Goal: Task Accomplishment & Management: Manage account settings

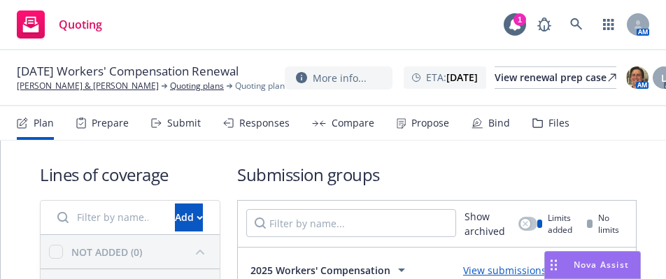
click at [620, 134] on nav "Plan Prepare Submit Responses Compare Propose Bind Files" at bounding box center [333, 123] width 633 height 34
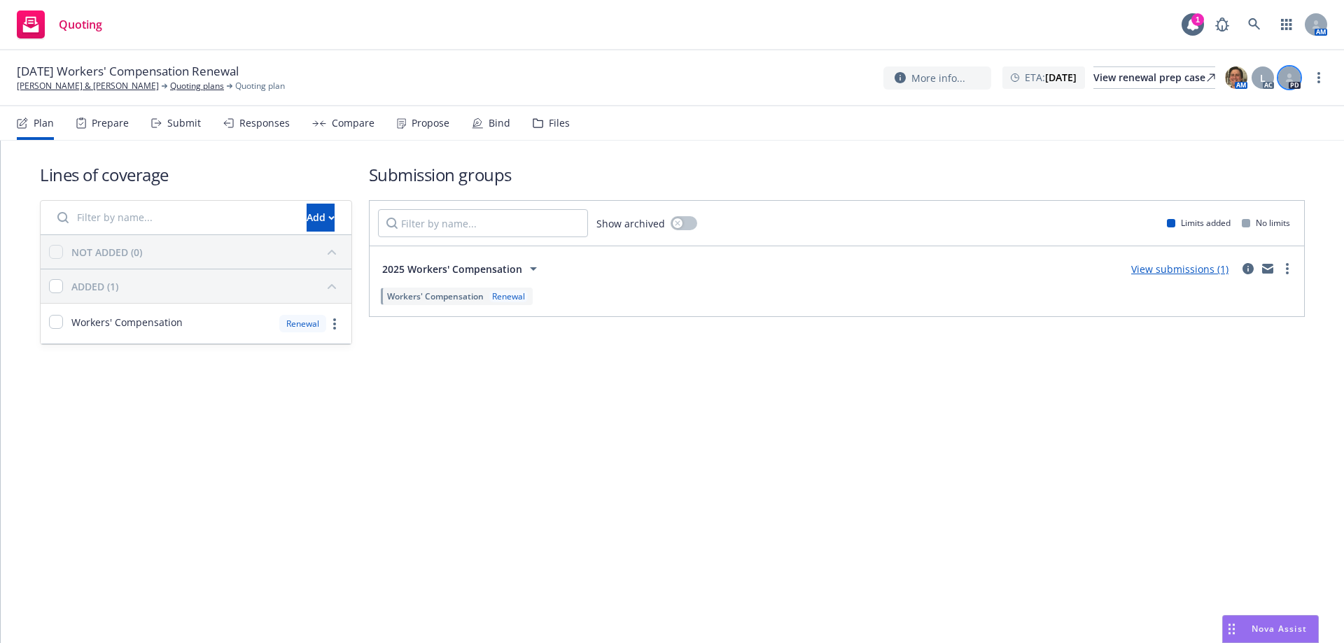
click at [1287, 80] on icon at bounding box center [1290, 80] width 8 height 3
click at [36, 87] on link "[PERSON_NAME] & [PERSON_NAME]" at bounding box center [88, 86] width 142 height 13
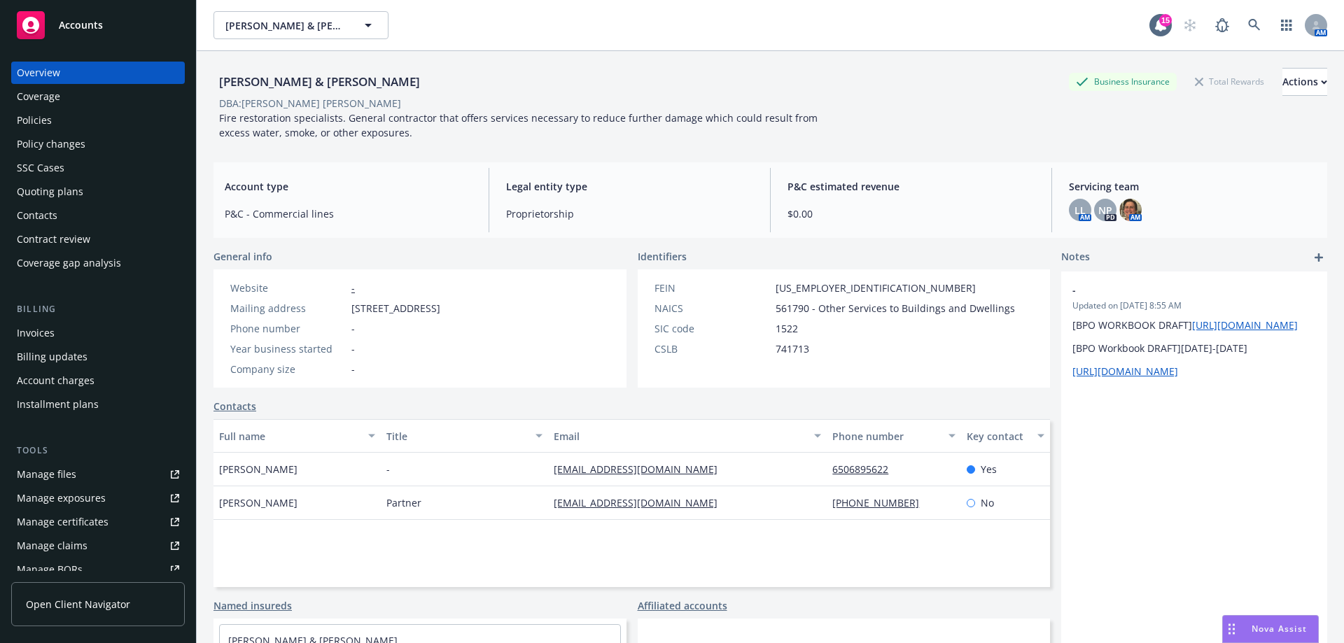
click at [70, 117] on div "Policies" at bounding box center [98, 120] width 162 height 22
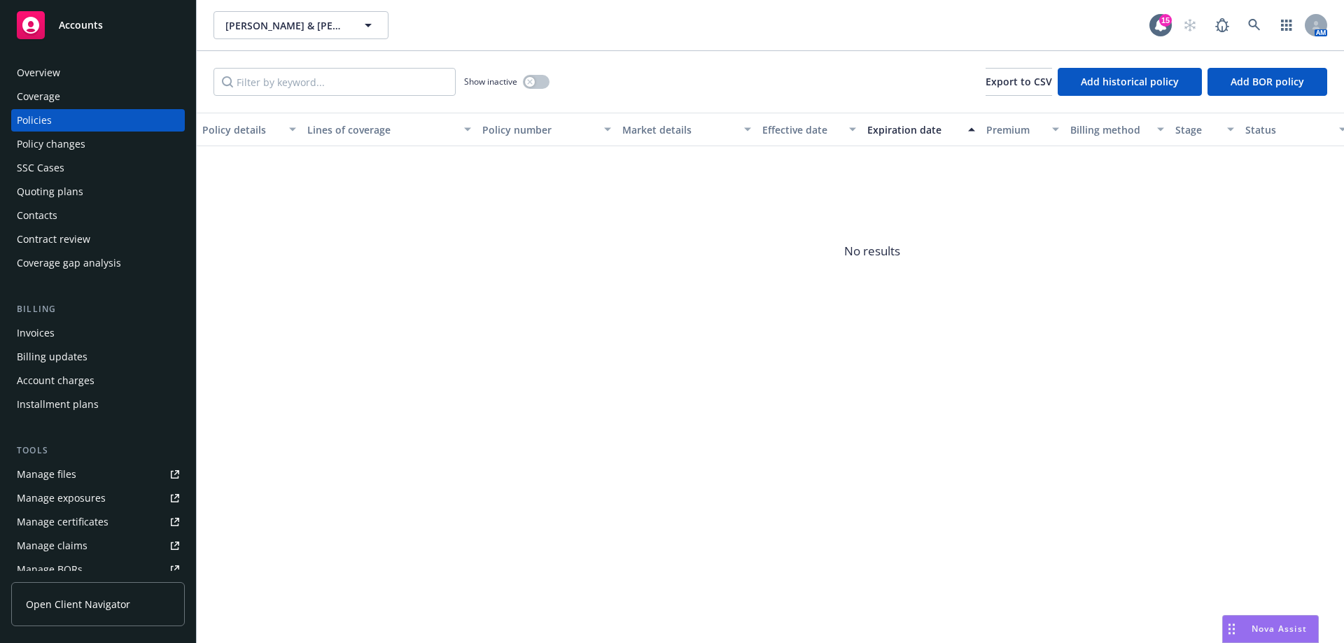
click at [83, 120] on div "Policies" at bounding box center [98, 120] width 162 height 22
click at [40, 70] on div "Overview" at bounding box center [38, 73] width 43 height 22
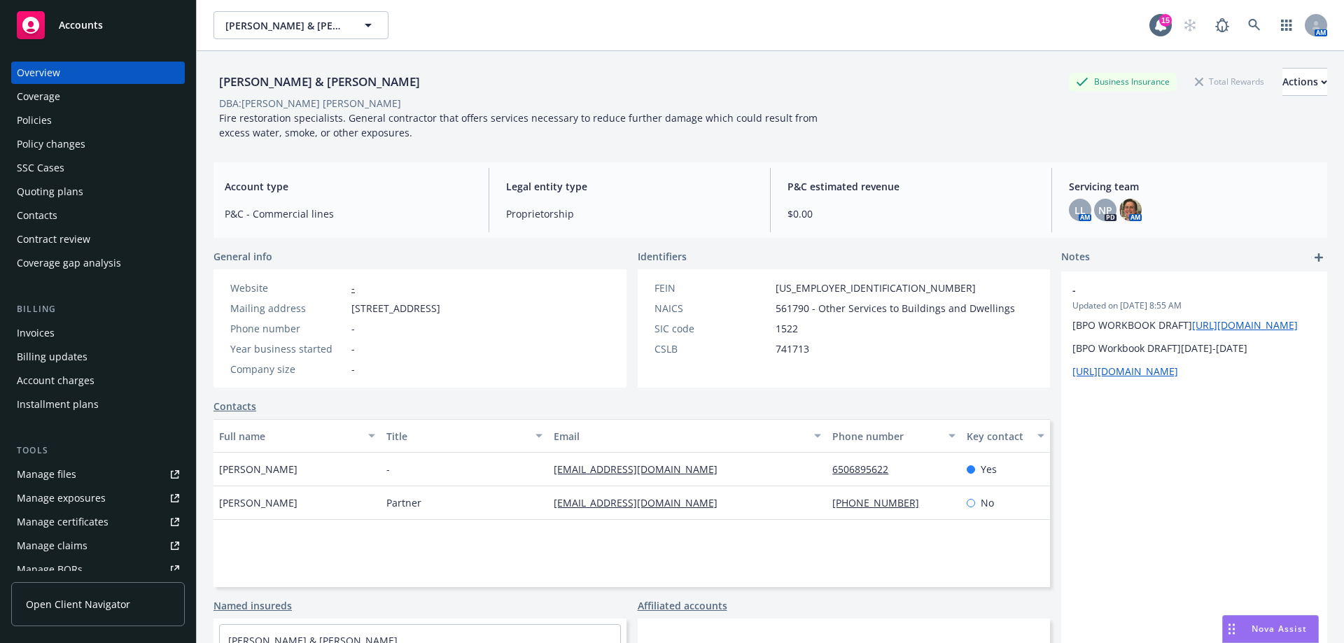
click at [49, 125] on div "Policies" at bounding box center [34, 120] width 35 height 22
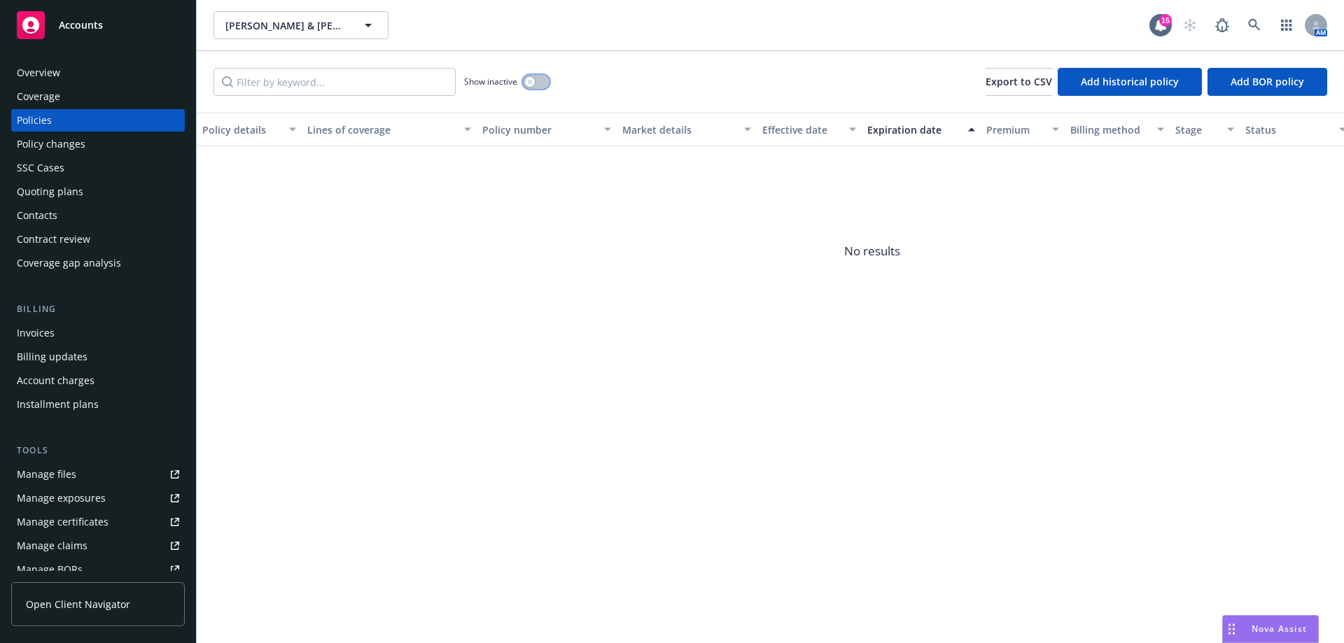
click at [538, 83] on button "button" at bounding box center [536, 82] width 27 height 14
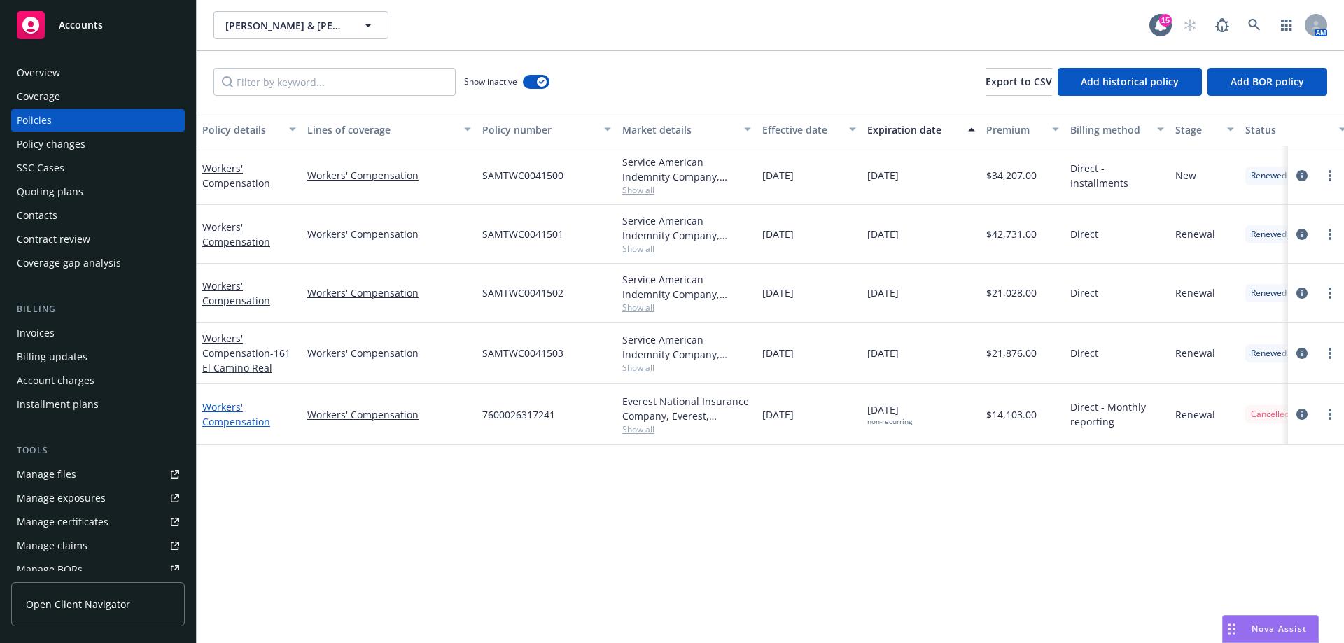
click at [212, 419] on link "Workers' Compensation" at bounding box center [236, 414] width 68 height 28
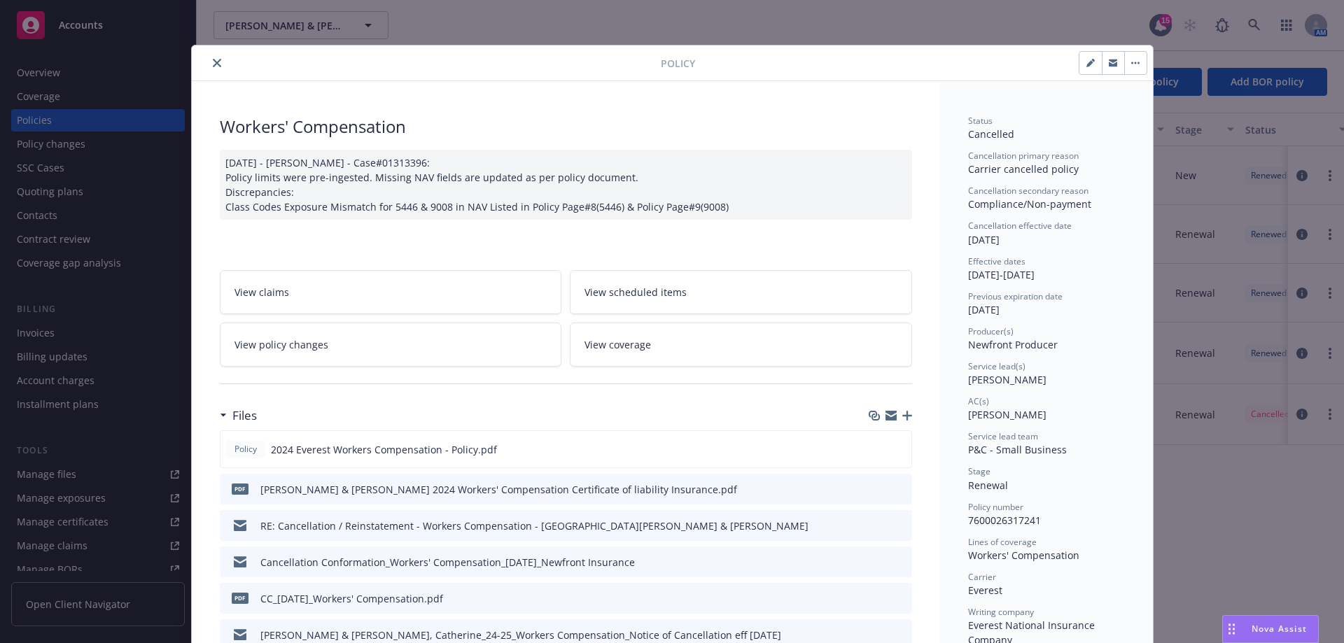
click at [214, 65] on icon "close" at bounding box center [217, 63] width 8 height 8
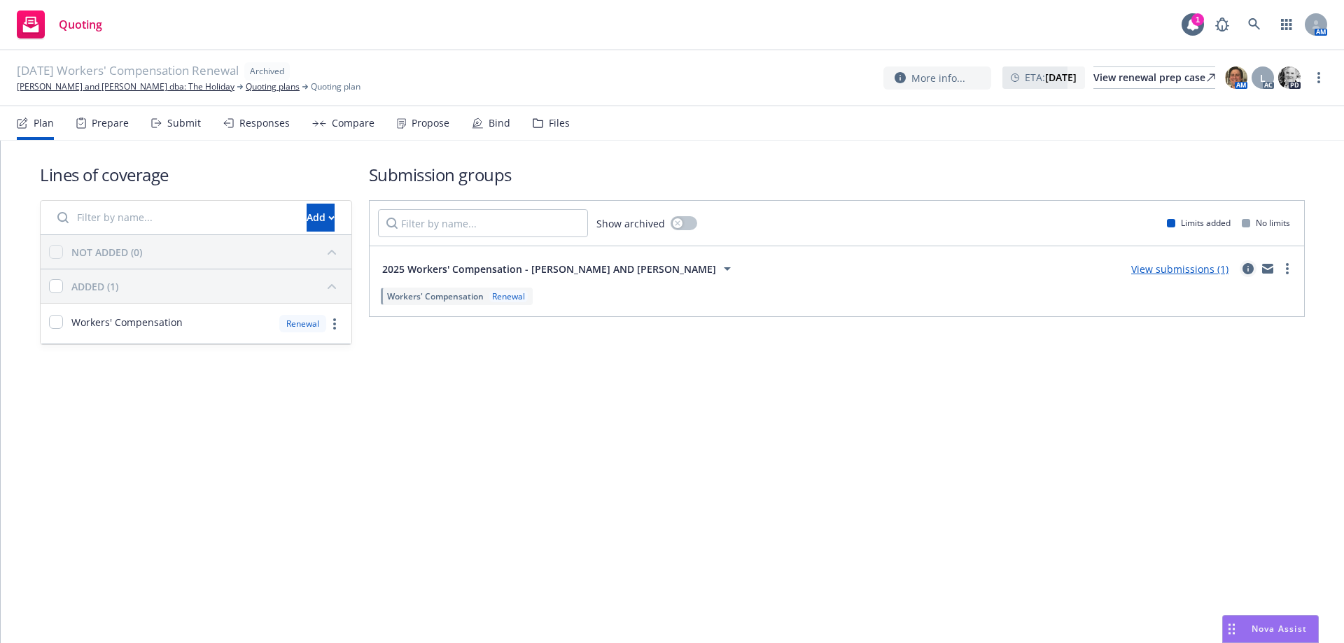
click at [1250, 265] on icon "circleInformation" at bounding box center [1248, 268] width 11 height 11
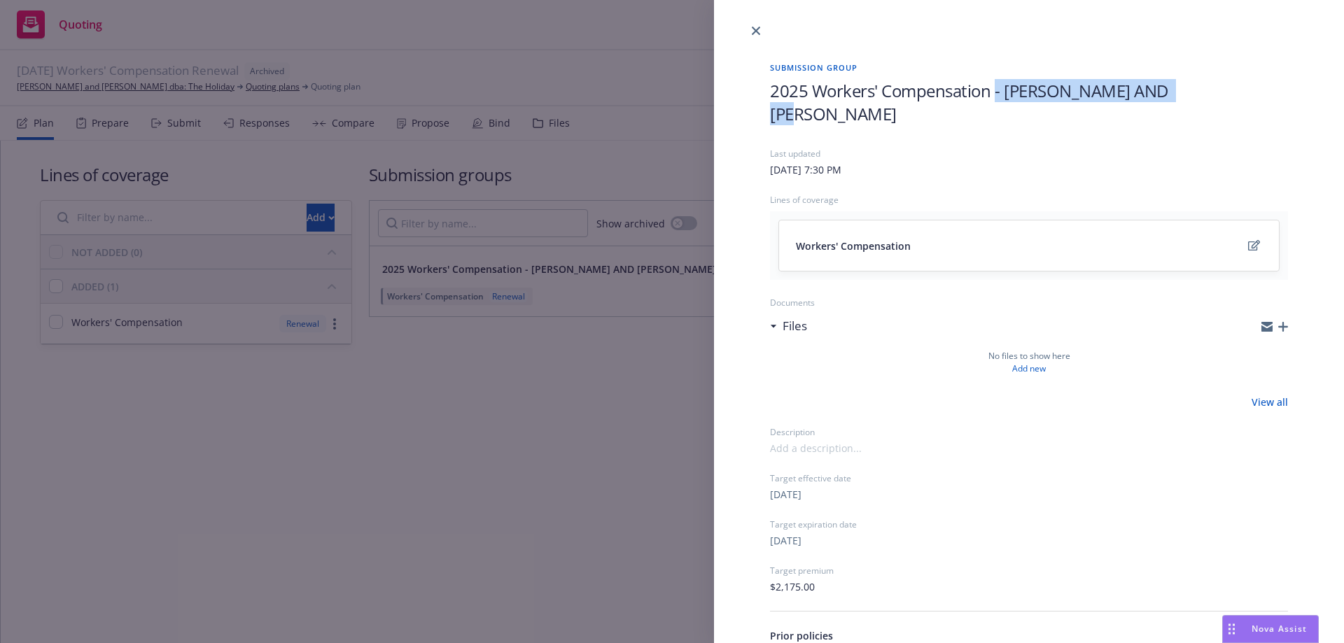
drag, startPoint x: 998, startPoint y: 91, endPoint x: 1240, endPoint y: 89, distance: 242.2
click at [1240, 89] on h1 "2025 Workers' Compensation - [PERSON_NAME] AND [PERSON_NAME]" at bounding box center [1029, 102] width 518 height 46
click at [756, 34] on icon "close" at bounding box center [756, 31] width 8 height 8
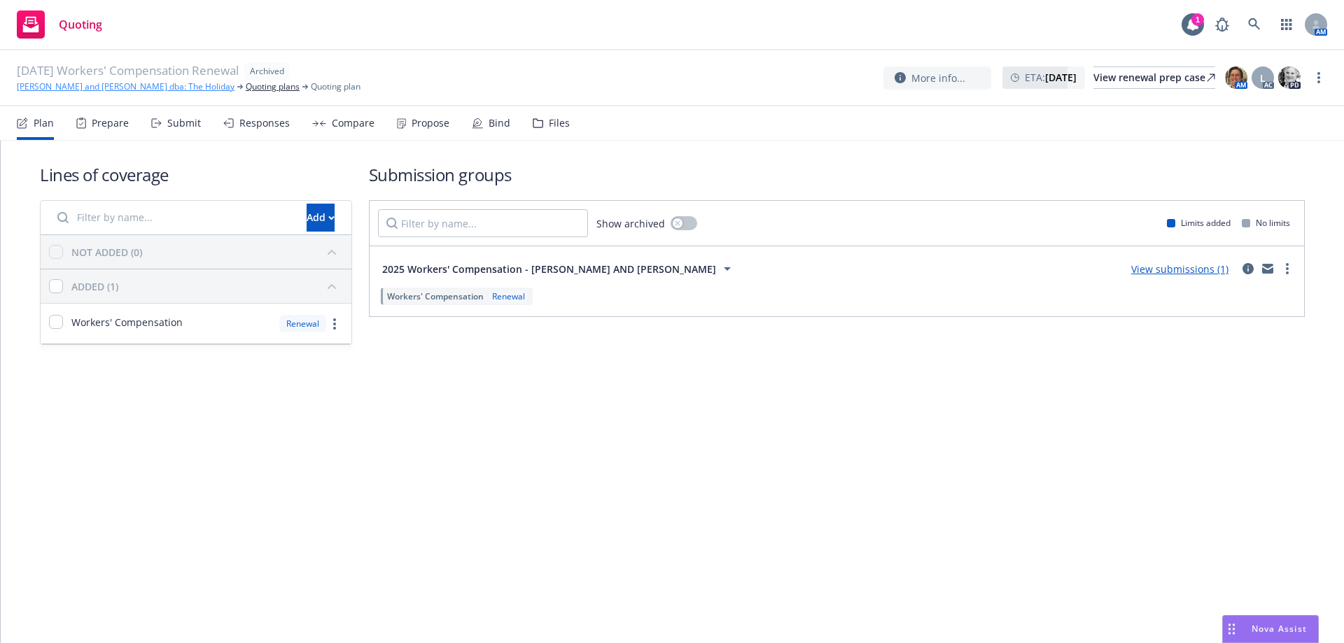
click at [99, 89] on link "[PERSON_NAME] and [PERSON_NAME] dba: The Holiday" at bounding box center [126, 87] width 218 height 13
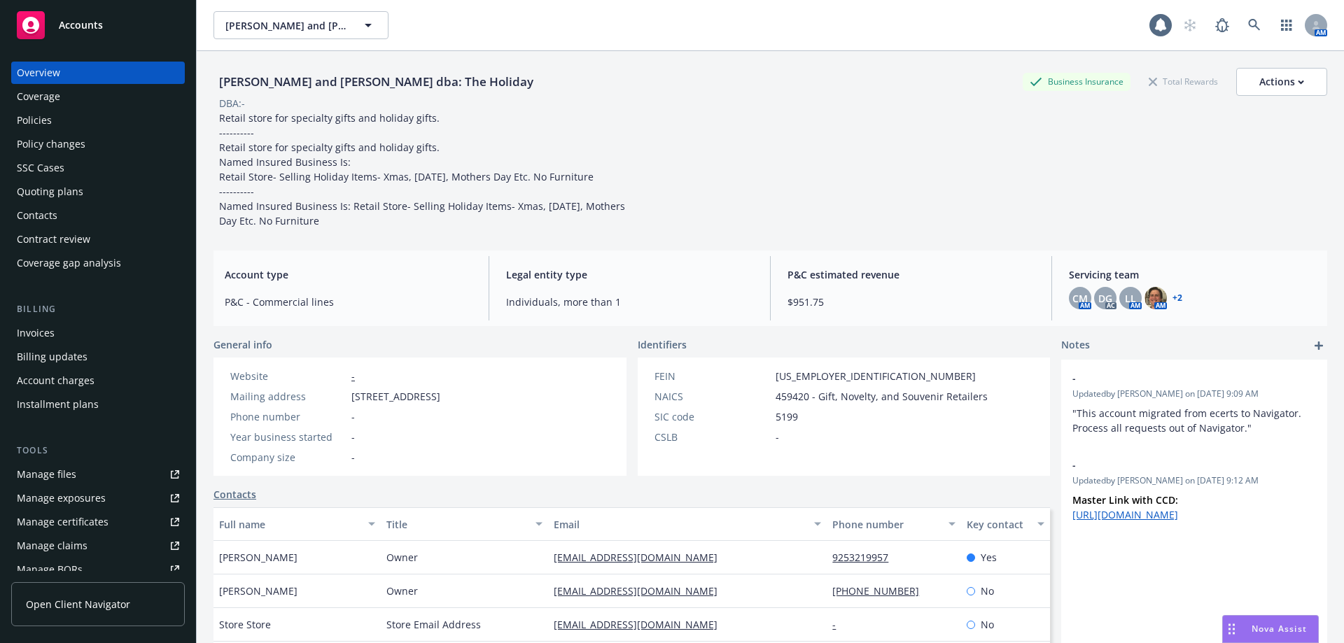
click at [41, 116] on div "Policies" at bounding box center [34, 120] width 35 height 22
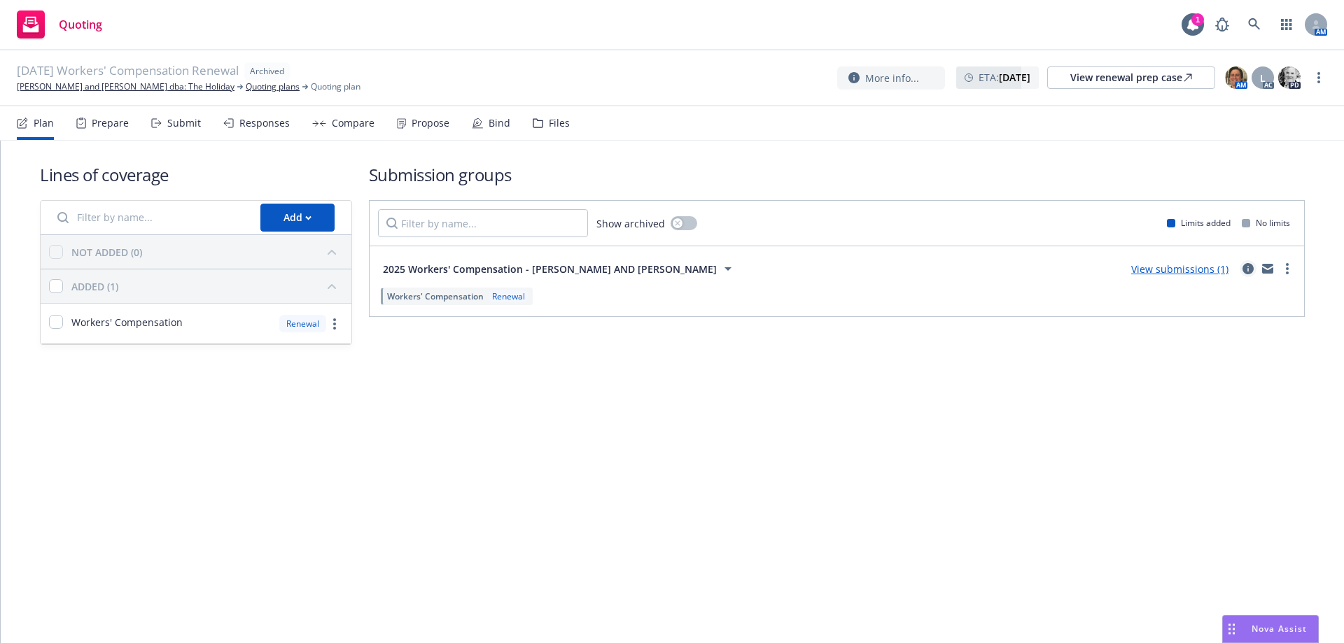
click at [1248, 266] on icon "circleInformation" at bounding box center [1248, 268] width 11 height 11
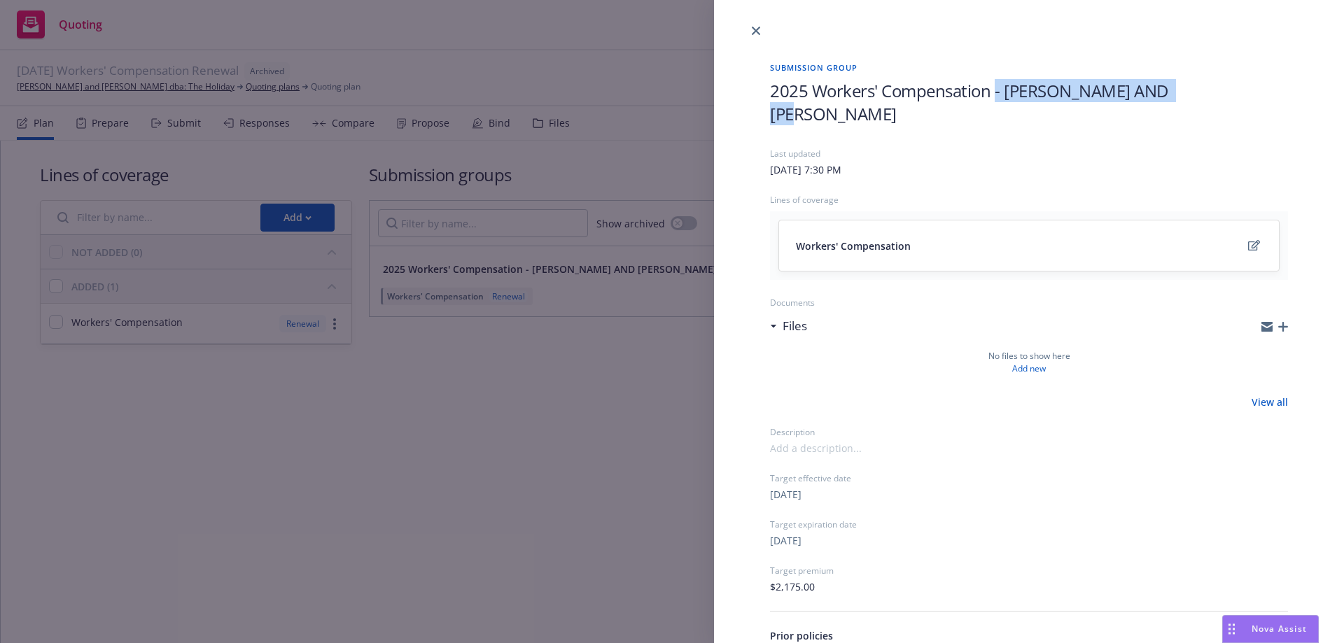
drag, startPoint x: 998, startPoint y: 94, endPoint x: 1247, endPoint y: 91, distance: 248.5
click at [1247, 91] on h1 "2025 Workers' Compensation - BARRY AND KAREN BRUCE" at bounding box center [1029, 102] width 518 height 46
click at [1238, 101] on h1 "2025 Workers' Compensation - BARRY AND KAREN BRUCE" at bounding box center [1029, 102] width 518 height 46
drag, startPoint x: 1223, startPoint y: 88, endPoint x: 994, endPoint y: 93, distance: 229.0
click at [994, 93] on h1 "2025 Workers' Compensation - BARRY AND KAREN BRUCE" at bounding box center [1029, 102] width 518 height 46
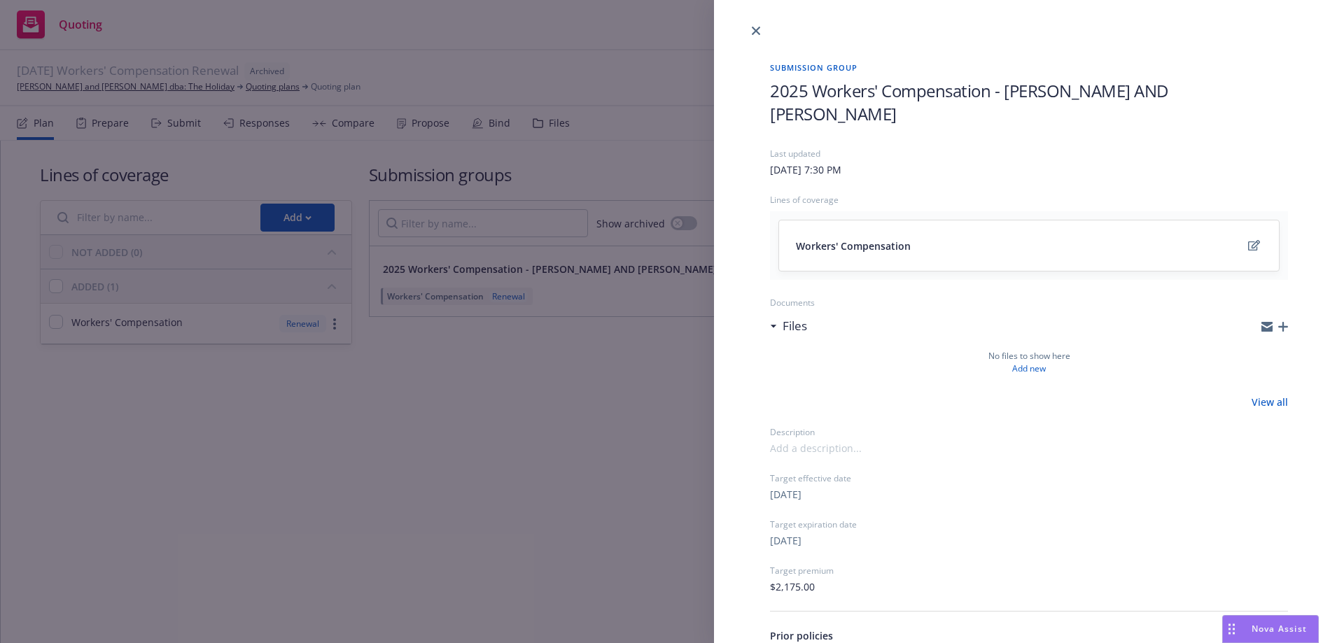
click at [1012, 162] on div "Saturday, April 26, 2025 at 7:30 PM" at bounding box center [1029, 169] width 518 height 15
click at [1000, 92] on span "2025 Workers' Compensation - BARRY AND KAREN BRUCE" at bounding box center [1029, 102] width 518 height 46
drag, startPoint x: 1005, startPoint y: 94, endPoint x: 1235, endPoint y: 97, distance: 229.6
click at [1237, 97] on h1 "2025 Workers' Compensation - BARRY AND KAREN BRUCE" at bounding box center [1029, 102] width 518 height 46
click at [753, 31] on icon "close" at bounding box center [756, 31] width 8 height 8
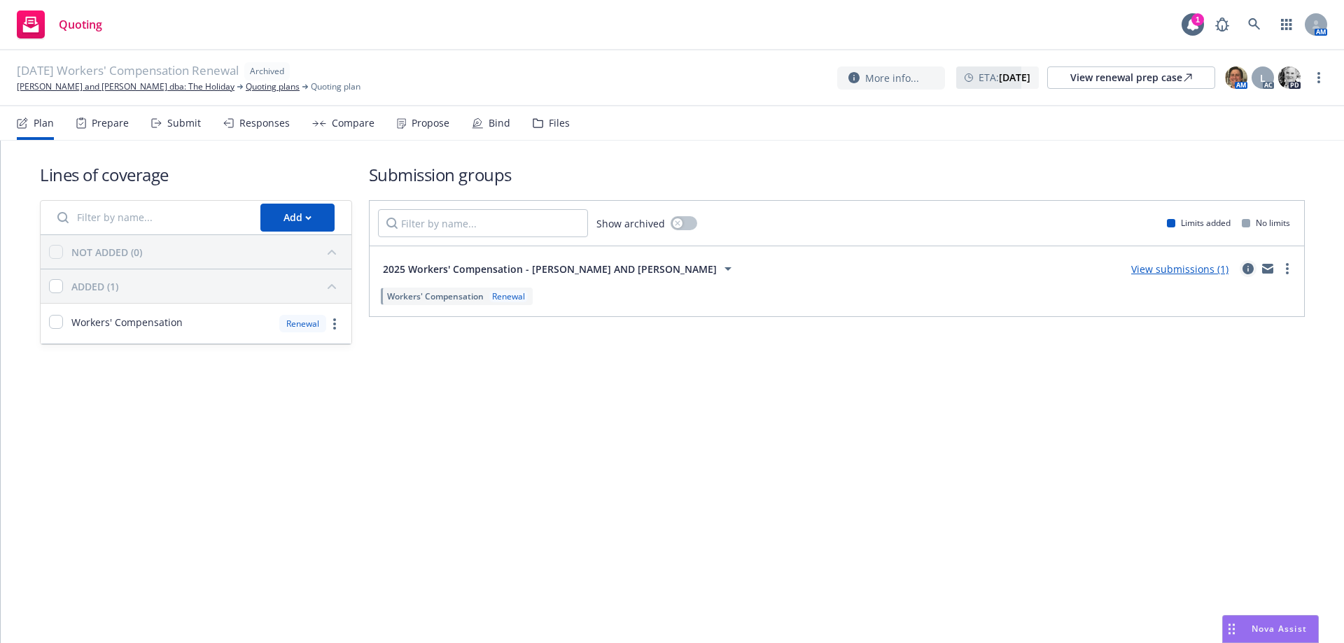
click at [1250, 272] on icon "circleInformation" at bounding box center [1248, 268] width 11 height 11
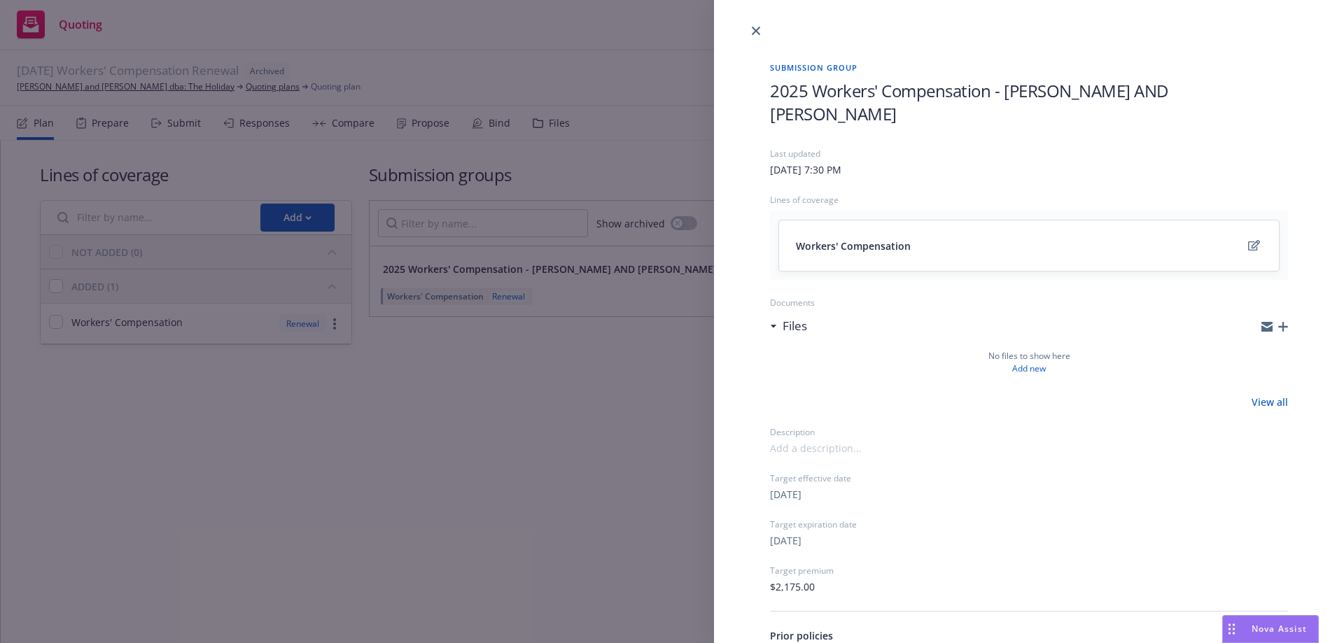
click at [987, 123] on div "2025 Workers' Compensation - BARRY AND KAREN BRUCE" at bounding box center [1029, 113] width 518 height 69
drag, startPoint x: 1001, startPoint y: 97, endPoint x: 1315, endPoint y: 102, distance: 314.4
click at [1315, 102] on div "Submission group 2025 Workers' Compensation - BARRY AND KAREN BRUCE Last update…" at bounding box center [1029, 415] width 630 height 752
click at [753, 25] on link "close" at bounding box center [756, 30] width 17 height 17
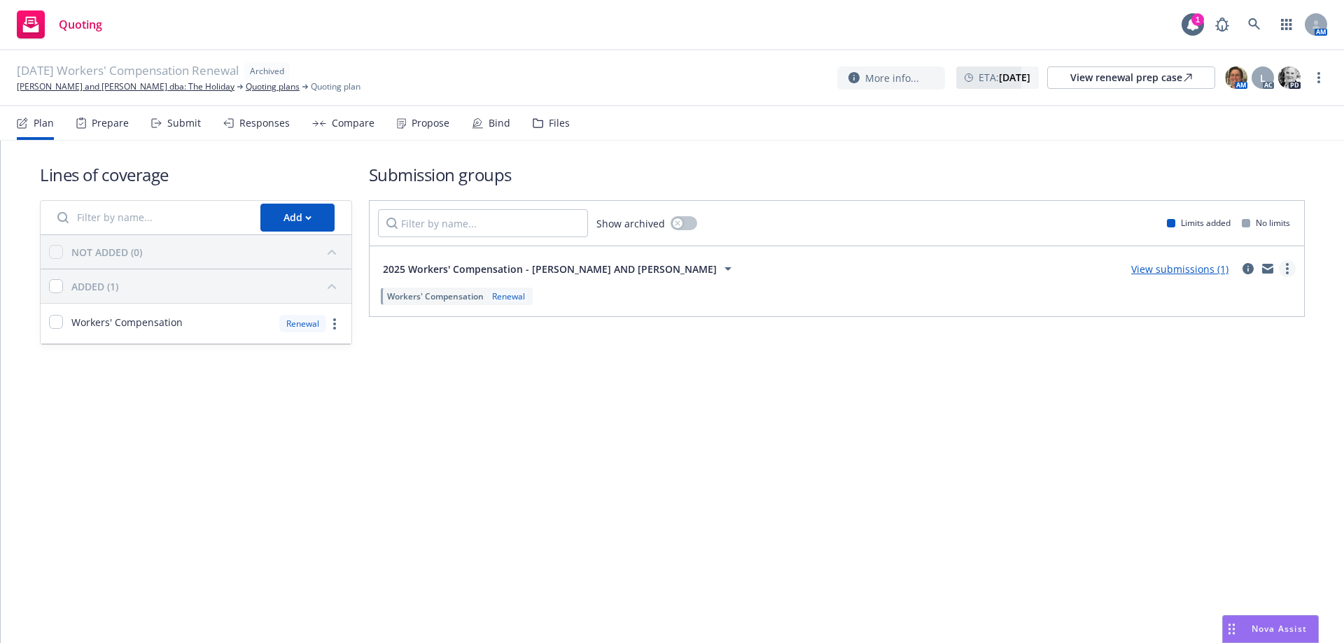
click at [1290, 267] on link "more" at bounding box center [1287, 268] width 17 height 17
click at [1072, 407] on div "Lines of coverage Add NOT ADDED (0) ADDED (1) Workers' Compensation Renewal Sub…" at bounding box center [672, 392] width 1343 height 503
click at [1159, 265] on link "View submissions (1)" at bounding box center [1179, 269] width 97 height 13
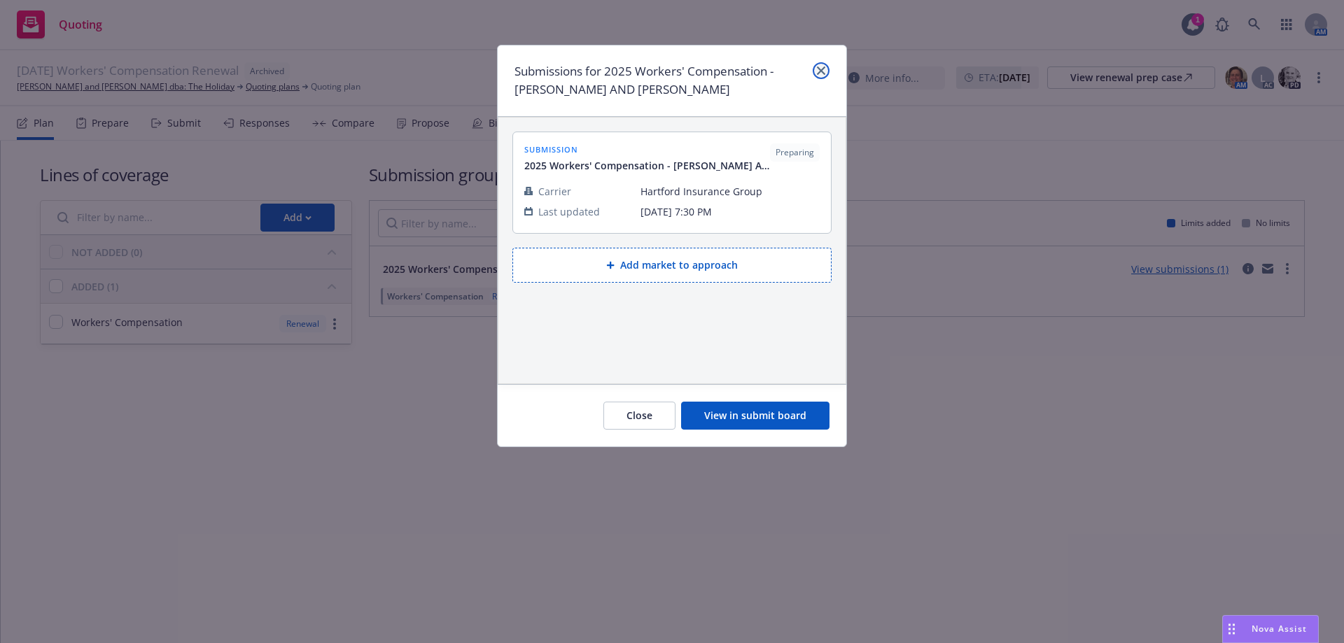
click at [827, 70] on link "close" at bounding box center [821, 70] width 17 height 17
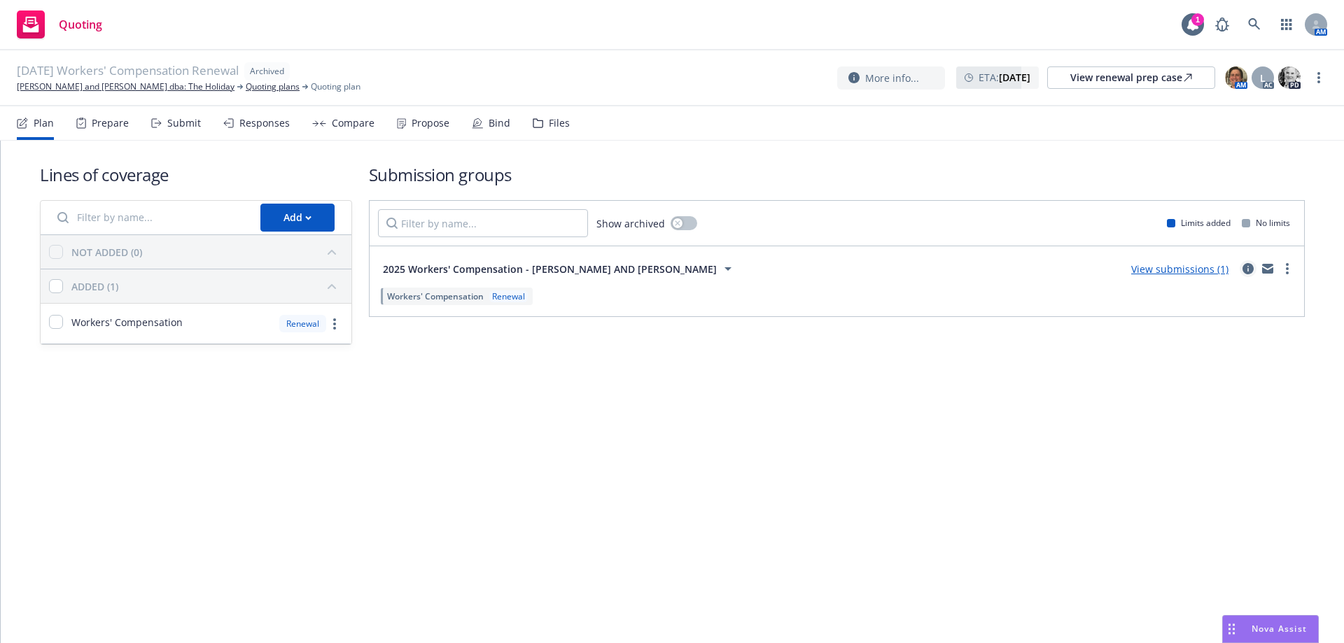
click at [1246, 268] on icon "circleInformation" at bounding box center [1248, 268] width 11 height 11
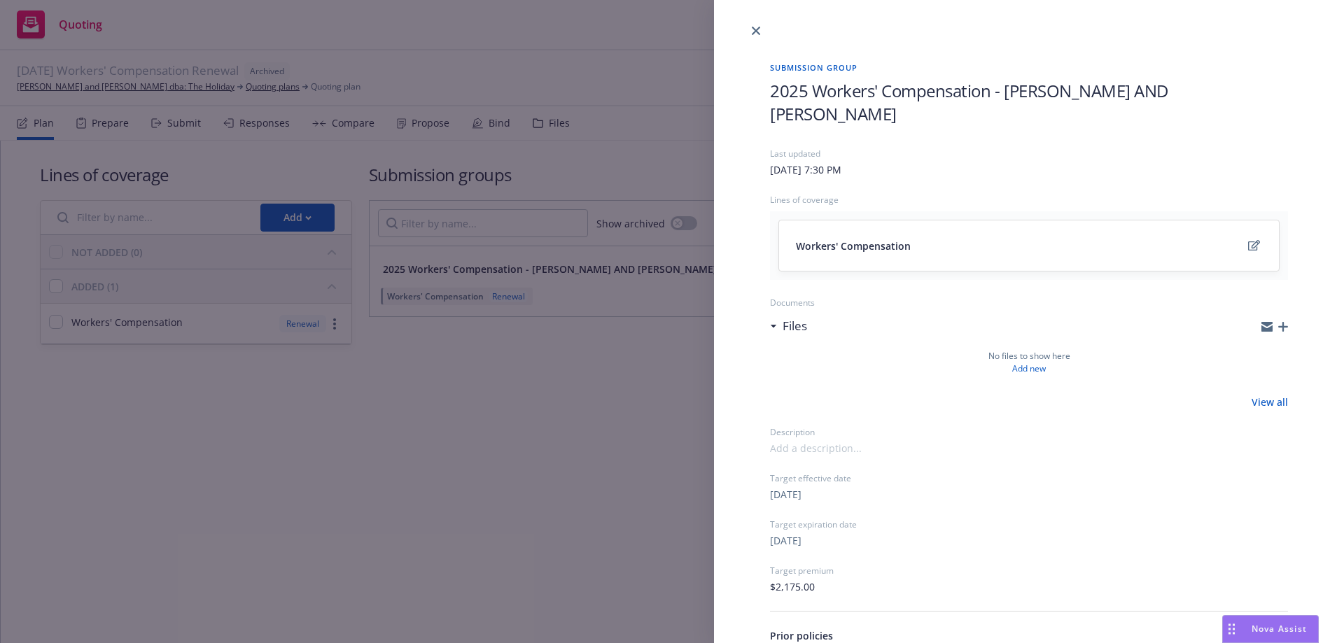
click at [1168, 104] on div "2025 Workers' Compensation - BARRY AND KAREN BRUCE" at bounding box center [1029, 113] width 518 height 69
click at [1203, 91] on span "2025 Workers' Compensation - BARRY AND KAREN BRUCE" at bounding box center [1029, 102] width 518 height 46
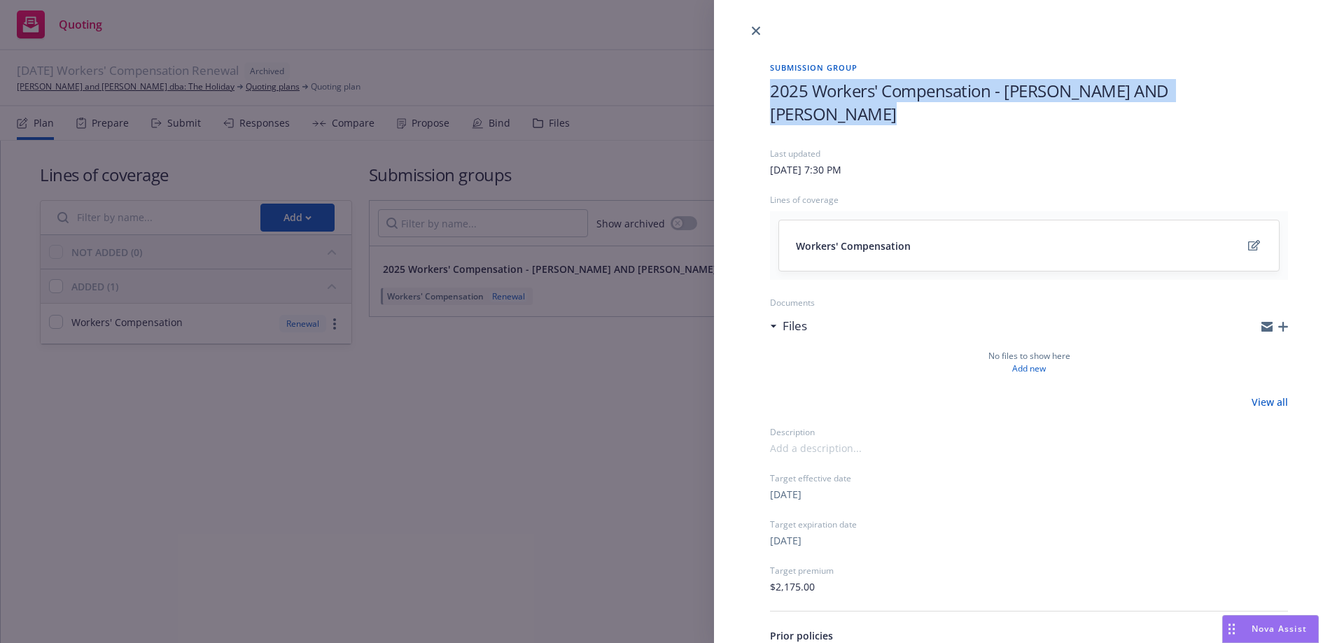
click at [1203, 91] on span "2025 Workers' Compensation - BARRY AND KAREN BRUCE" at bounding box center [1029, 102] width 518 height 46
click at [1189, 88] on span "2025 Workers' Compensation - BARRY AND KAREN BRUCE" at bounding box center [1029, 102] width 518 height 46
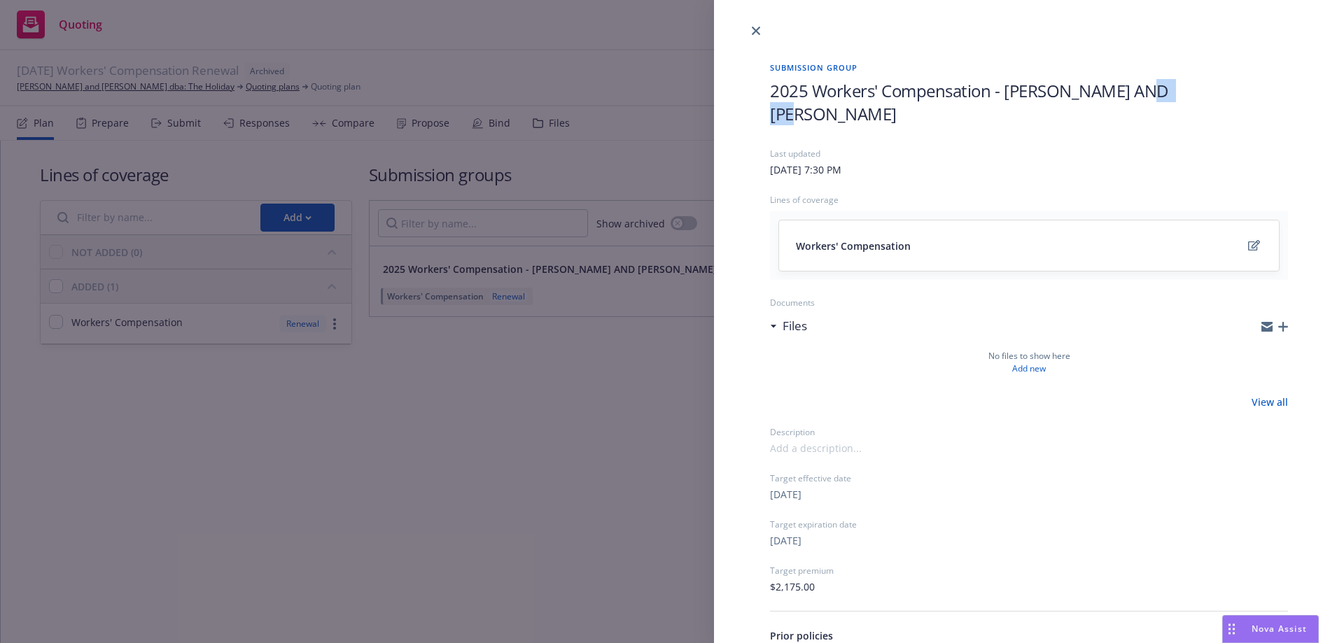
click at [1189, 88] on span "2025 Workers' Compensation - BARRY AND KAREN BRUCE" at bounding box center [1029, 102] width 518 height 46
click at [1197, 88] on span "2025 Workers' Compensation - BARRY AND KAREN BRUCE" at bounding box center [1029, 102] width 518 height 46
click at [1211, 90] on h1 "2025 Workers' Compensation - BARRY AND KAREN BRUCE" at bounding box center [1029, 102] width 518 height 46
click at [1205, 90] on h1 "2025 Workers' Compensation - BARRY AND KAREN BRUCE" at bounding box center [1029, 102] width 518 height 46
click at [1202, 90] on span "2025 Workers' Compensation - BARRY AND KAREN BRUCE" at bounding box center [1029, 102] width 518 height 46
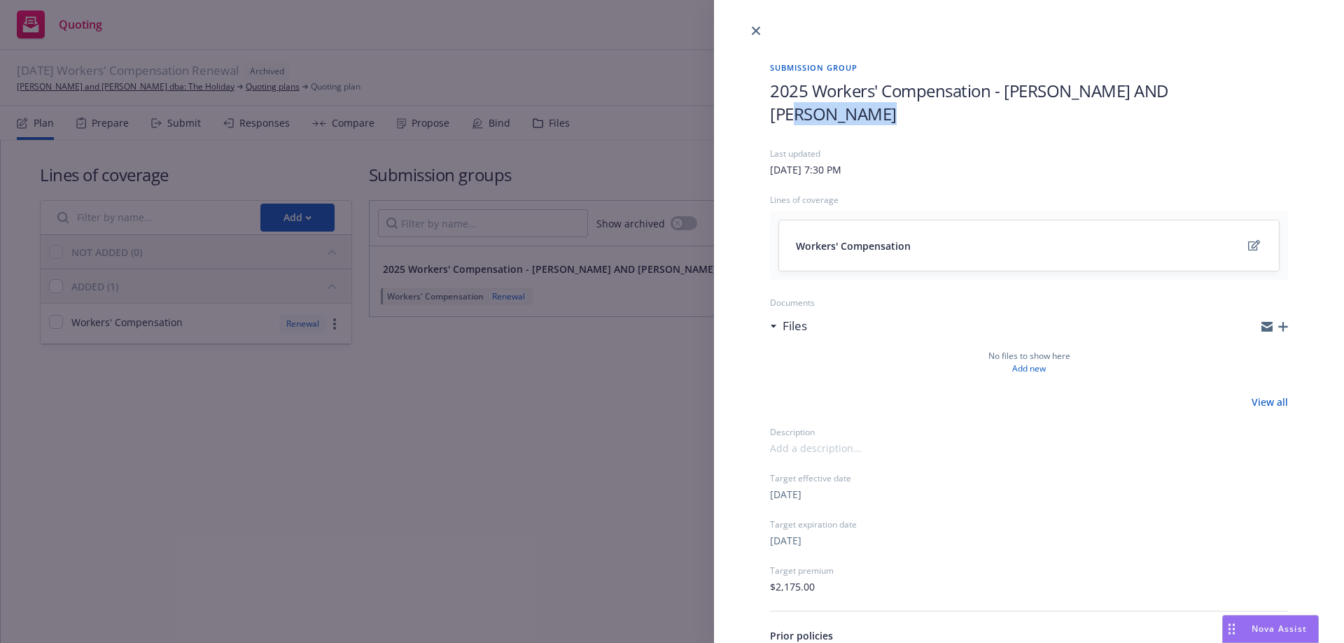
click at [1202, 90] on span "2025 Workers' Compensation - BARRY AND KAREN BRUCE" at bounding box center [1029, 102] width 518 height 46
click at [759, 29] on icon "close" at bounding box center [756, 31] width 8 height 8
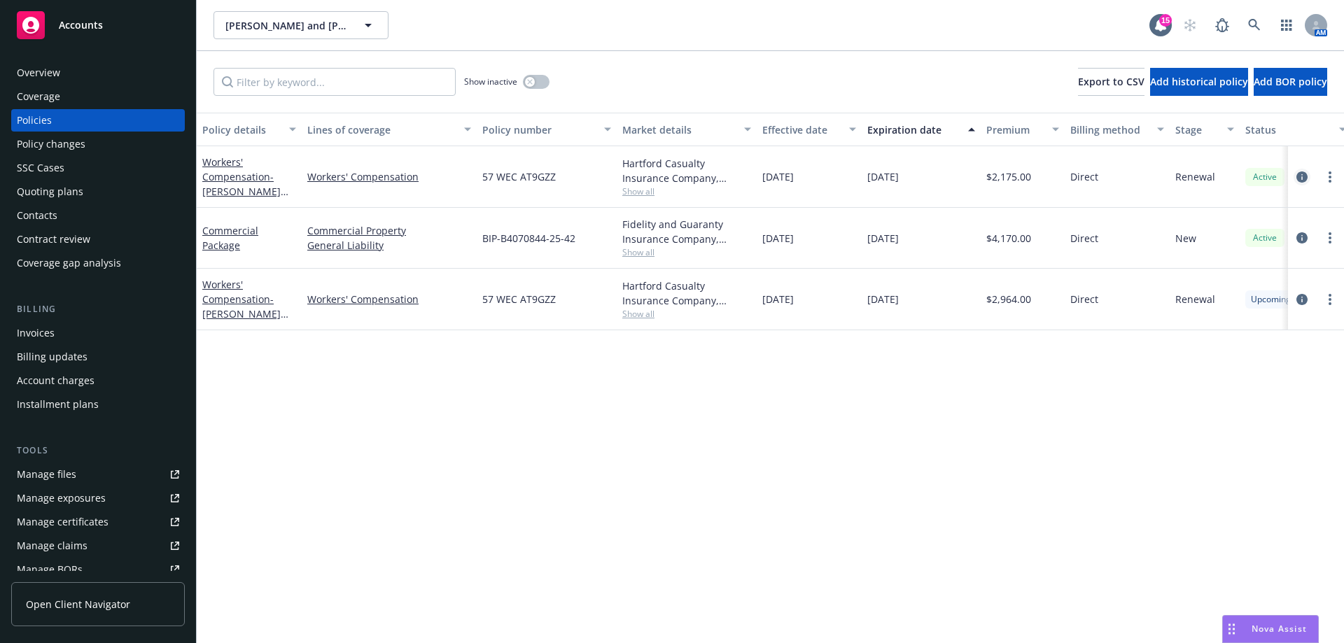
click at [1305, 174] on icon "circleInformation" at bounding box center [1301, 177] width 11 height 11
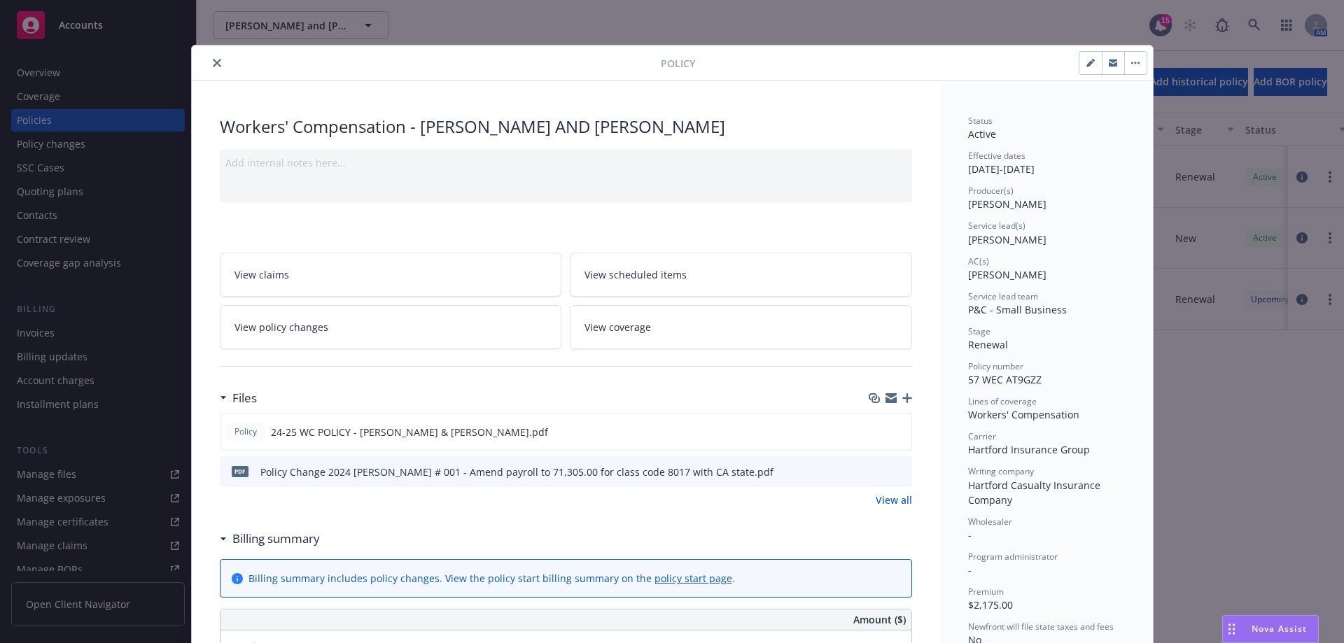
click at [1086, 64] on icon "button" at bounding box center [1089, 63] width 7 height 7
select select "RENEWAL"
select select "12"
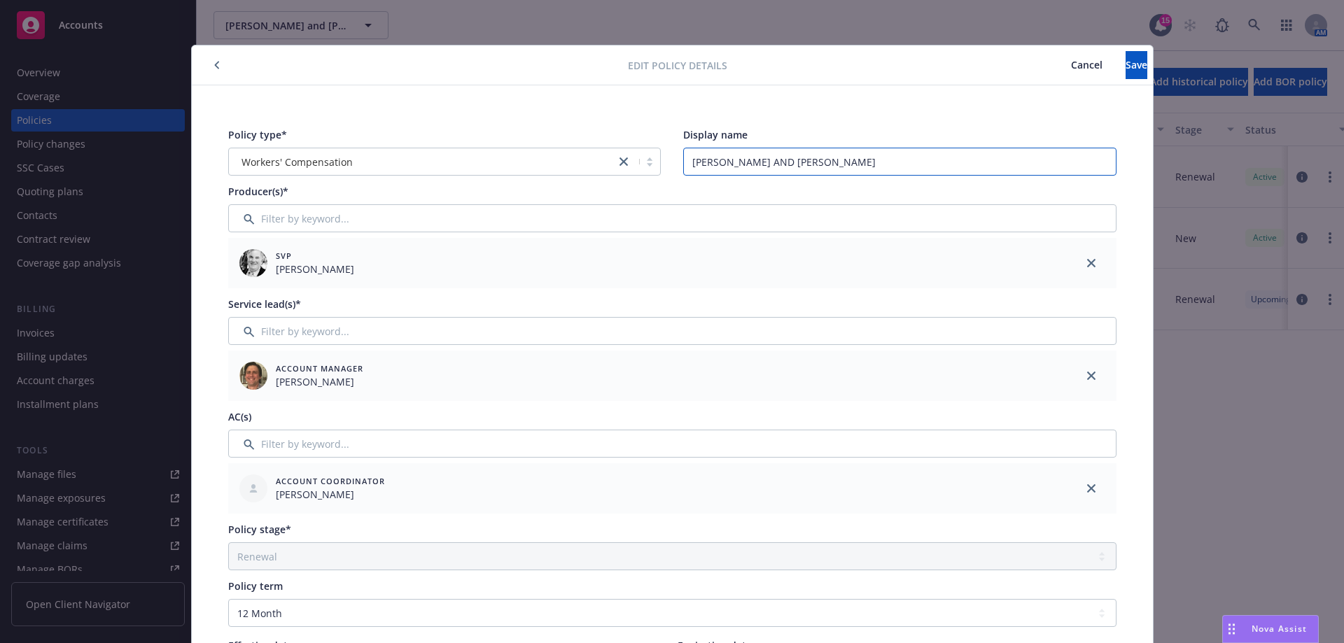
click at [614, 167] on div "Policy type* Workers' Compensation Display name [PERSON_NAME] AND [PERSON_NAME]" at bounding box center [672, 151] width 888 height 48
click at [1126, 60] on button "Save" at bounding box center [1137, 65] width 22 height 28
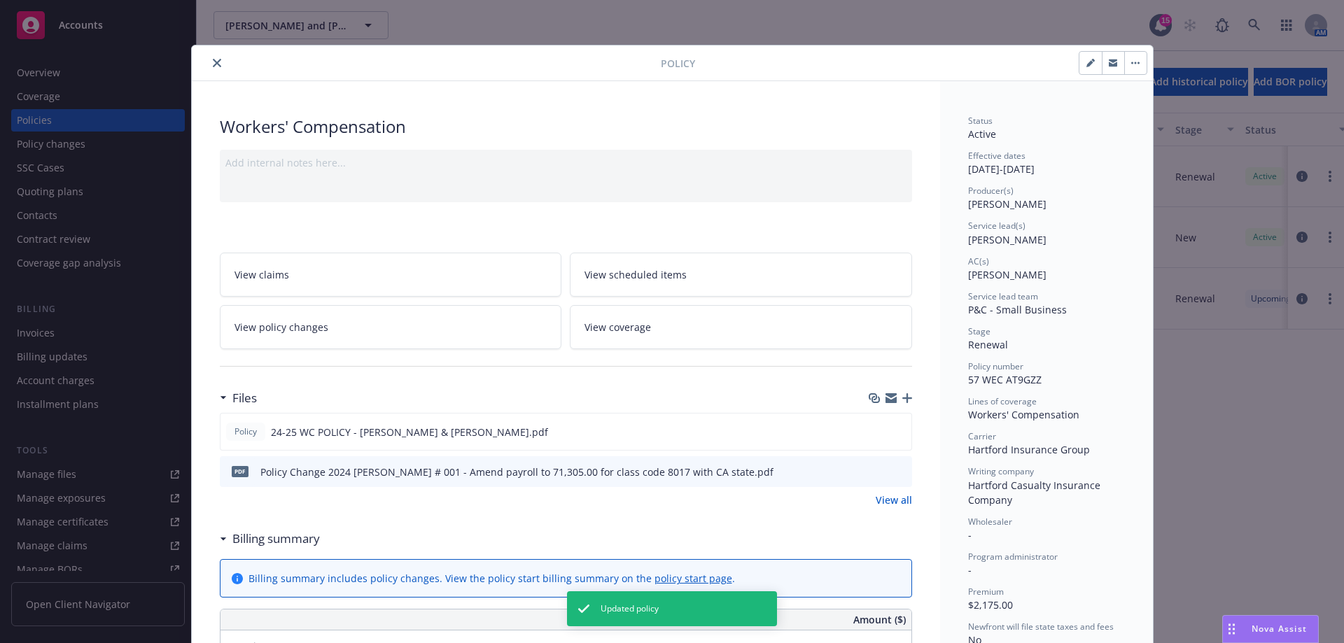
click at [202, 59] on div at bounding box center [428, 63] width 463 height 17
click at [209, 59] on button "close" at bounding box center [217, 63] width 17 height 17
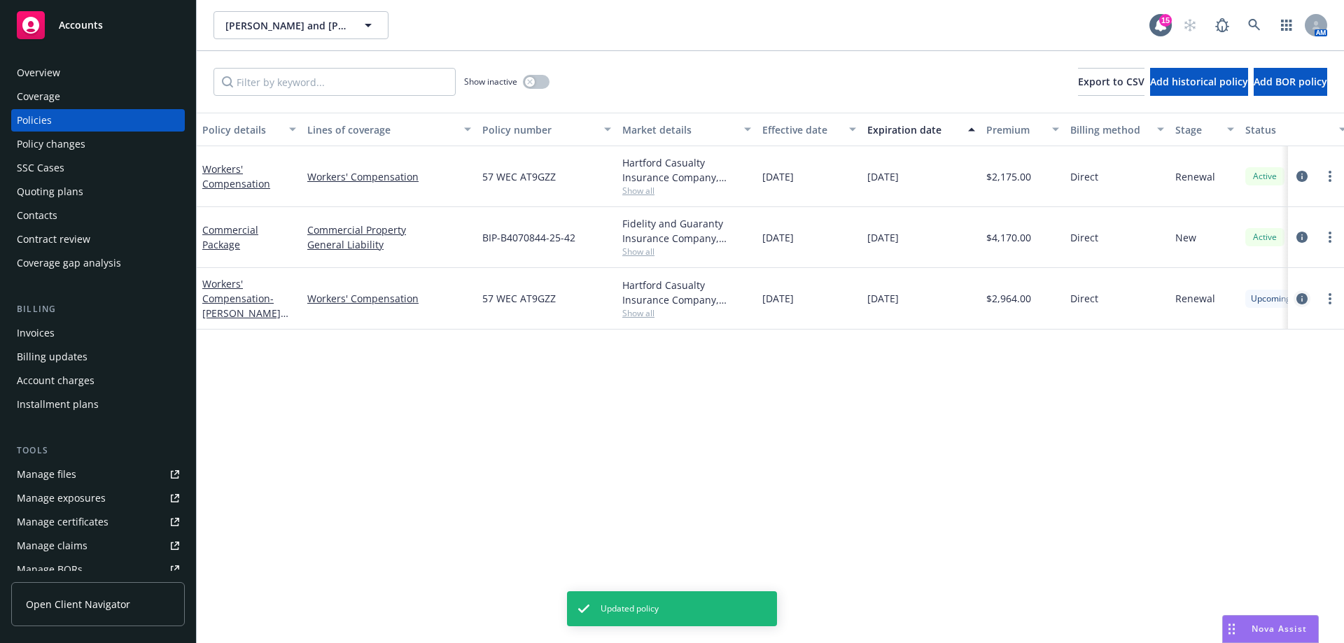
click at [1301, 297] on icon "circleInformation" at bounding box center [1301, 298] width 11 height 11
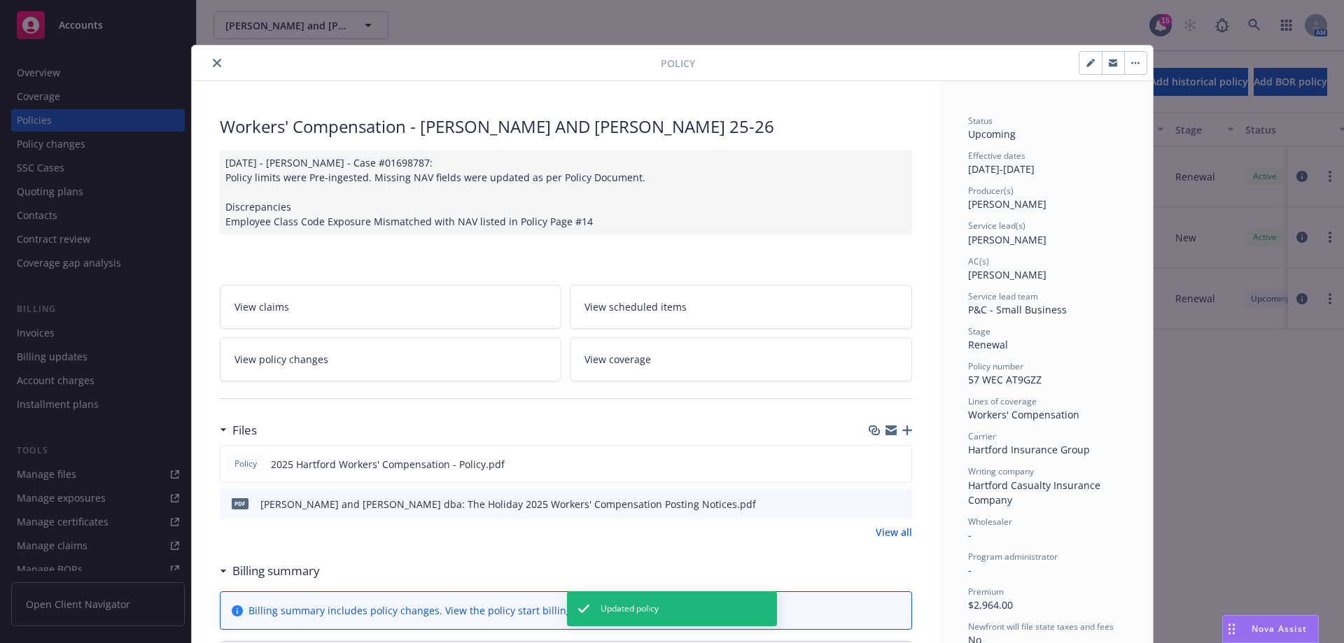
click at [1080, 62] on button "button" at bounding box center [1090, 63] width 22 height 22
select select "RENEWAL"
select select "12"
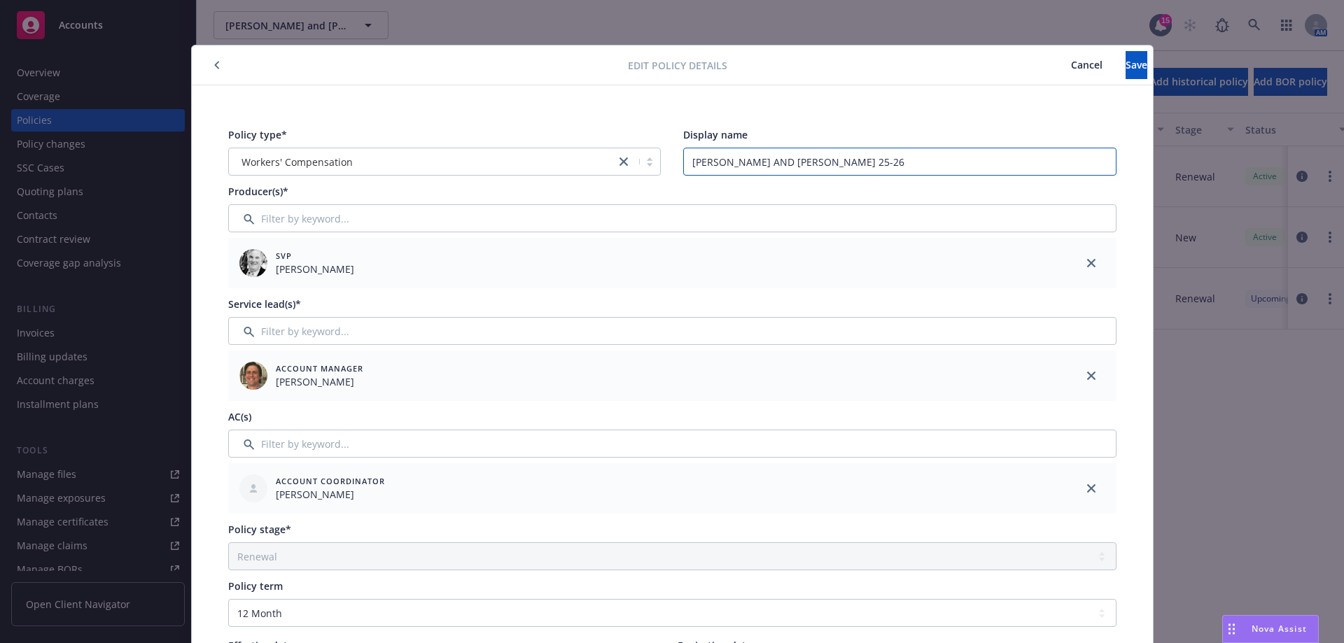
drag, startPoint x: 853, startPoint y: 160, endPoint x: 673, endPoint y: 120, distance: 184.1
click at [638, 148] on div "Policy type* Workers' Compensation Display name BARRY AND KAREN BRUCE 25-26" at bounding box center [672, 151] width 888 height 48
click at [1126, 72] on button "Save" at bounding box center [1137, 65] width 22 height 28
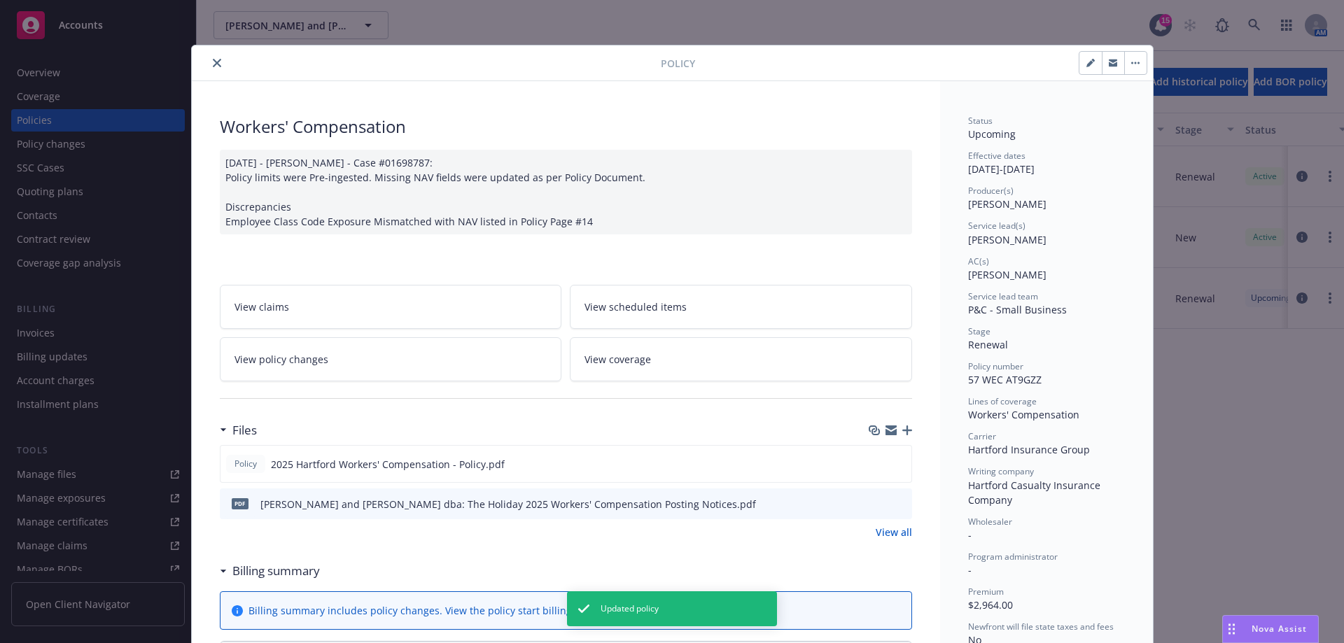
click at [213, 66] on icon "close" at bounding box center [217, 63] width 8 height 8
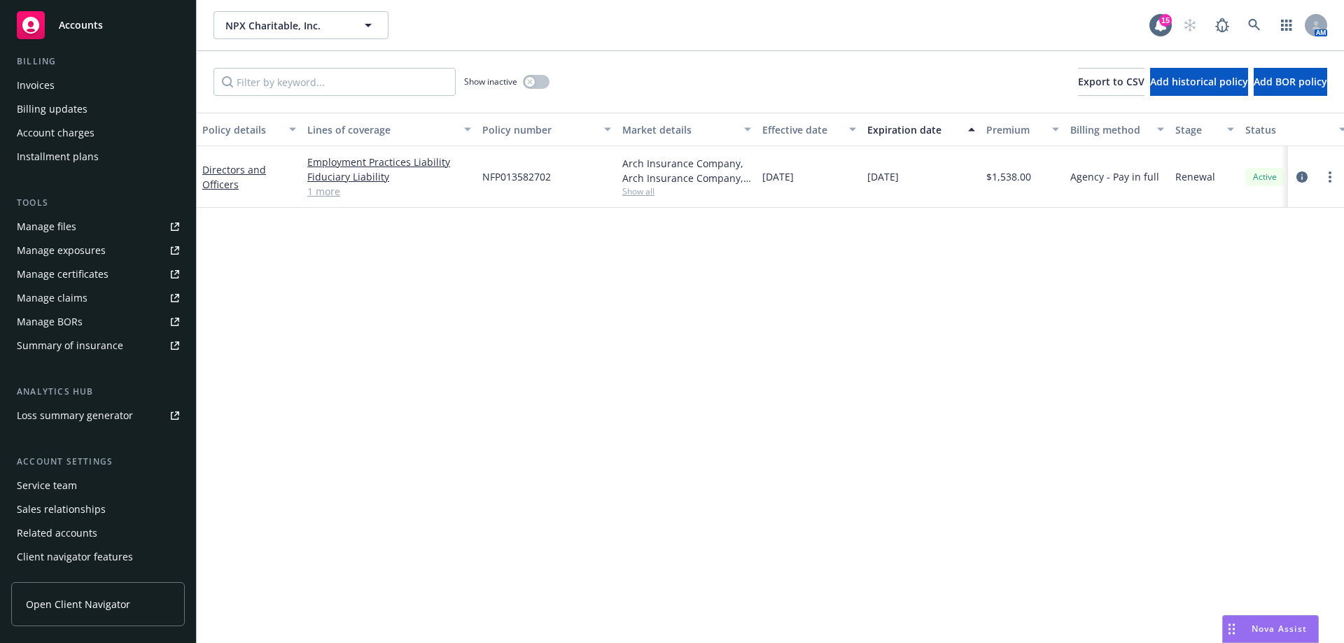
scroll to position [269, 0]
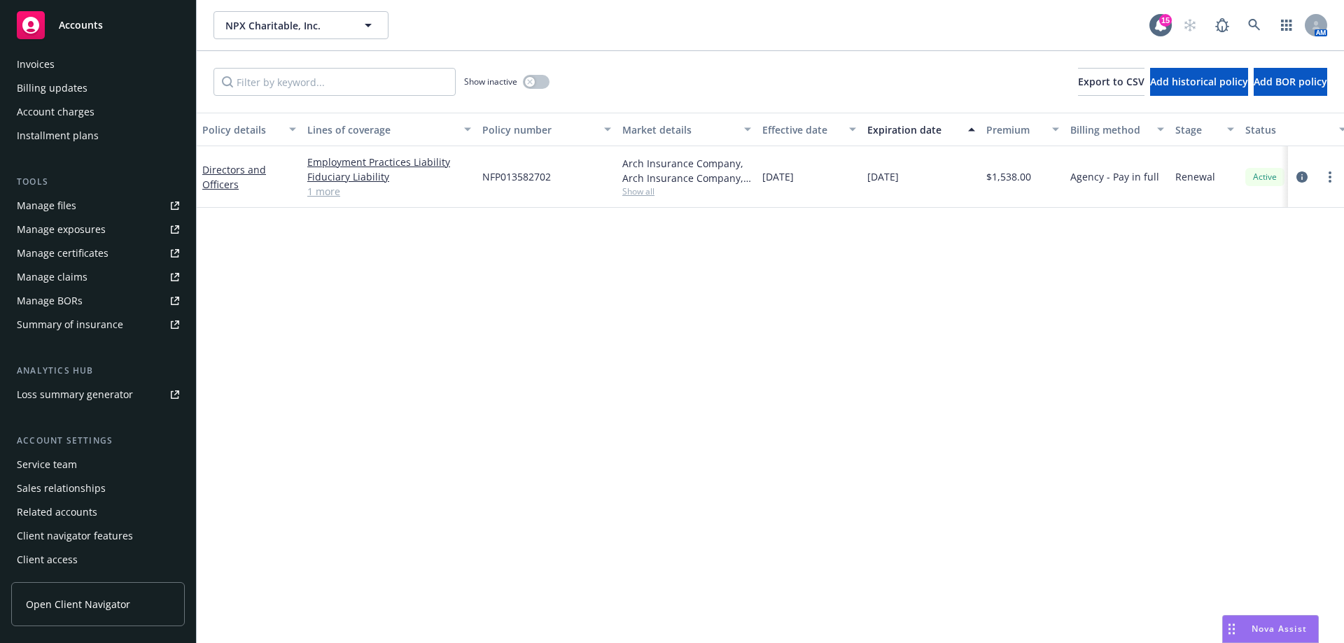
click at [80, 464] on div "Service team" at bounding box center [98, 465] width 162 height 22
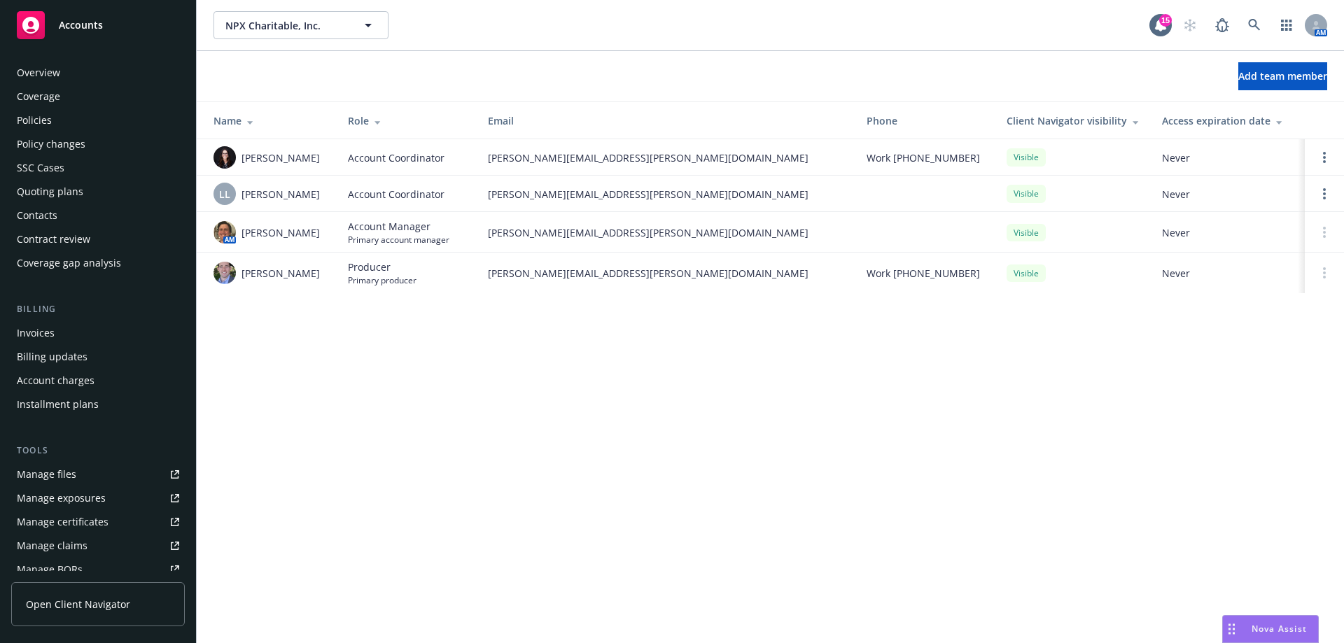
click at [38, 116] on div "Policies" at bounding box center [34, 120] width 35 height 22
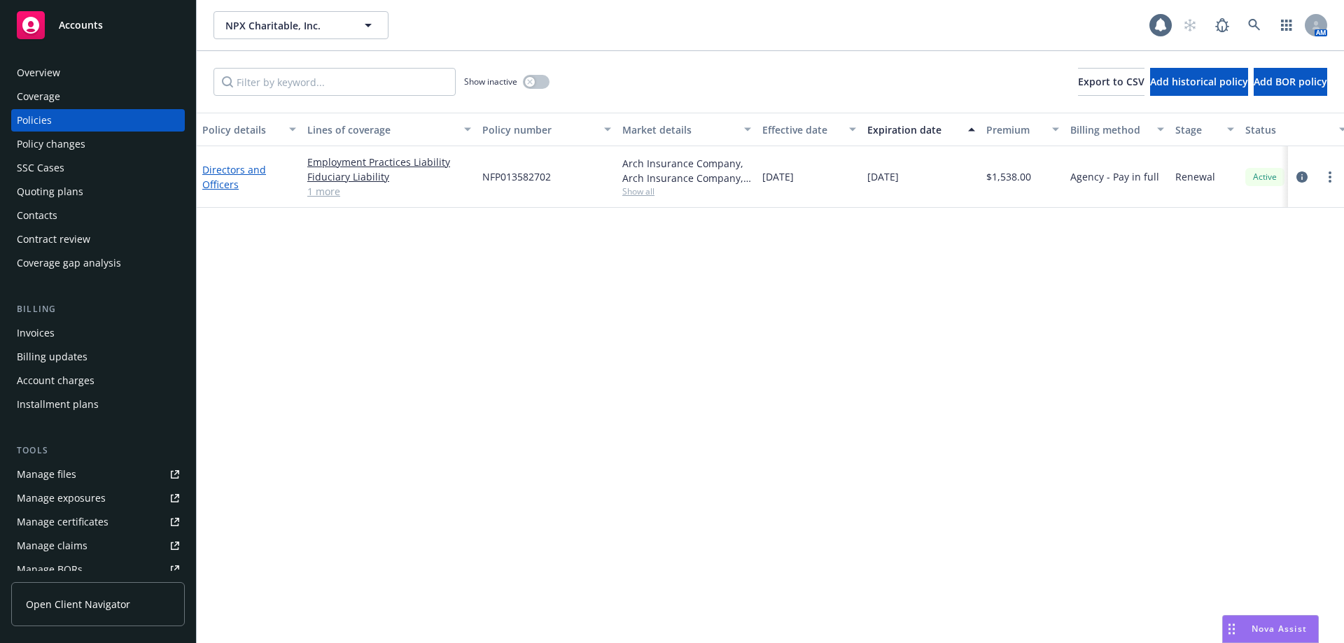
click at [230, 174] on link "Directors and Officers" at bounding box center [234, 177] width 64 height 28
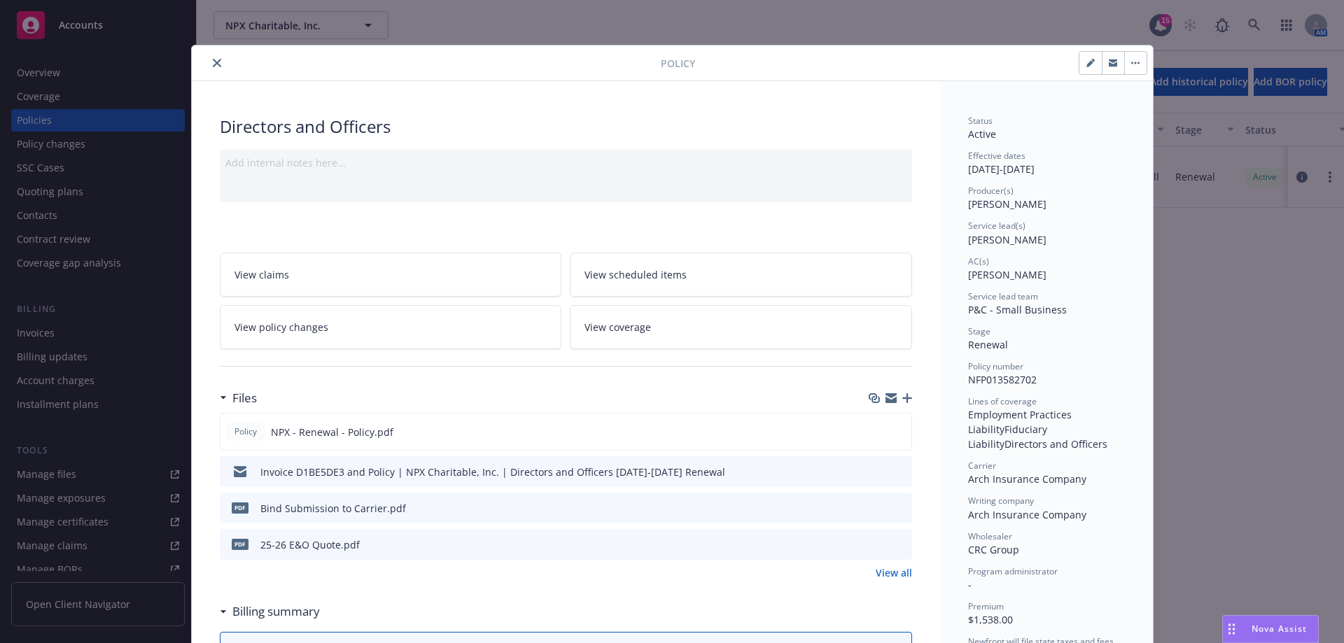
click at [209, 62] on button "close" at bounding box center [217, 63] width 17 height 17
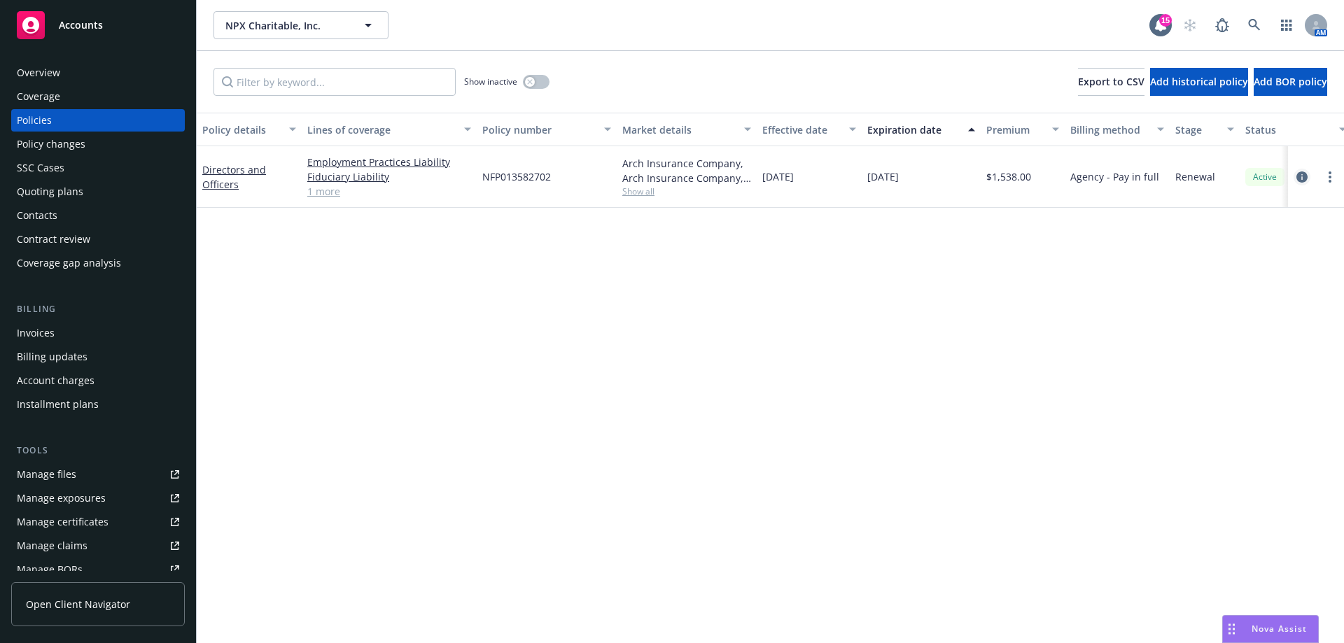
click at [1296, 176] on icon "circleInformation" at bounding box center [1301, 177] width 11 height 11
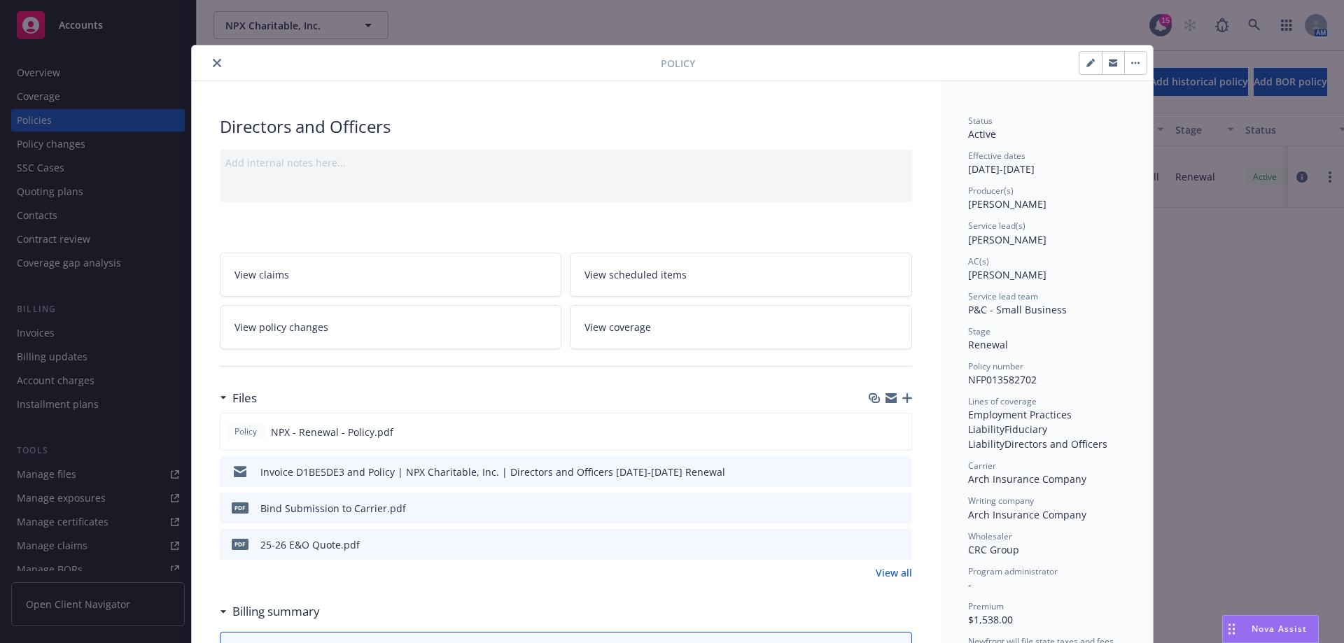
scroll to position [42, 0]
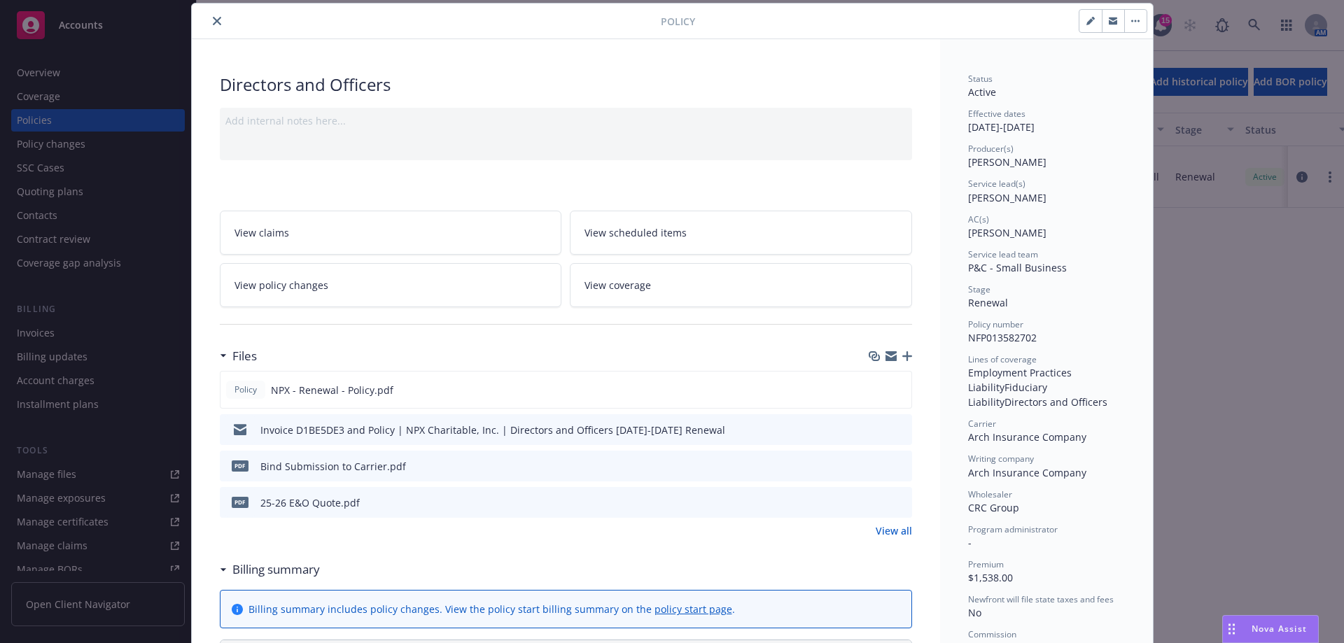
click at [1086, 19] on icon "button" at bounding box center [1090, 21] width 8 height 8
select select "RENEWAL"
select select "12"
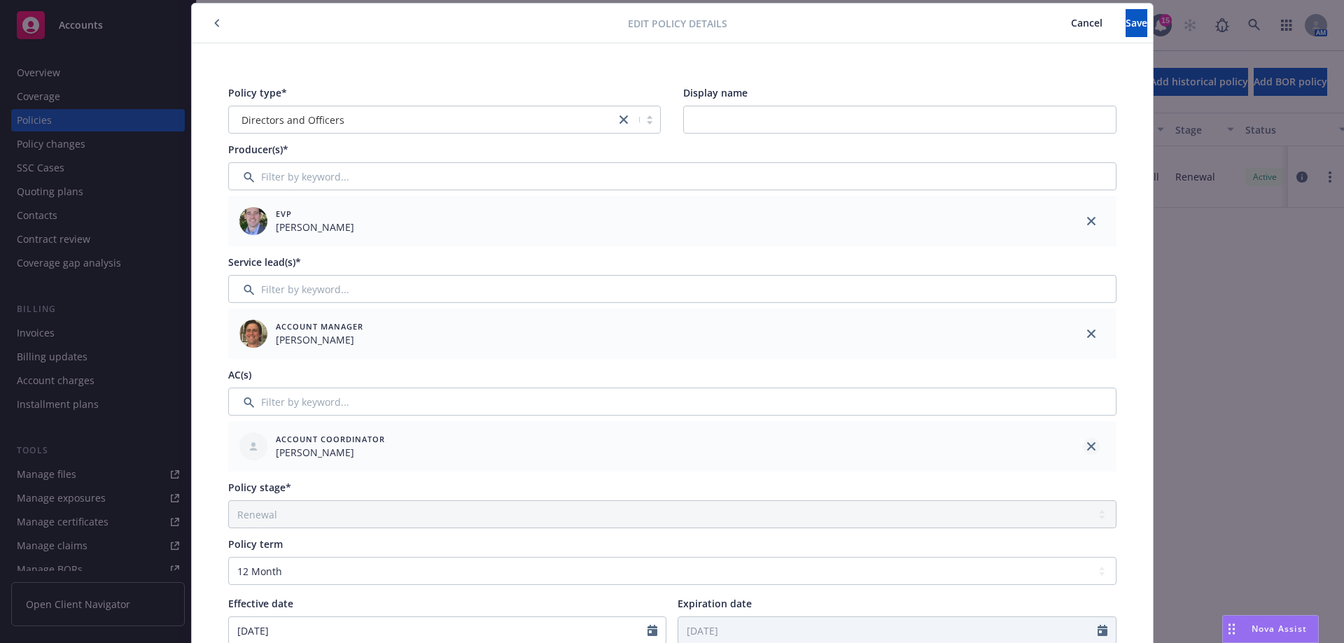
click at [1091, 445] on link "close" at bounding box center [1091, 446] width 17 height 17
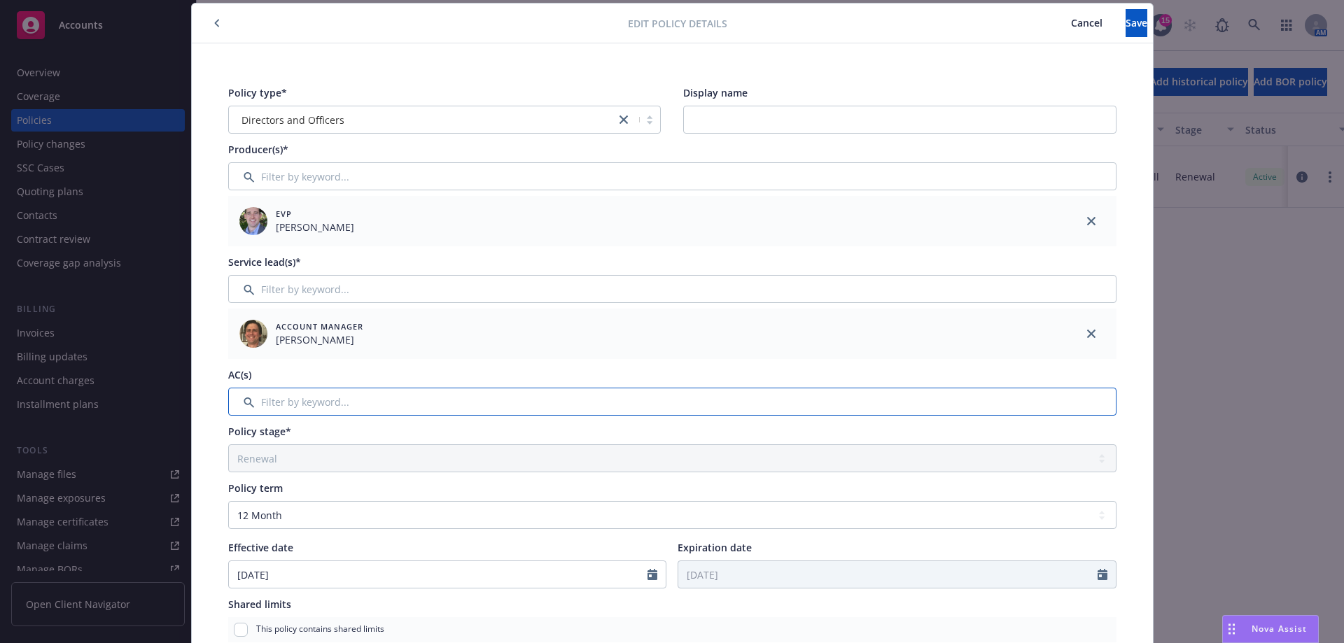
click at [407, 406] on input "Filter by keyword..." at bounding box center [672, 402] width 888 height 28
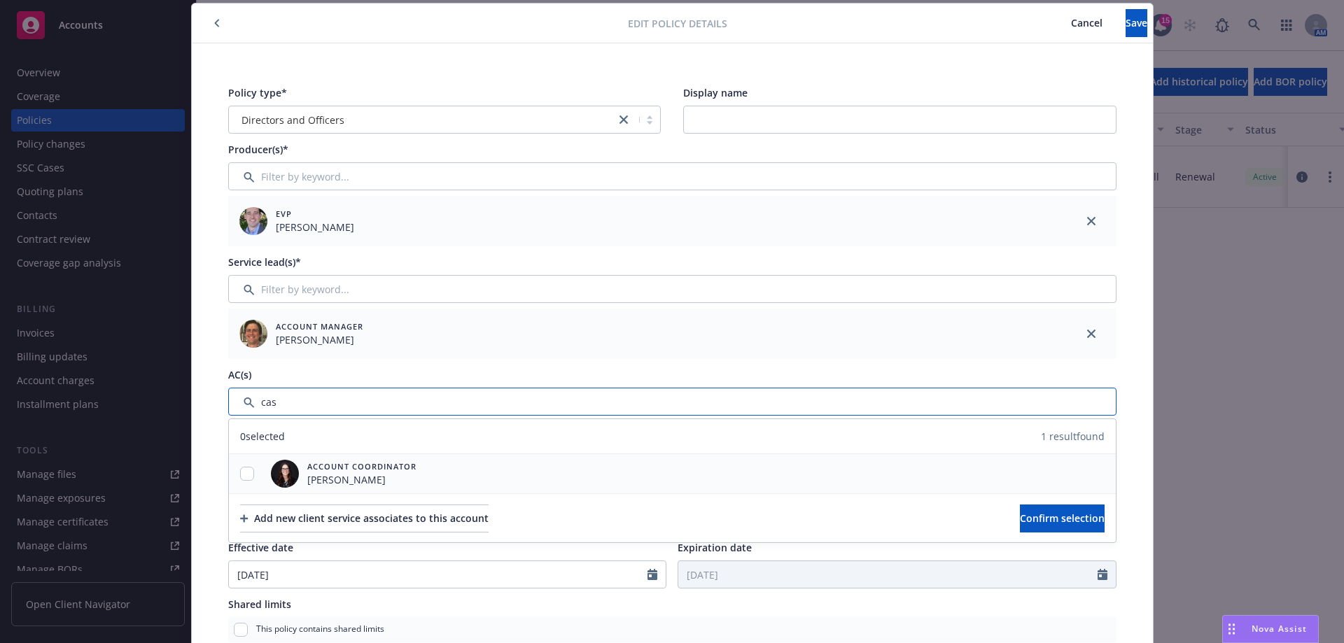
type input "cas"
click at [240, 476] on input "checkbox" at bounding box center [247, 474] width 14 height 14
checkbox input "true"
click at [1023, 510] on button "Confirm selection" at bounding box center [1062, 519] width 85 height 28
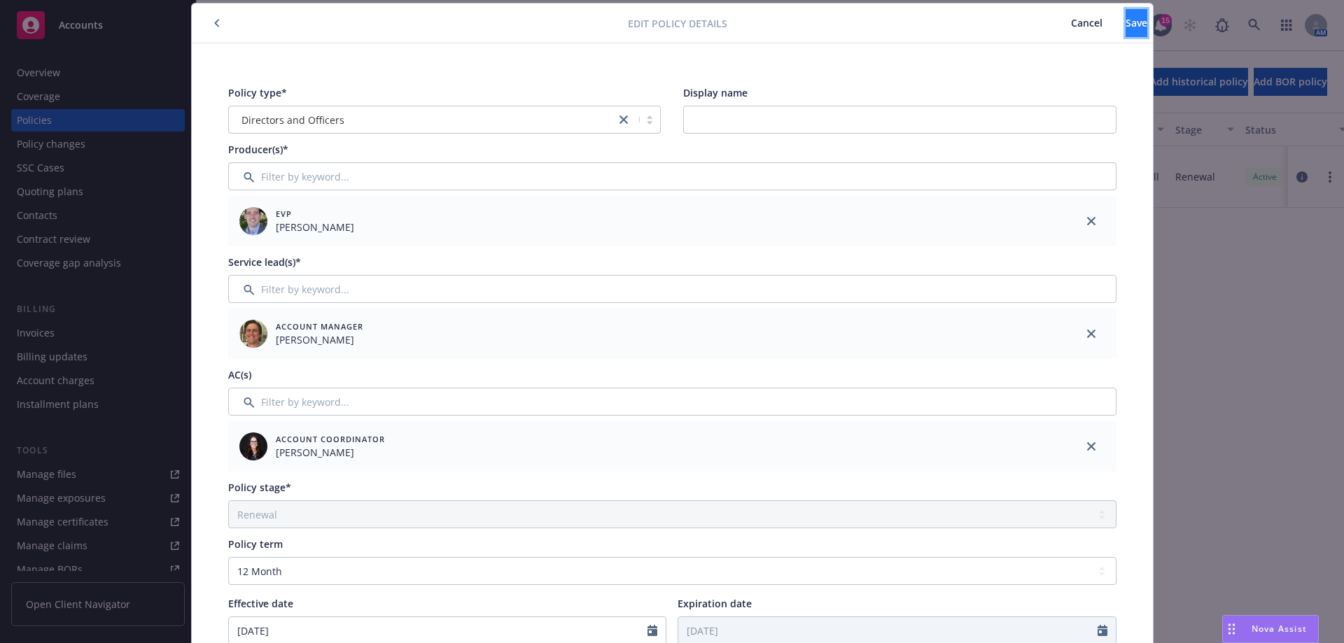
click at [1126, 25] on span "Save" at bounding box center [1137, 22] width 22 height 13
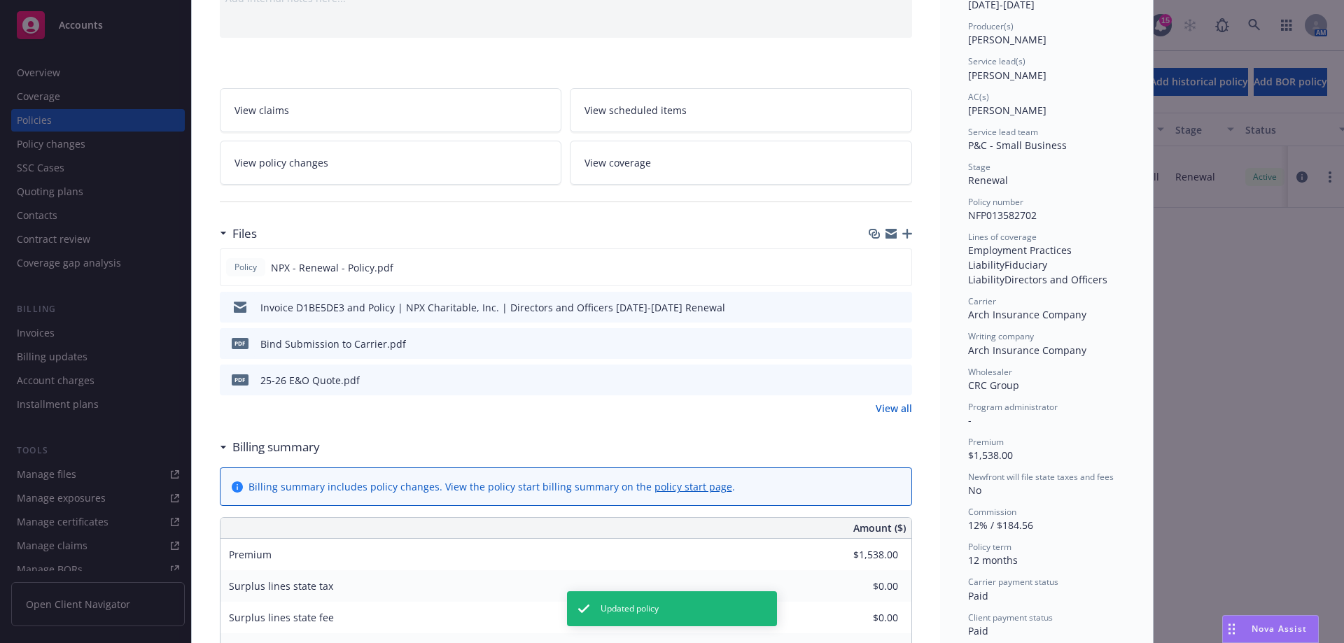
scroll to position [0, 0]
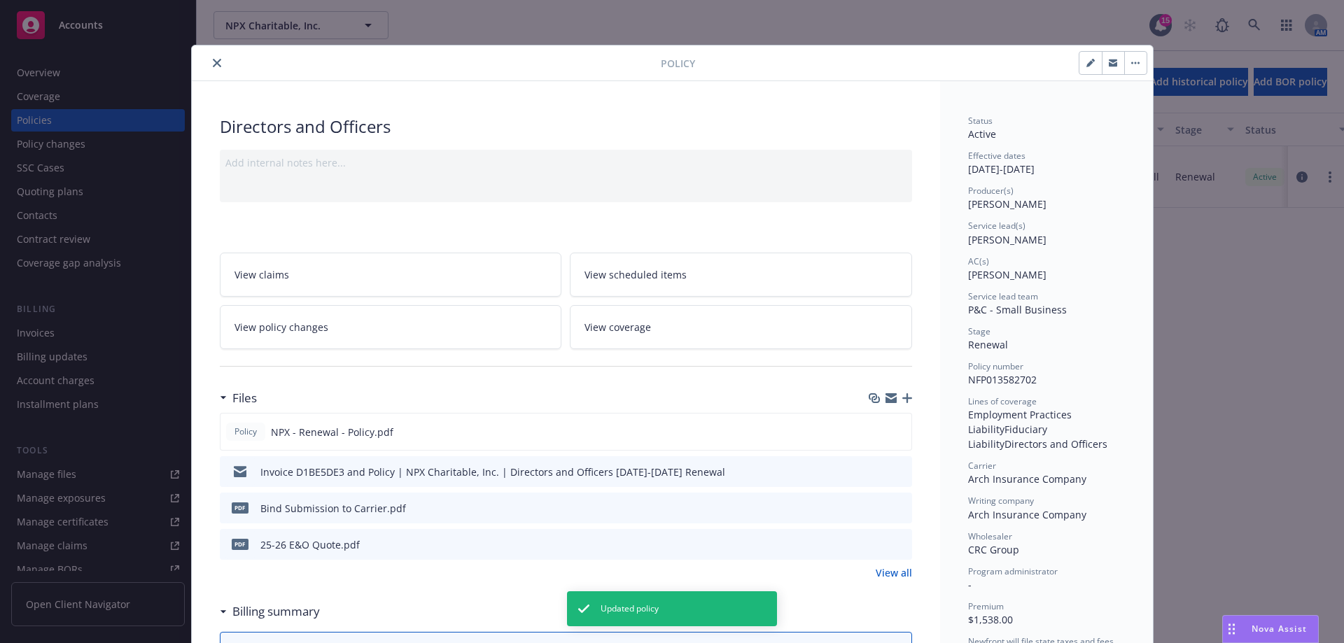
click at [218, 61] on button "close" at bounding box center [217, 63] width 17 height 17
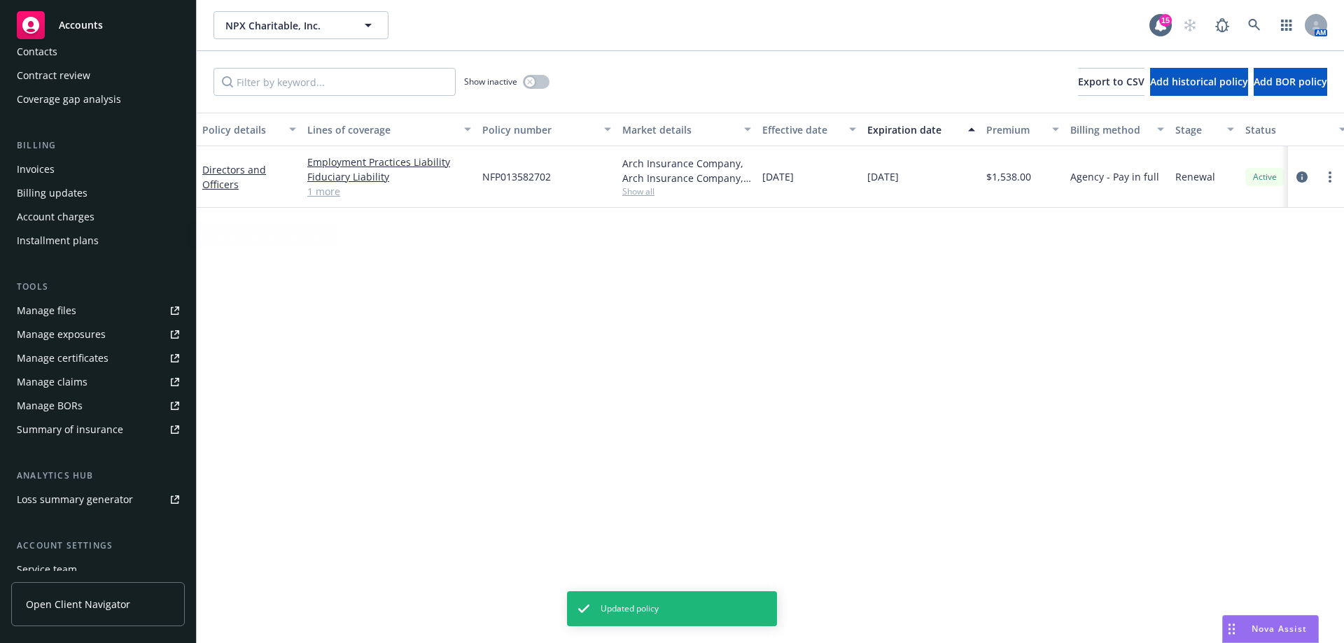
scroll to position [269, 0]
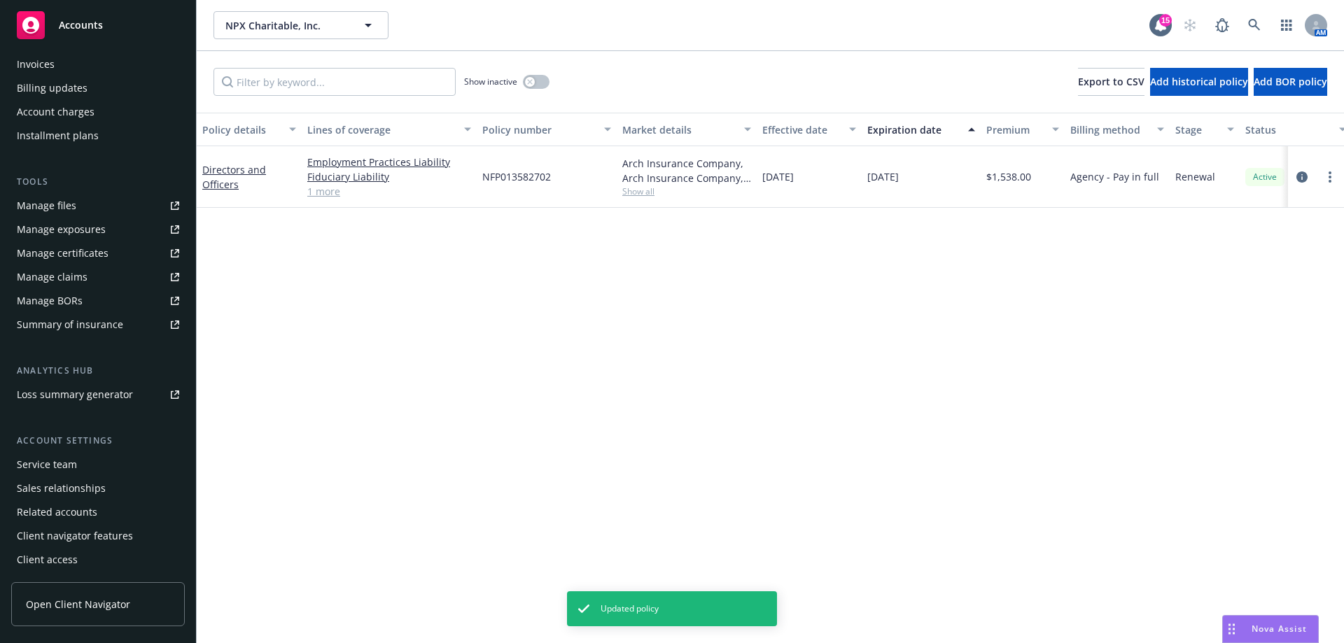
click at [69, 457] on div "Service team" at bounding box center [47, 465] width 60 height 22
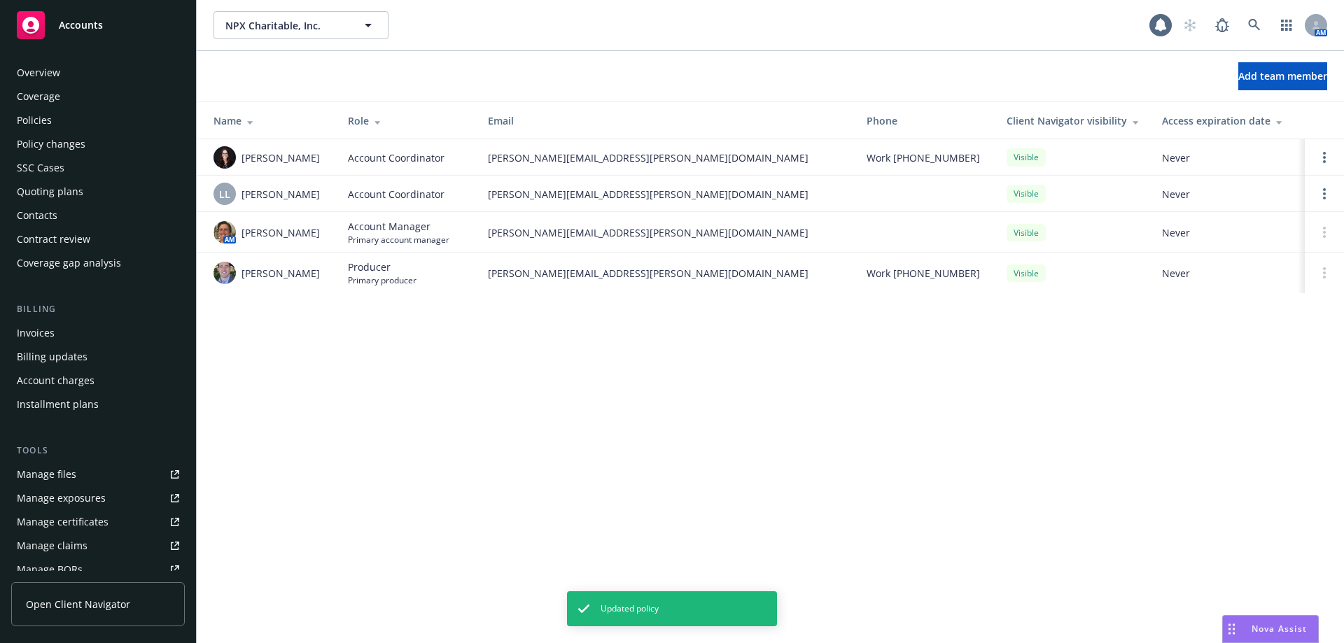
scroll to position [269, 0]
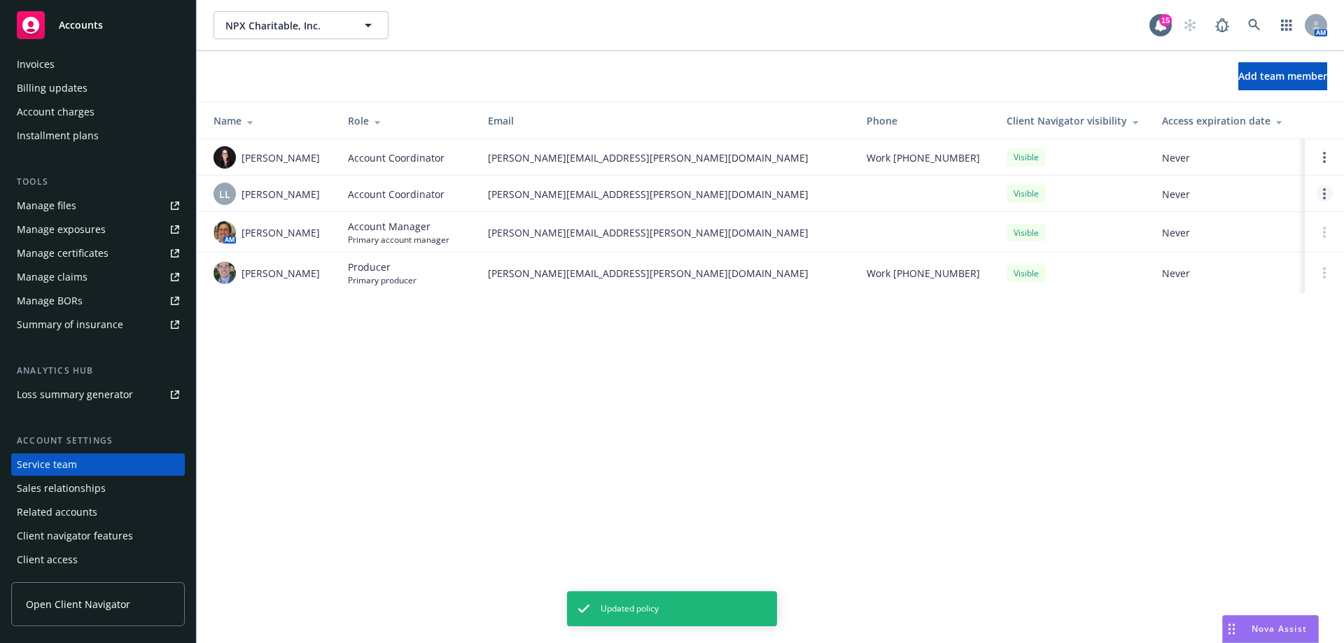
click at [1325, 193] on icon "Open options" at bounding box center [1324, 193] width 3 height 11
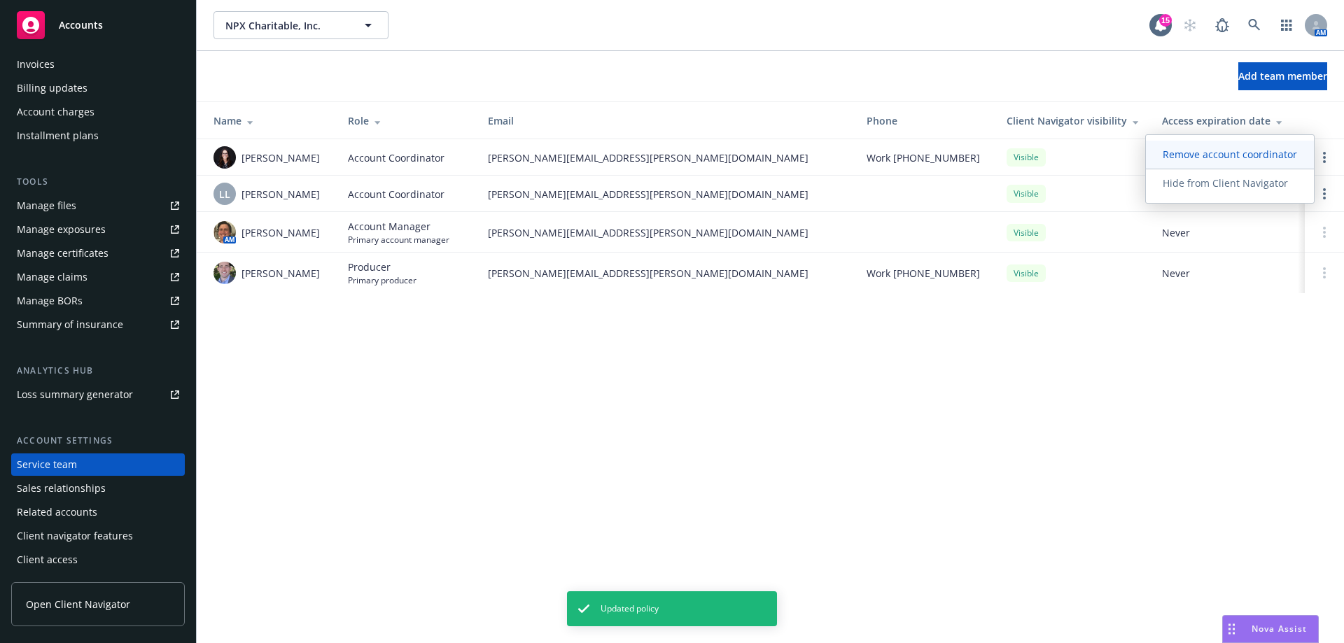
click at [1257, 158] on span "Remove account coordinator" at bounding box center [1230, 154] width 168 height 13
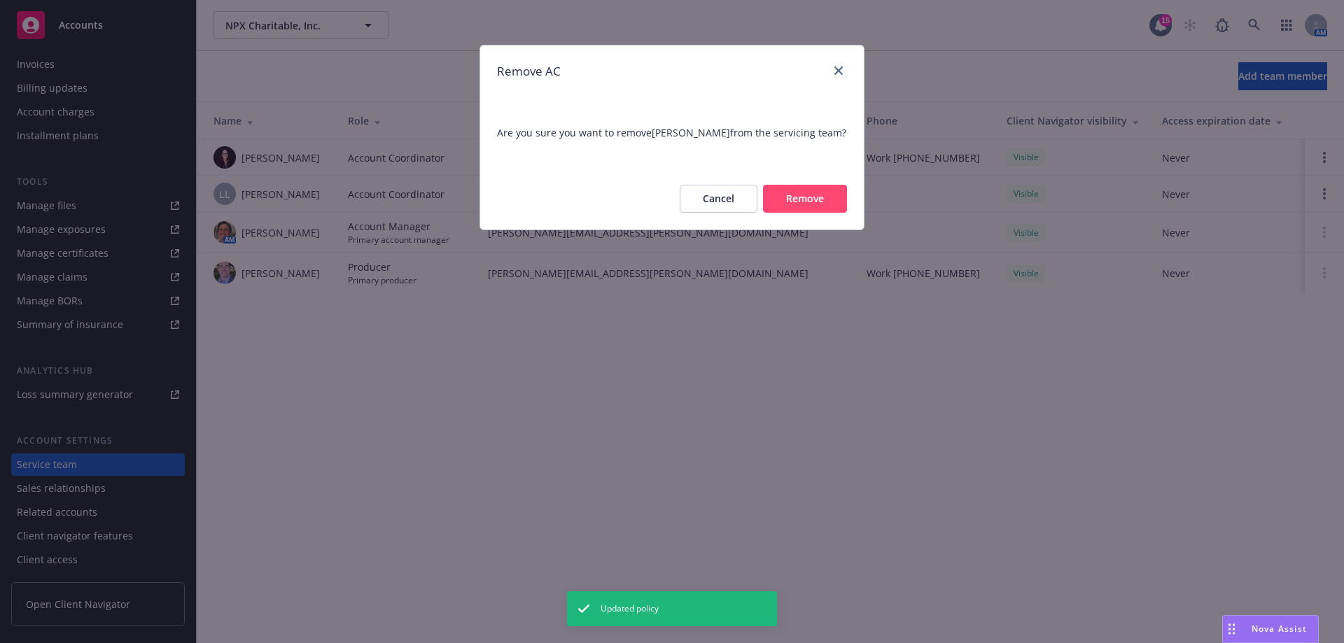
click at [802, 196] on button "Remove" at bounding box center [805, 199] width 84 height 28
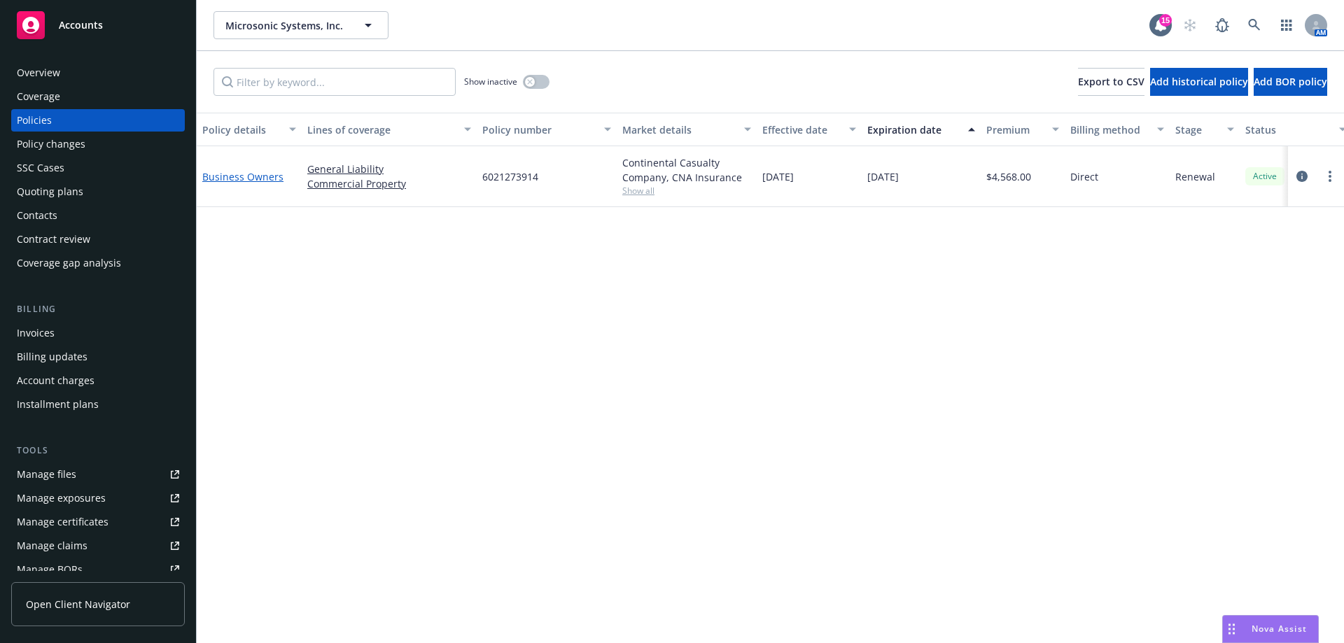
click at [256, 182] on link "Business Owners" at bounding box center [242, 176] width 81 height 13
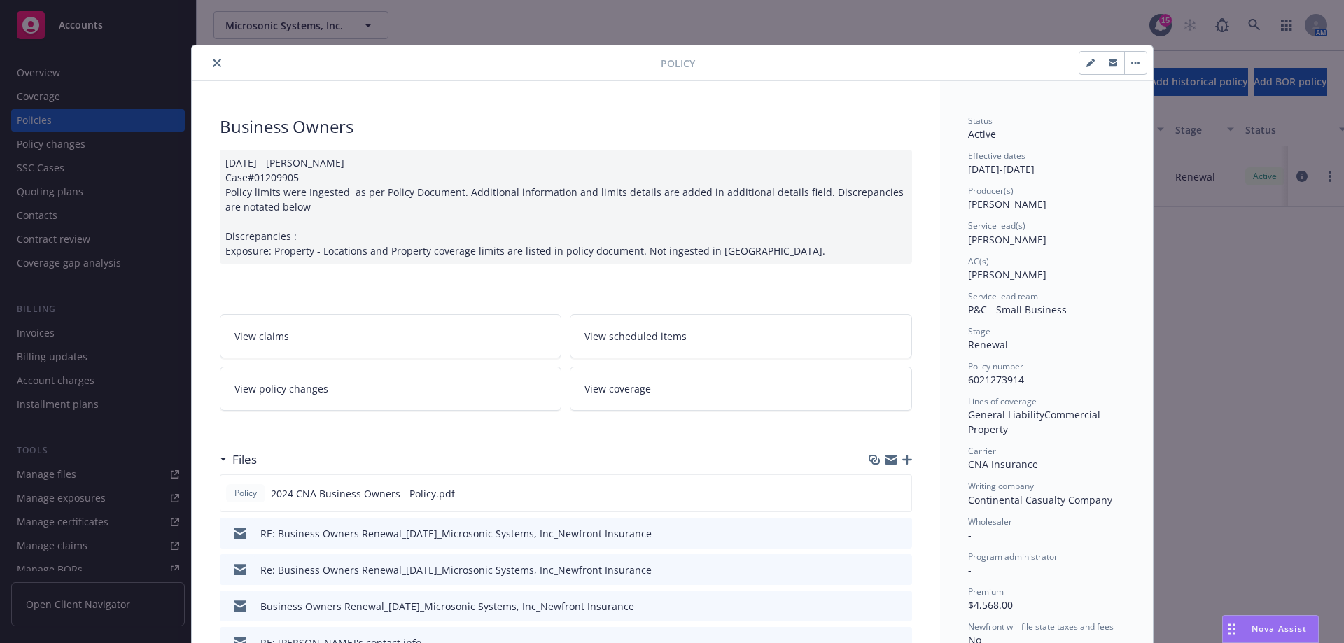
click at [216, 64] on button "close" at bounding box center [217, 63] width 17 height 17
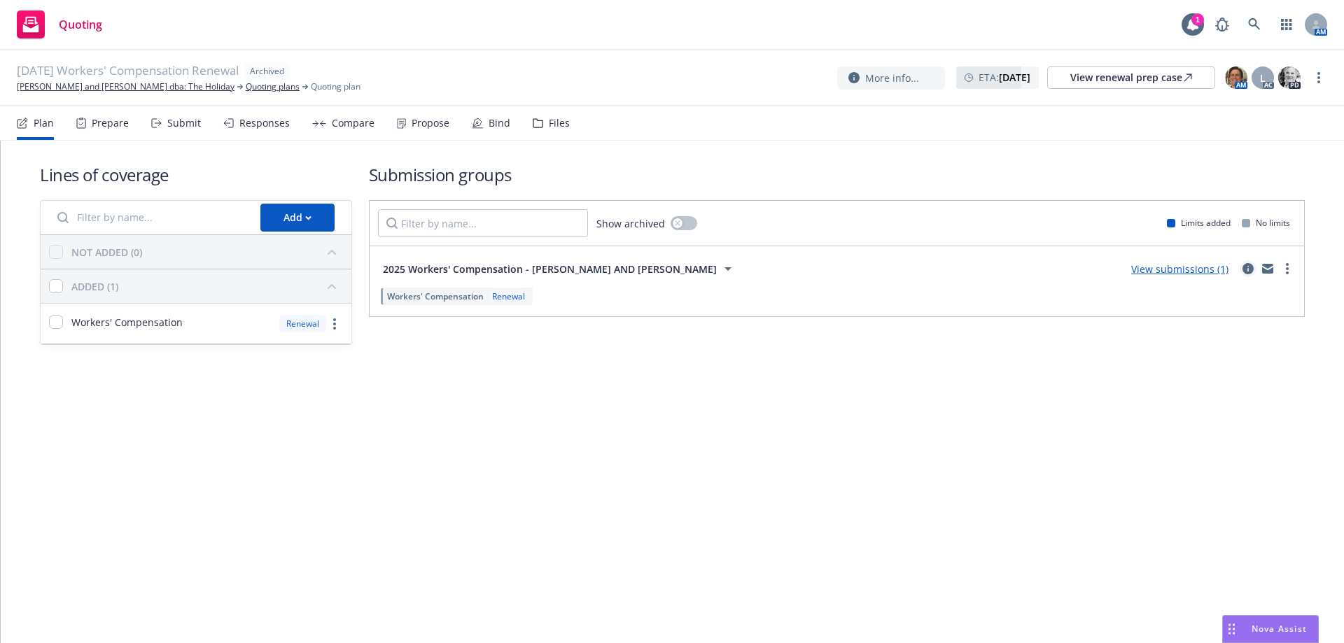
click at [1244, 270] on link "circleInformation" at bounding box center [1248, 268] width 17 height 17
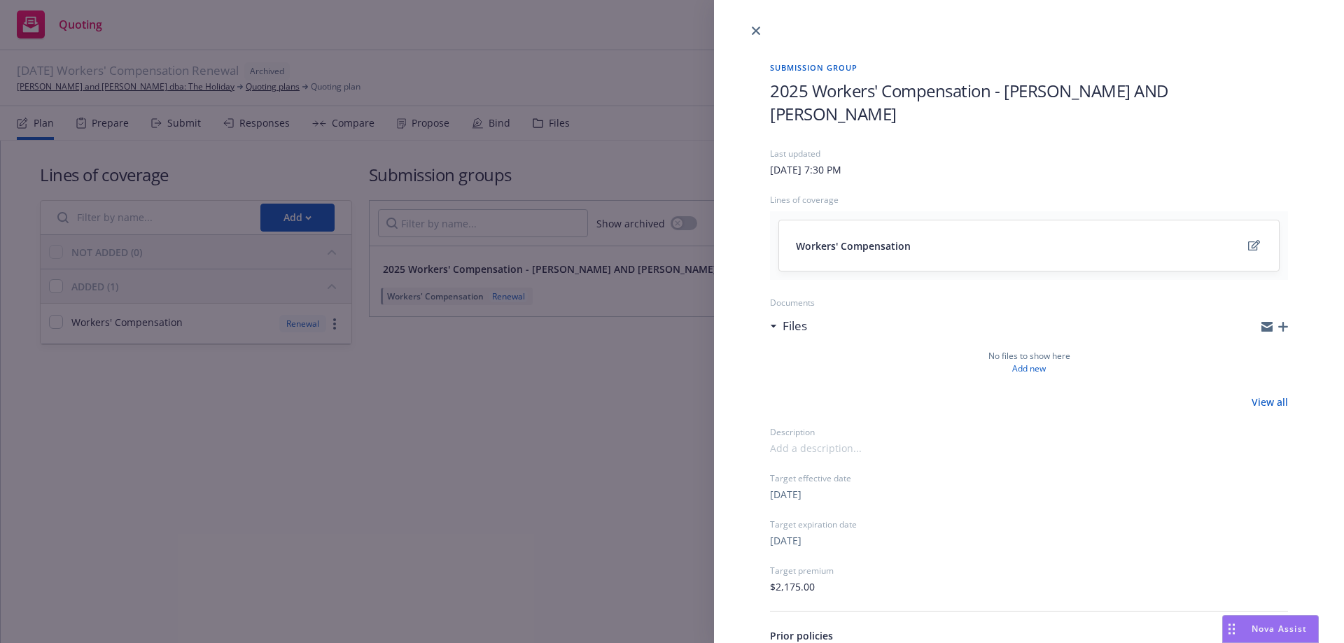
click at [1012, 96] on span "2025 Workers' Compensation - BARRY AND KAREN BRUCE" at bounding box center [1029, 102] width 518 height 46
click at [1006, 93] on span "2025 Workers' Compensation - BARRY AND KAREN BRUCE" at bounding box center [1029, 102] width 518 height 46
click at [755, 25] on link "close" at bounding box center [756, 30] width 17 height 17
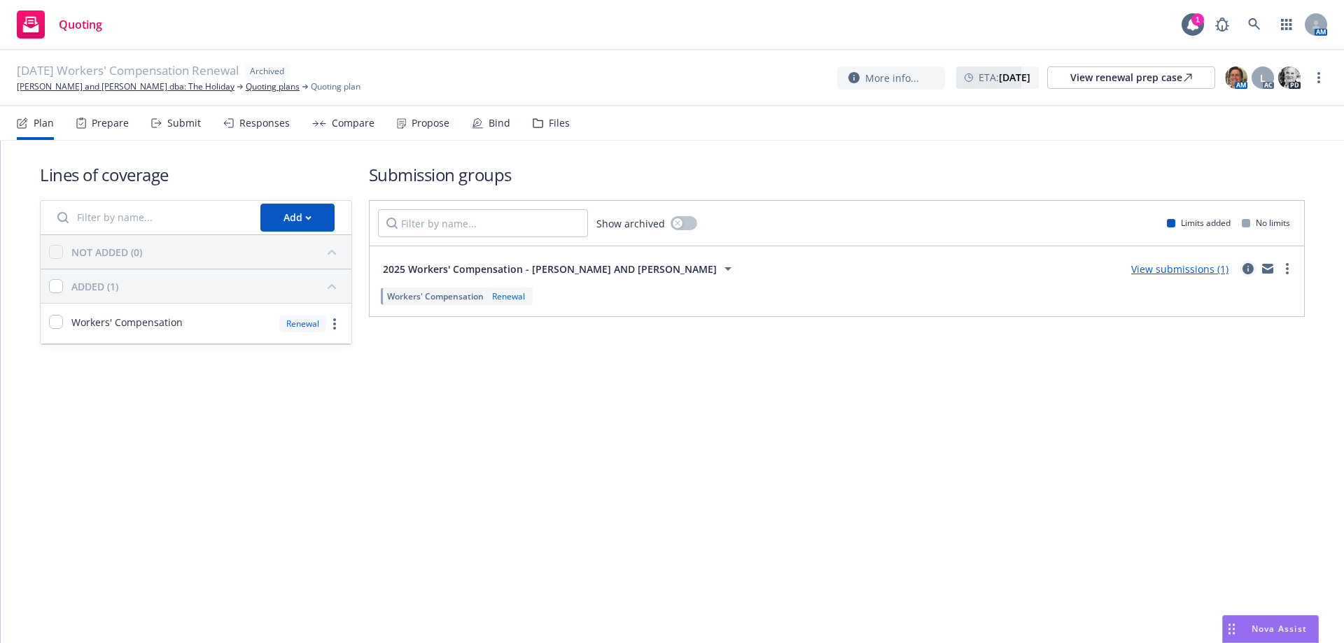
click at [1245, 267] on icon "circleInformation" at bounding box center [1248, 268] width 11 height 11
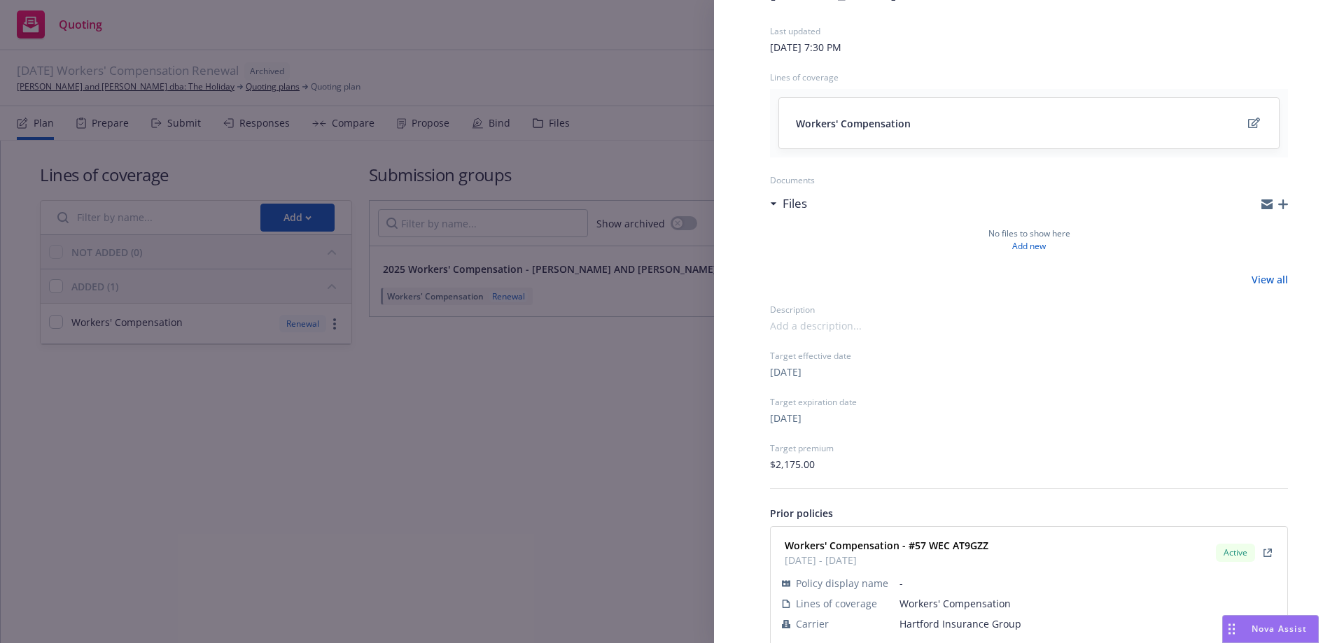
scroll to position [125, 0]
click at [600, 526] on div "Submission group 2025 Workers' Compensation - BARRY AND KAREN BRUCE Last update…" at bounding box center [672, 321] width 1344 height 643
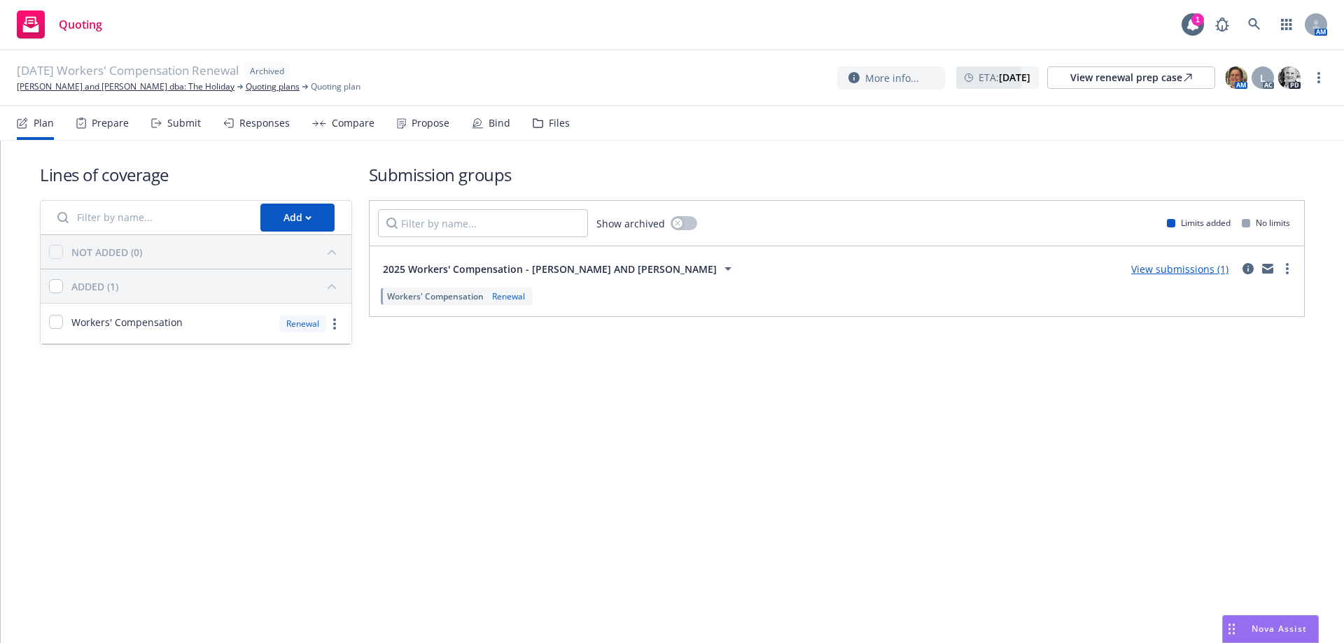
click at [1205, 268] on link "View submissions (1)" at bounding box center [1179, 269] width 97 height 13
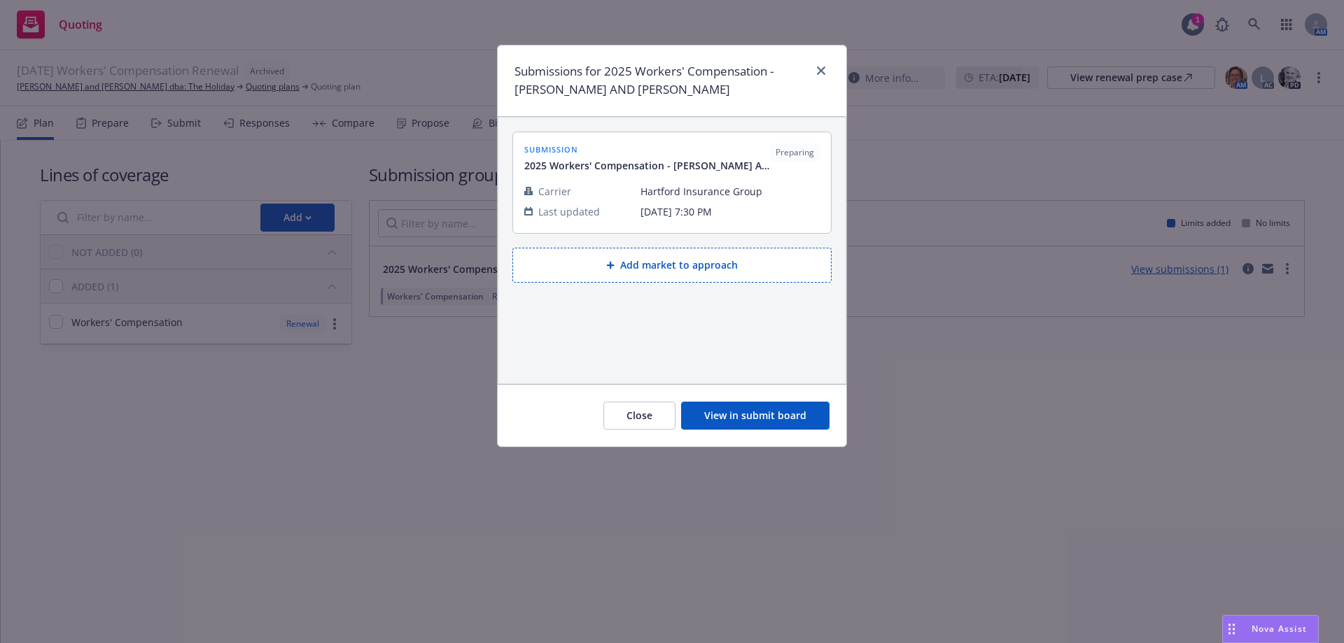
click at [739, 421] on button "View in submit board" at bounding box center [755, 416] width 148 height 28
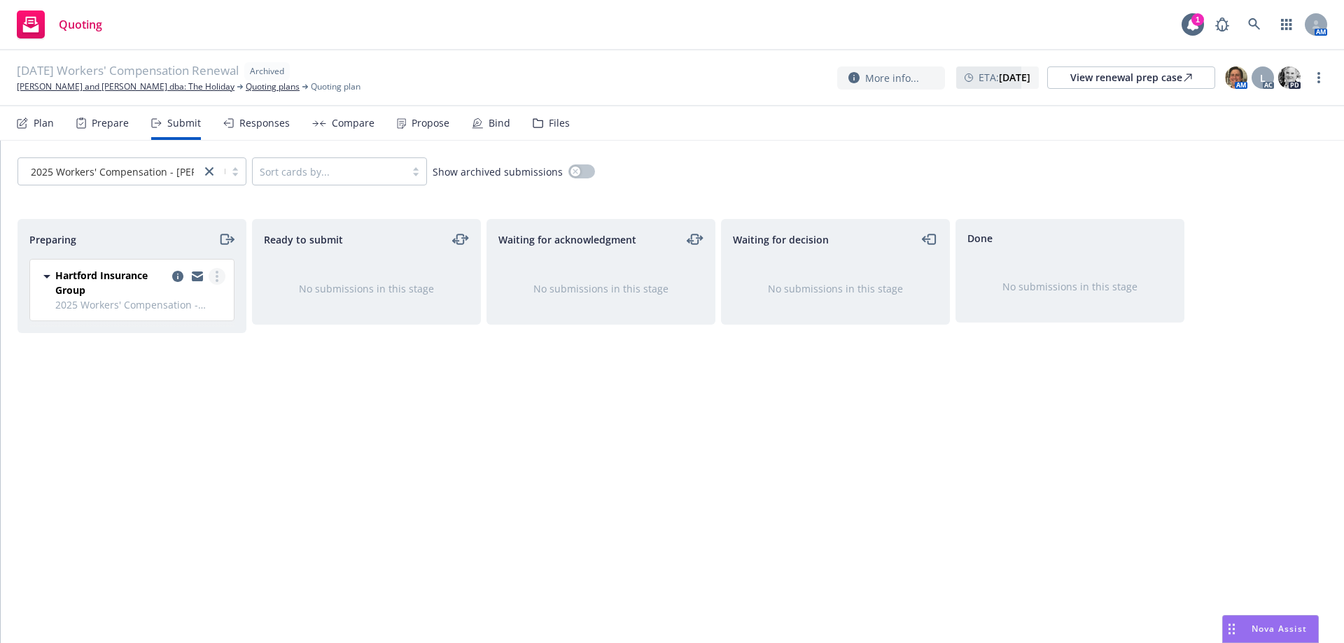
click at [220, 278] on link "more" at bounding box center [217, 276] width 17 height 17
click at [178, 391] on span "Add accepted decision" at bounding box center [155, 388] width 140 height 13
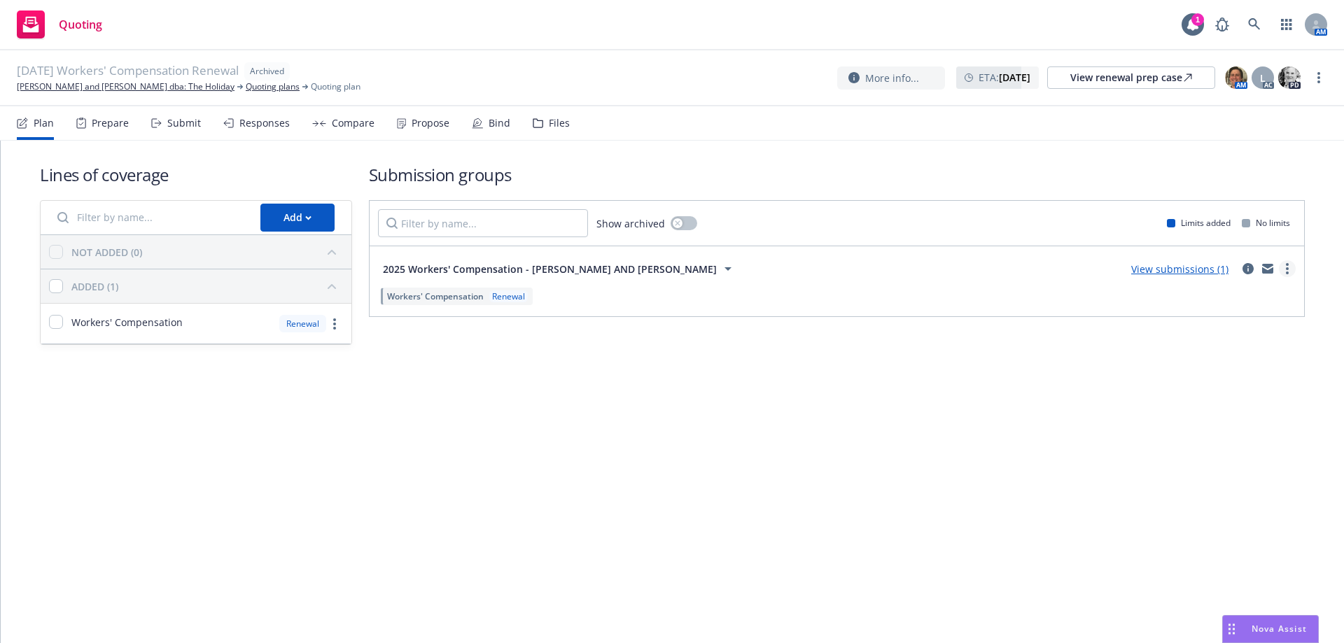
click at [1285, 265] on link "more" at bounding box center [1287, 268] width 17 height 17
drag, startPoint x: 1058, startPoint y: 421, endPoint x: 1262, endPoint y: 154, distance: 336.2
click at [1058, 419] on div "Lines of coverage Add NOT ADDED (0) ADDED (1) Workers' Compensation Renewal Sub…" at bounding box center [672, 392] width 1343 height 503
click at [1323, 71] on link "more" at bounding box center [1318, 77] width 17 height 17
click at [1261, 160] on link "Unarchive quoting plan" at bounding box center [1248, 162] width 155 height 28
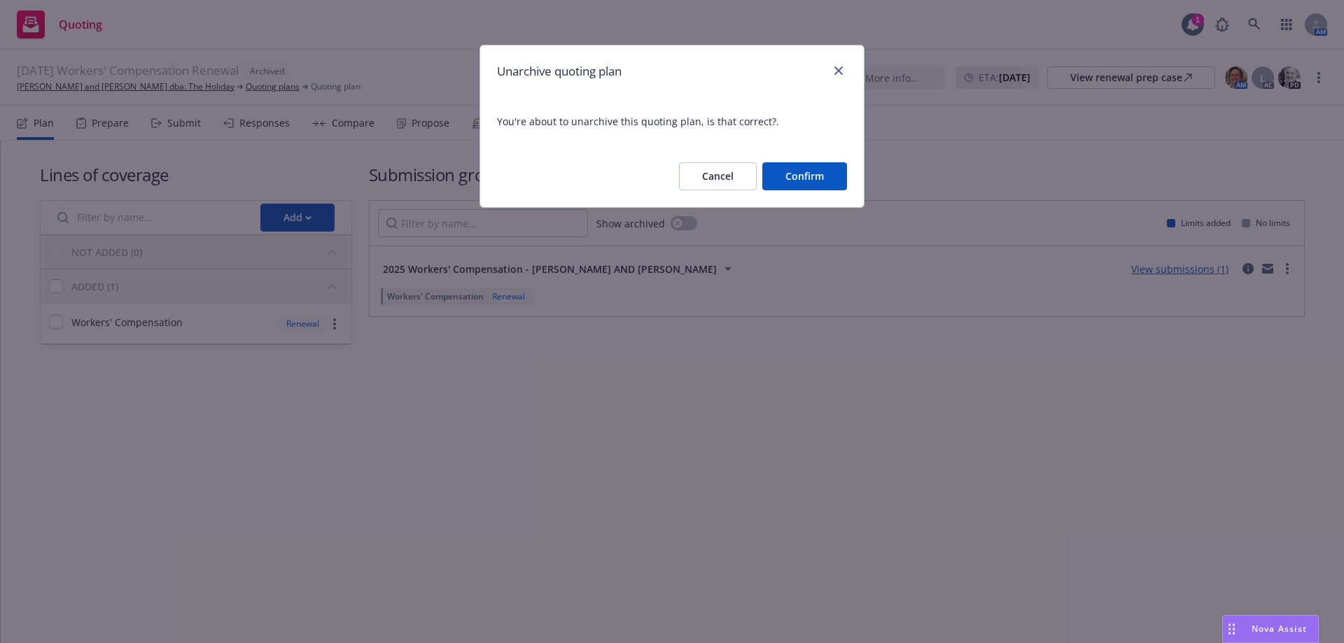
click at [789, 178] on button "Confirm" at bounding box center [804, 176] width 85 height 28
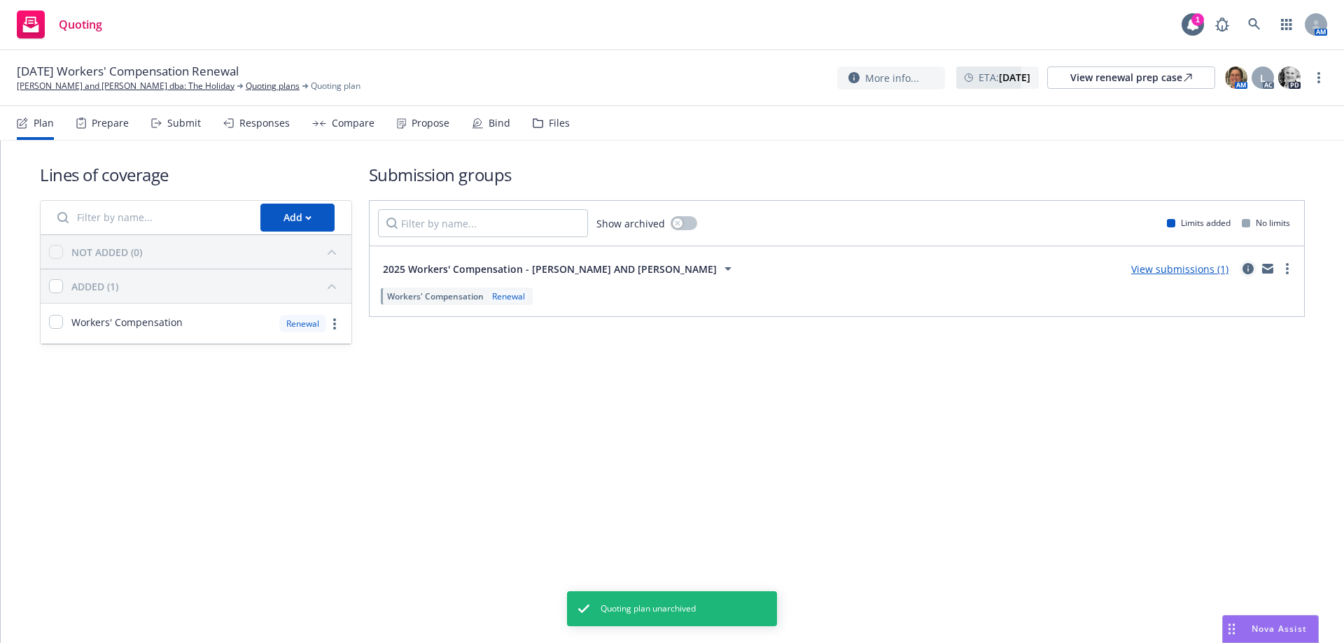
click at [1243, 271] on icon "circleInformation" at bounding box center [1248, 268] width 11 height 11
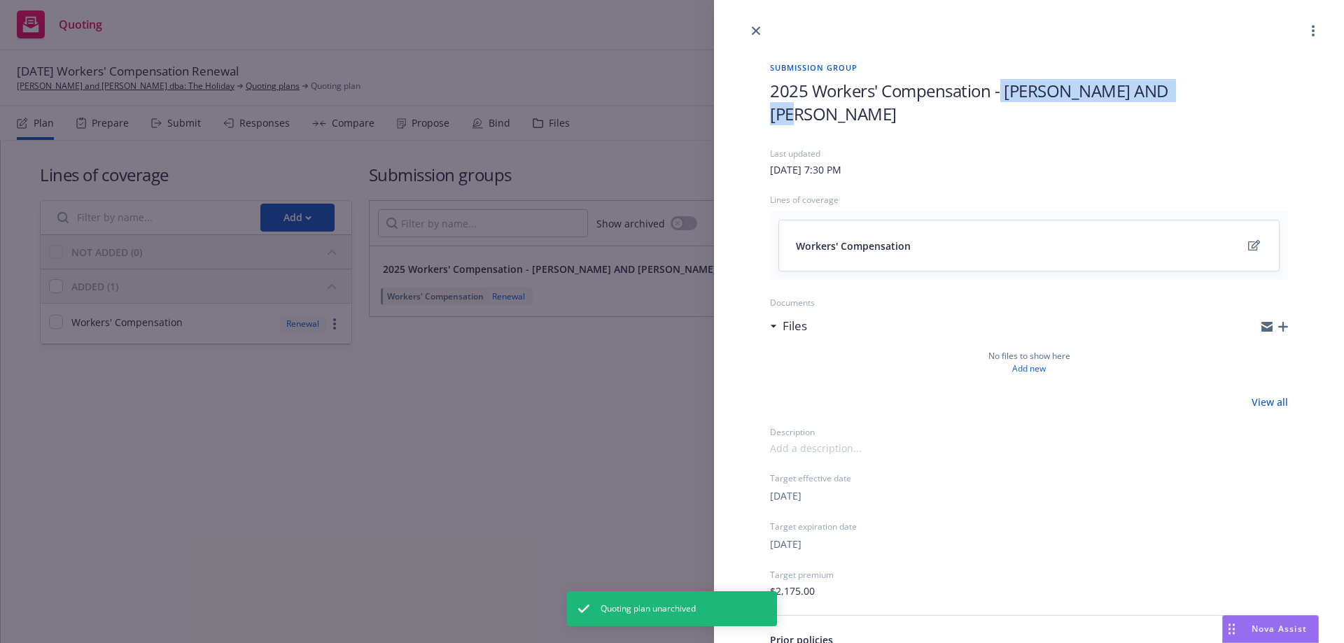
drag, startPoint x: 1001, startPoint y: 89, endPoint x: 1231, endPoint y: 93, distance: 230.3
click at [1231, 97] on h1 "2025 Workers' Compensation - BARRY AND KAREN BRUCE" at bounding box center [1029, 102] width 518 height 46
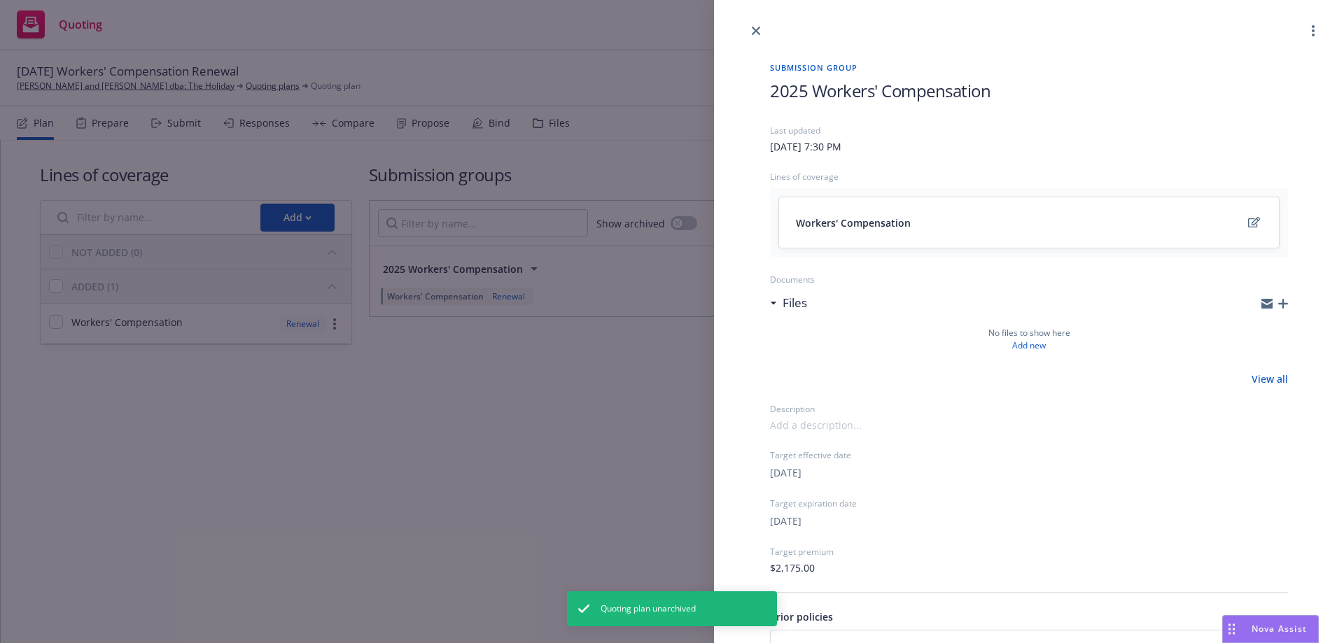
click at [575, 512] on div "Submission group 2025 Workers' Compensation Last updated Saturday, April 26, 20…" at bounding box center [672, 321] width 1344 height 643
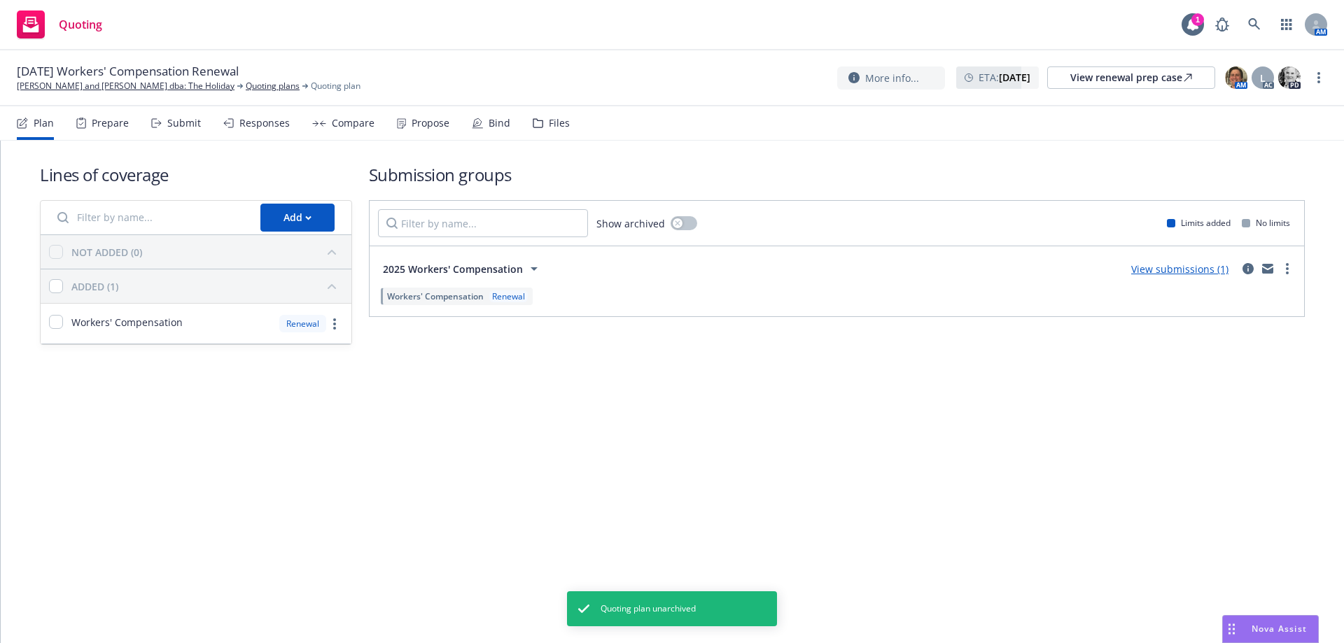
click at [1157, 266] on link "View submissions (1)" at bounding box center [1179, 269] width 97 height 13
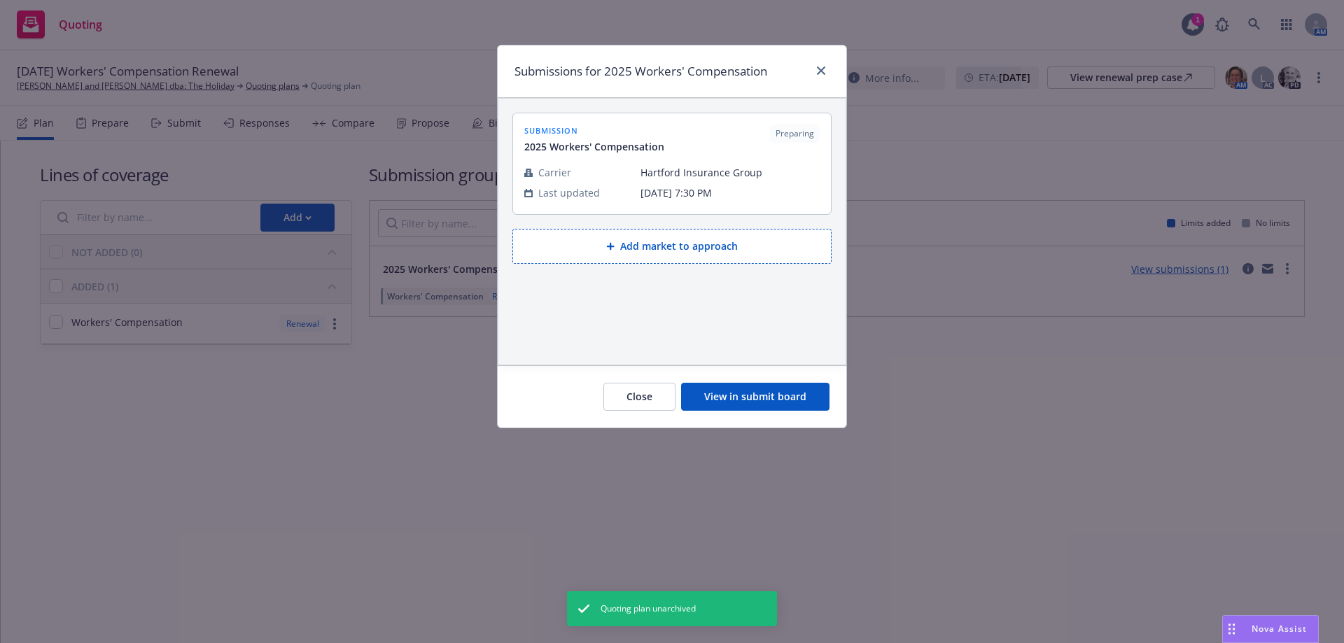
click at [753, 393] on button "View in submit board" at bounding box center [755, 397] width 148 height 28
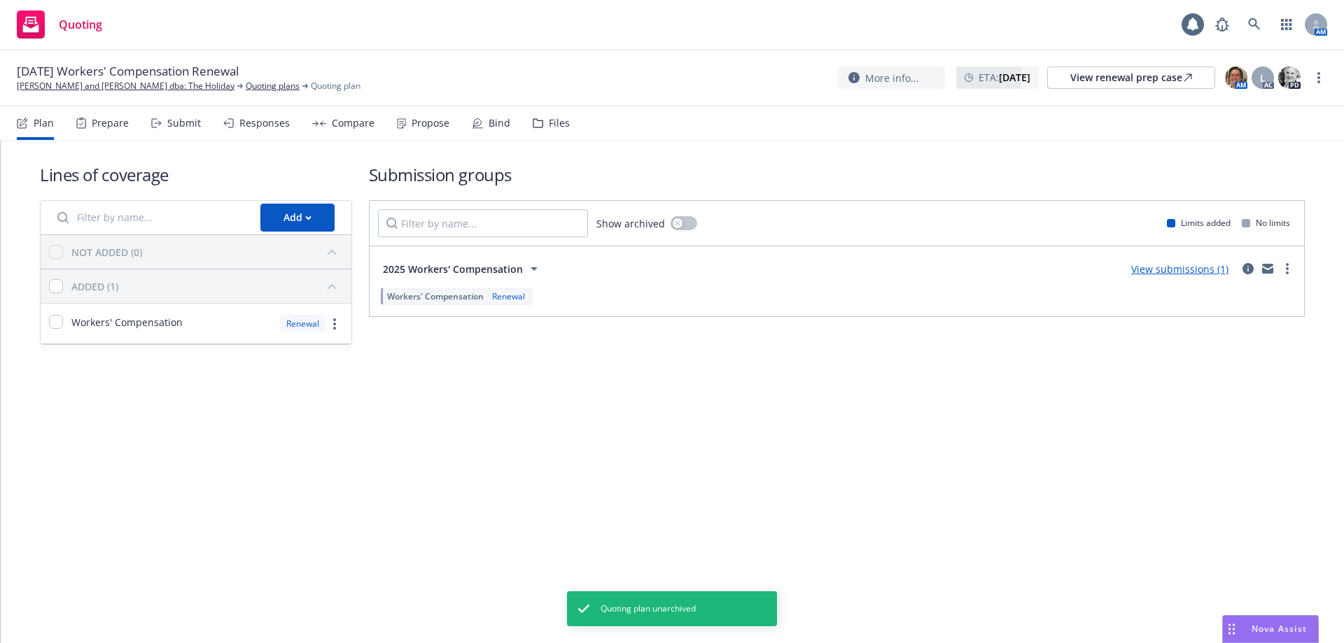
click at [1196, 272] on link "View submissions (1)" at bounding box center [1179, 269] width 97 height 13
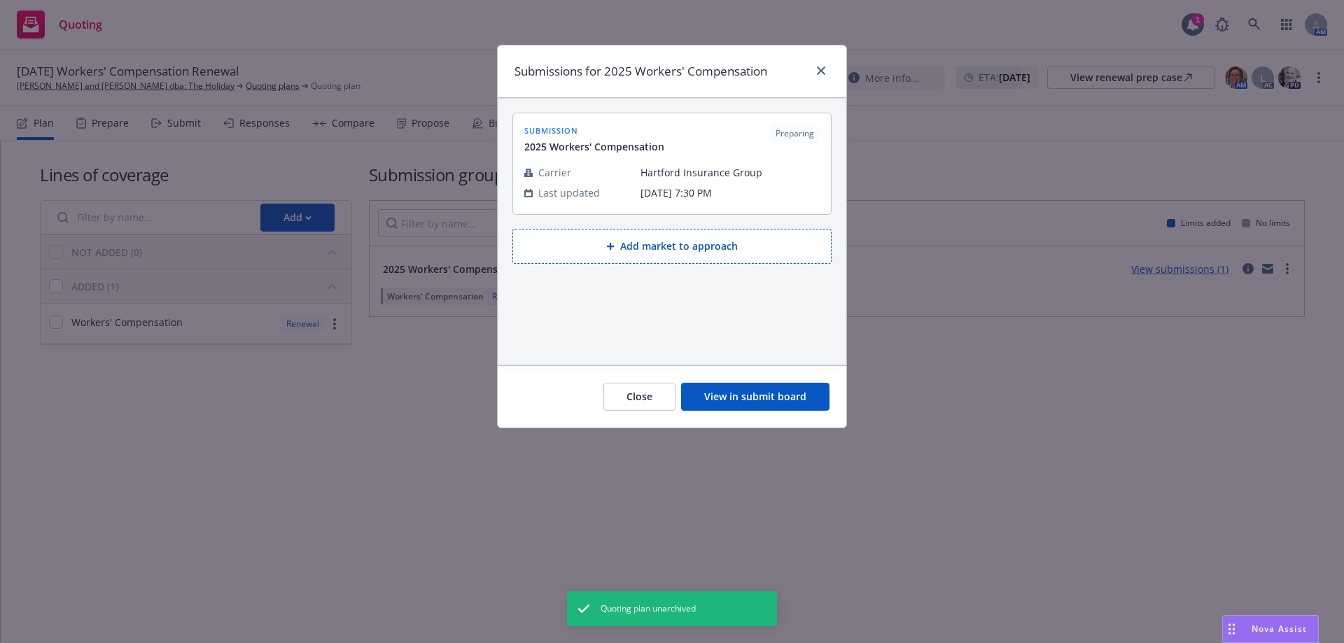
click at [725, 244] on button "Add market to approach" at bounding box center [671, 246] width 319 height 35
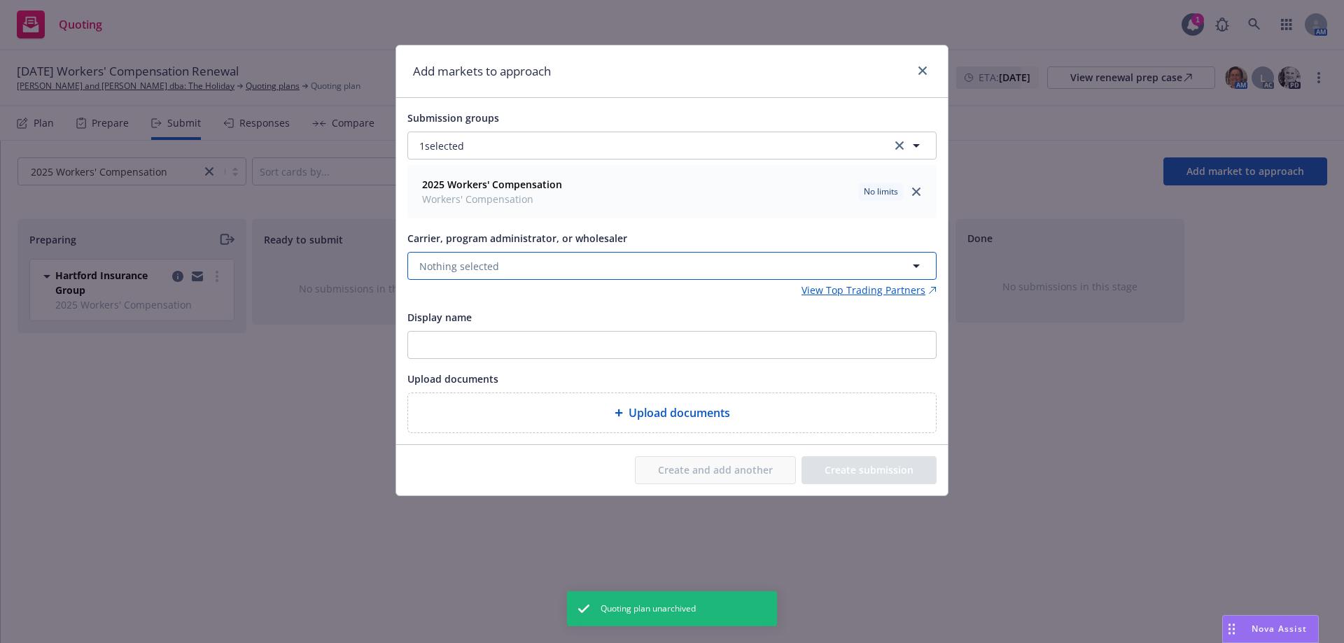
click at [501, 274] on button "Nothing selected" at bounding box center [671, 266] width 529 height 28
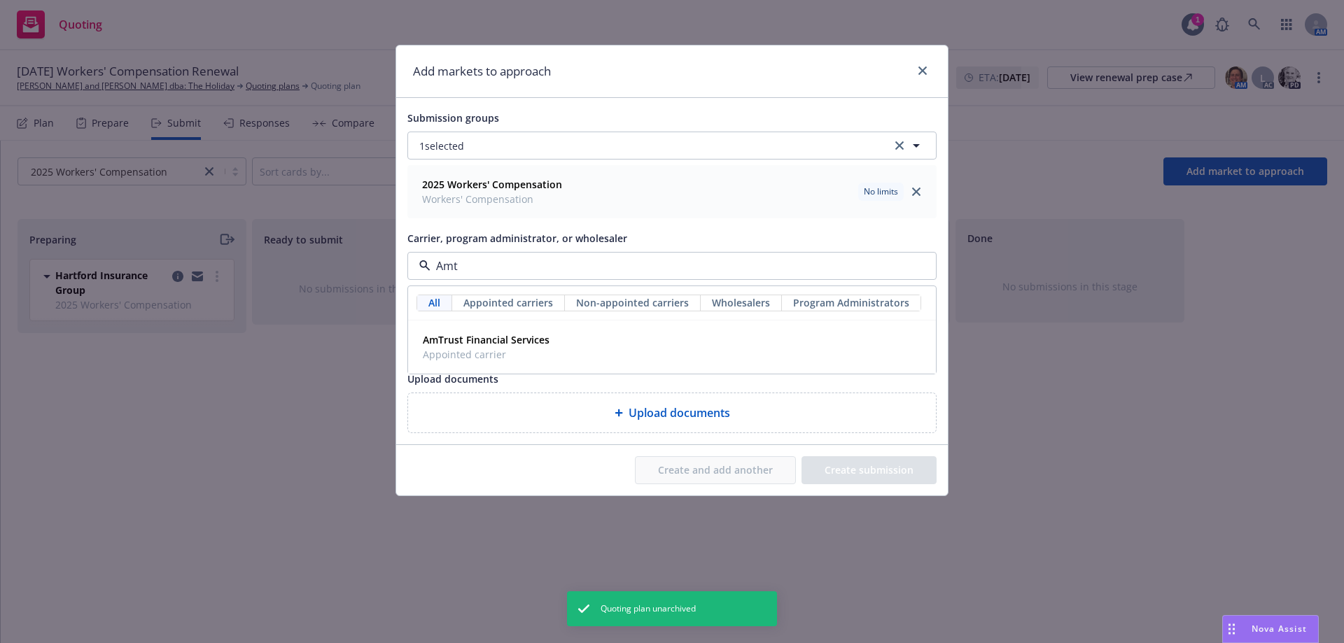
type input "Amtr"
click at [512, 346] on strong "AmTrust Financial Services" at bounding box center [486, 339] width 127 height 13
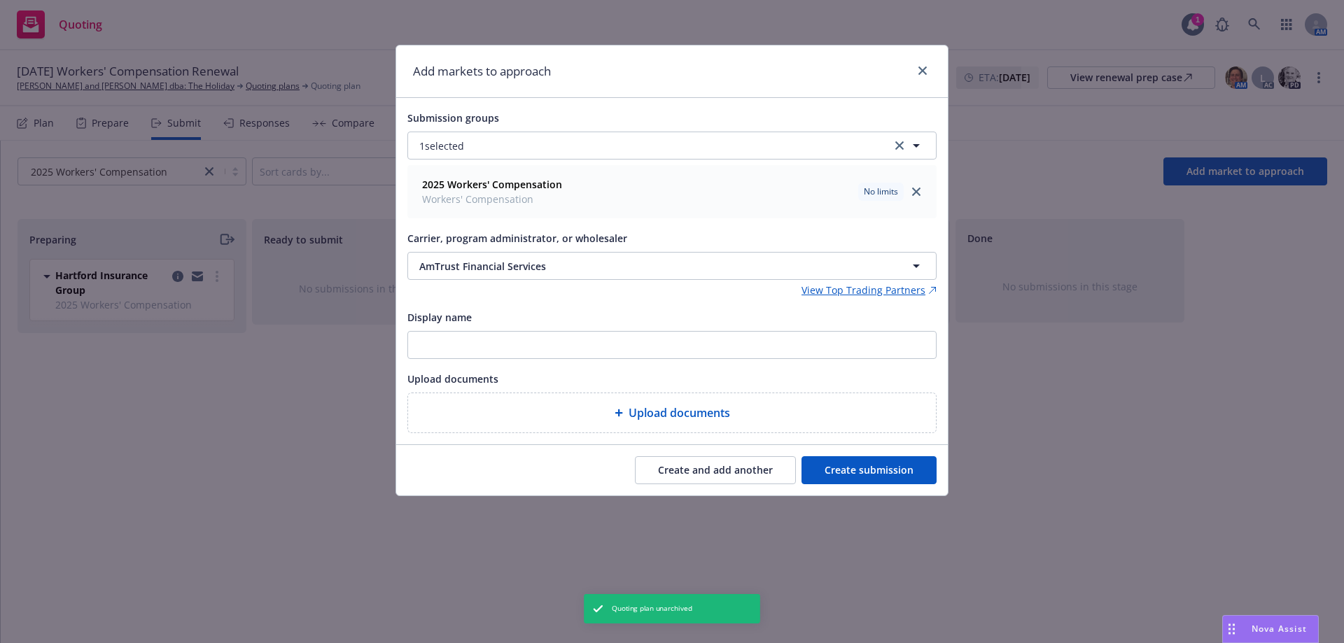
click at [877, 469] on button "Create submission" at bounding box center [869, 470] width 135 height 28
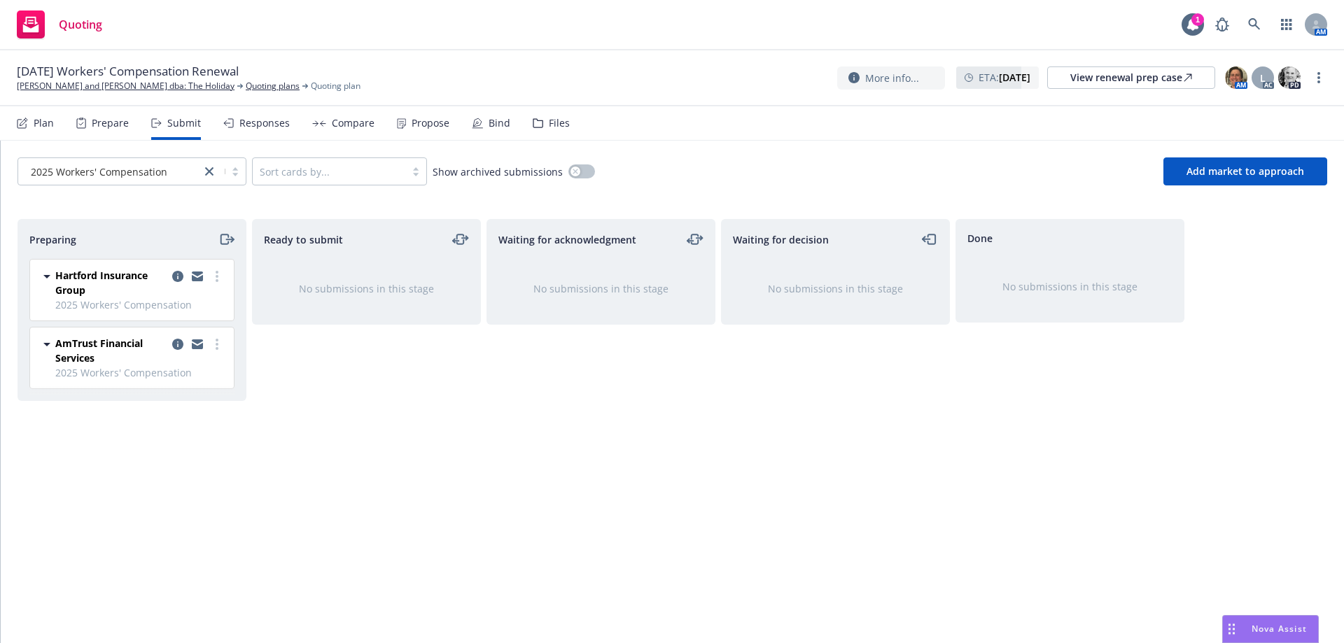
click at [212, 353] on div at bounding box center [197, 350] width 56 height 29
click at [220, 342] on link "more" at bounding box center [217, 344] width 17 height 17
click at [172, 460] on span "Add accepted decision" at bounding box center [155, 456] width 140 height 13
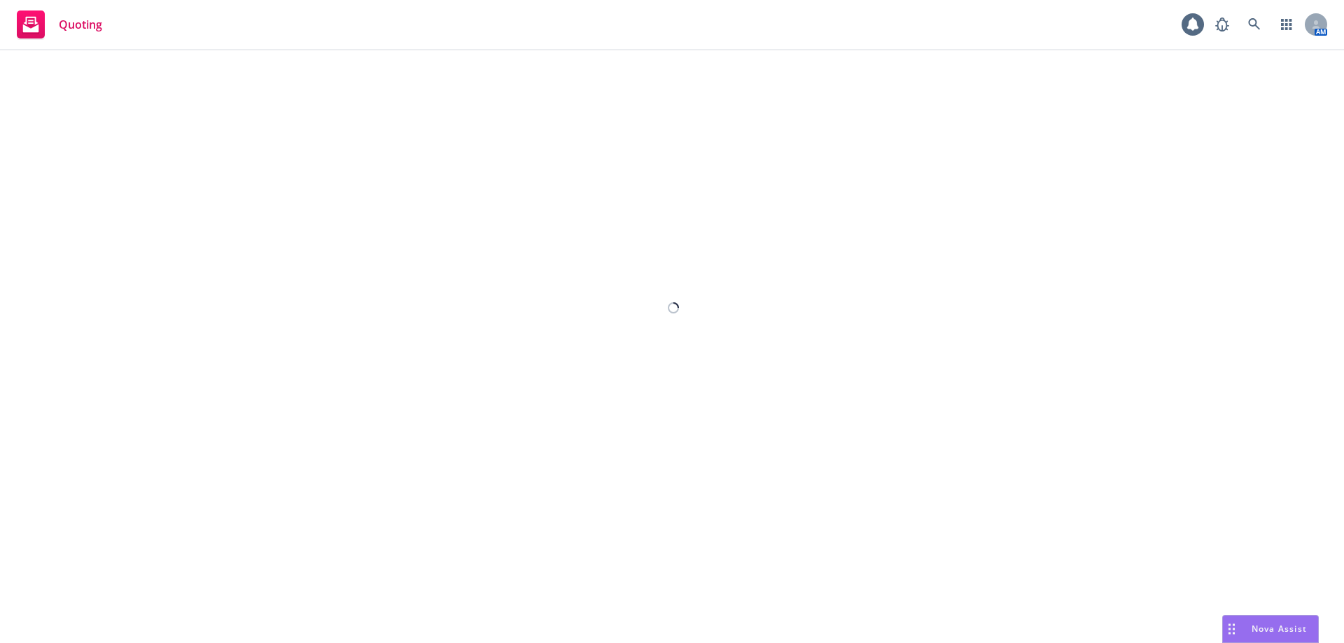
select select "12"
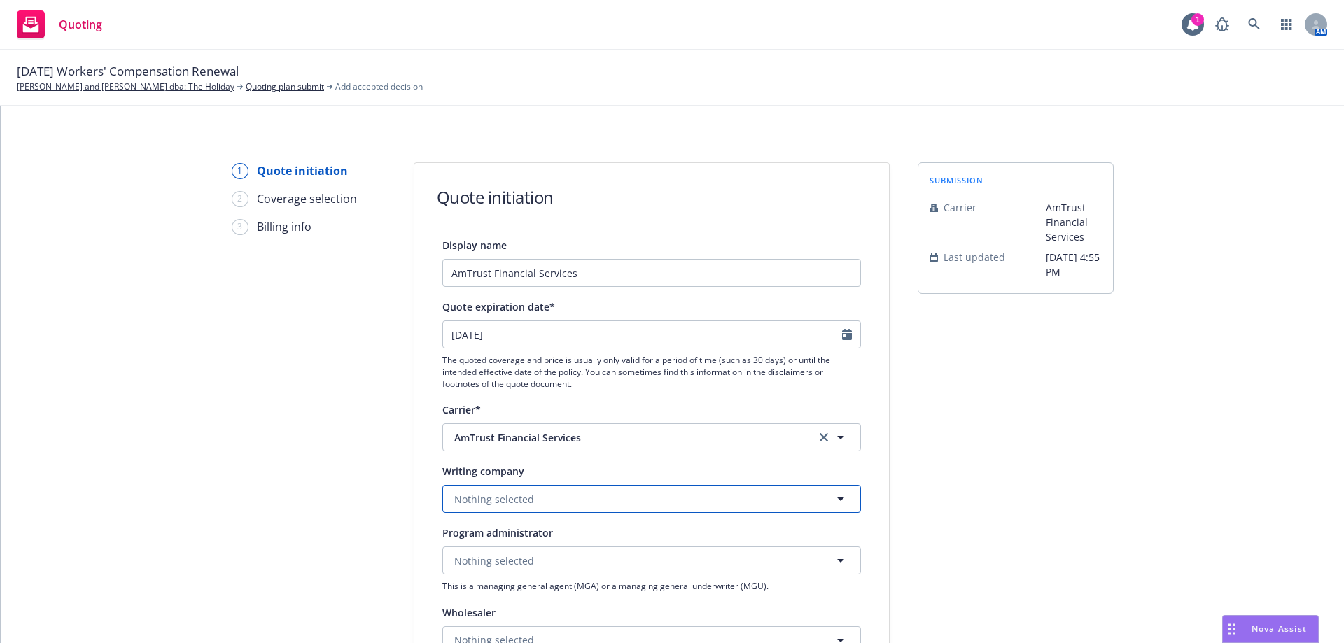
click at [507, 504] on span "Nothing selected" at bounding box center [494, 499] width 80 height 15
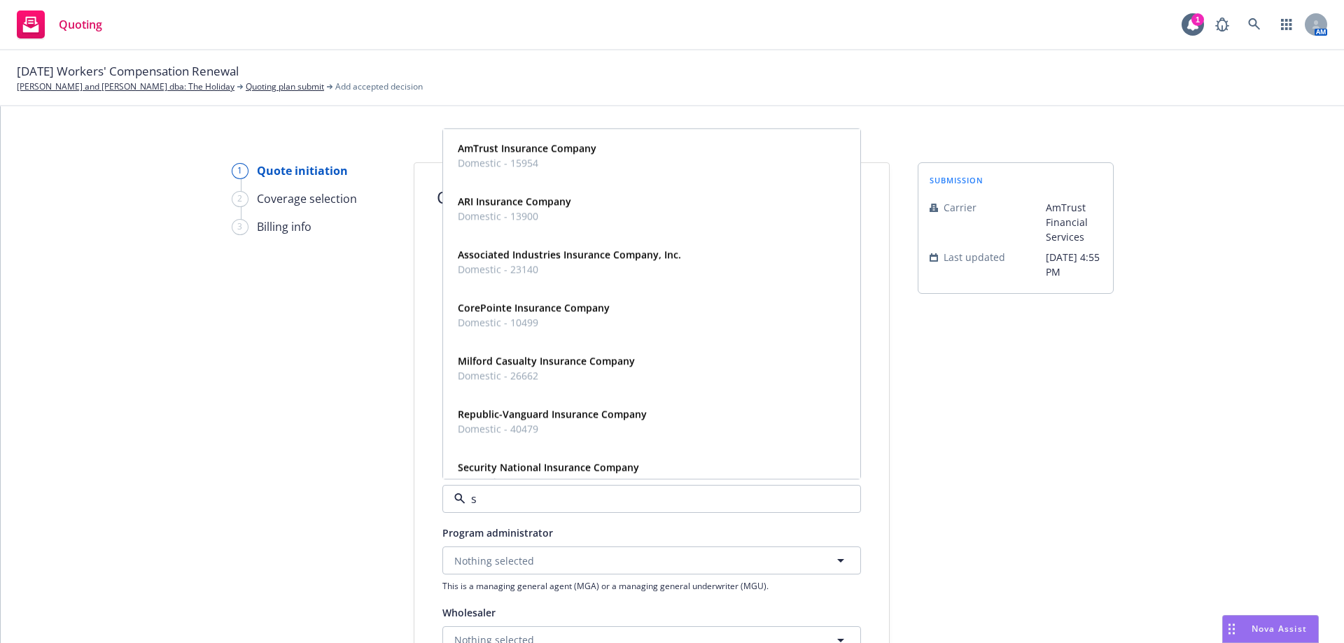
type input "se"
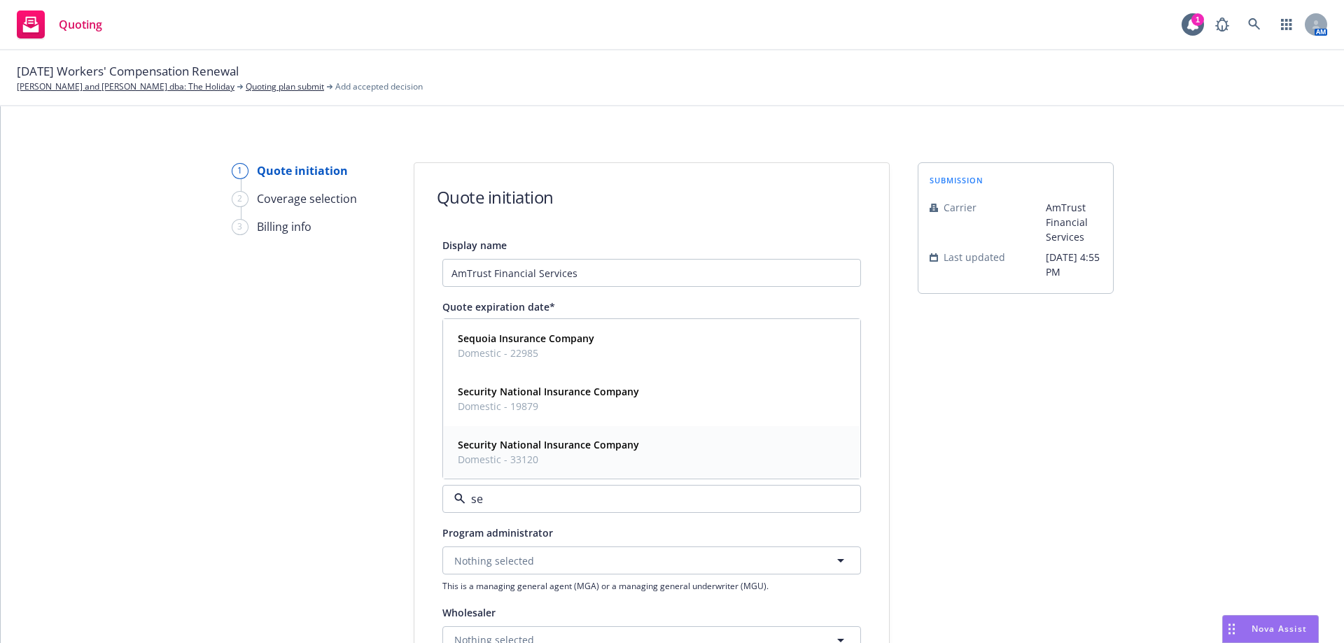
click at [510, 454] on span "Domestic - 33120" at bounding box center [548, 459] width 181 height 15
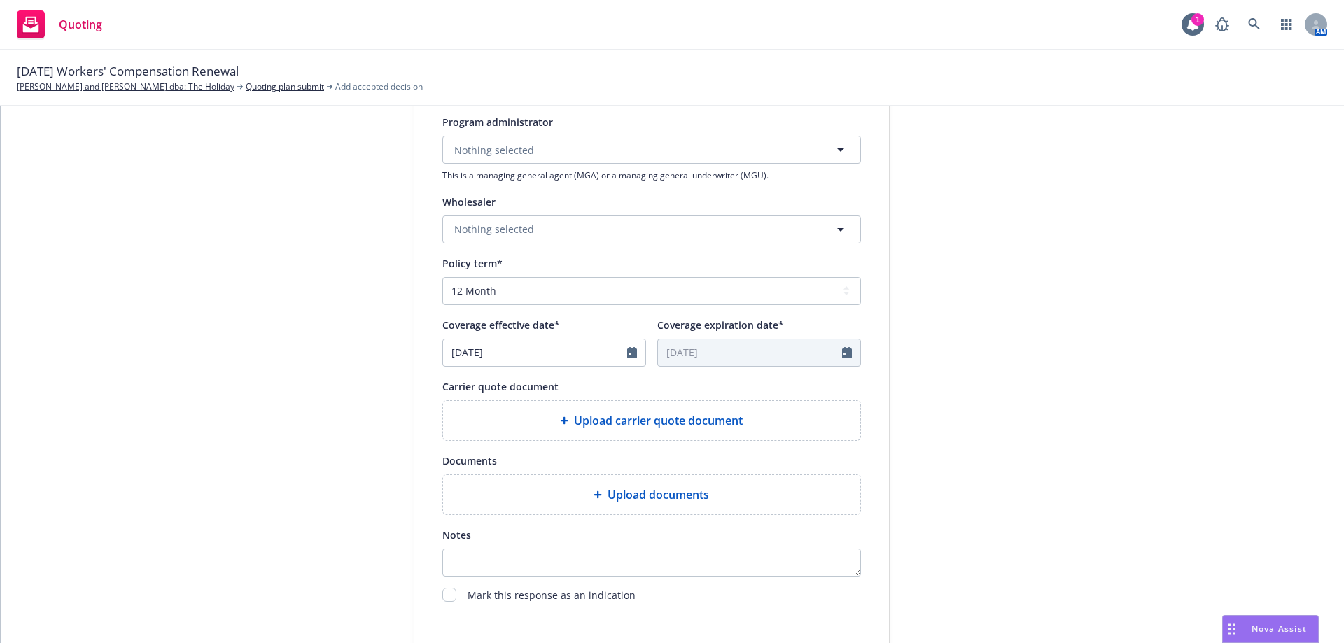
scroll to position [420, 0]
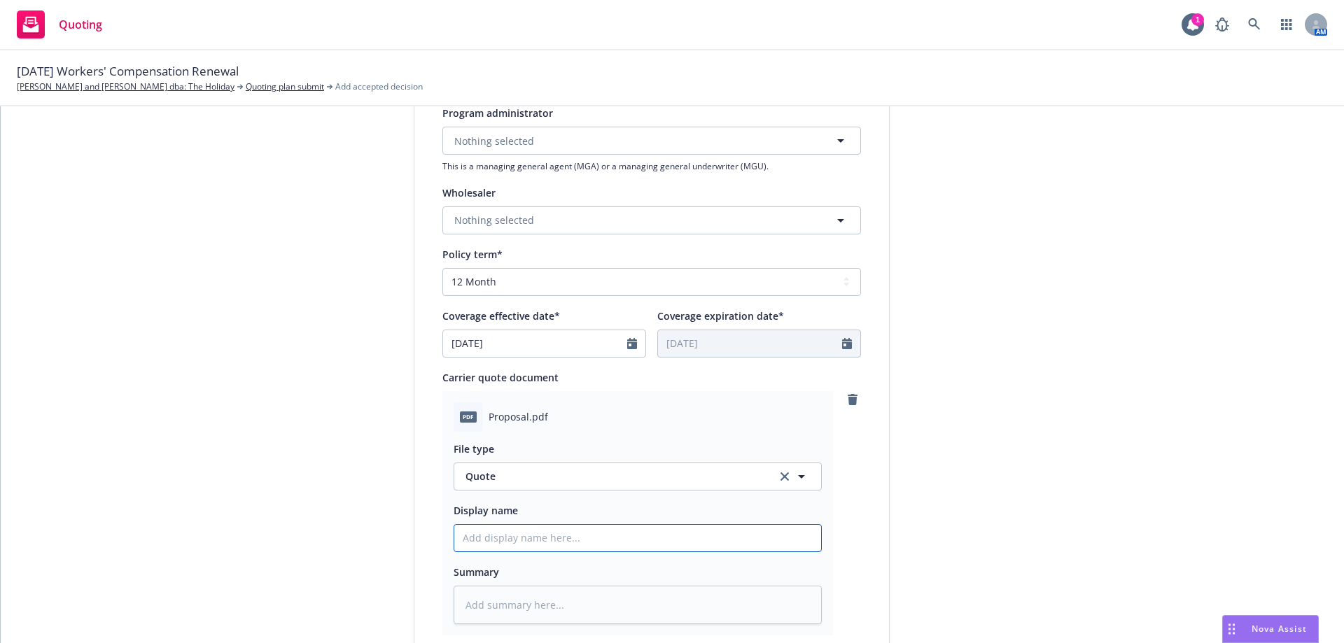
click at [507, 535] on input "Display name" at bounding box center [637, 538] width 367 height 27
type textarea "x"
type input "2"
type textarea "x"
type input "25"
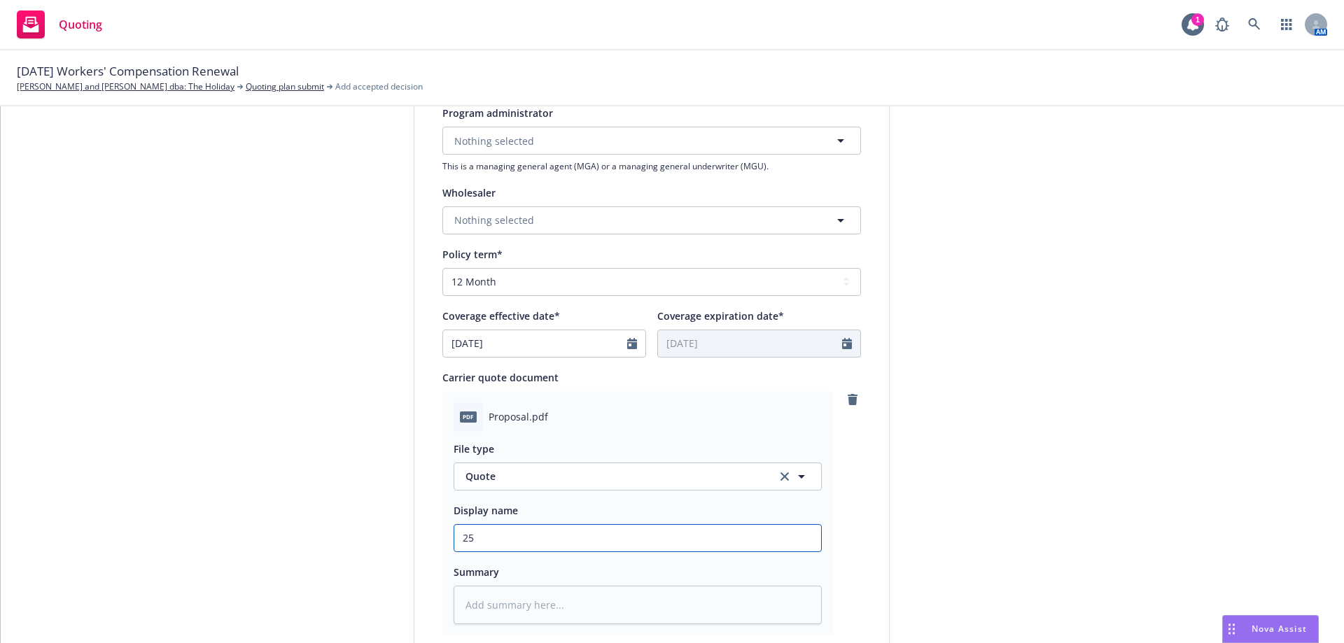
type textarea "x"
type input "25-"
type textarea "x"
type input "25-2"
type textarea "x"
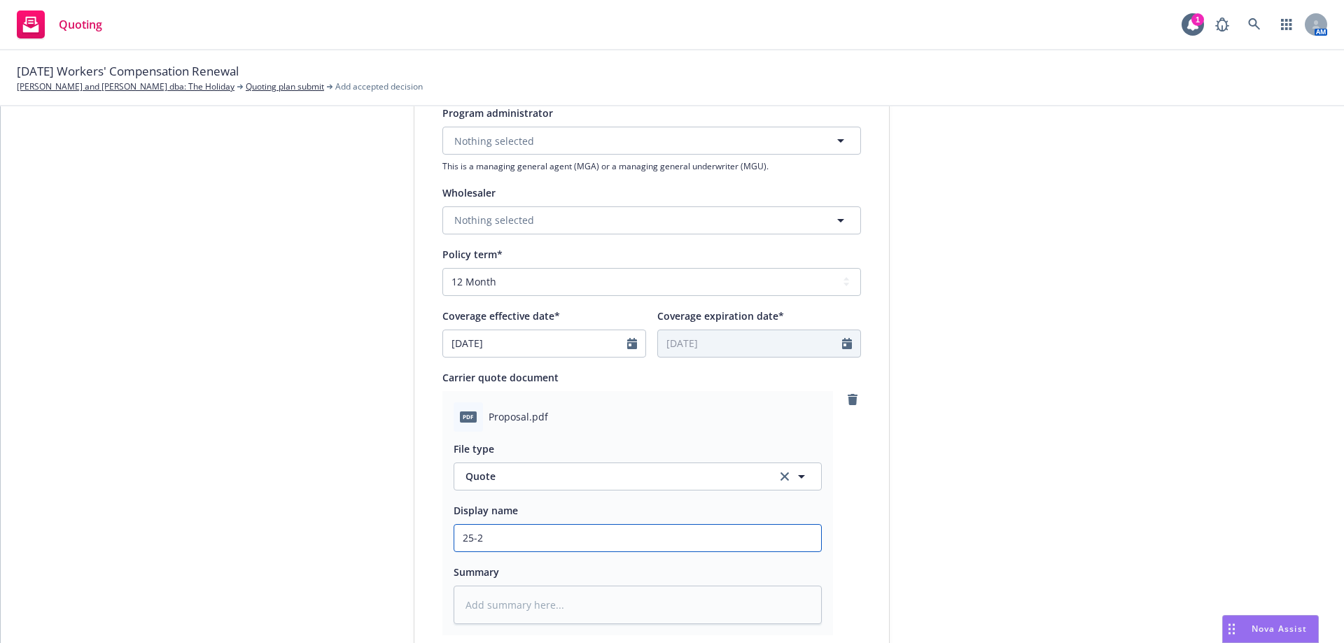
type input "25-26"
type textarea "x"
type input "25-26"
type textarea "x"
type input "25-26 A"
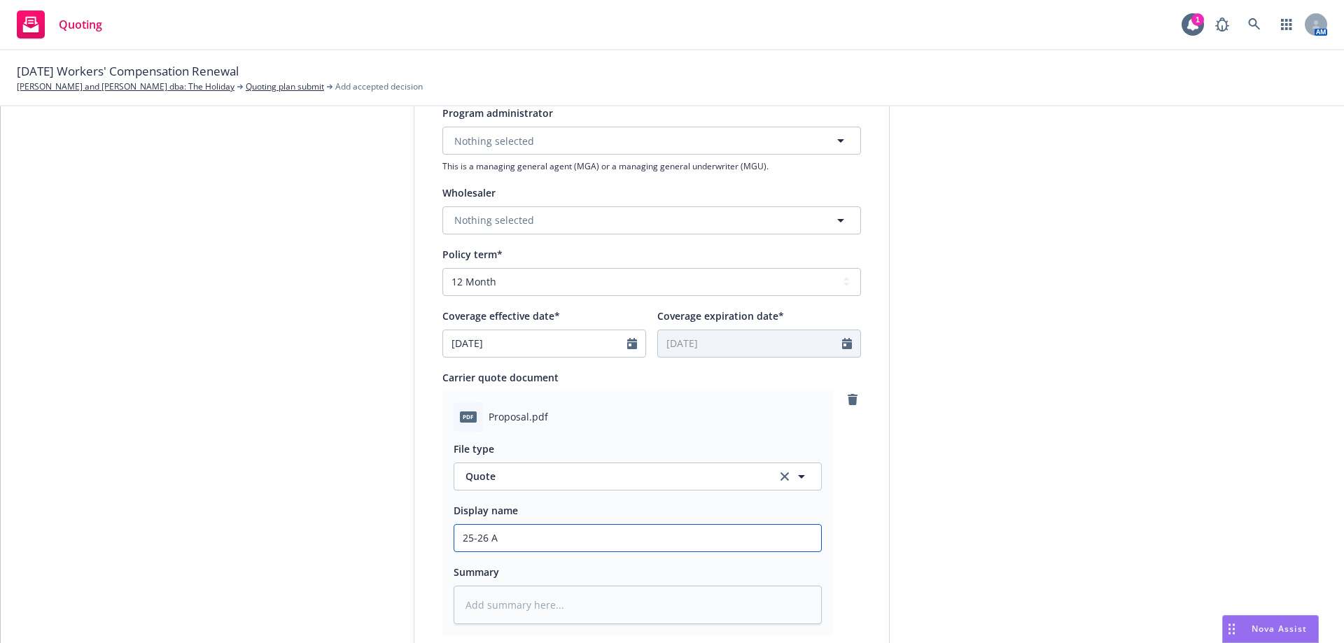
type textarea "x"
type input "25-26 Am"
type textarea "x"
type input "25-26 Amt"
type textarea "x"
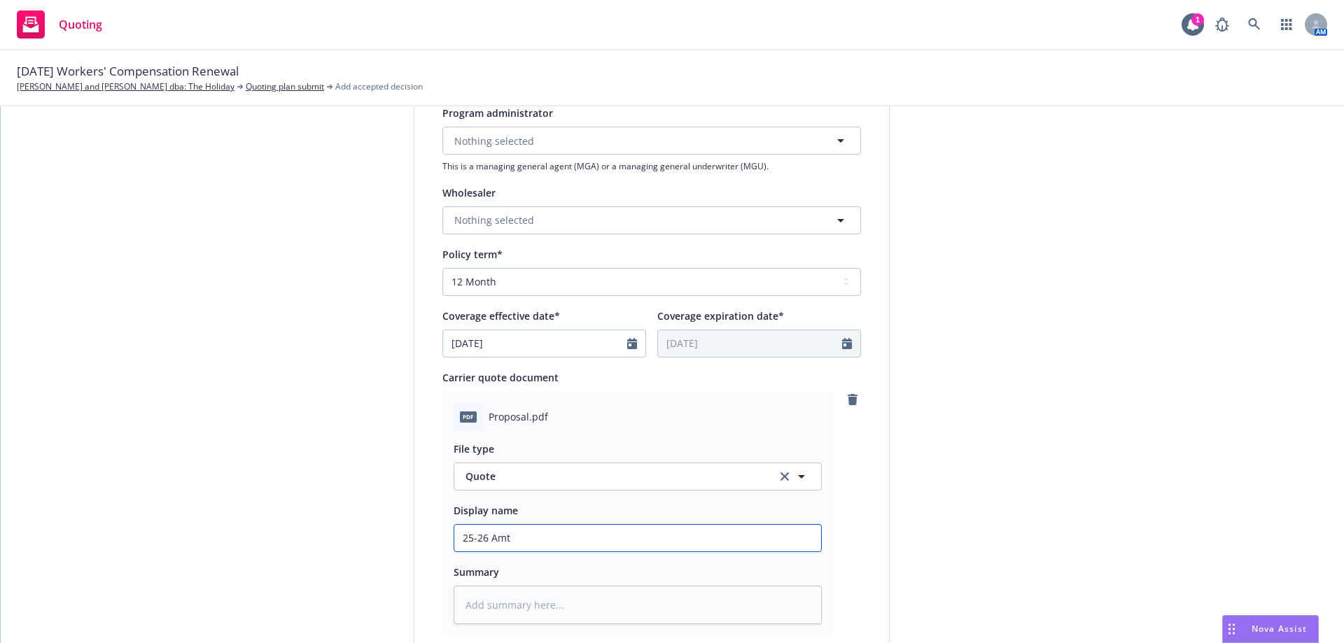
type input "25-26 Amtr"
type textarea "x"
type input "25-26 Amtru"
type textarea "x"
type input "25-26 Amtrus"
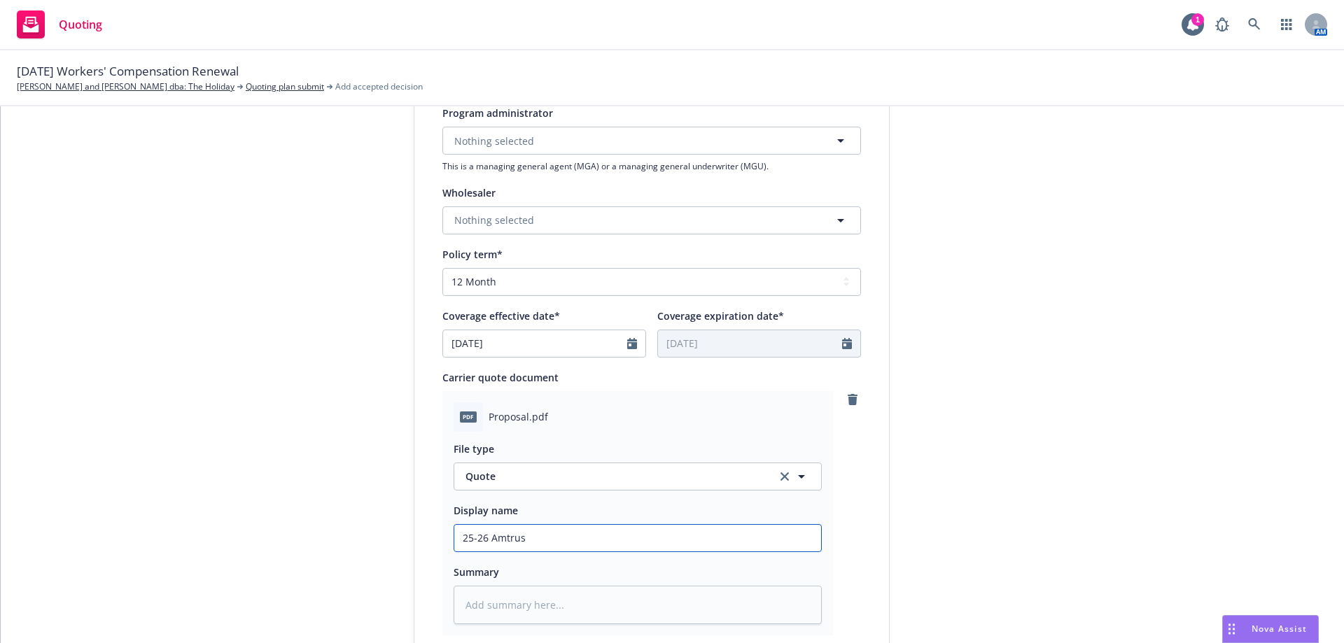
type textarea "x"
type input "25-26 Amtrust"
type textarea "x"
type input "25-26 Amtrust"
type textarea "x"
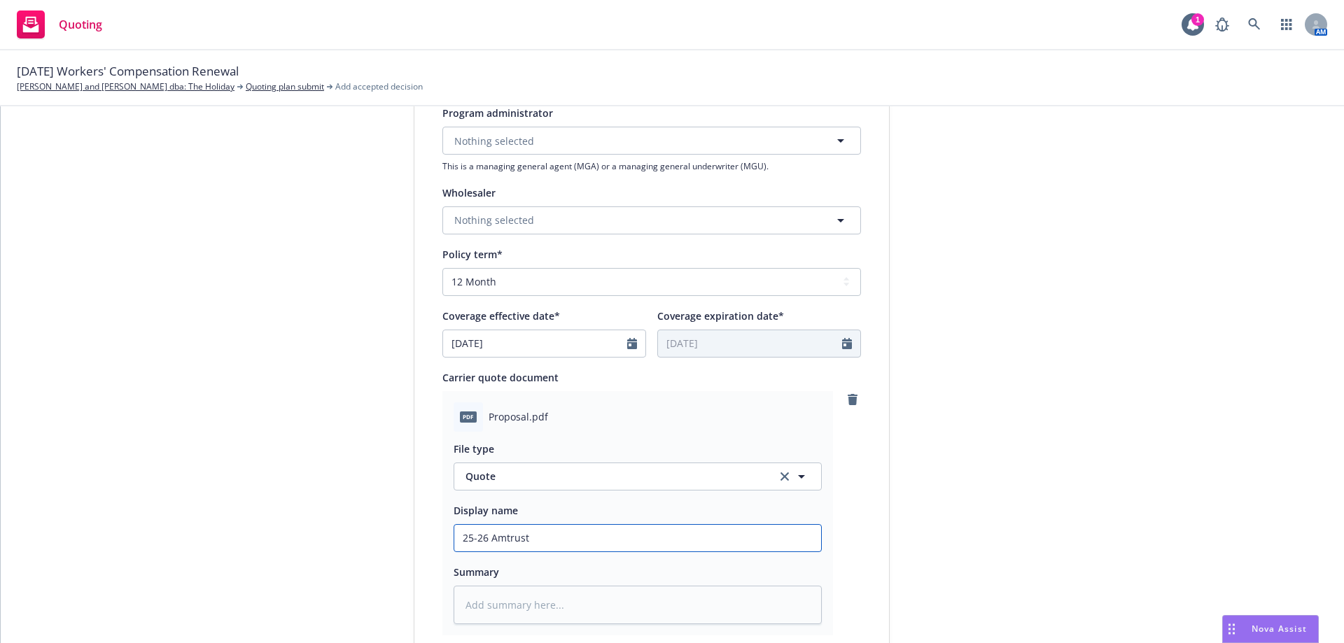
type input "25-26 Amtrust W"
type textarea "x"
type input "25-26 Amtrust Wo"
type textarea "x"
type input "25-26 Amtrust Woe"
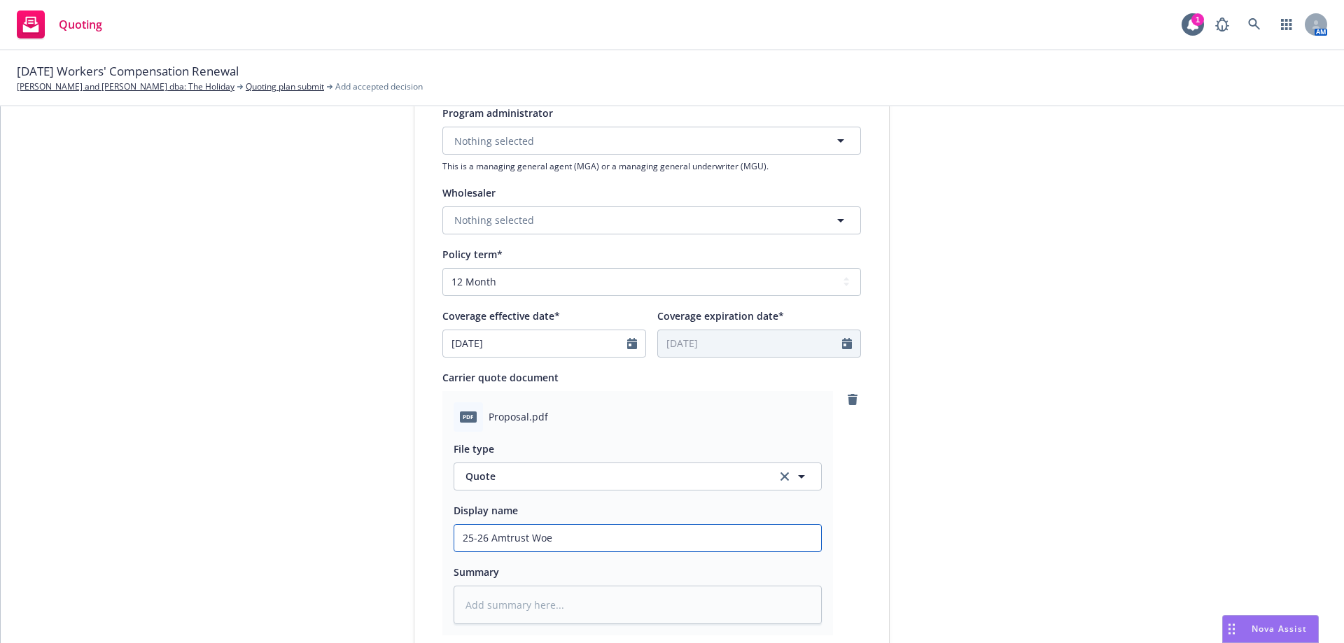
type textarea "x"
type input "25-26 Amtrust Wo"
type textarea "x"
type input "25-26 Amtrust Wor"
type textarea "x"
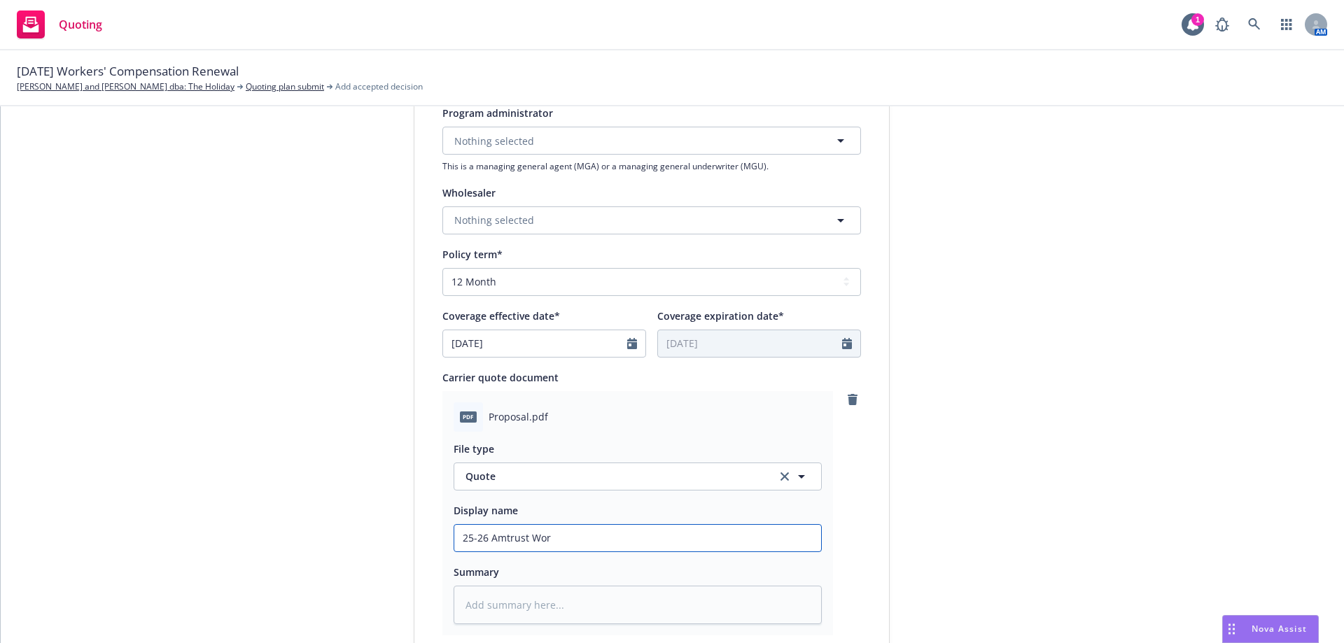
type input "25-26 Amtrust Work"
type textarea "x"
type input "25-26 Amtrust Worke"
type textarea "x"
type input "25-26 Amtrust Worker"
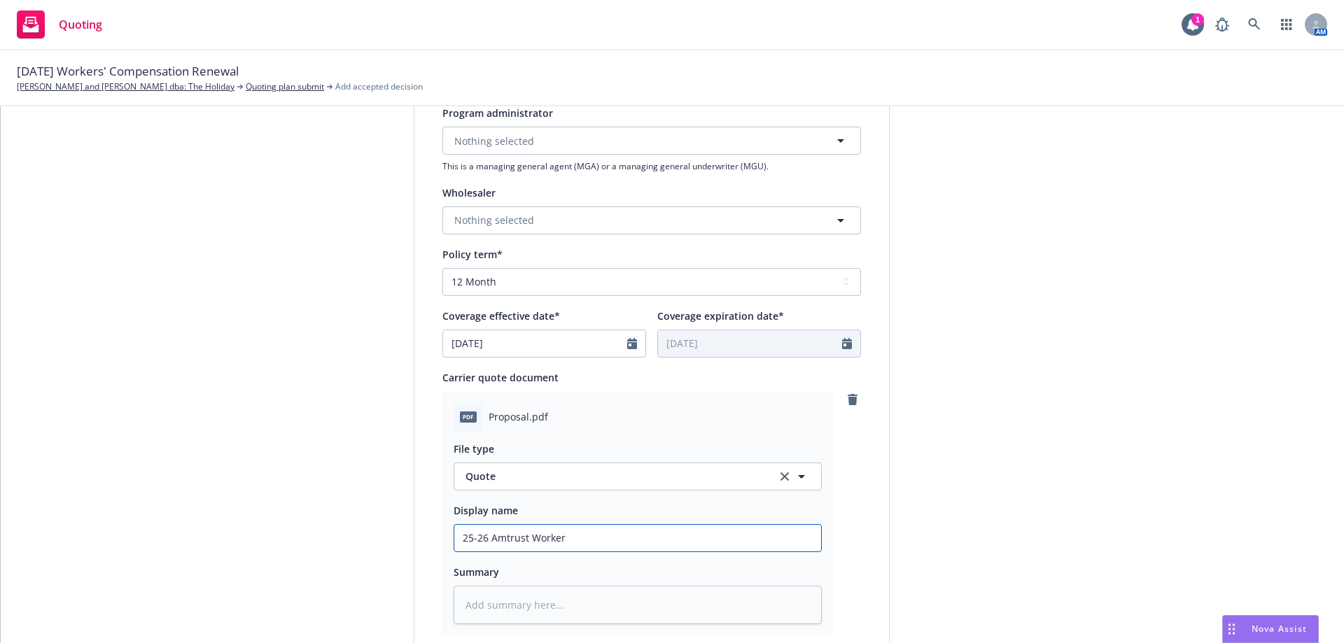
type textarea "x"
type input "25-26 Amtrust Workers"
type textarea "x"
type input "25-26 Amtrust Workers"
type textarea "x"
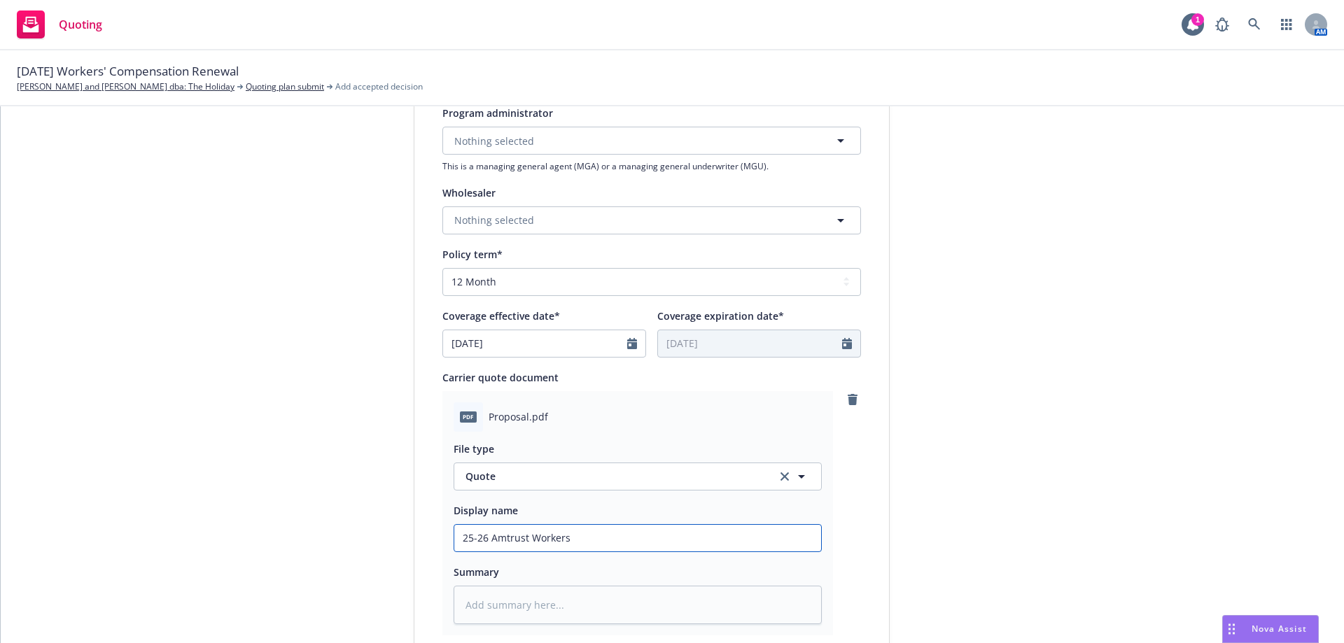
type input "25-26 Amtrust Workers C"
type textarea "x"
type input "25-26 Amtrust Workers Co"
type textarea "x"
type input "25-26 Amtrust Workers Com"
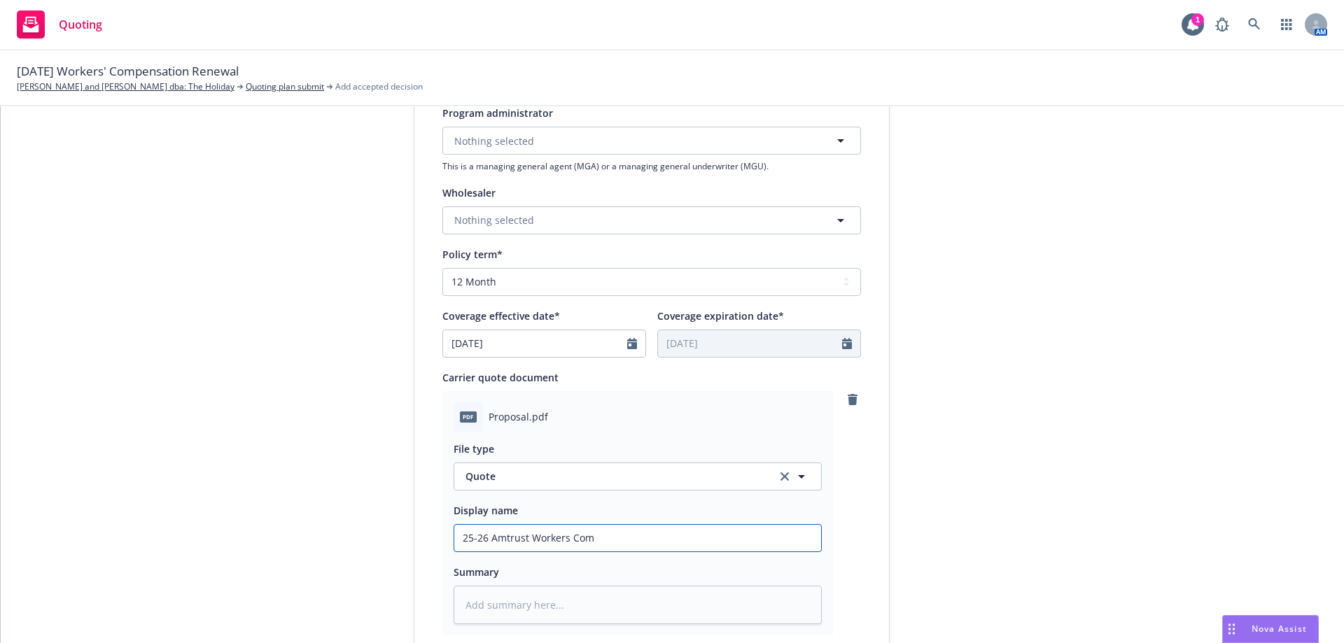
type textarea "x"
type input "25-26 Amtrust Workers Comp"
type textarea "x"
type input "25-26 Amtrust Workers Compe"
type textarea "x"
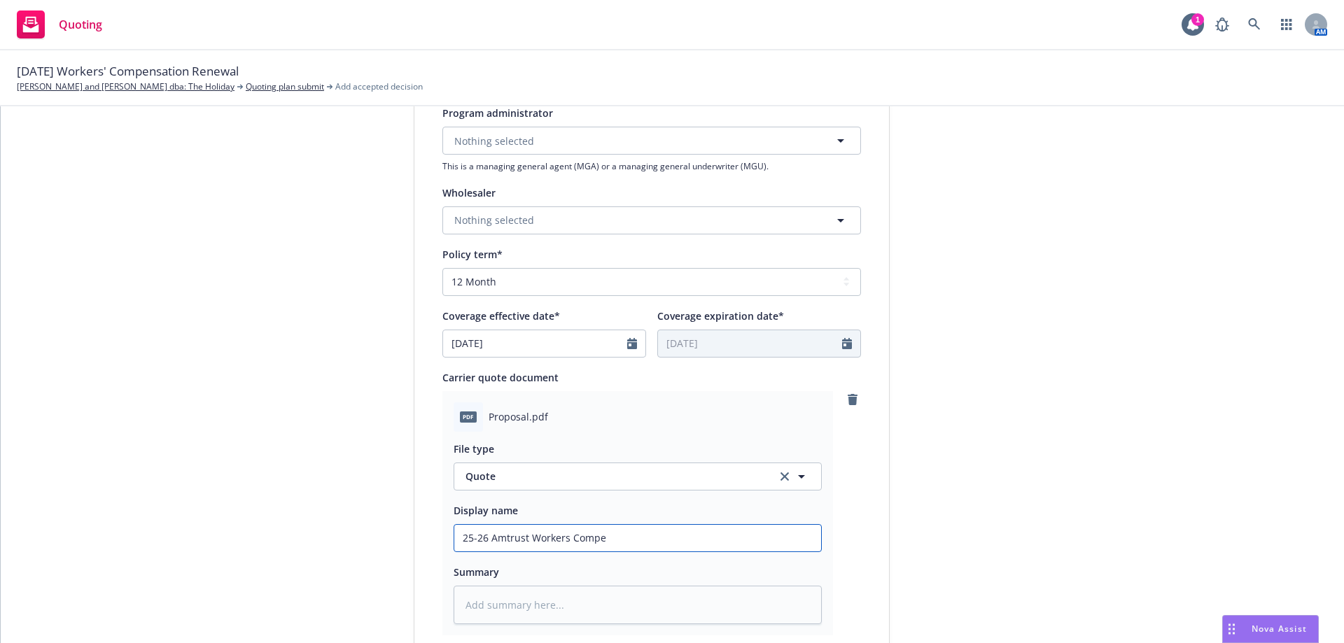
type input "25-26 Amtrust Workers Compen"
type textarea "x"
type input "25-26 Amtrust Workers Compens"
type textarea "x"
type input "25-26 Amtrust Workers Compensa"
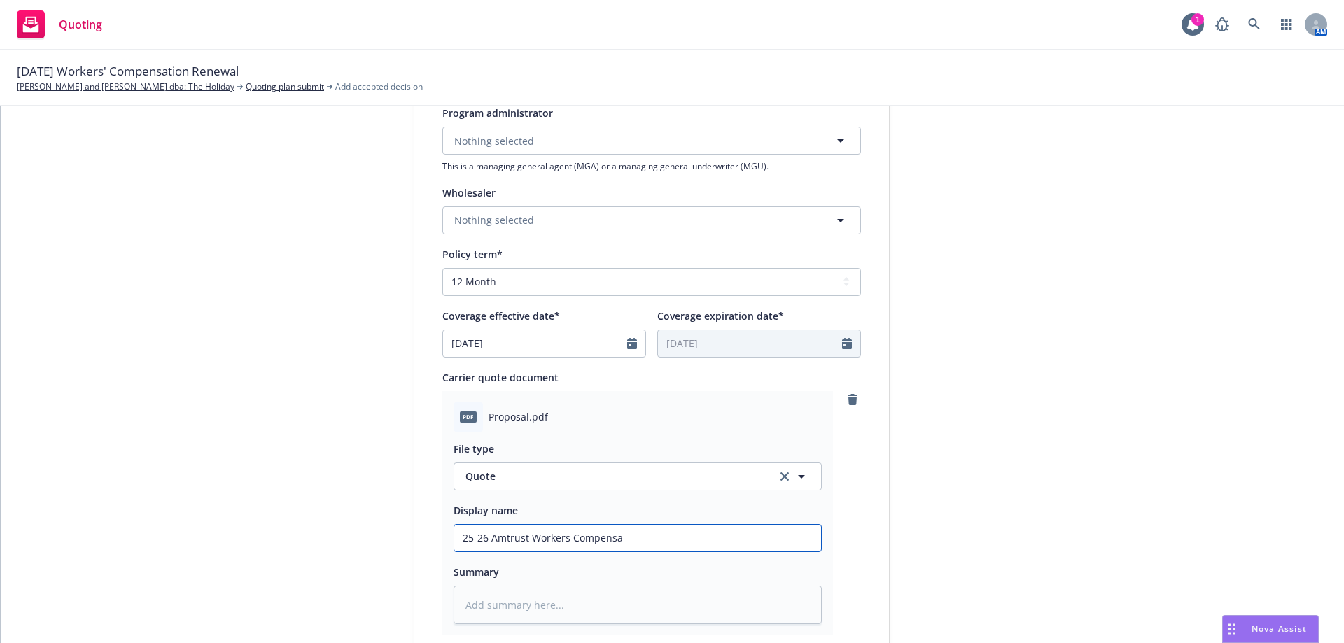
type textarea "x"
type input "25-26 Amtrust Workers Compensat"
type textarea "x"
type input "25-26 Amtrust Workers Compensatio"
type textarea "x"
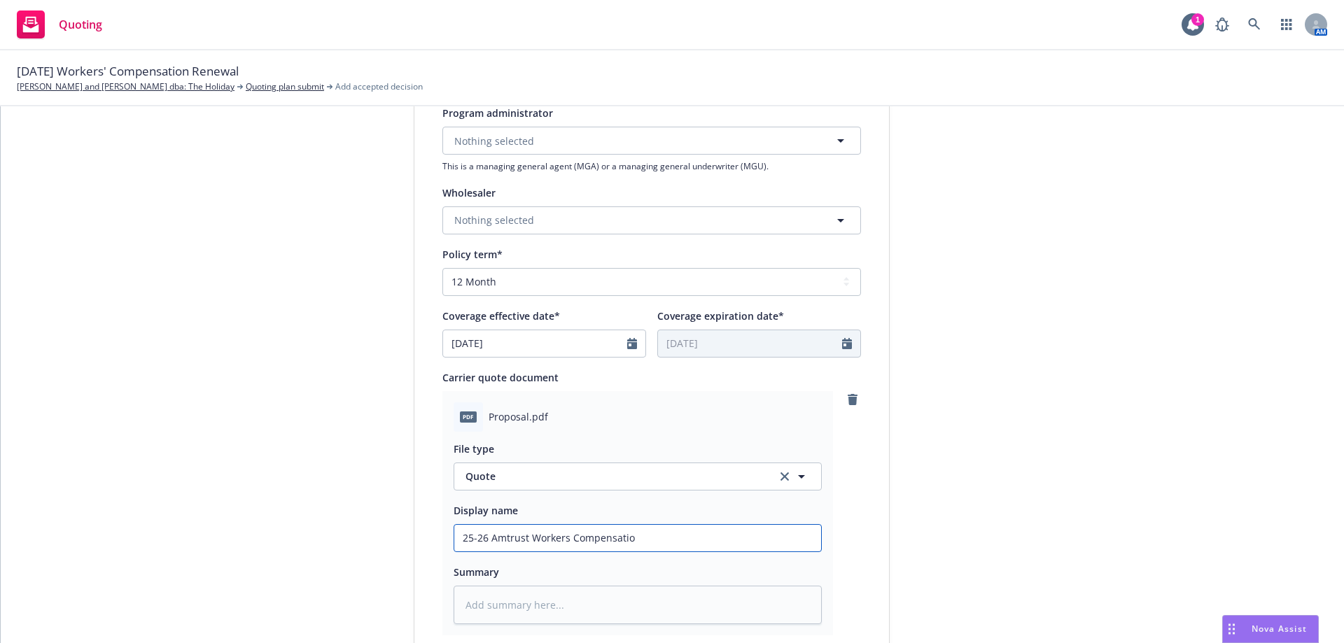
type input "25-26 Amtrust Workers Compensation"
type textarea "x"
type input "25-26 Amtrust Workers Compensation"
type textarea "x"
type input "25-26 Amtrust Workers Compensation R"
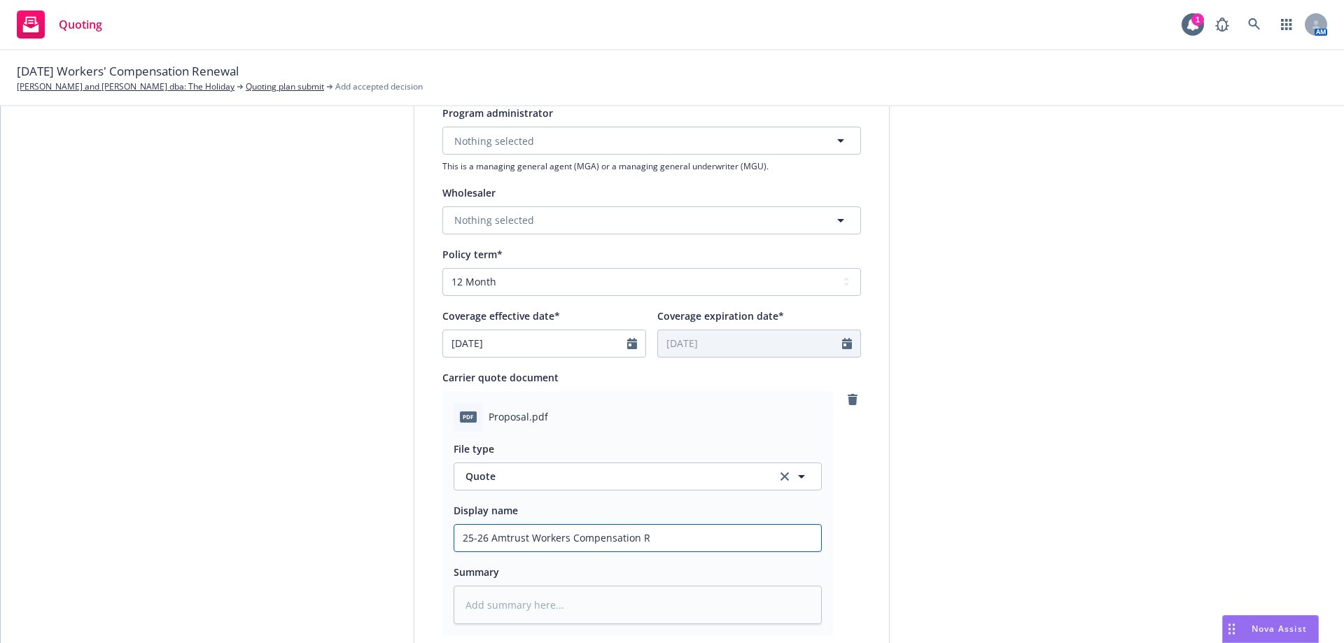
type textarea "x"
type input "25-26 Amtrust Workers Compensation Re"
type textarea "x"
type input "25-26 Amtrust Workers Compensation Ren"
type textarea "x"
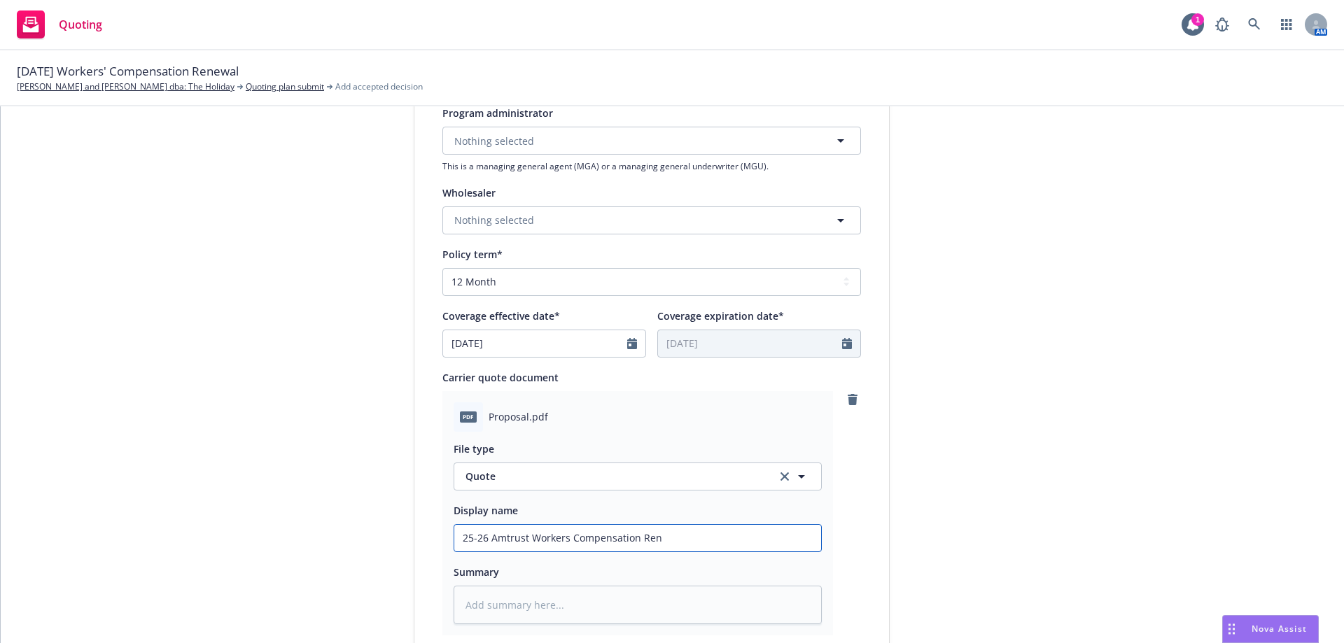
type input "25-26 Amtrust Workers Compensation Rene"
type textarea "x"
type input "25-26 Amtrust Workers Compensation Renewa"
type textarea "x"
type input "25-26 Amtrust Workers Compensation Renewal"
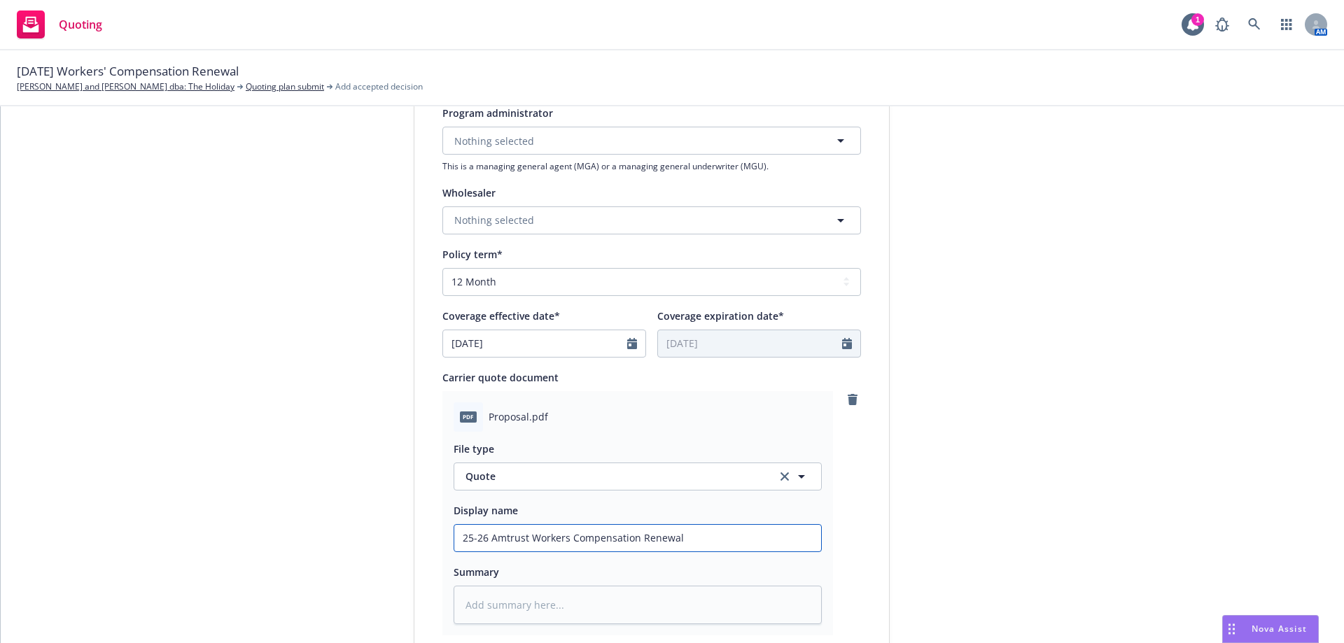
type textarea "x"
type input "25-26 Amtrust Workers Compensation Renewal"
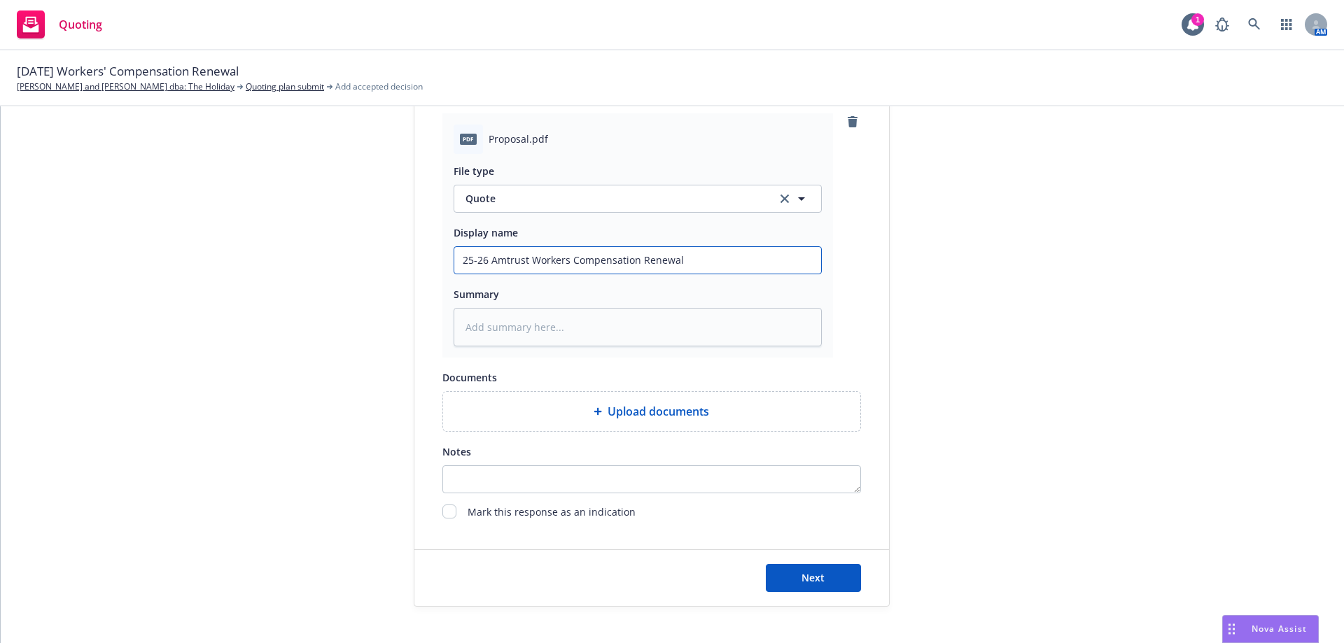
scroll to position [718, 0]
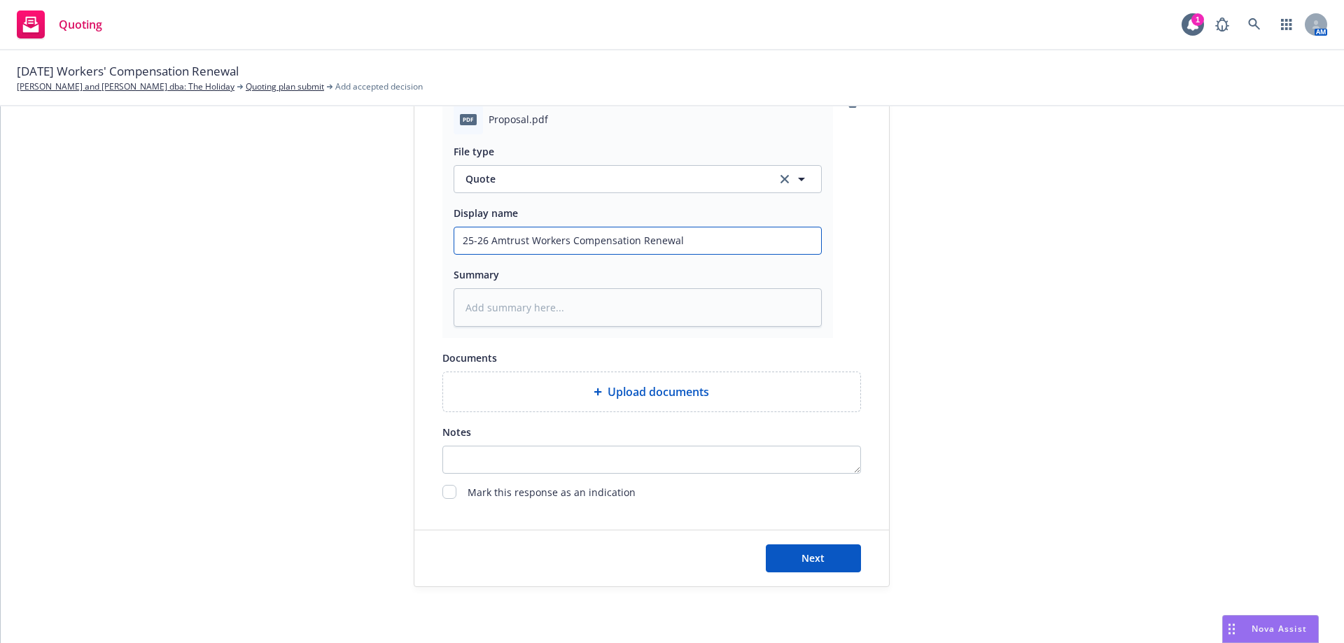
type textarea "x"
type input "25-26 Amtrust Workers Compensation Renewal Q"
type textarea "x"
type input "25-26 Amtrust Workers Compensation Renewal Qu"
type textarea "x"
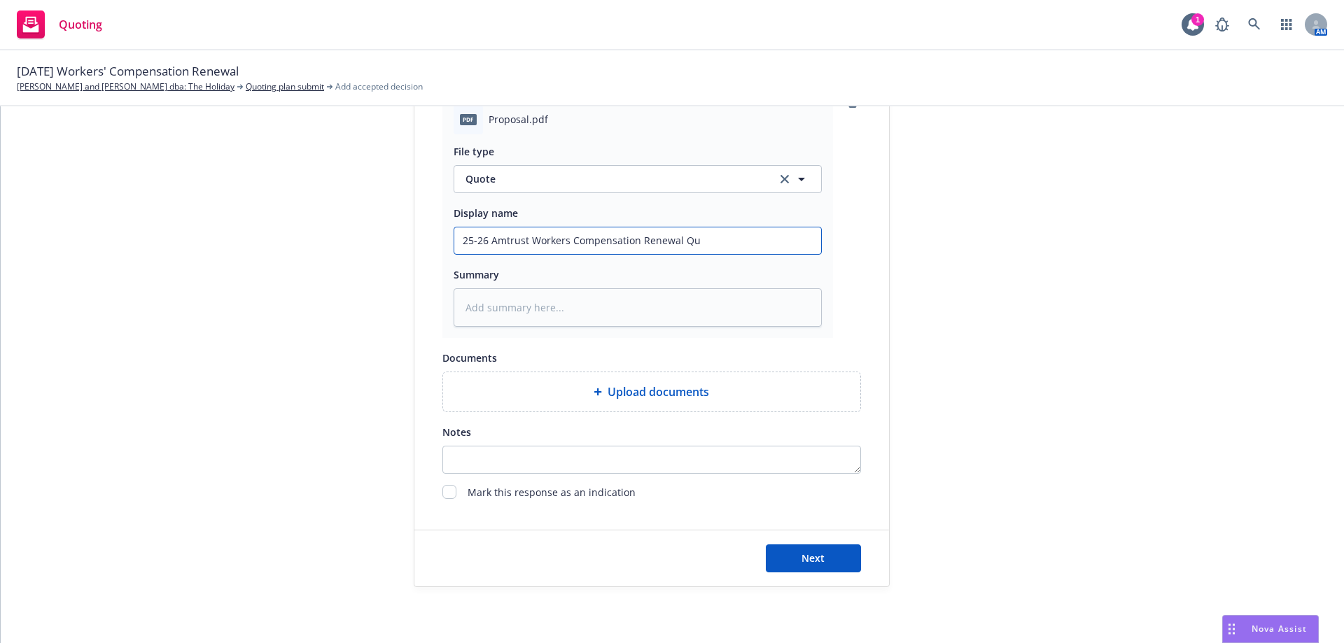
type input "25-26 Amtrust Workers Compensation Renewal Quo"
type textarea "x"
type input "25-26 Amtrust Workers Compensation Renewal Quot"
type textarea "x"
type input "25-26 Amtrust Workers Compensation Renewal Quote"
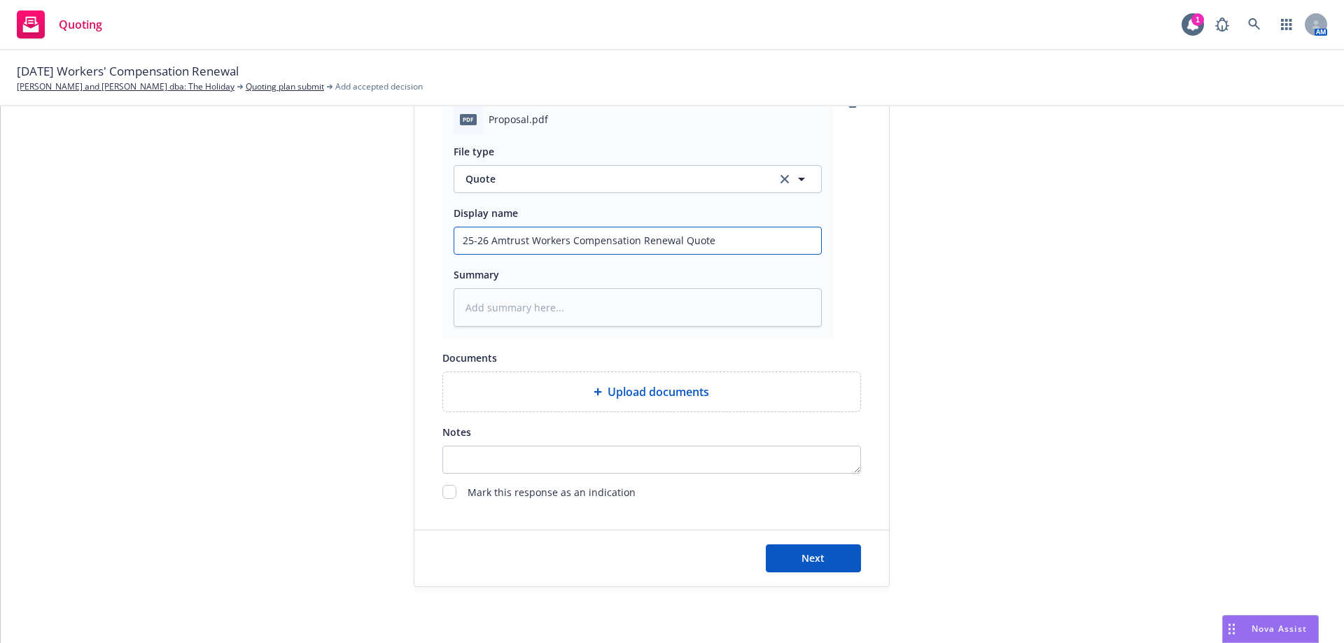
type textarea "x"
type input "25-26 Amtrust Workers Compensation Renewal Quote"
click at [781, 554] on button "Next" at bounding box center [813, 559] width 95 height 28
type textarea "x"
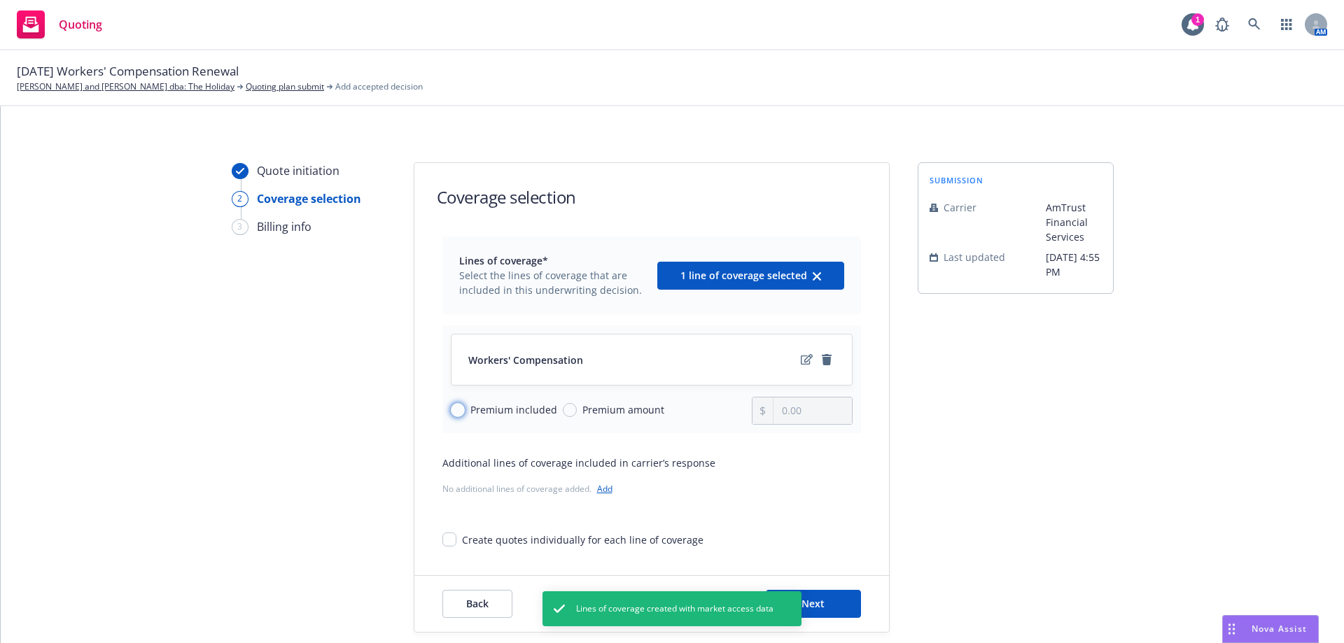
click at [457, 405] on input "Premium included" at bounding box center [458, 410] width 14 height 14
radio input "true"
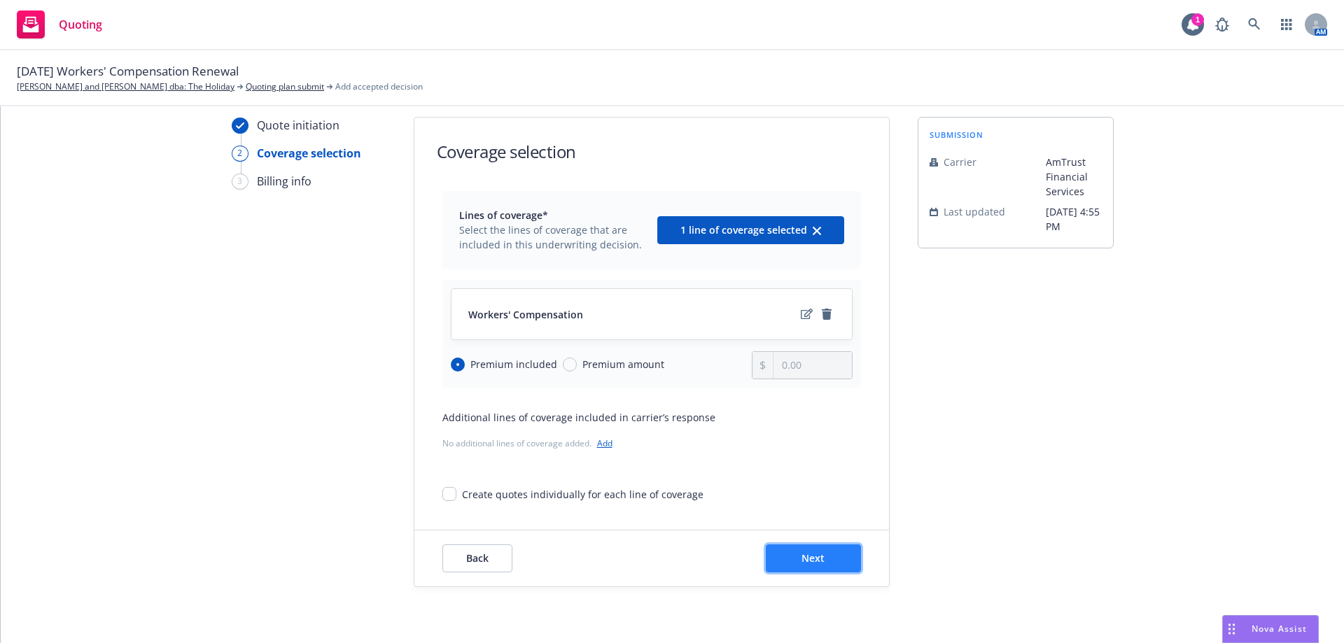
click at [794, 564] on button "Next" at bounding box center [813, 559] width 95 height 28
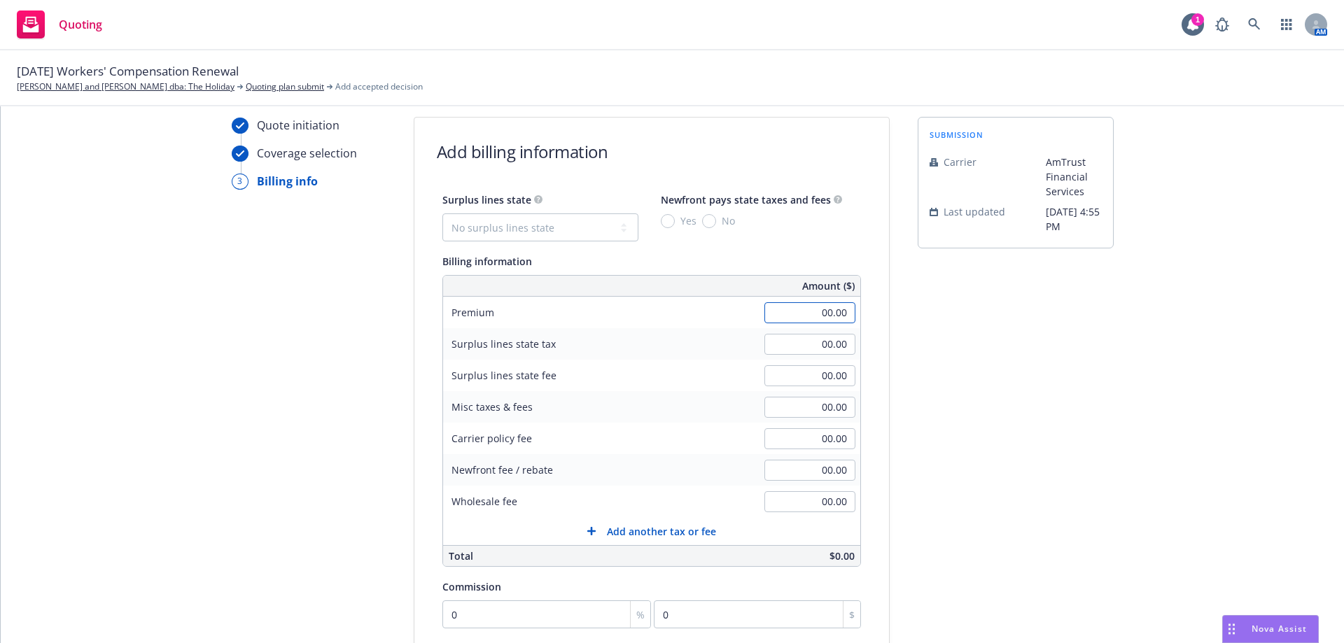
click at [801, 309] on input "00.00" at bounding box center [809, 312] width 91 height 21
type input "2,042.00"
click at [1175, 317] on div "Quote initiation Coverage selection 3 Billing info Add billing information Surp…" at bounding box center [673, 475] width 1310 height 716
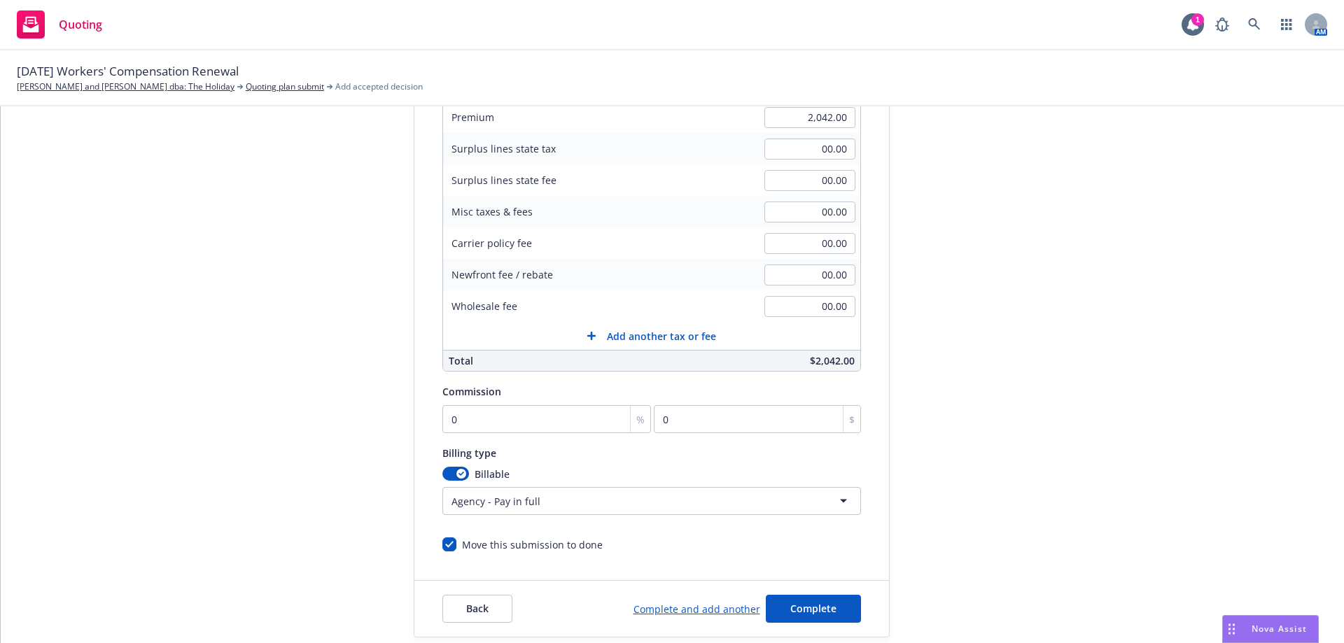
scroll to position [256, 0]
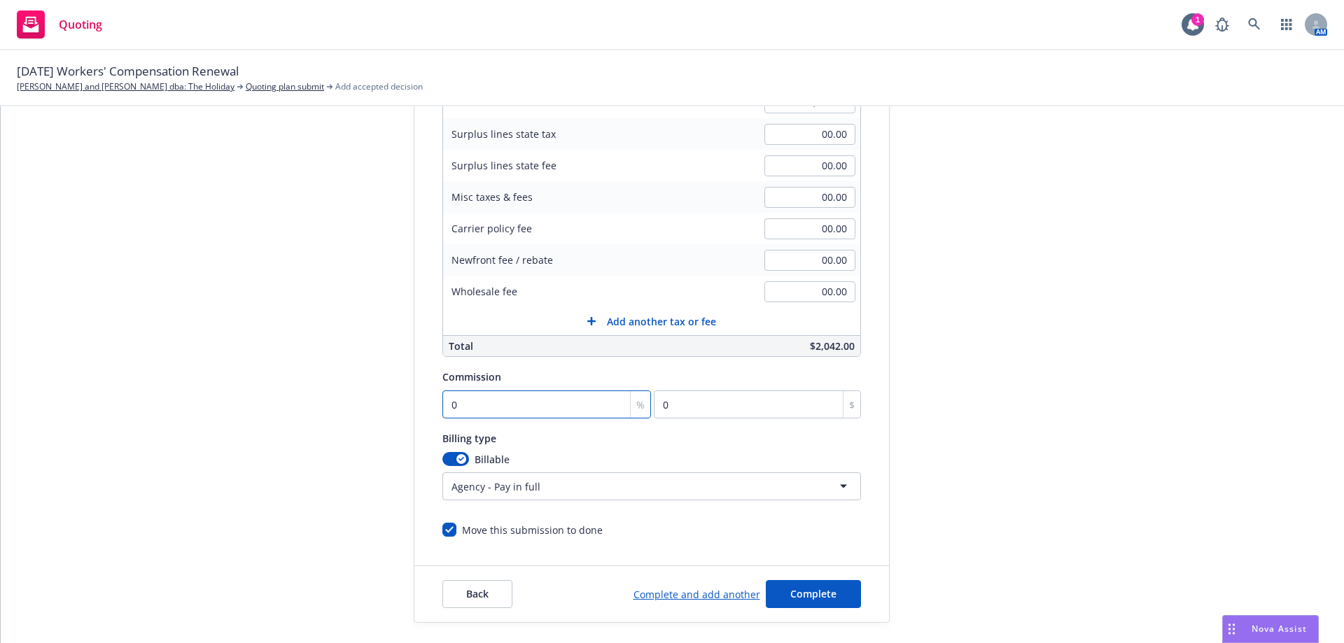
click at [466, 411] on input "0" at bounding box center [546, 405] width 209 height 28
type input "1"
type input "20.42"
type input "12"
type input "245.04"
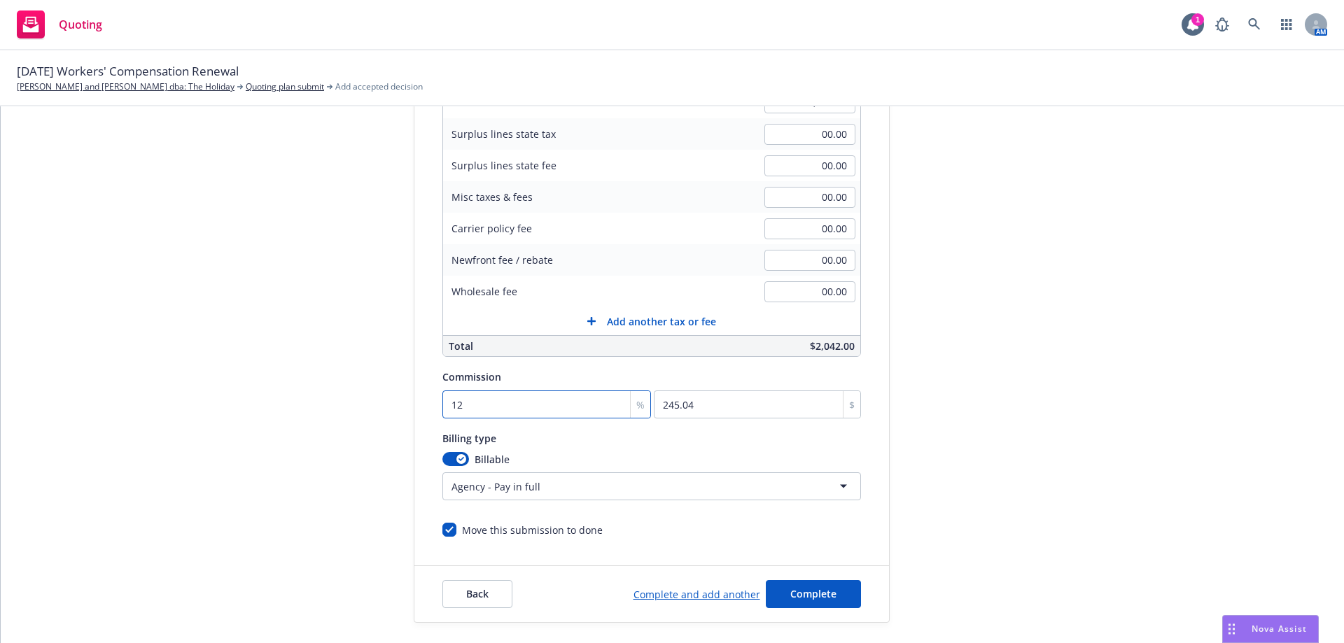
type input "12"
click at [622, 501] on div "Surplus lines state No surplus lines state Alaska Alabama Arkansas Arizona Cali…" at bounding box center [651, 259] width 419 height 557
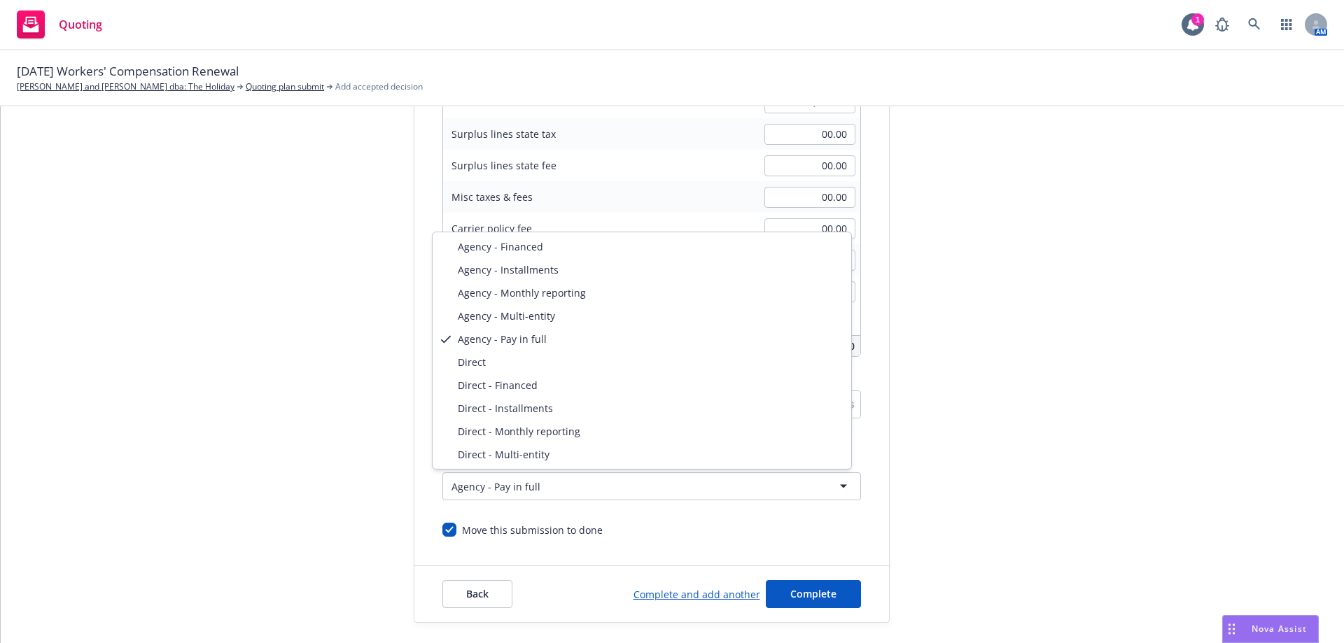
click at [613, 487] on html "Quoting 1 AM 08/25/25 Workers' Compensation Renewal Barry and Karen Bruce dba: …" at bounding box center [672, 321] width 1344 height 643
select select "DIRECT"
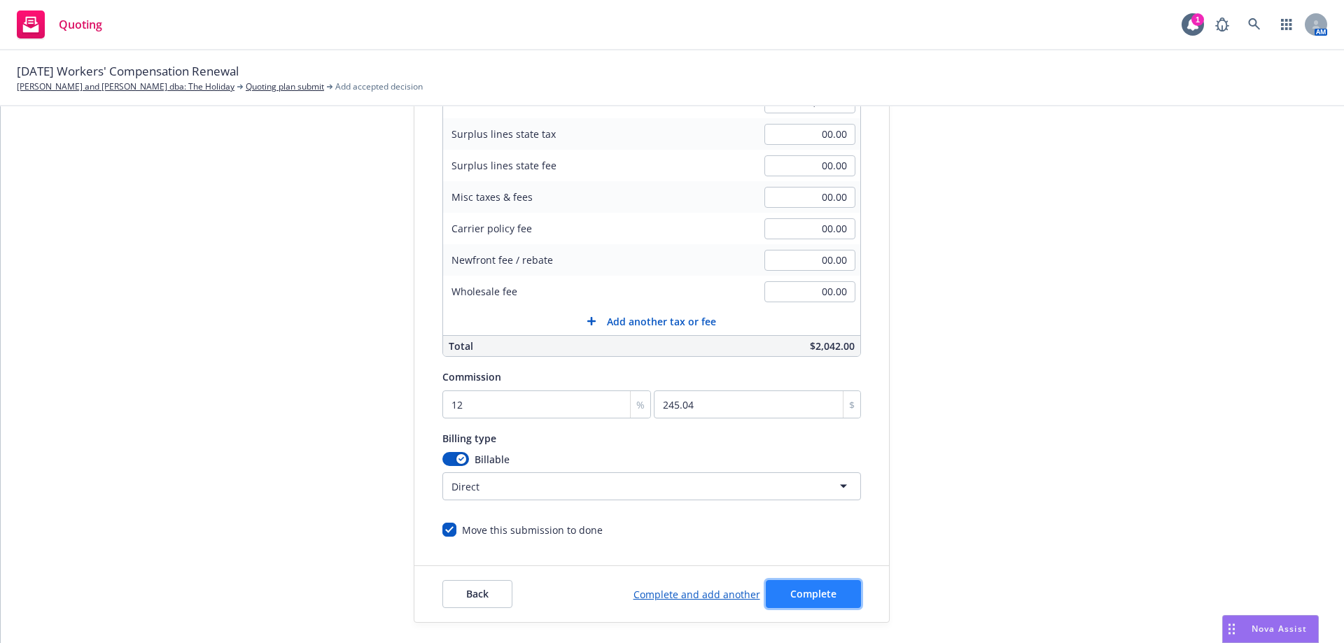
click at [787, 587] on button "Complete" at bounding box center [813, 594] width 95 height 28
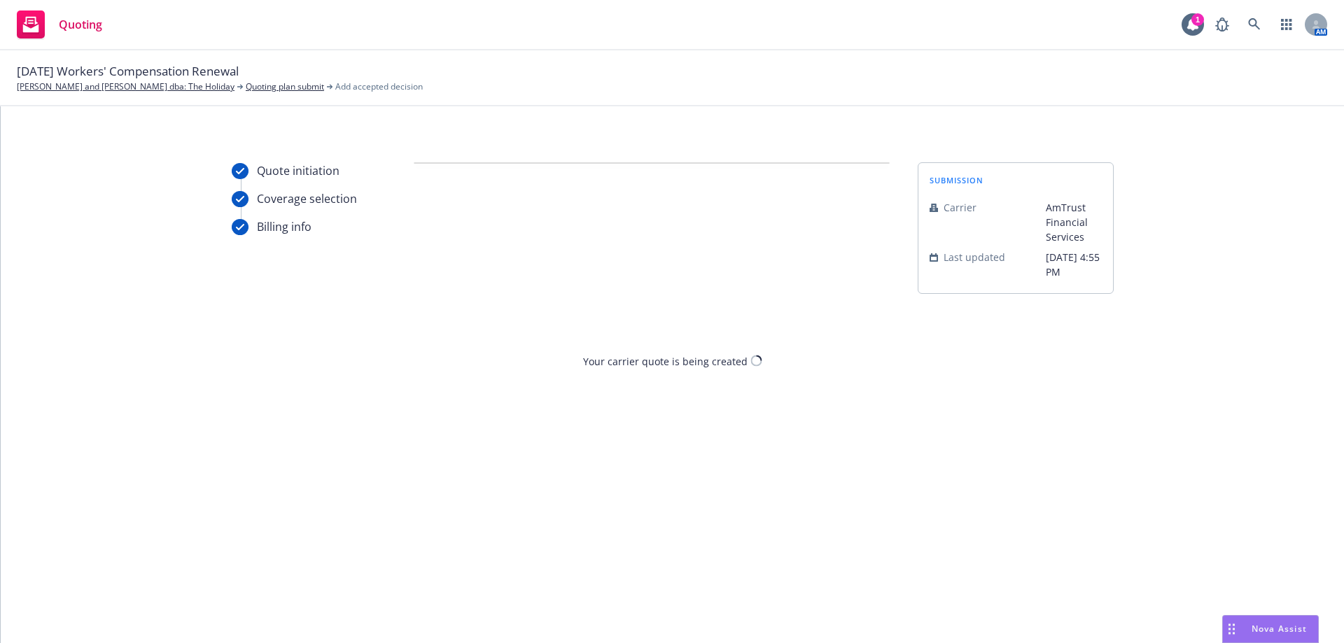
scroll to position [0, 0]
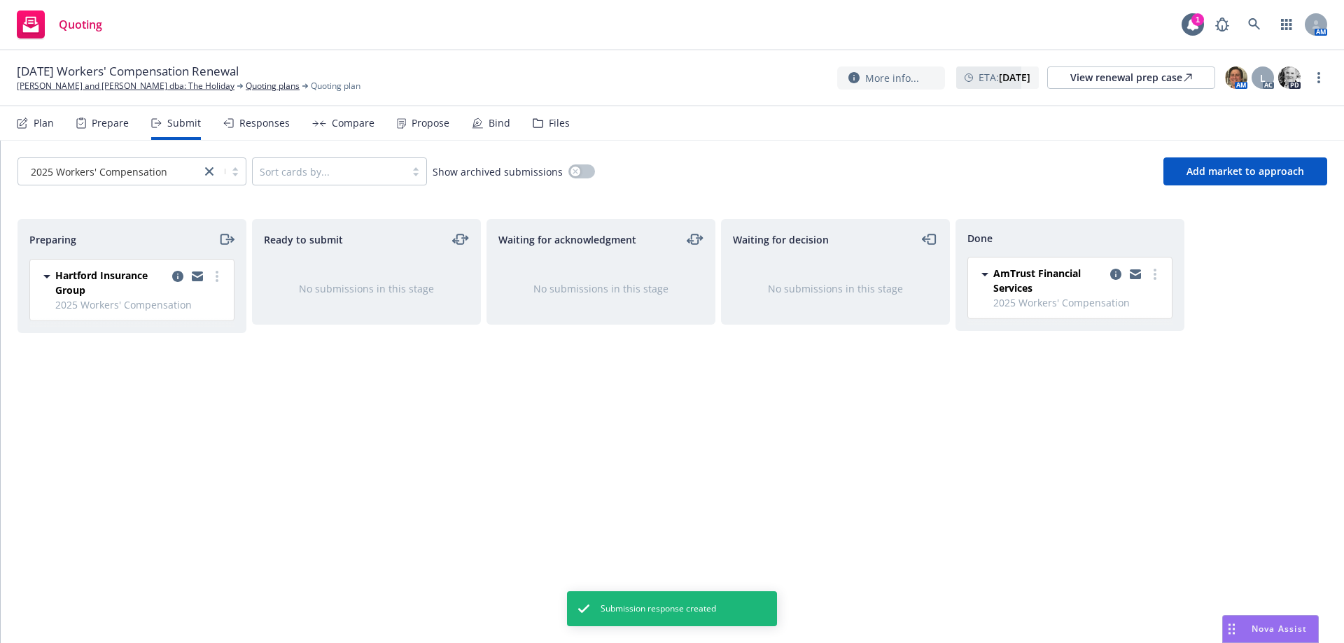
click at [417, 122] on div "Propose" at bounding box center [431, 123] width 38 height 11
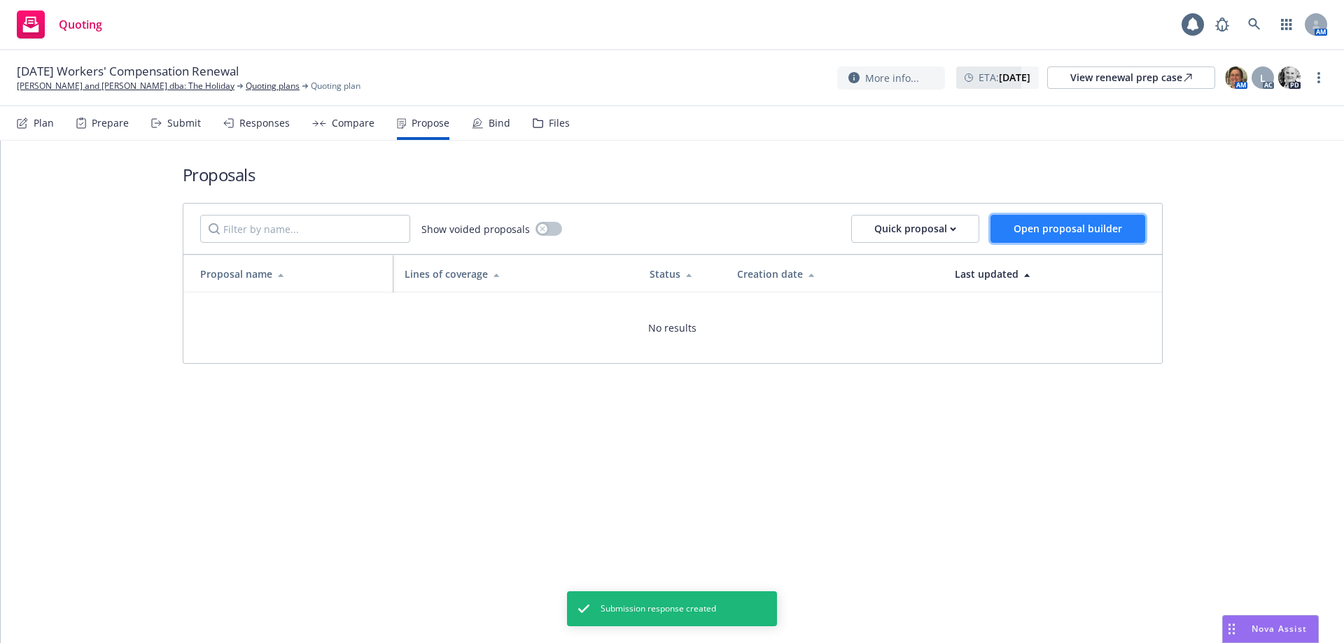
click at [1040, 224] on span "Open proposal builder" at bounding box center [1068, 228] width 109 height 13
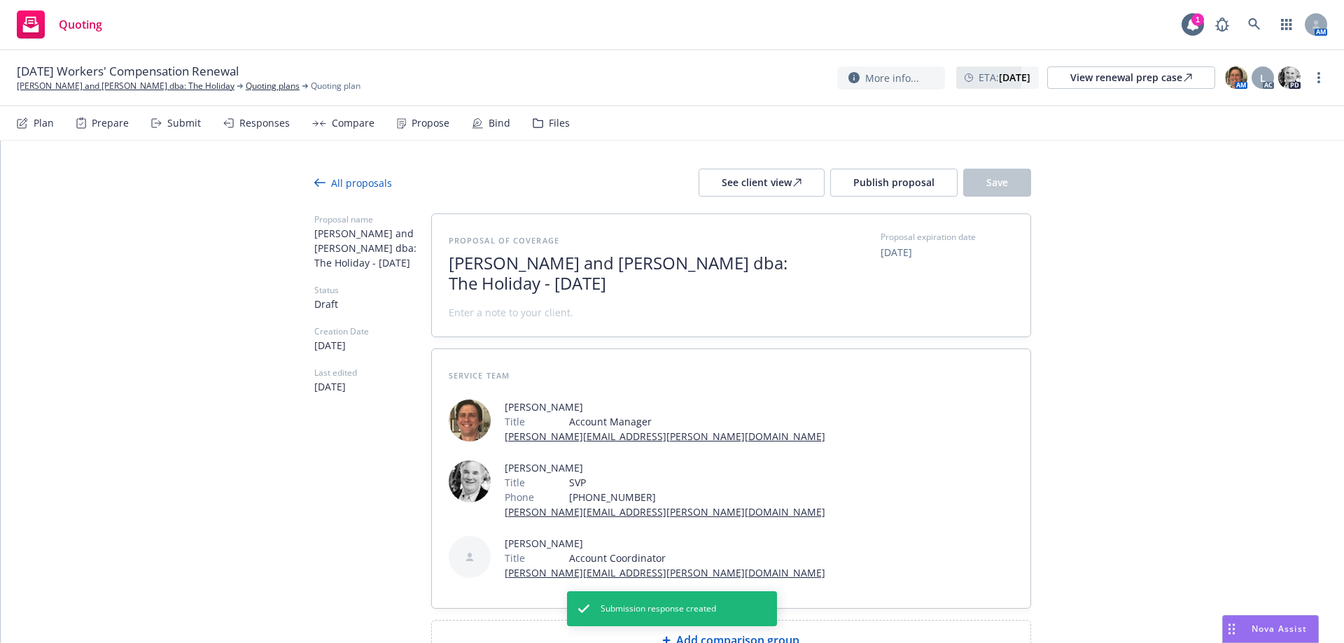
click at [449, 263] on span "Barry and Karen Bruce dba: The Holiday - August 2025" at bounding box center [620, 273] width 343 height 41
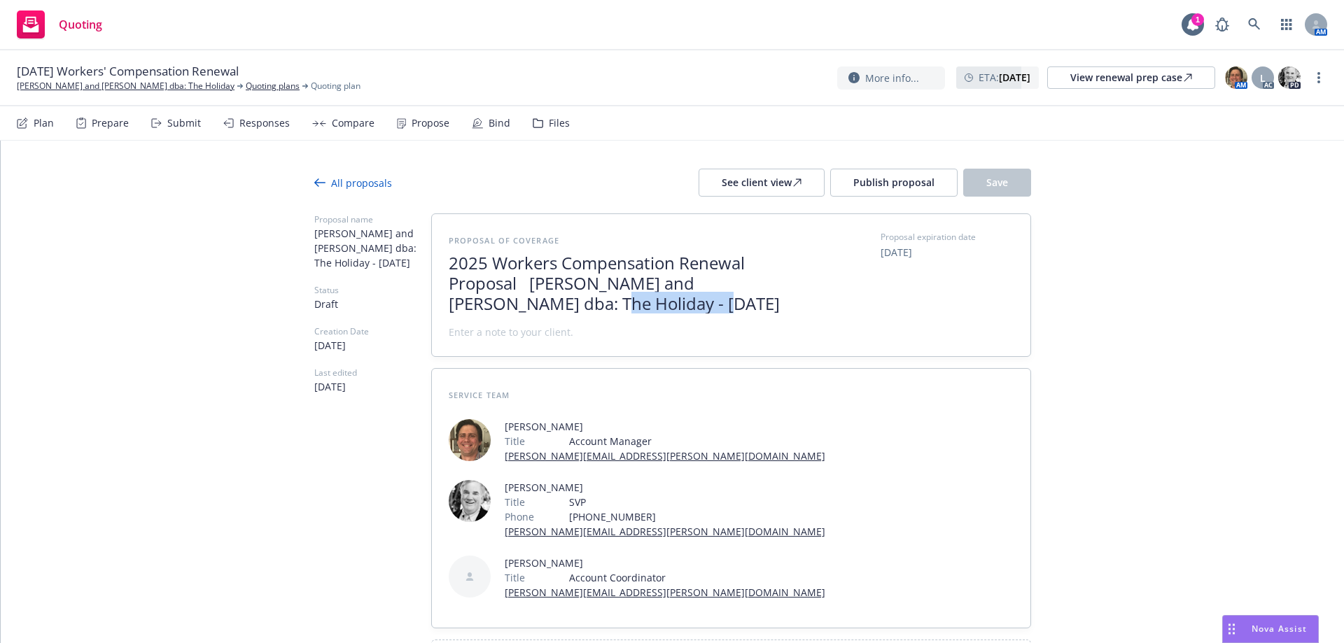
drag, startPoint x: 503, startPoint y: 305, endPoint x: 623, endPoint y: 314, distance: 120.7
click at [623, 314] on div "Proposal of coverage 2025 Workers Compensation Renewal Proposal Barry and Karen…" at bounding box center [620, 285] width 343 height 109
click at [550, 326] on span at bounding box center [511, 332] width 125 height 15
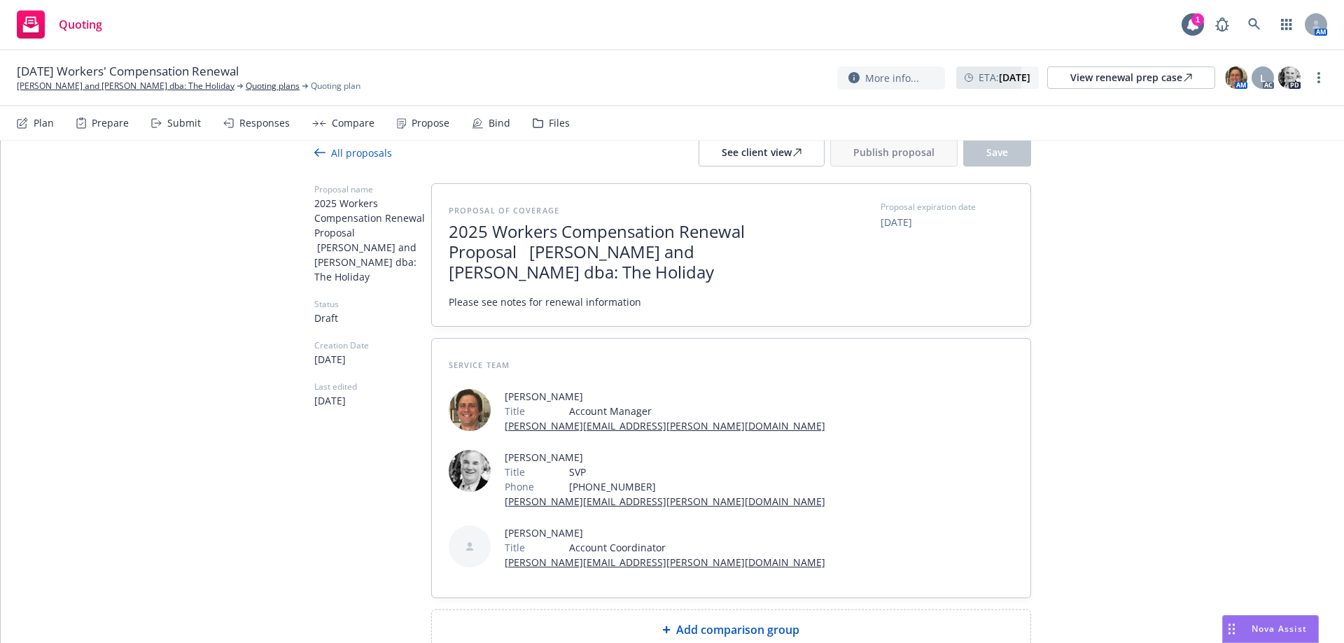
scroll to position [60, 0]
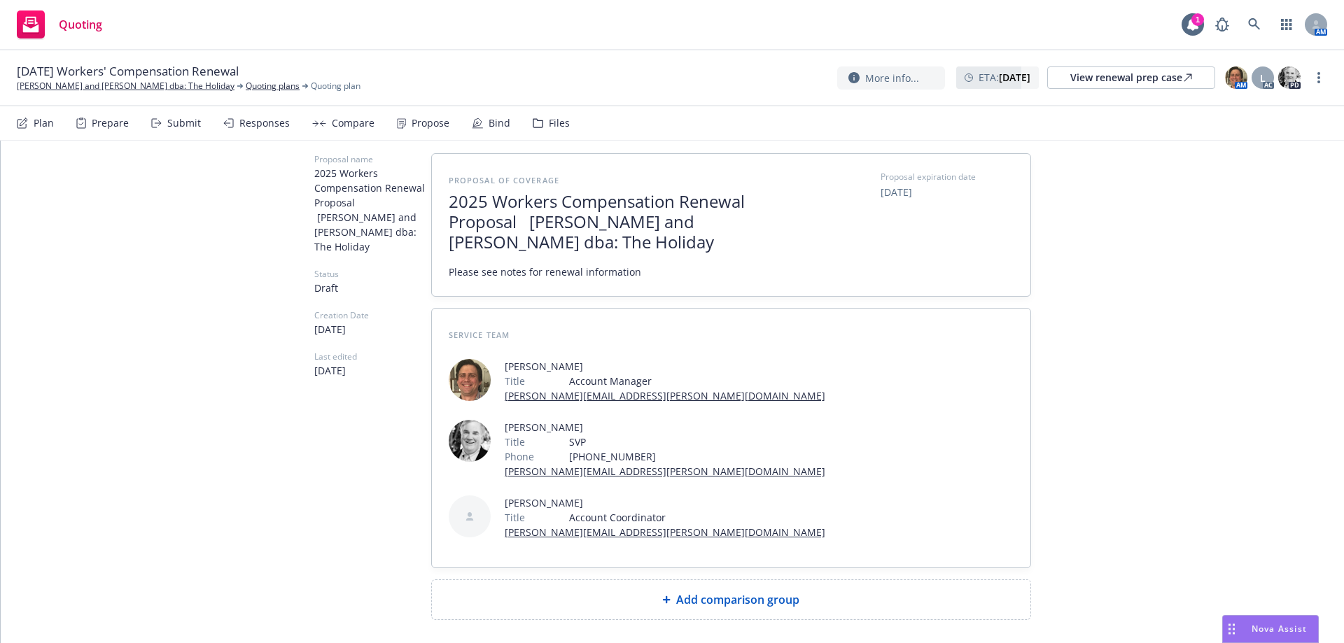
click at [746, 592] on span "Add comparison group" at bounding box center [737, 600] width 123 height 17
type textarea "x"
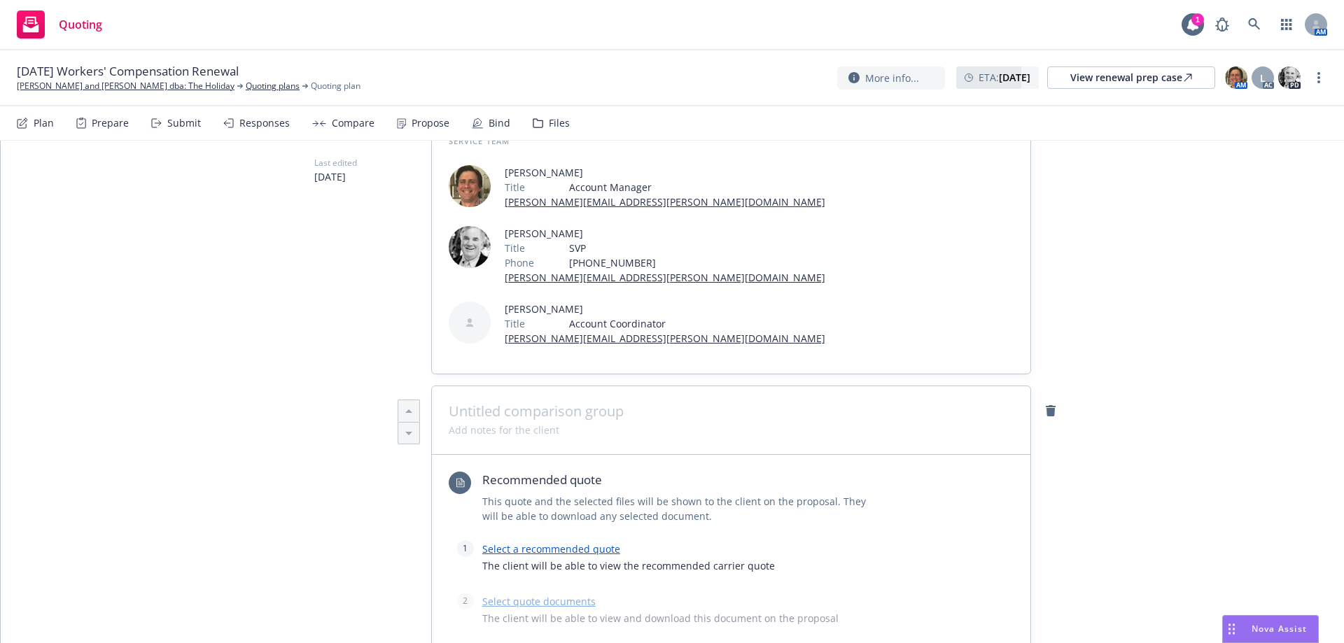
scroll to position [270, 0]
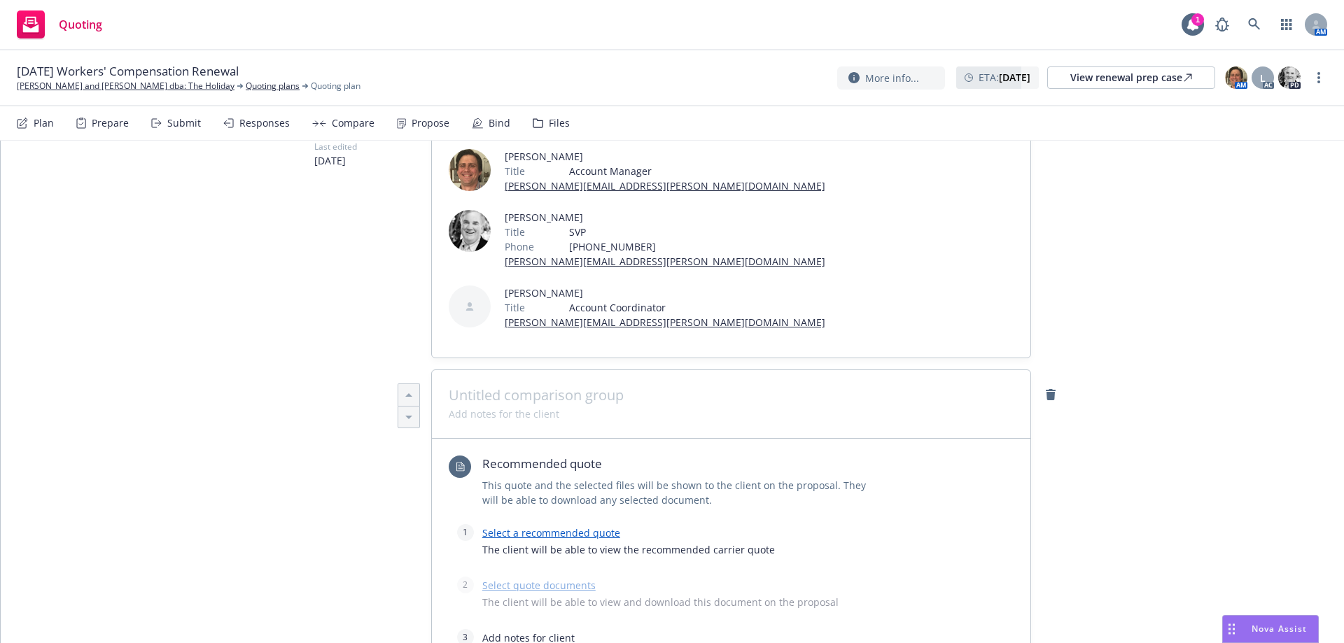
click at [466, 387] on span at bounding box center [731, 395] width 565 height 17
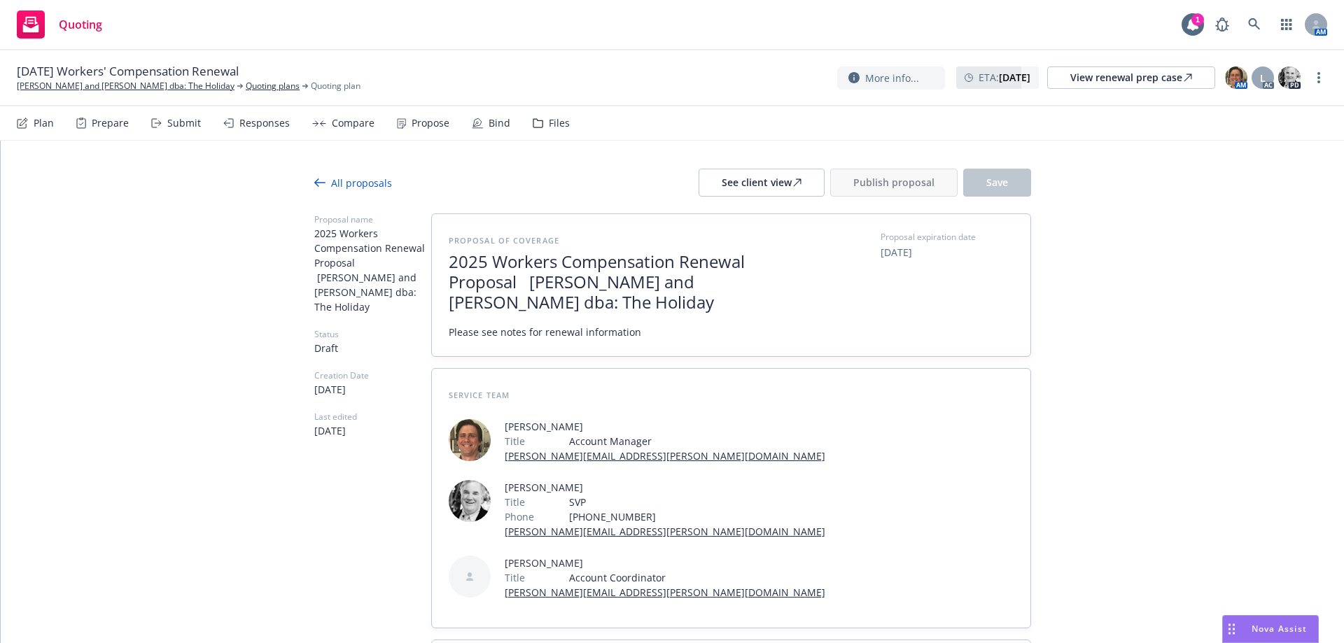
click at [557, 259] on span "2025 Workers Compensation Renewal Proposal Barry and Karen Bruce dba: The Holid…" at bounding box center [620, 282] width 343 height 60
click at [548, 259] on span "2025 Workers Compensation Renewal Proposal Barry and Karen Bruce dba: The Holid…" at bounding box center [620, 282] width 343 height 60
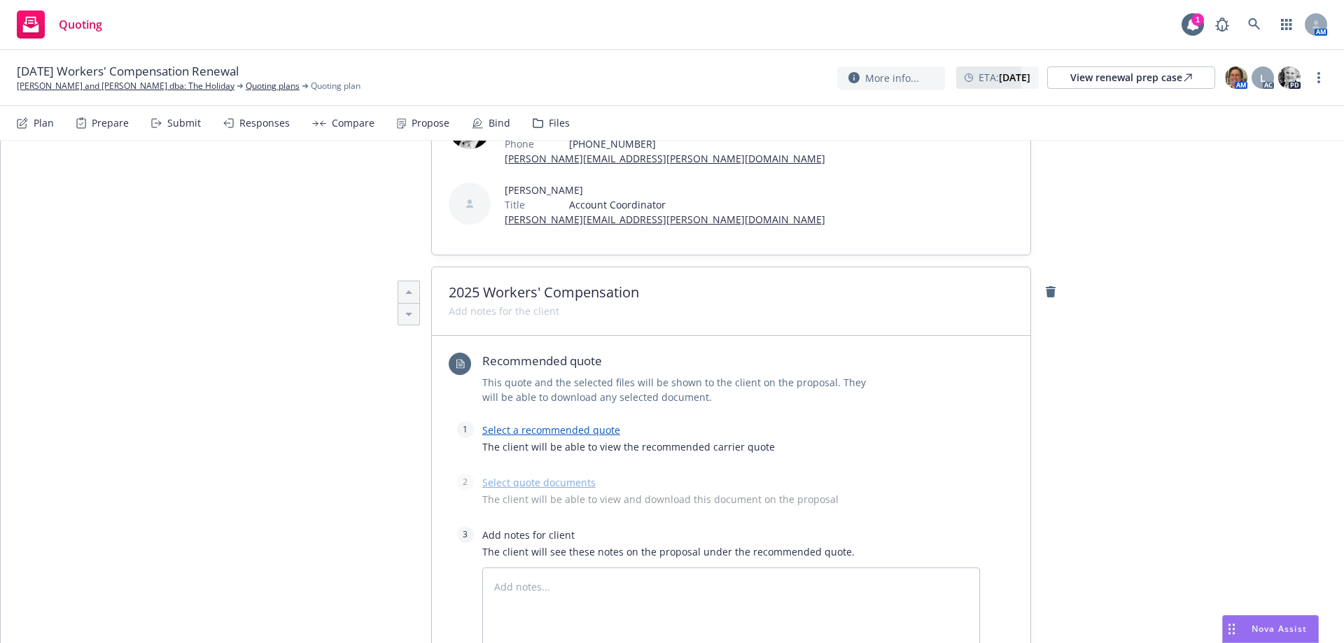
scroll to position [420, 0]
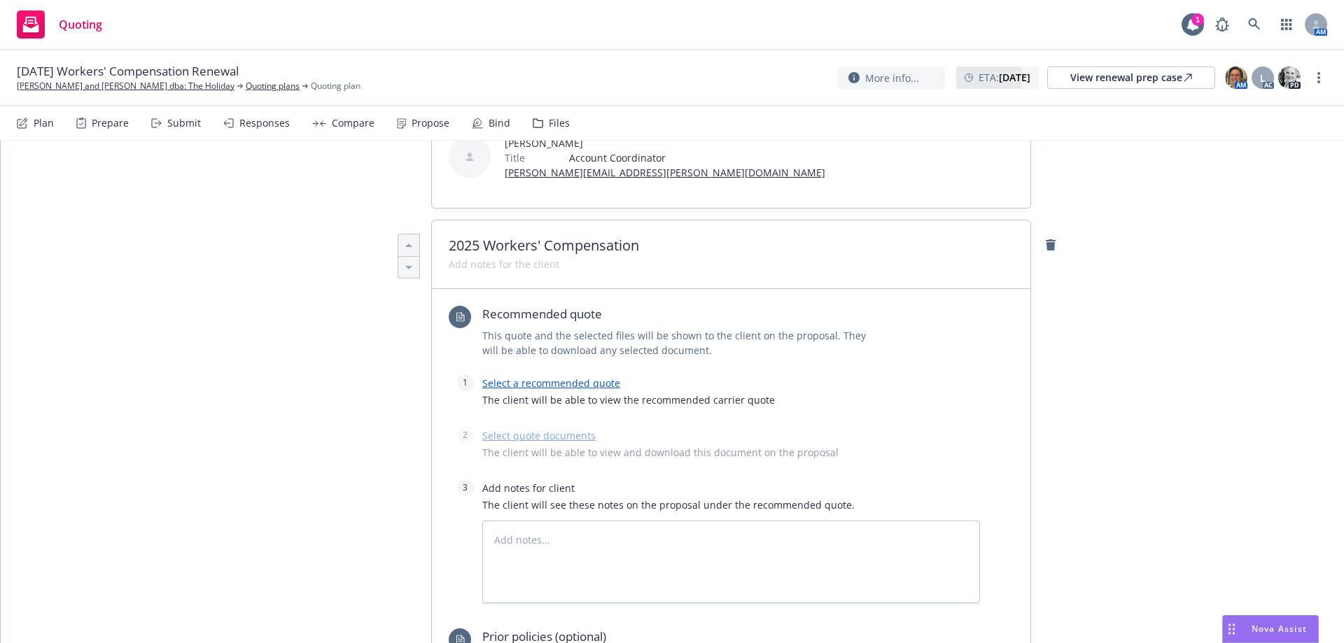
click at [517, 377] on link "Select a recommended quote" at bounding box center [551, 383] width 138 height 13
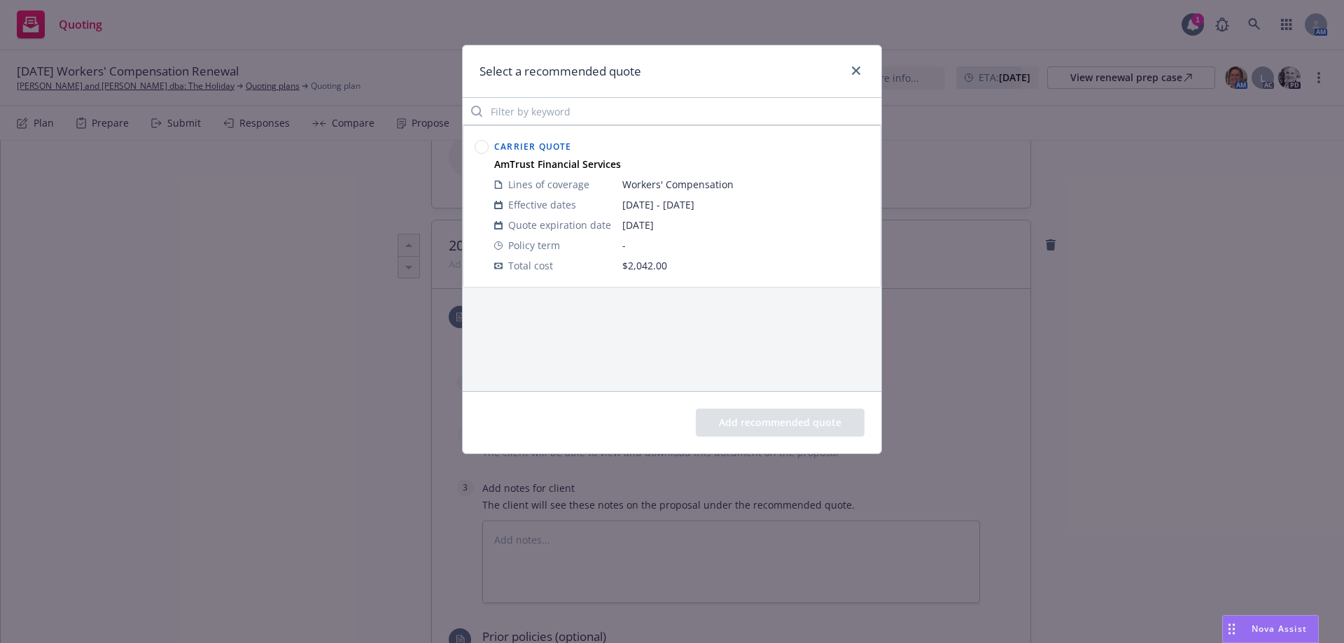
click at [477, 146] on circle at bounding box center [481, 147] width 13 height 13
click at [746, 431] on button "Add recommended quote" at bounding box center [780, 423] width 169 height 28
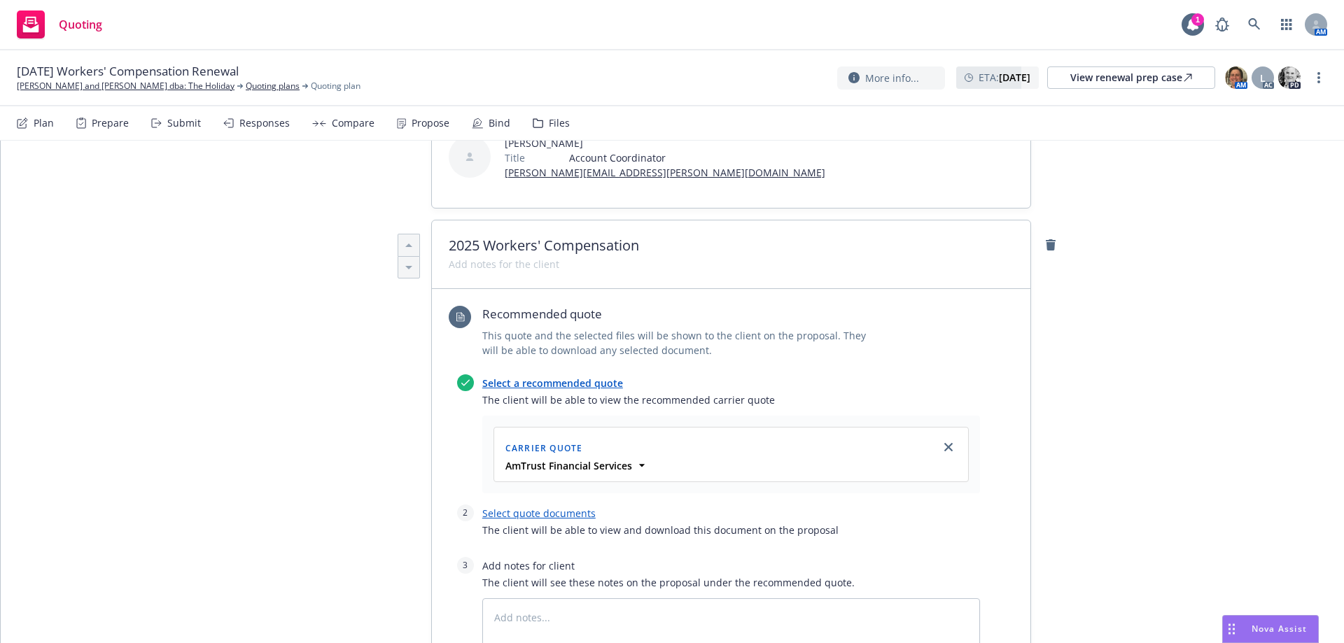
click at [546, 507] on link "Select quote documents" at bounding box center [538, 513] width 113 height 13
type textarea "x"
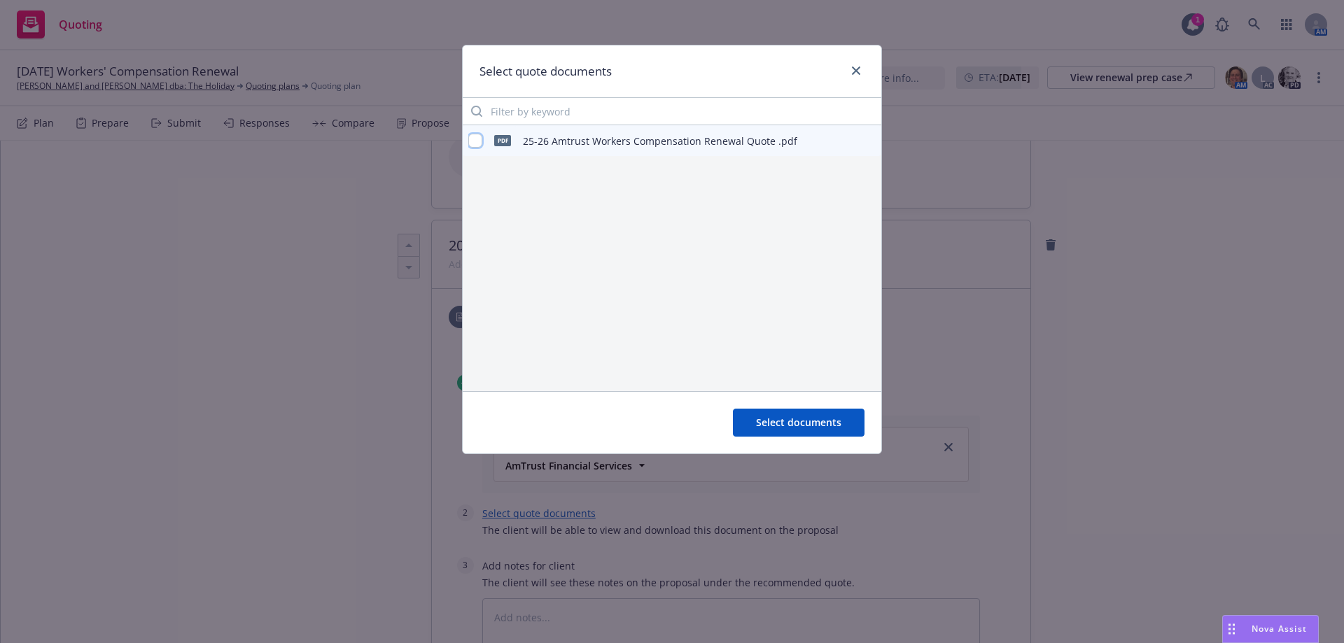
click at [478, 139] on input "checkbox" at bounding box center [475, 141] width 14 height 14
checkbox input "true"
click at [787, 423] on span "Select documents" at bounding box center [798, 422] width 85 height 13
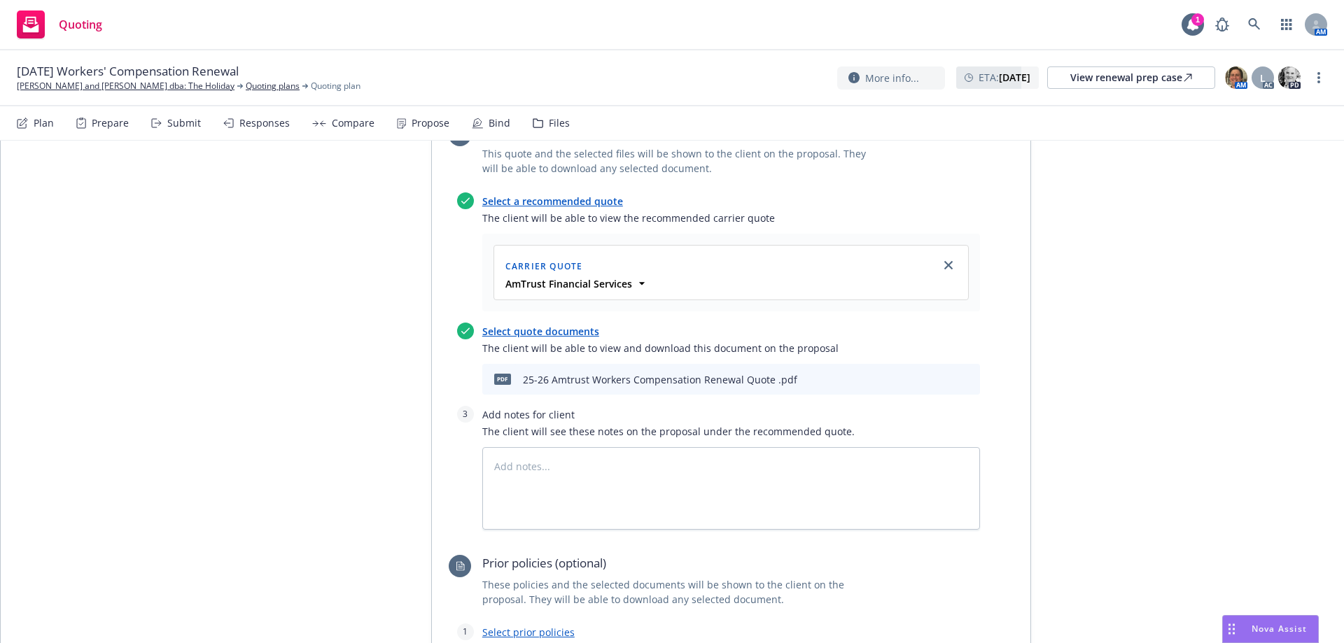
scroll to position [700, 0]
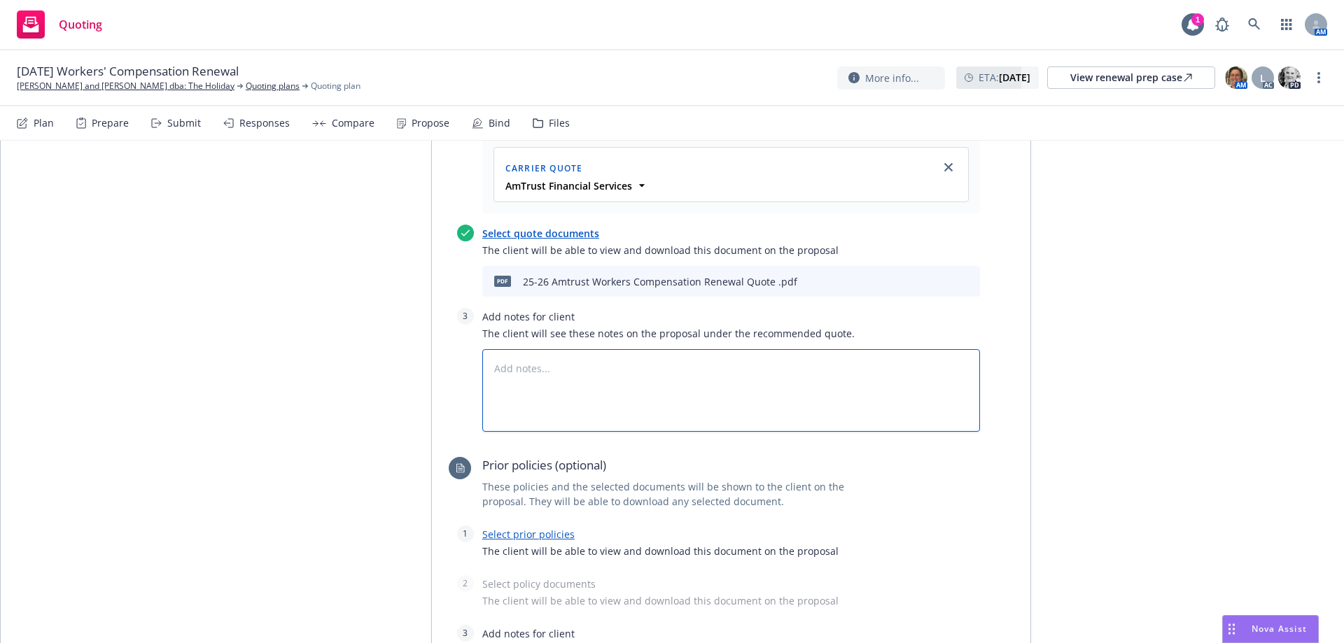
click at [547, 349] on textarea at bounding box center [731, 390] width 498 height 83
type textarea "x"
type textarea "1"
type textarea "x"
type textarea "1."
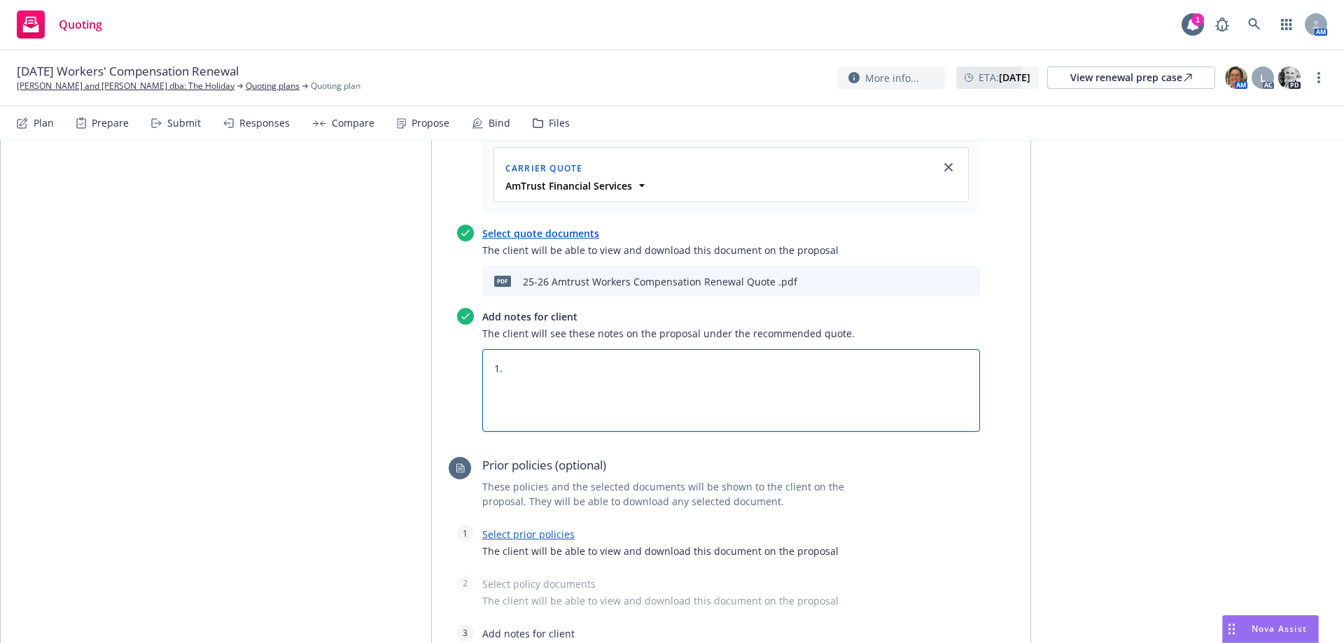
type textarea "x"
type textarea "1."
type textarea "x"
type textarea "1. R"
type textarea "x"
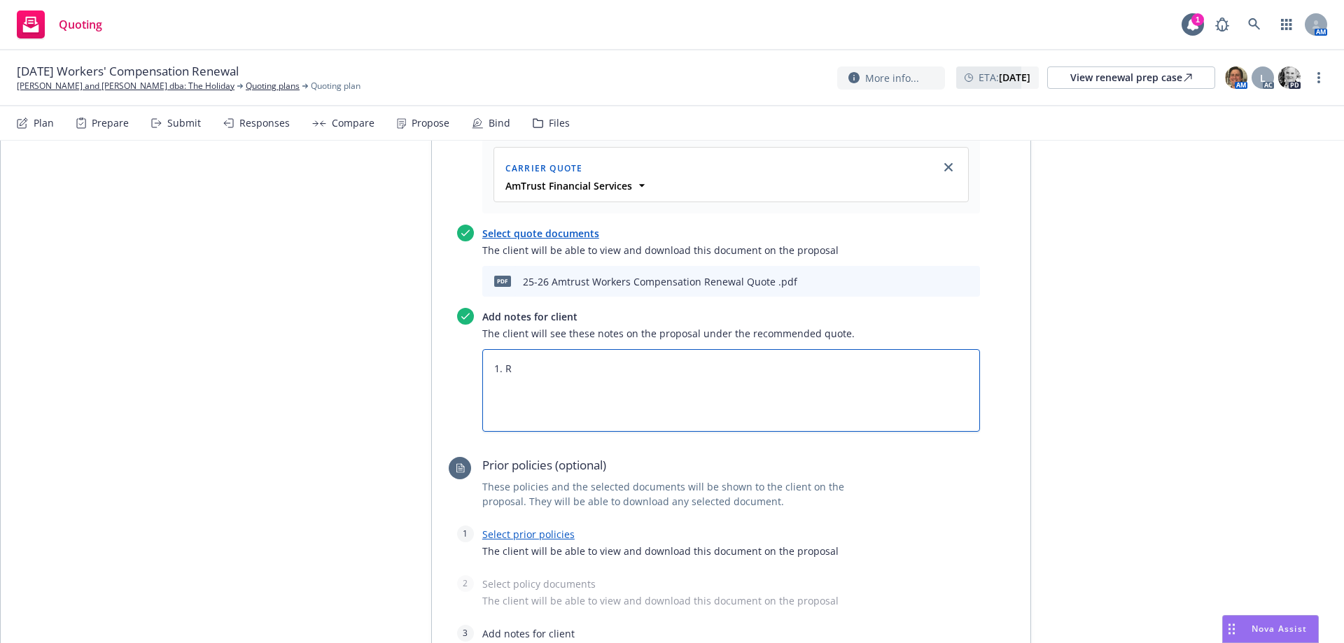
type textarea "1. Re"
type textarea "x"
type textarea "1. Req"
type textarea "x"
type textarea "1. Requ"
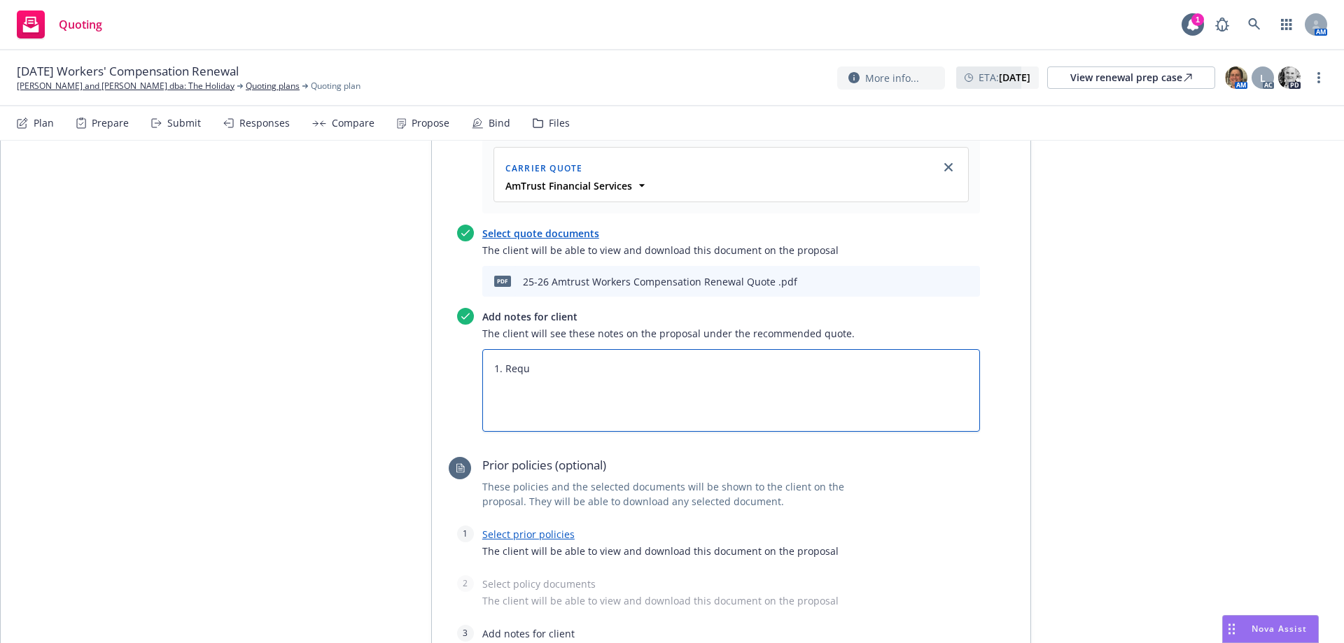
type textarea "x"
type textarea "1. Reque"
type textarea "x"
type textarea "1. Reques"
type textarea "x"
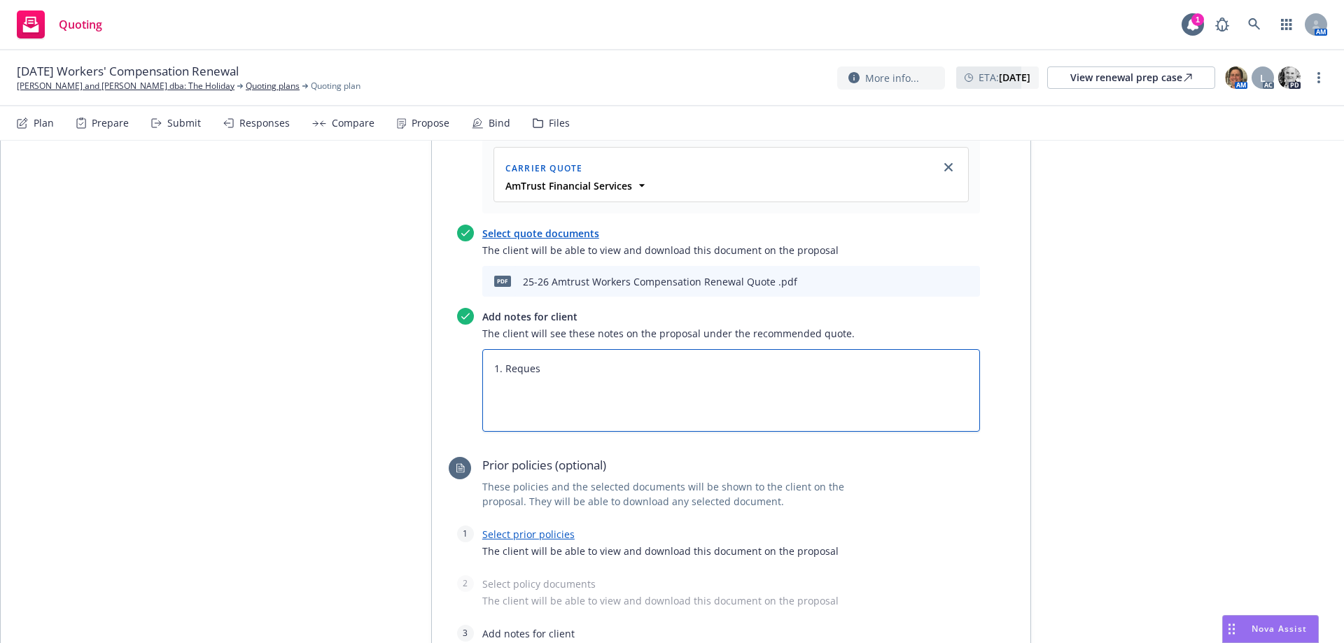
type textarea "1. Request"
type textarea "x"
type textarea "1. Request"
type textarea "x"
type textarea "1. Request t"
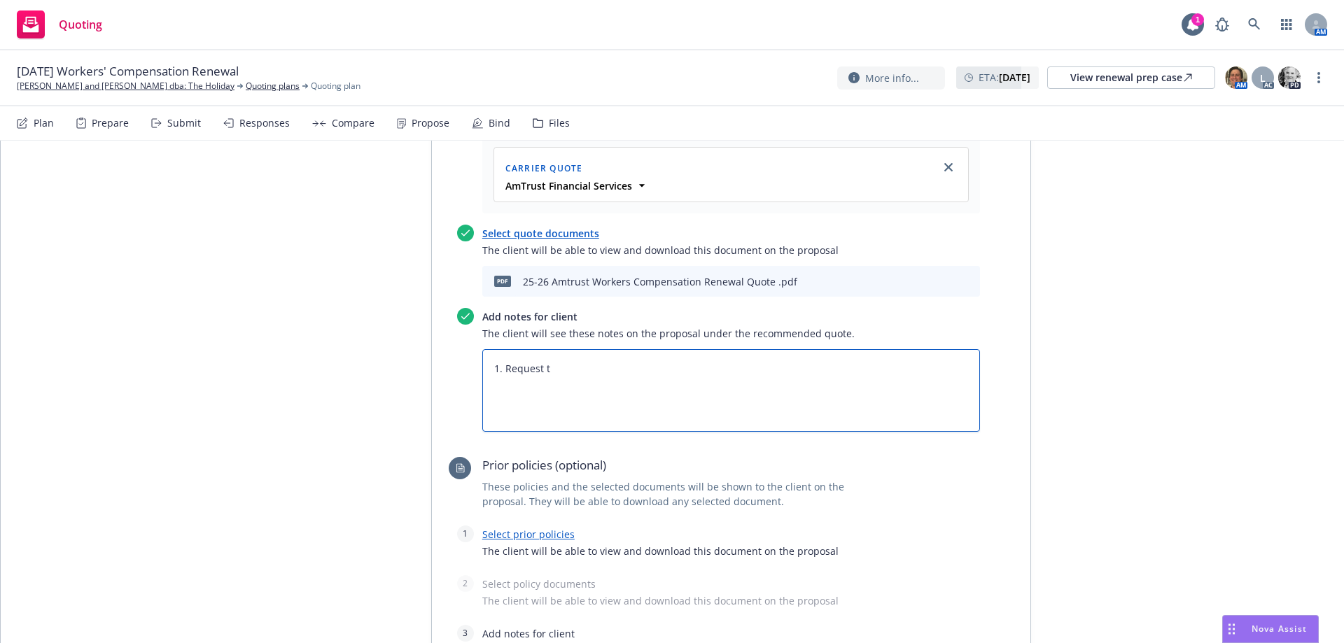
type textarea "x"
type textarea "1. Request to"
type textarea "x"
type textarea "1. Request to"
type textarea "x"
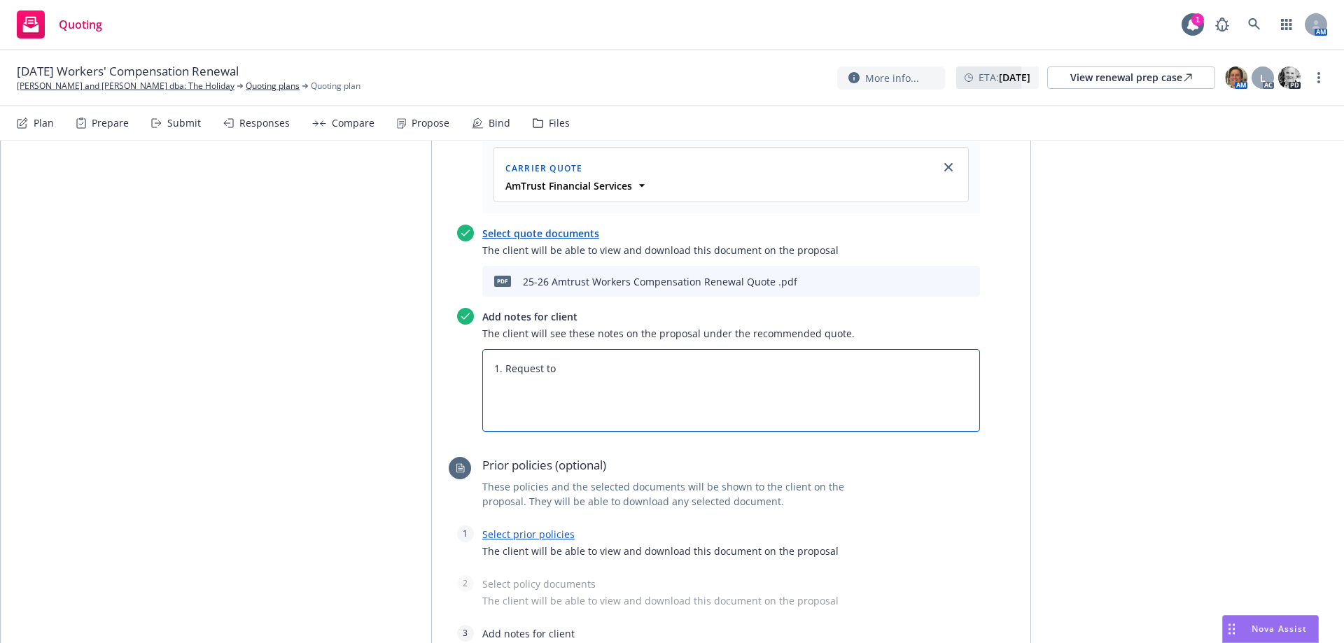
type textarea "1. Request to B"
type textarea "x"
type textarea "1. Request to Bi"
type textarea "x"
type textarea "1. Request to Bin"
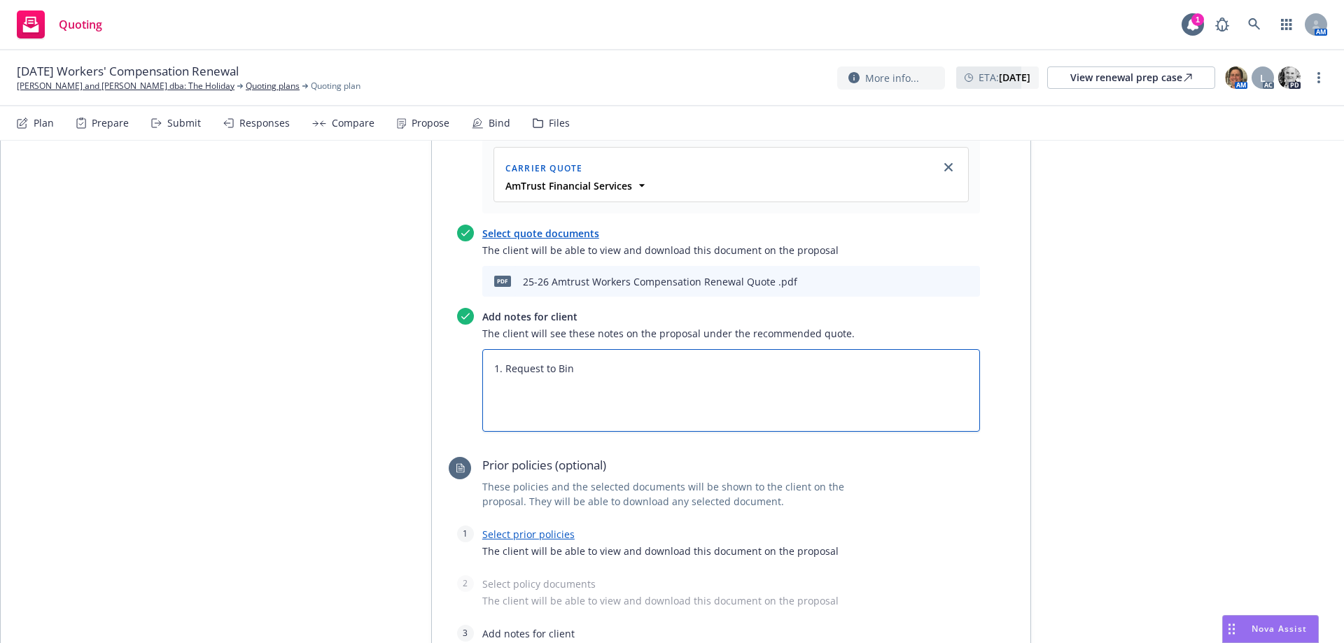
type textarea "x"
type textarea "1. Request to Bind"
type textarea "x"
type textarea "1. Request to Bind"
type textarea "x"
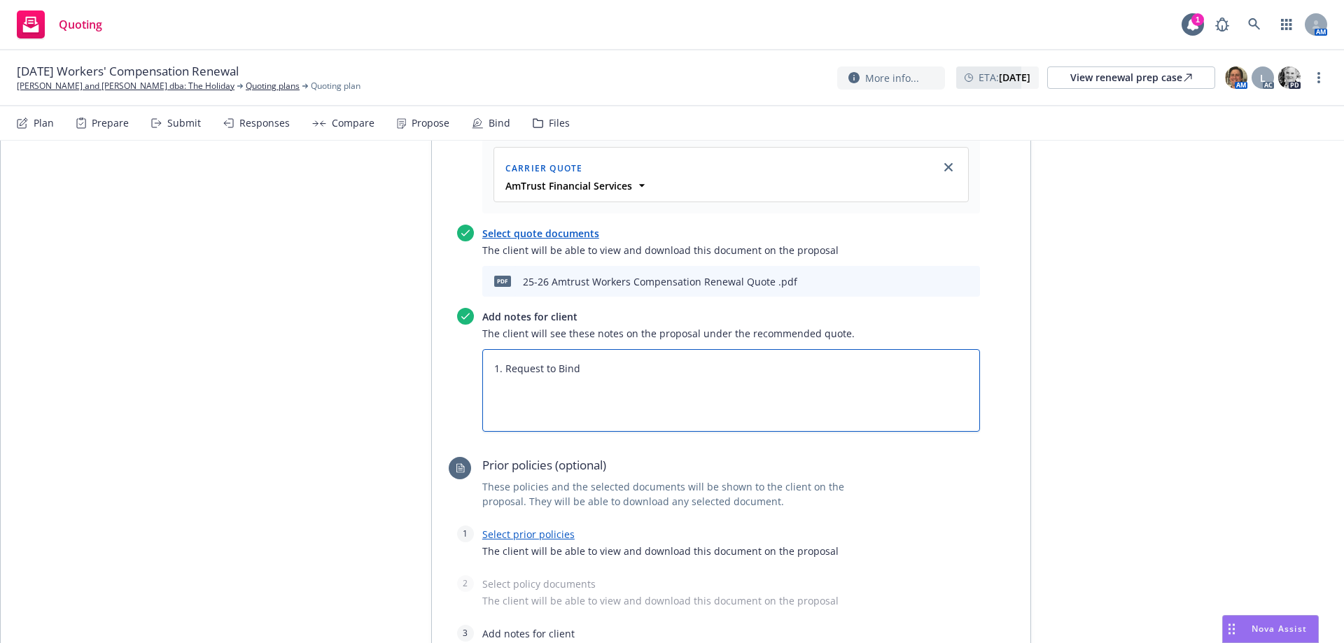
type textarea "1. Request to Bind"
type textarea "x"
type textarea "1. Request to Bind 2"
type textarea "x"
type textarea "1. Request to Bind 2."
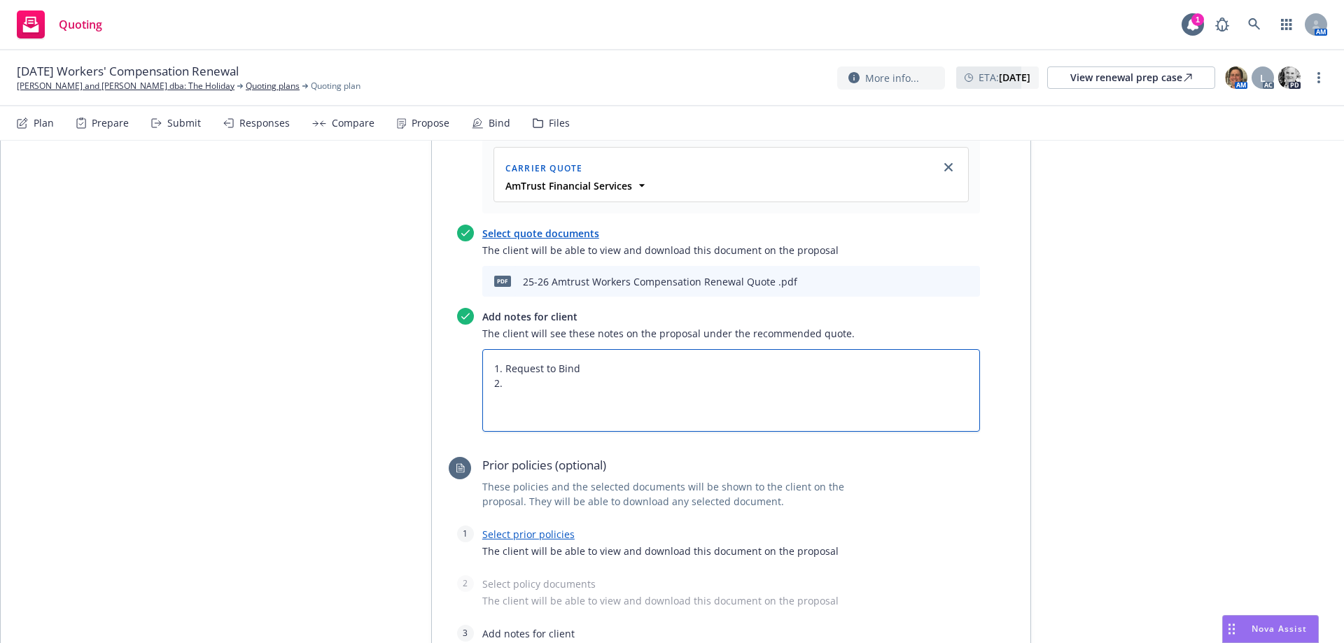
type textarea "x"
type textarea "1. Request to Bind 2."
type textarea "x"
type textarea "1. Request to Bind 2. A"
type textarea "x"
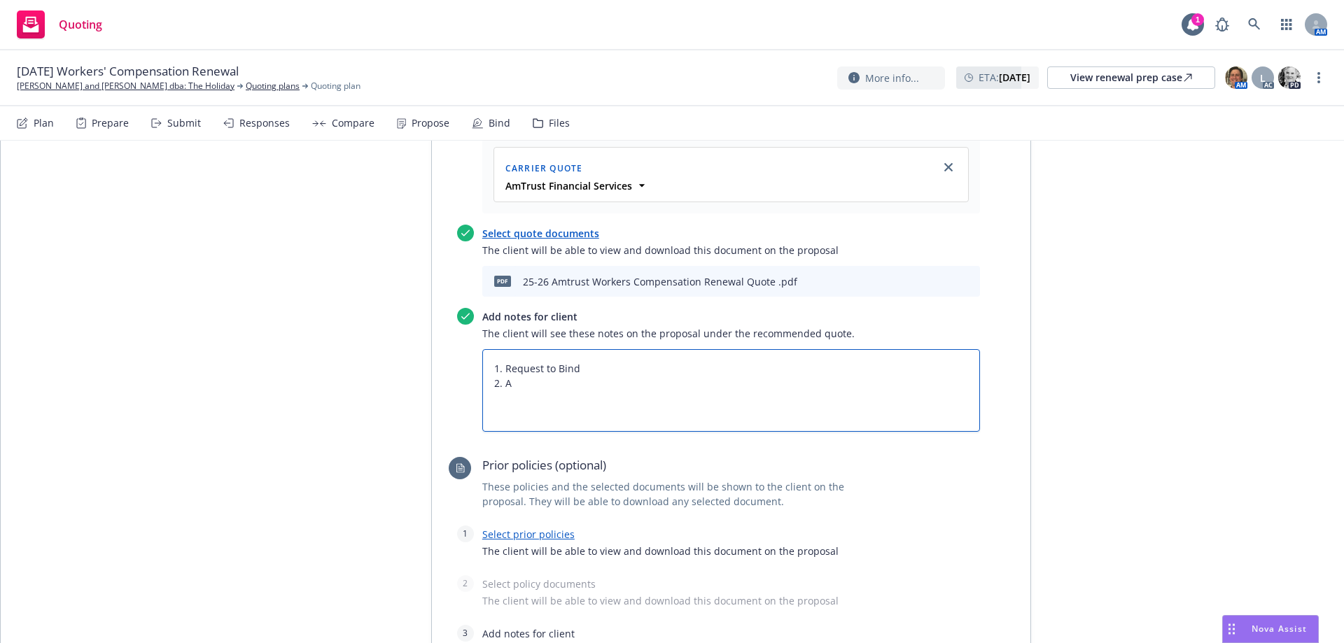
type textarea "1. Request to Bind 2. An"
type textarea "x"
type textarea "1. Request to Bind 2. Any"
type textarea "x"
type textarea "1. Request to Bind 2. Any"
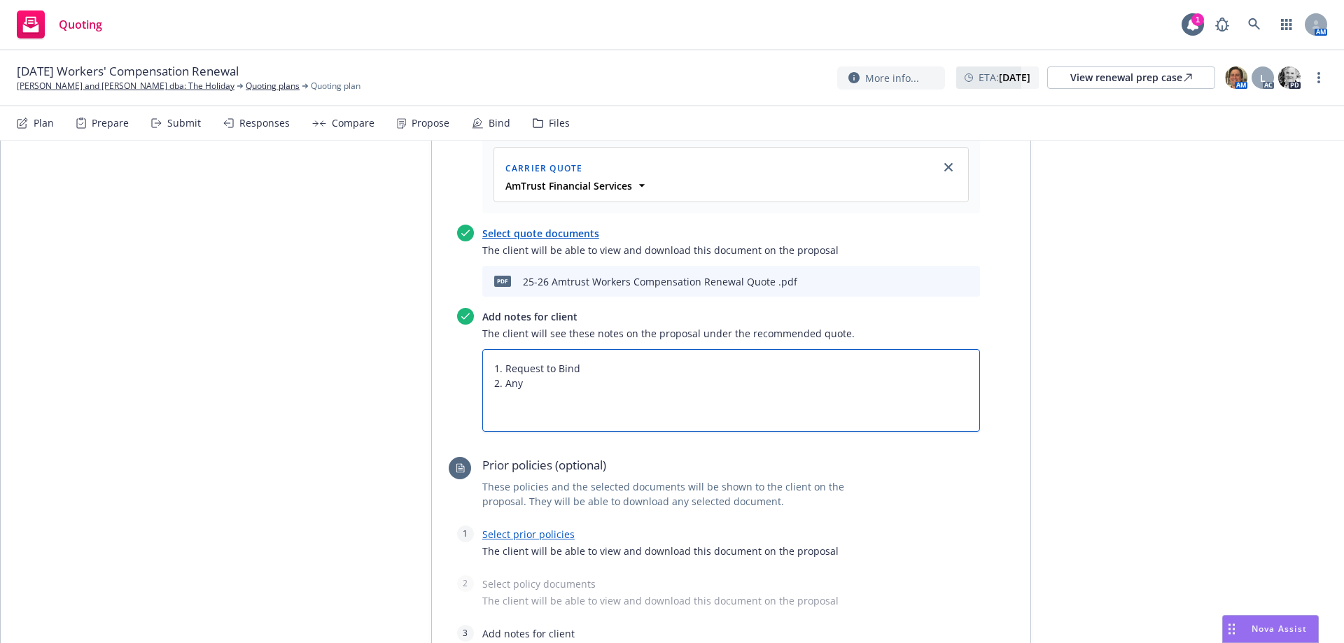
type textarea "x"
type textarea "1. Request to Bind 2. Any a"
type textarea "x"
type textarea "1. Request to Bind 2. Any ad"
type textarea "x"
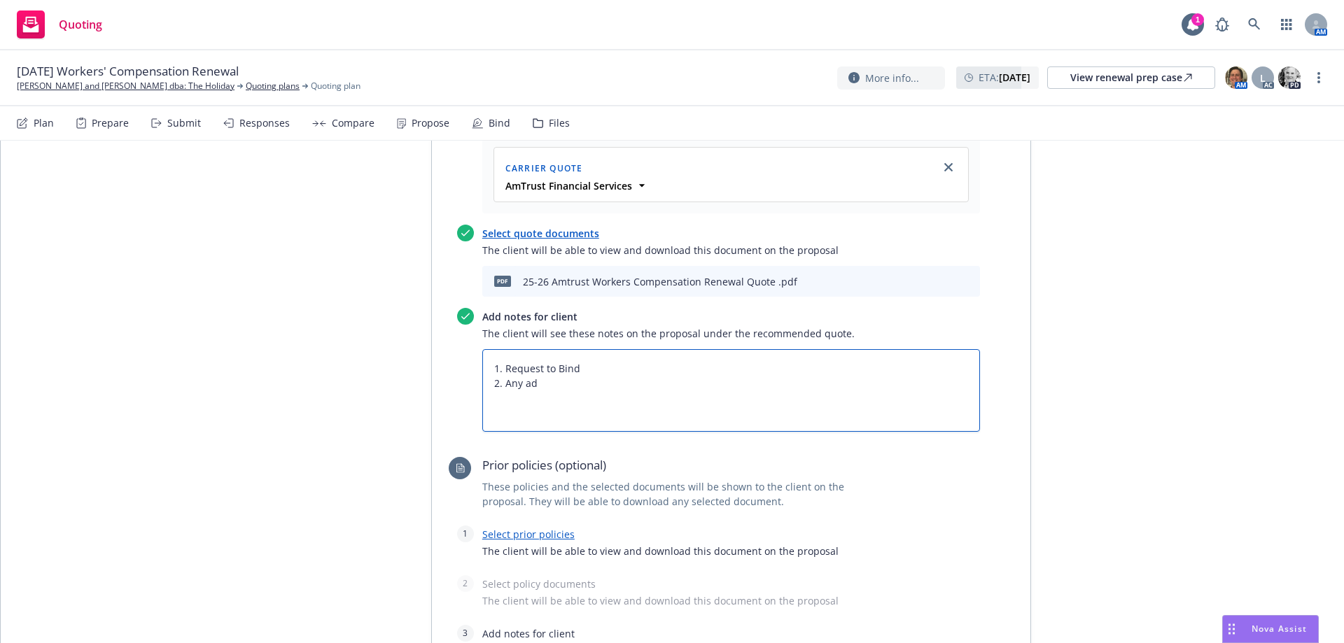
type textarea "1. Request to Bind 2. Any add"
type textarea "x"
type textarea "1. Request to Bind 2. Any addi"
type textarea "x"
type textarea "1. Request to Bind 2. Any addit"
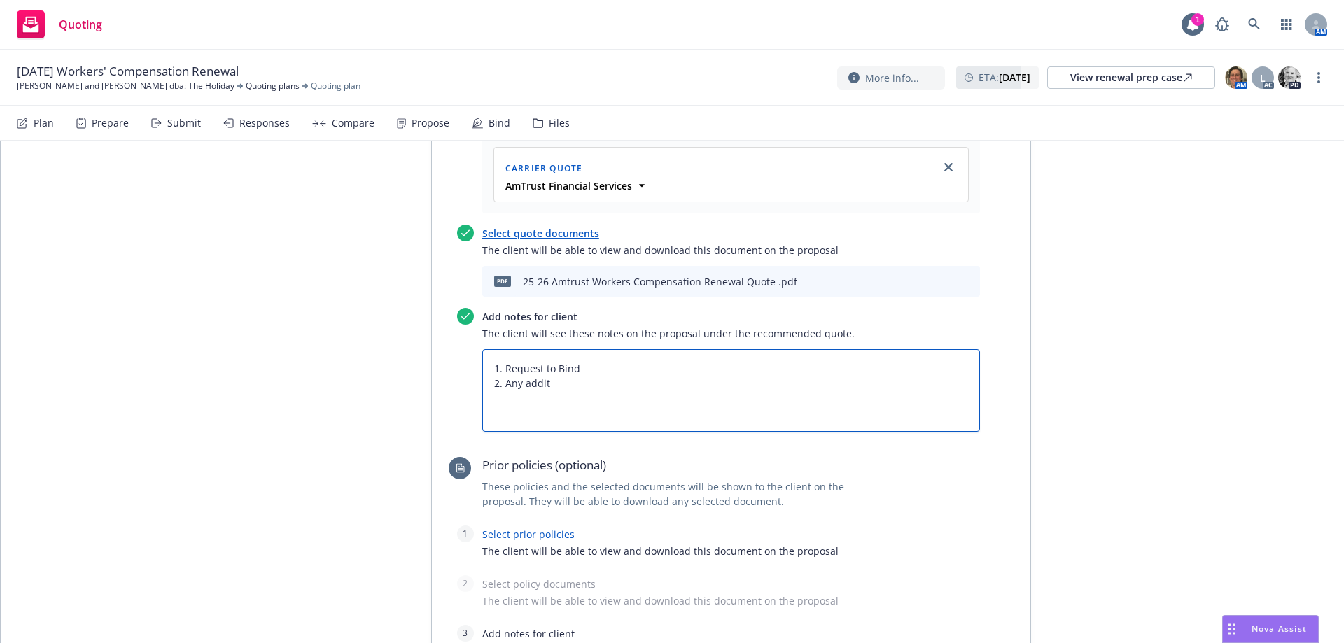
type textarea "x"
type textarea "1. Request to Bind 2. Any additi"
type textarea "x"
type textarea "1. Request to Bind 2. Any additio"
type textarea "x"
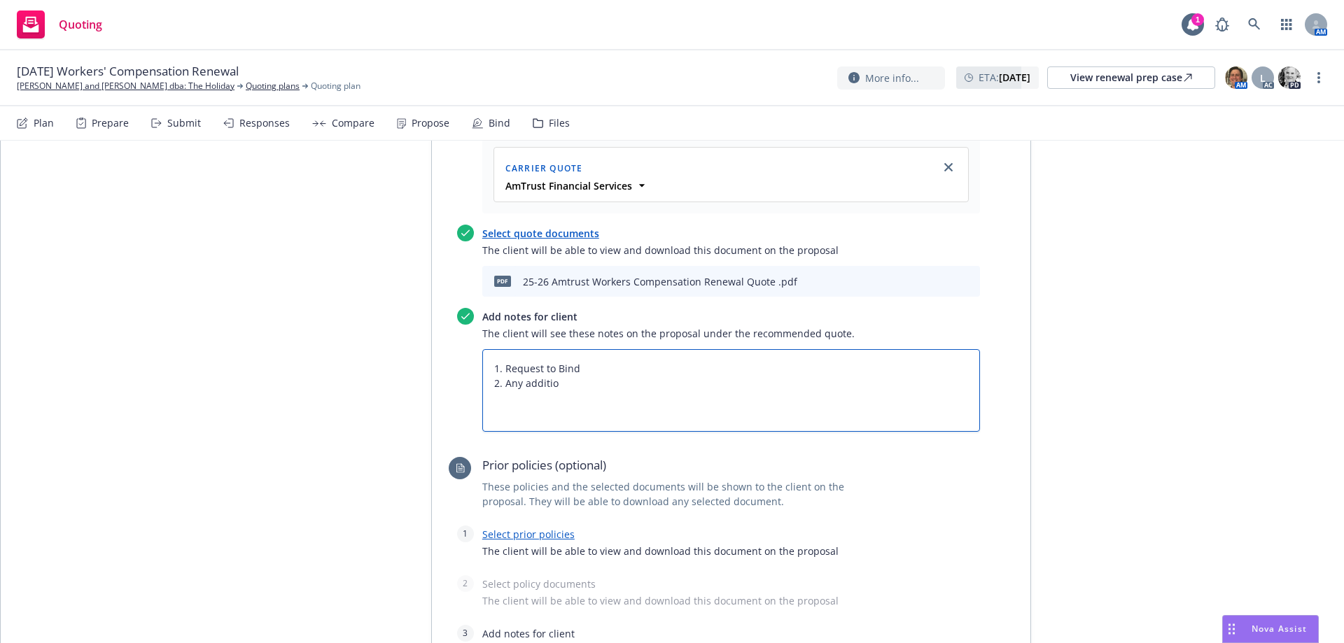
type textarea "1. Request to Bind 2. Any addition"
type textarea "x"
type textarea "1. Request to Bind 2. Any additiona"
type textarea "x"
type textarea "1. Request to Bind 2. Any additional"
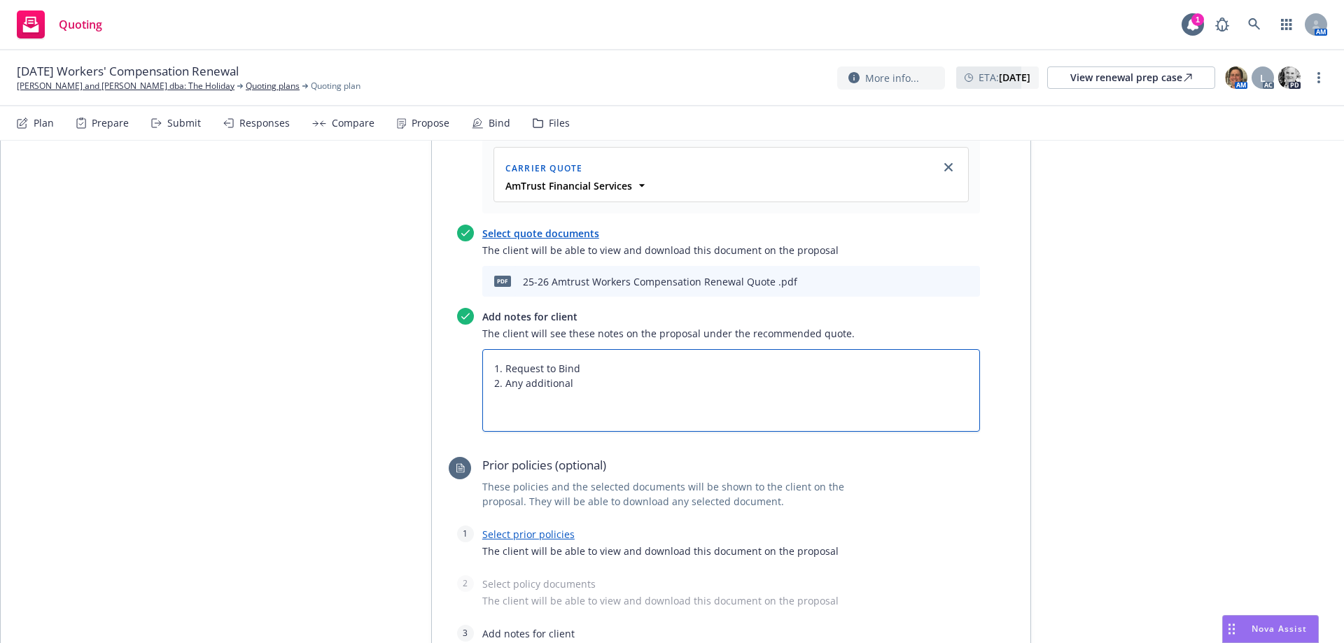
type textarea "x"
type textarea "1. Request to Bind 2. Any additional"
type textarea "x"
type textarea "1. Request to Bind 2. Any additional s"
type textarea "x"
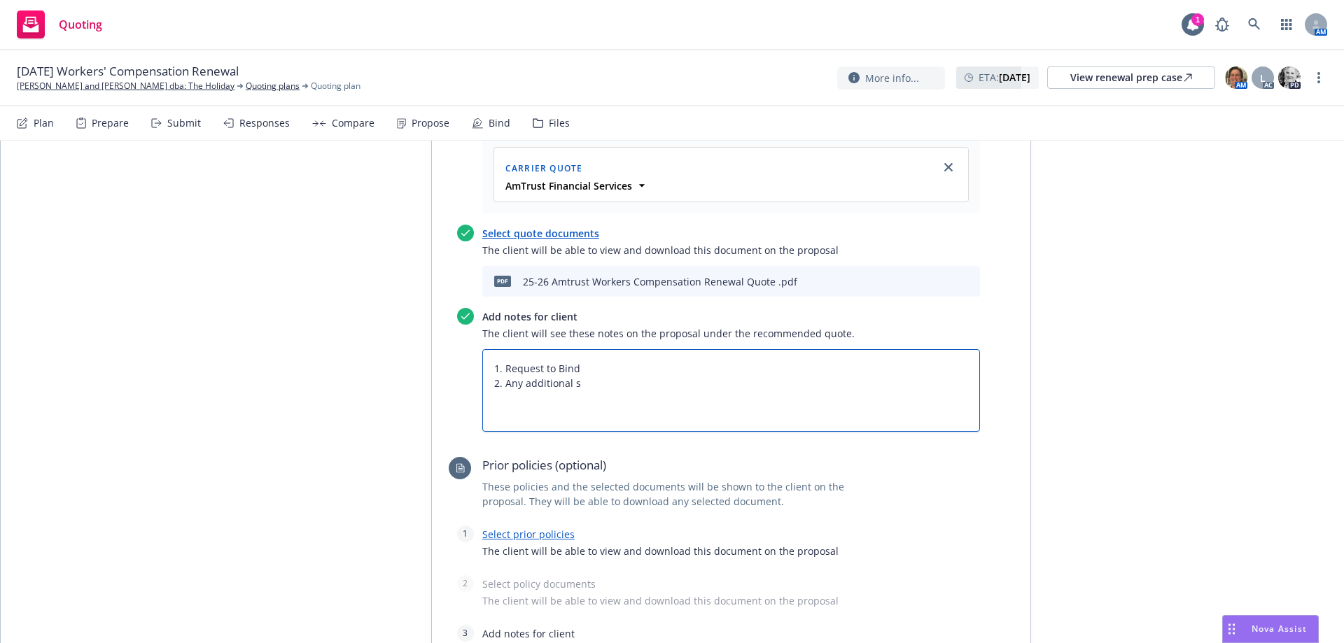
type textarea "1. Request to Bind 2. Any additional si"
type textarea "x"
type textarea "1. Request to Bind 2. Any additional sig"
type textarea "x"
click at [509, 528] on link "Select prior policies" at bounding box center [528, 534] width 92 height 13
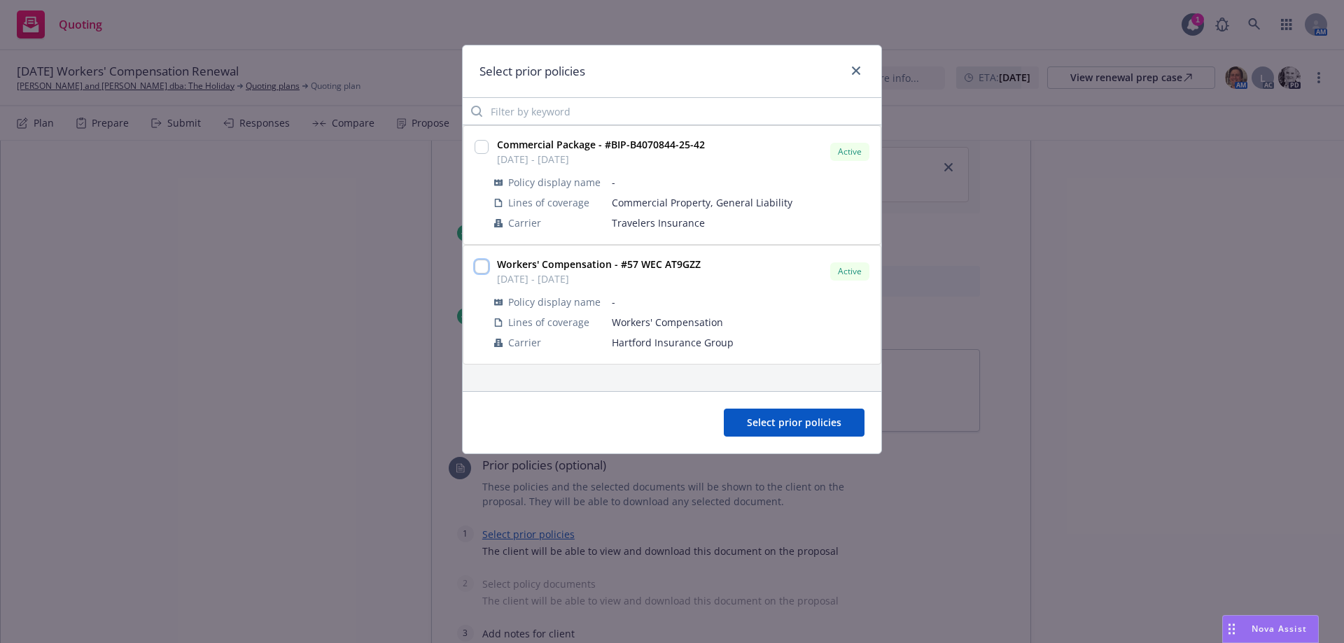
click at [487, 270] on input "checkbox" at bounding box center [482, 267] width 14 height 14
click at [792, 420] on span "Select prior policies" at bounding box center [794, 422] width 95 height 13
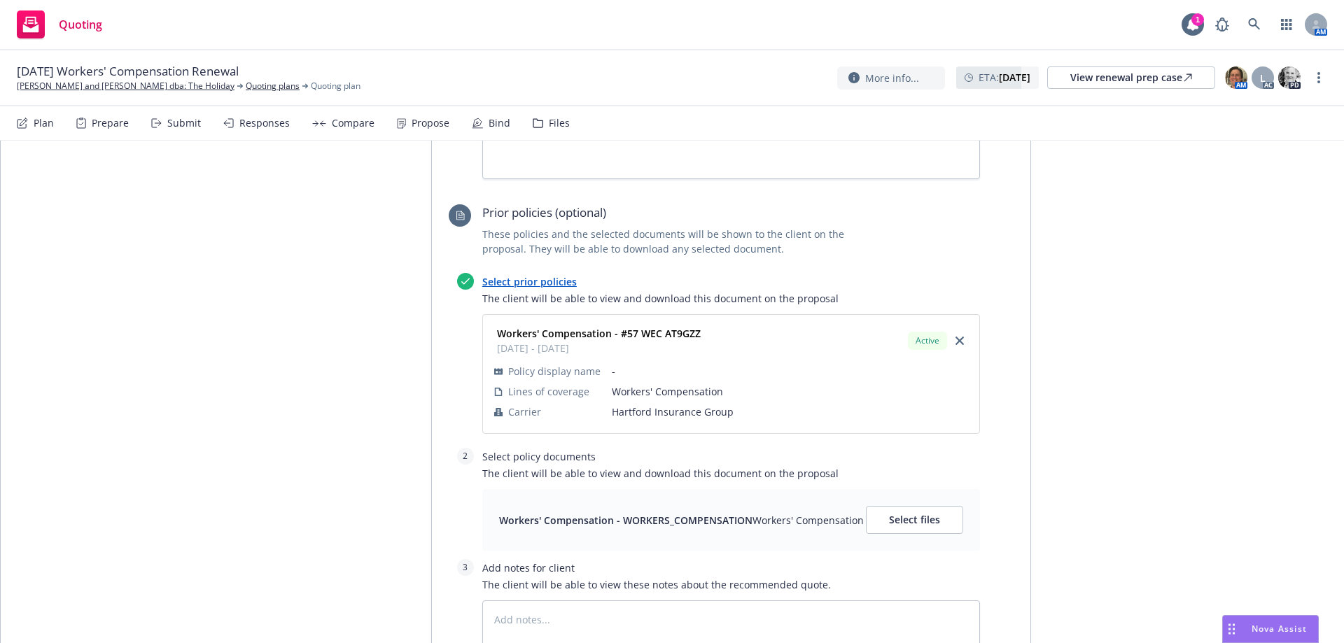
scroll to position [980, 0]
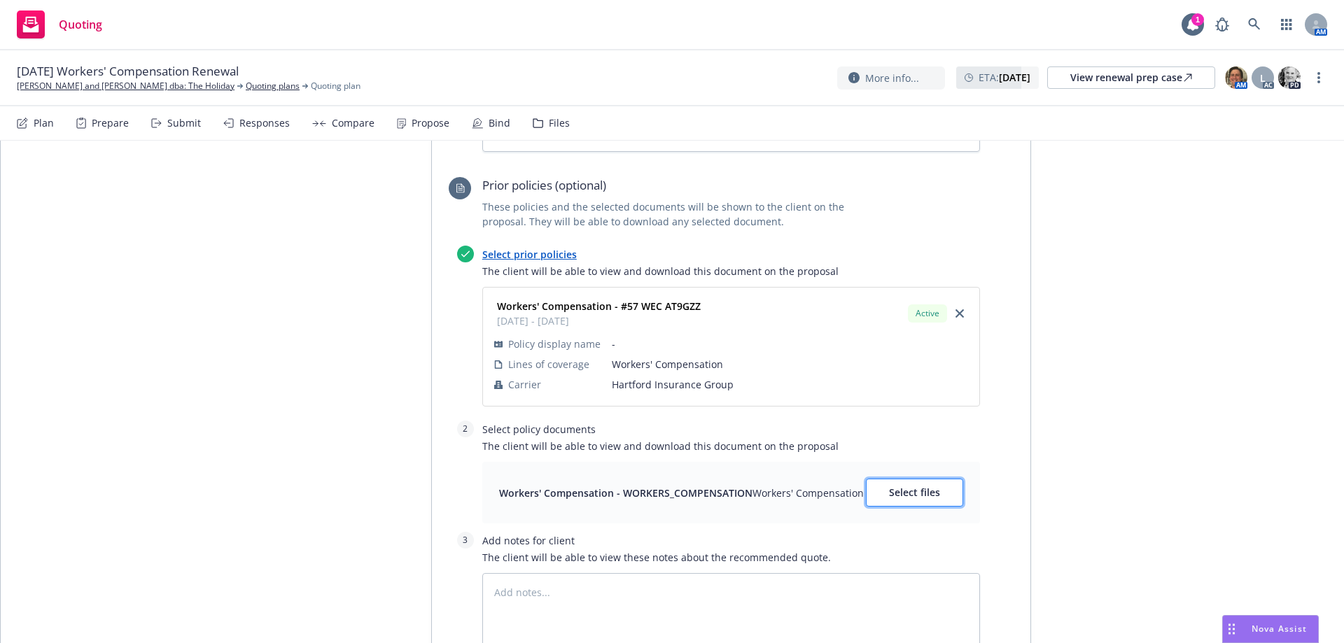
click at [906, 486] on span "Select files" at bounding box center [914, 492] width 51 height 13
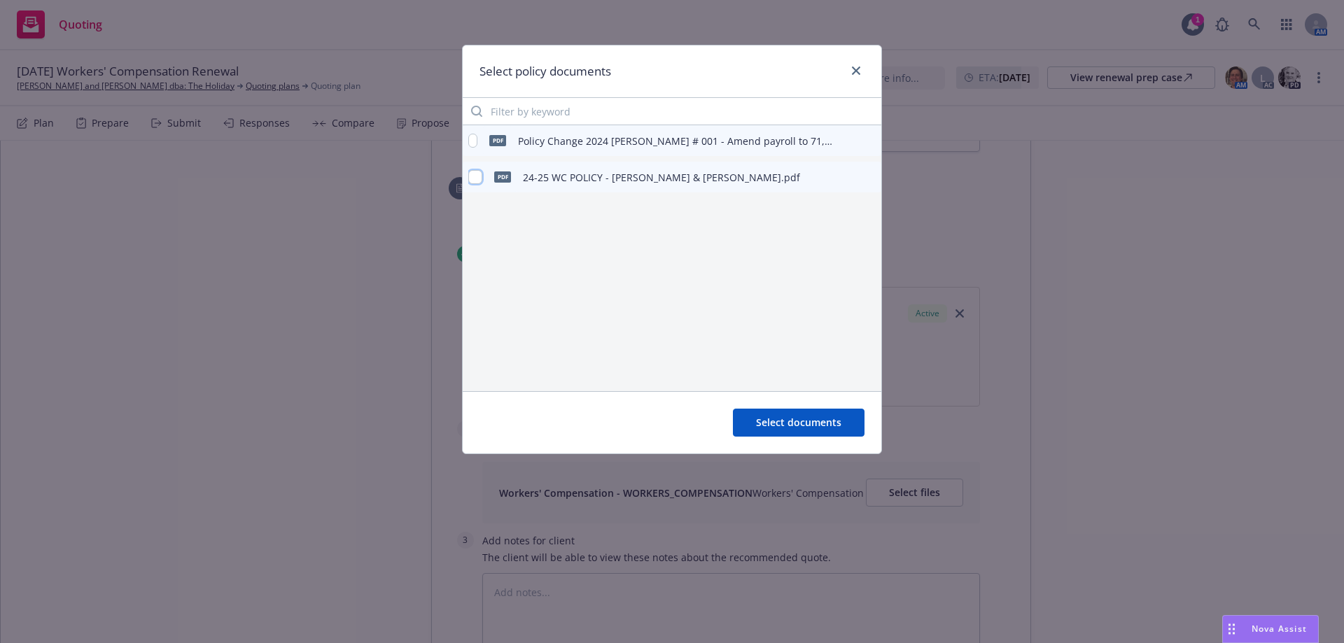
click at [473, 183] on input "checkbox" at bounding box center [475, 177] width 14 height 14
click at [787, 430] on button "Select documents" at bounding box center [799, 423] width 132 height 28
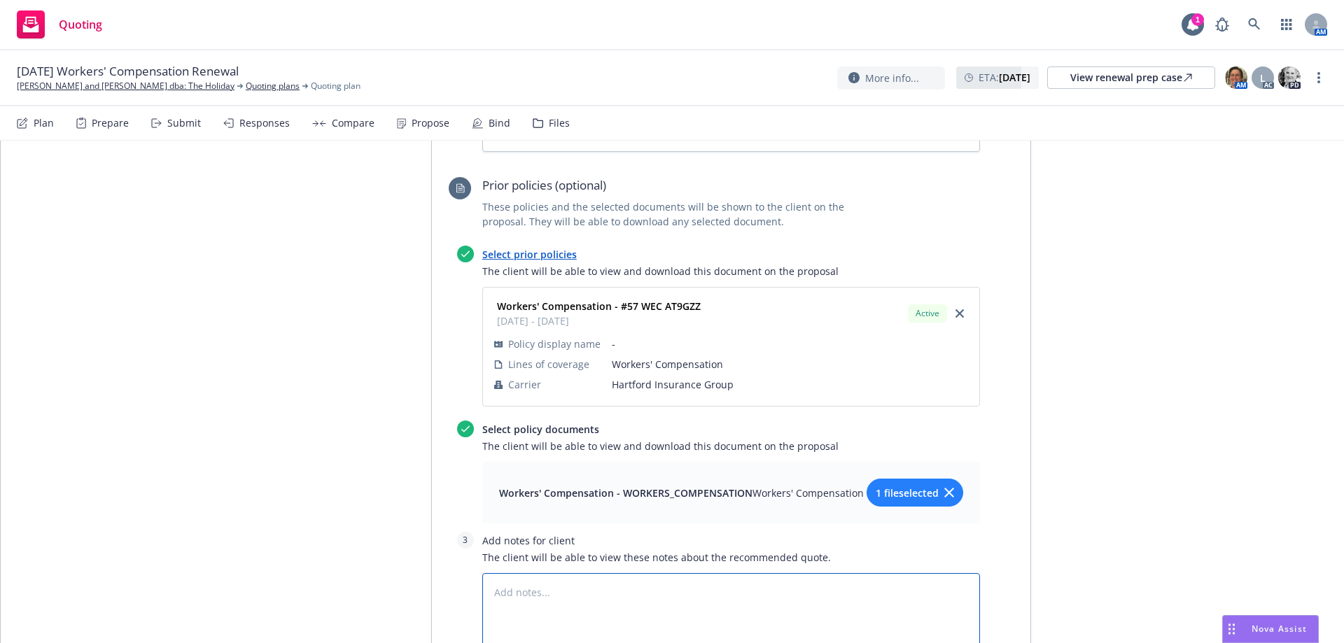
click at [592, 573] on textarea at bounding box center [731, 614] width 498 height 83
click at [531, 573] on textarea at bounding box center [731, 614] width 498 height 83
click at [912, 486] on span "1 file selected" at bounding box center [907, 493] width 63 height 15
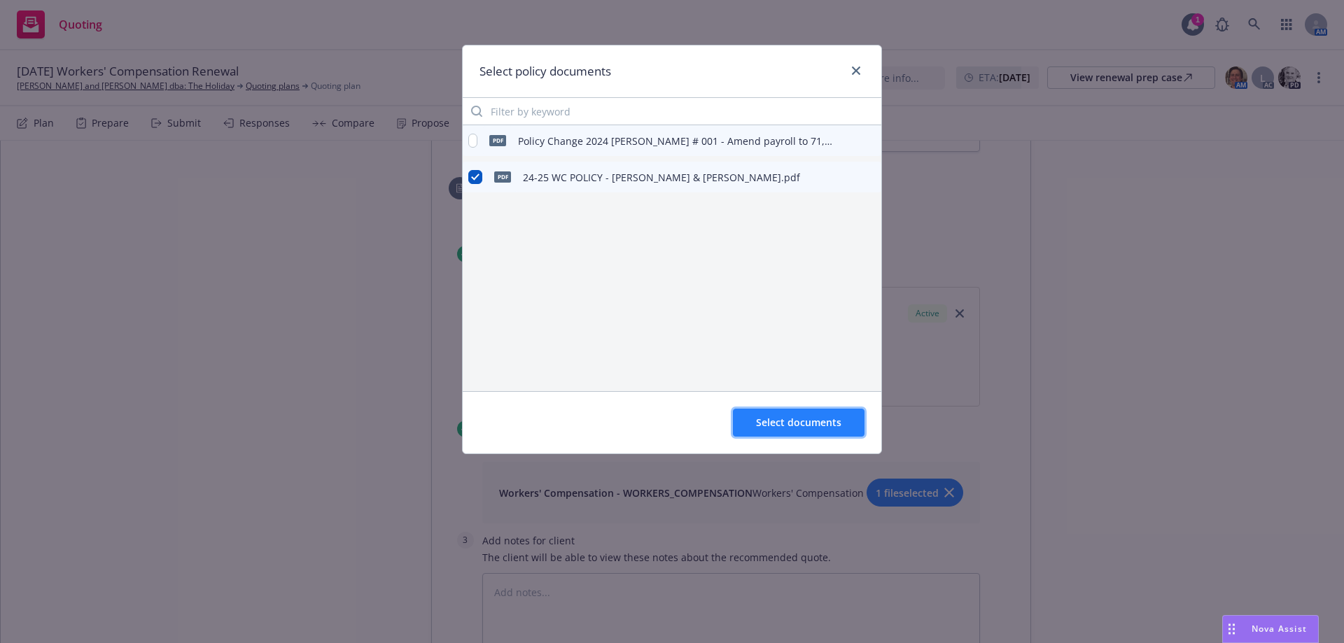
click at [775, 428] on span "Select documents" at bounding box center [798, 422] width 85 height 13
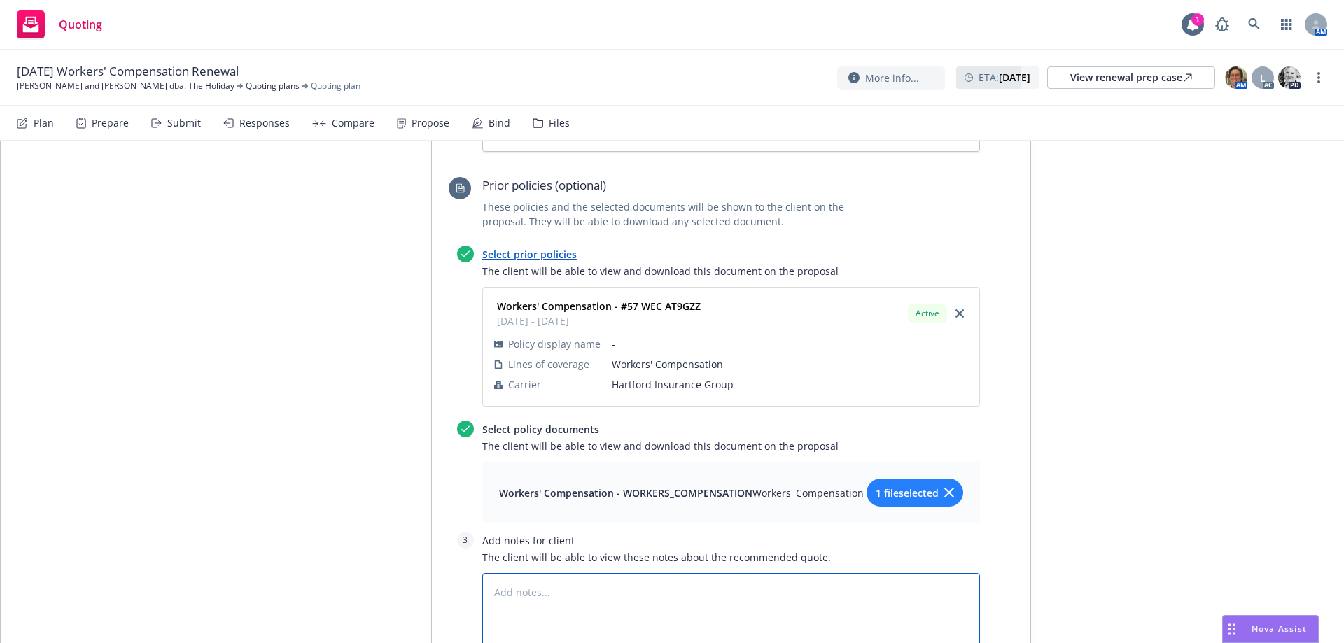
click at [521, 573] on textarea at bounding box center [731, 614] width 498 height 83
click at [713, 573] on textarea "The renewal Hartford offered increased from" at bounding box center [731, 614] width 498 height 83
drag, startPoint x: 484, startPoint y: 543, endPoint x: 588, endPoint y: 563, distance: 105.6
click at [588, 573] on textarea "The renewal Hartford offered increased going from $2,175 to $2,964. We shopped …" at bounding box center [731, 614] width 498 height 83
click at [925, 573] on textarea "The renewal Hartford offered increased going from $2,175 to $2,964. We shopped …" at bounding box center [731, 614] width 498 height 83
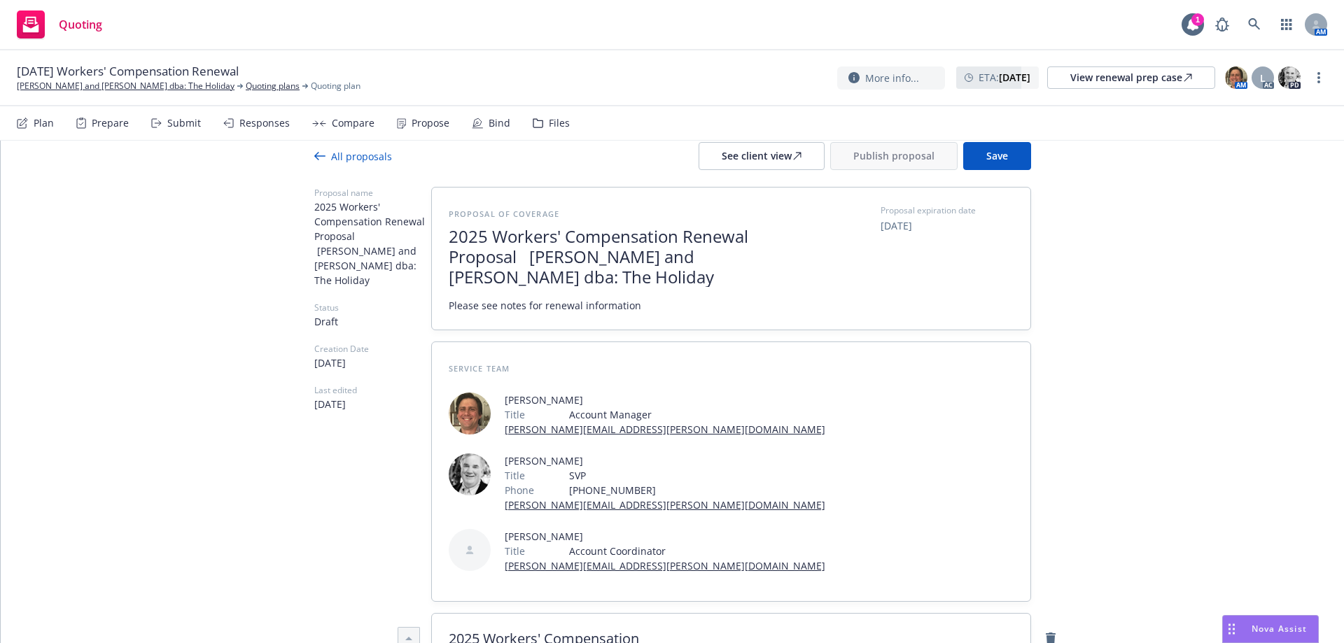
scroll to position [0, 0]
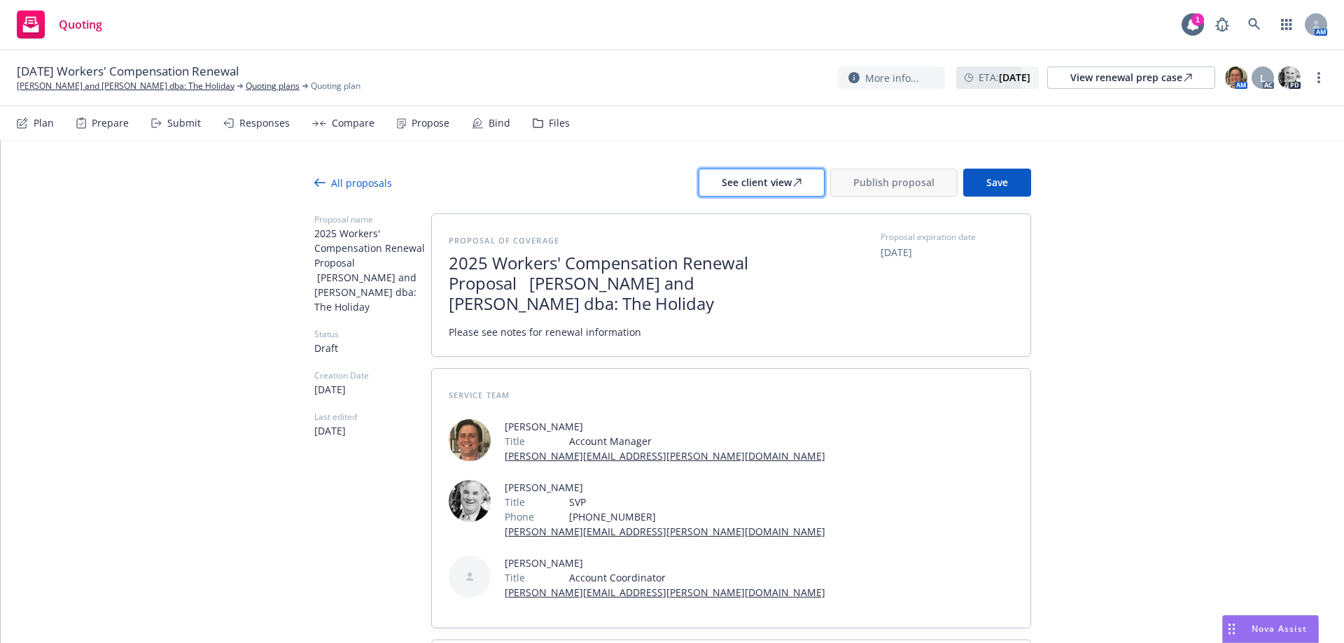
click at [730, 179] on div "See client view" at bounding box center [762, 182] width 80 height 27
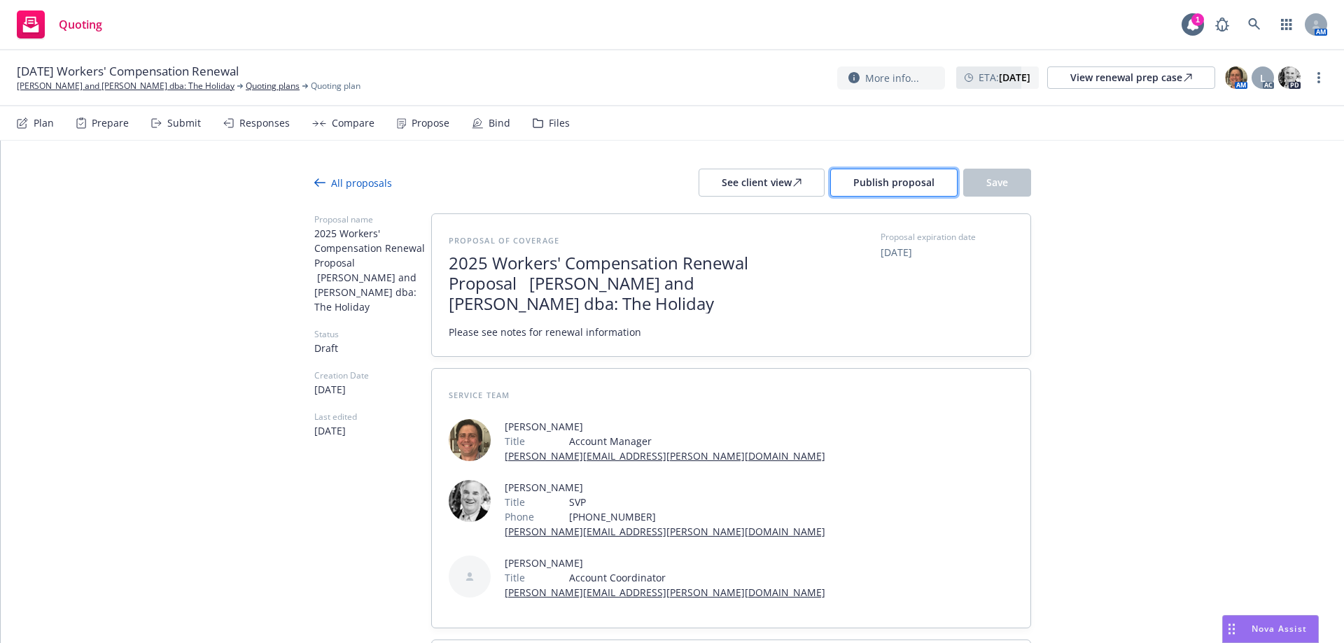
click at [853, 177] on span "Publish proposal" at bounding box center [893, 182] width 81 height 13
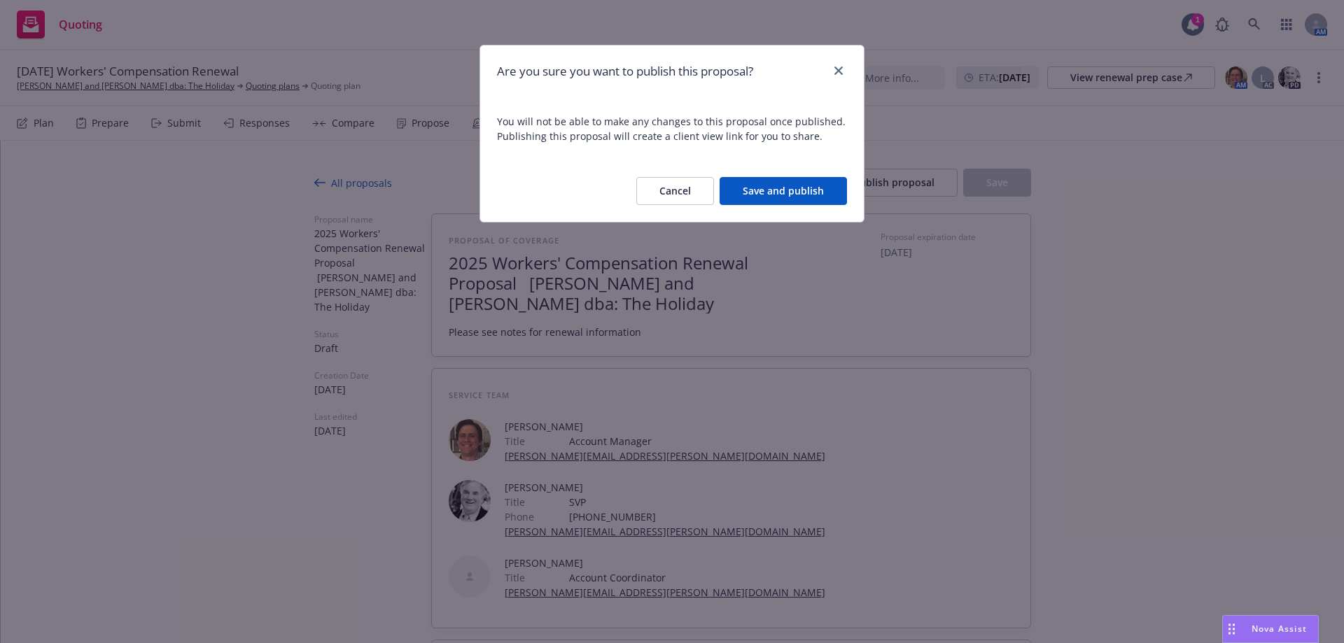
click at [797, 189] on button "Save and publish" at bounding box center [783, 191] width 127 height 28
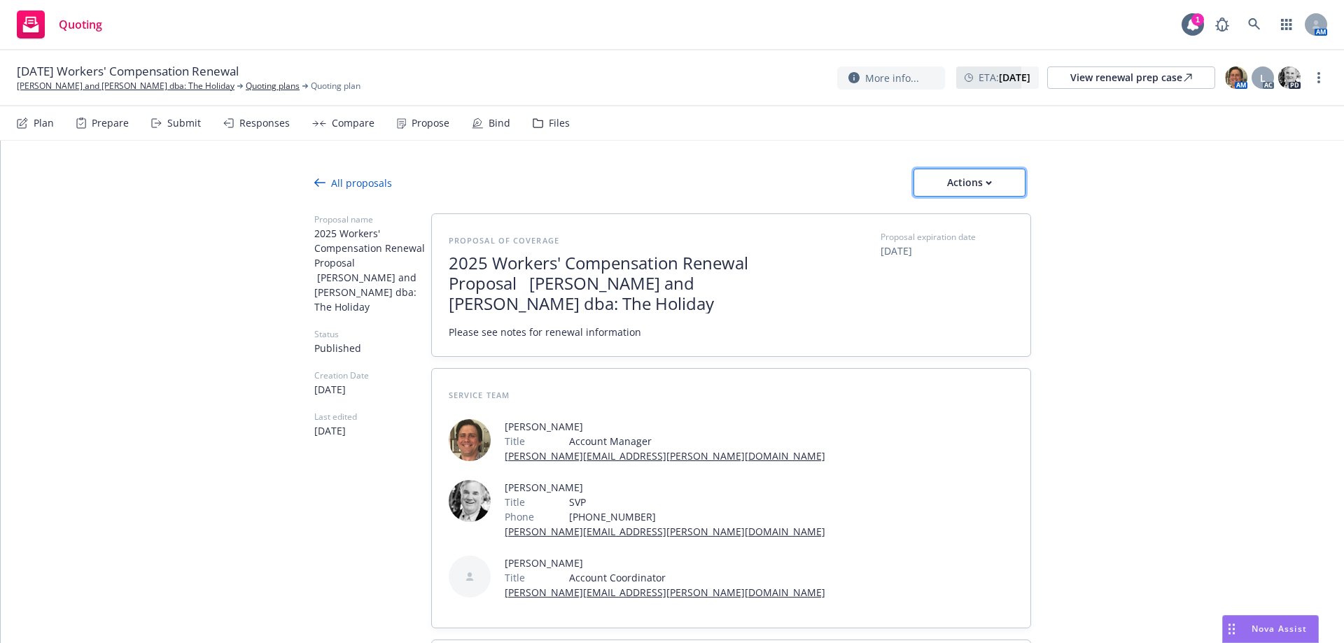
click at [930, 192] on button "Actions" at bounding box center [970, 183] width 112 height 28
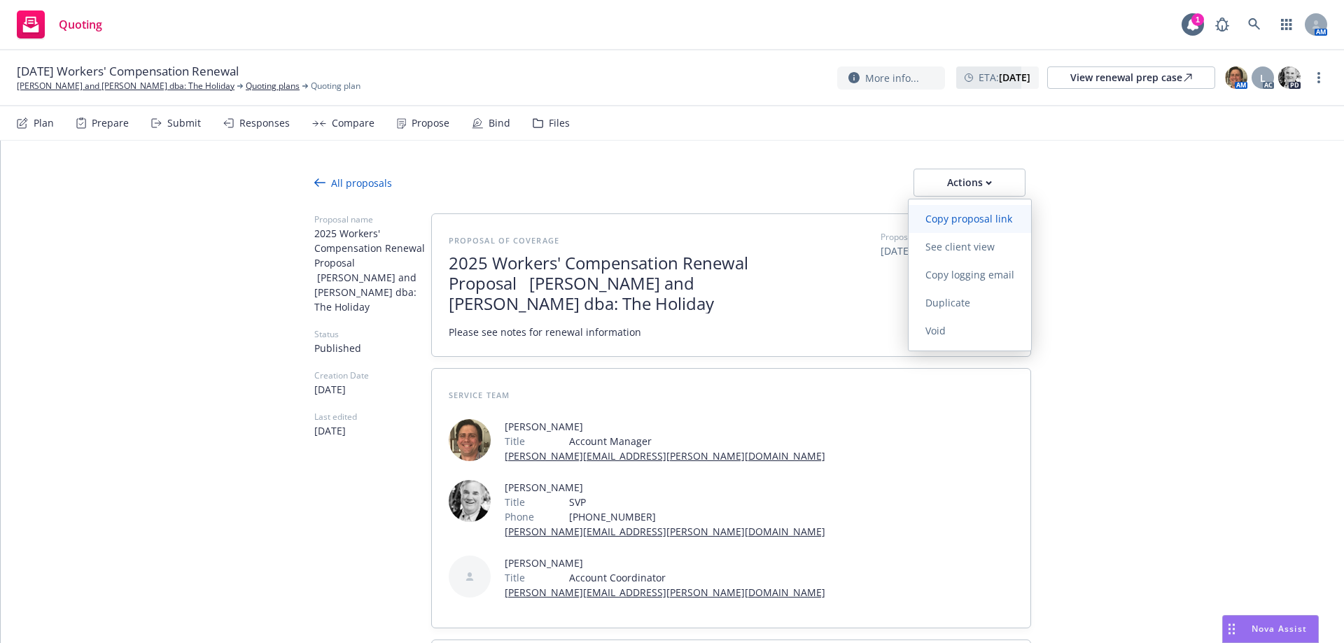
click at [970, 220] on span "Copy proposal link" at bounding box center [969, 218] width 120 height 13
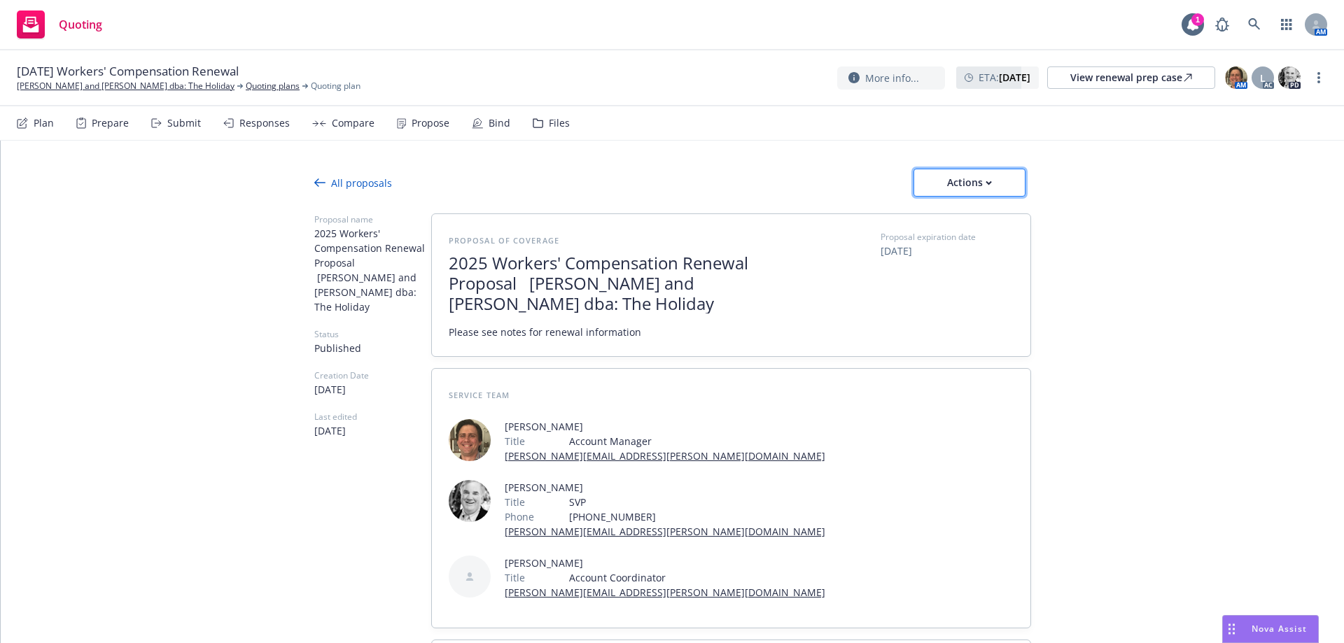
click at [924, 182] on button "Actions" at bounding box center [970, 183] width 112 height 28
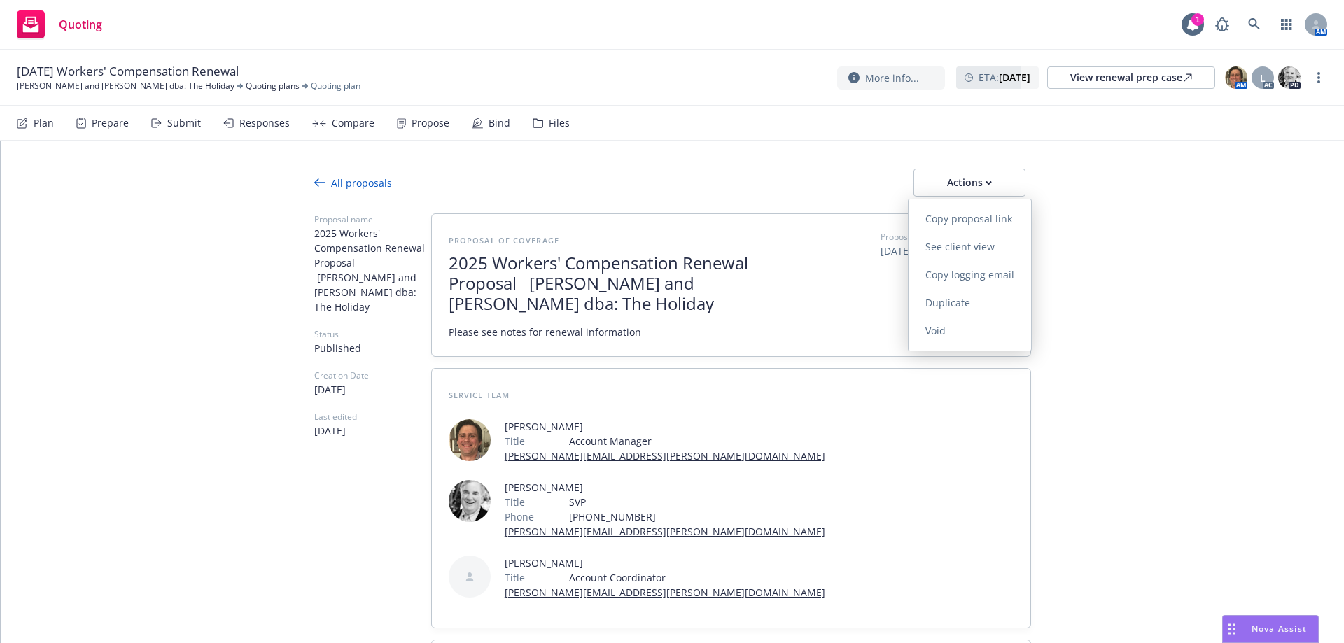
drag, startPoint x: 965, startPoint y: 275, endPoint x: 1340, endPoint y: 314, distance: 376.5
click at [969, 274] on span "Copy logging email" at bounding box center [970, 274] width 123 height 13
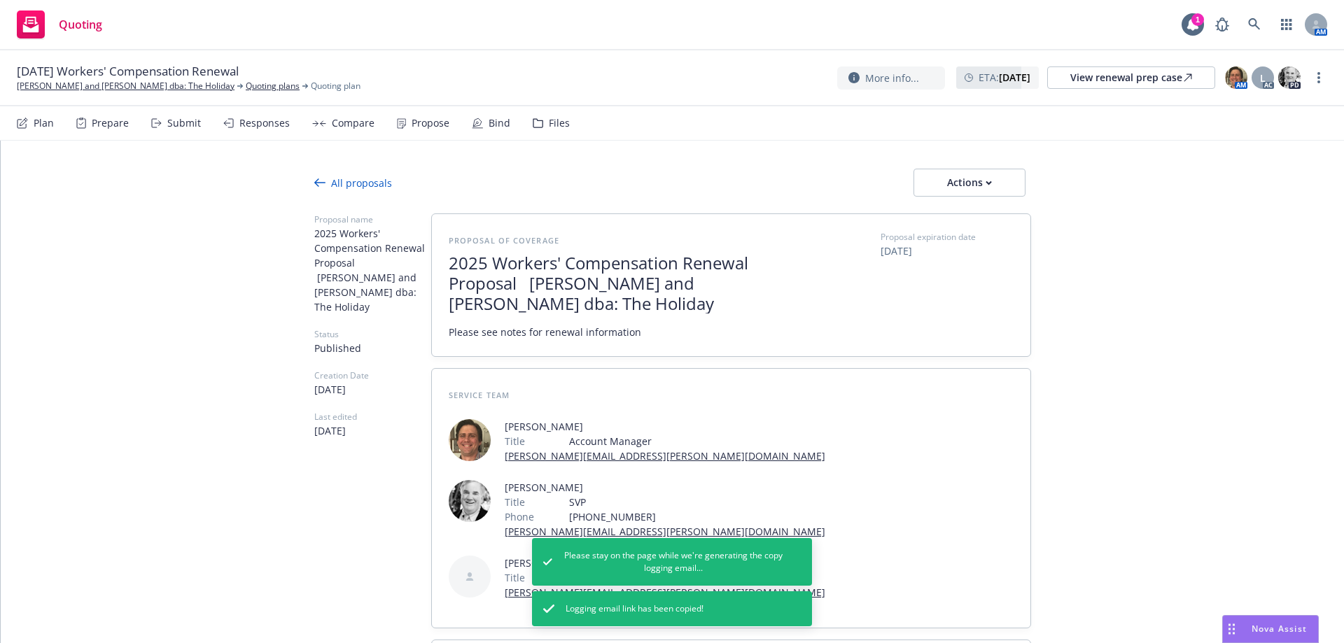
click at [39, 95] on div "08/25/25 Workers' Compensation Renewal Barry and Karen Bruce dba: The Holiday Q…" at bounding box center [672, 78] width 1344 height 56
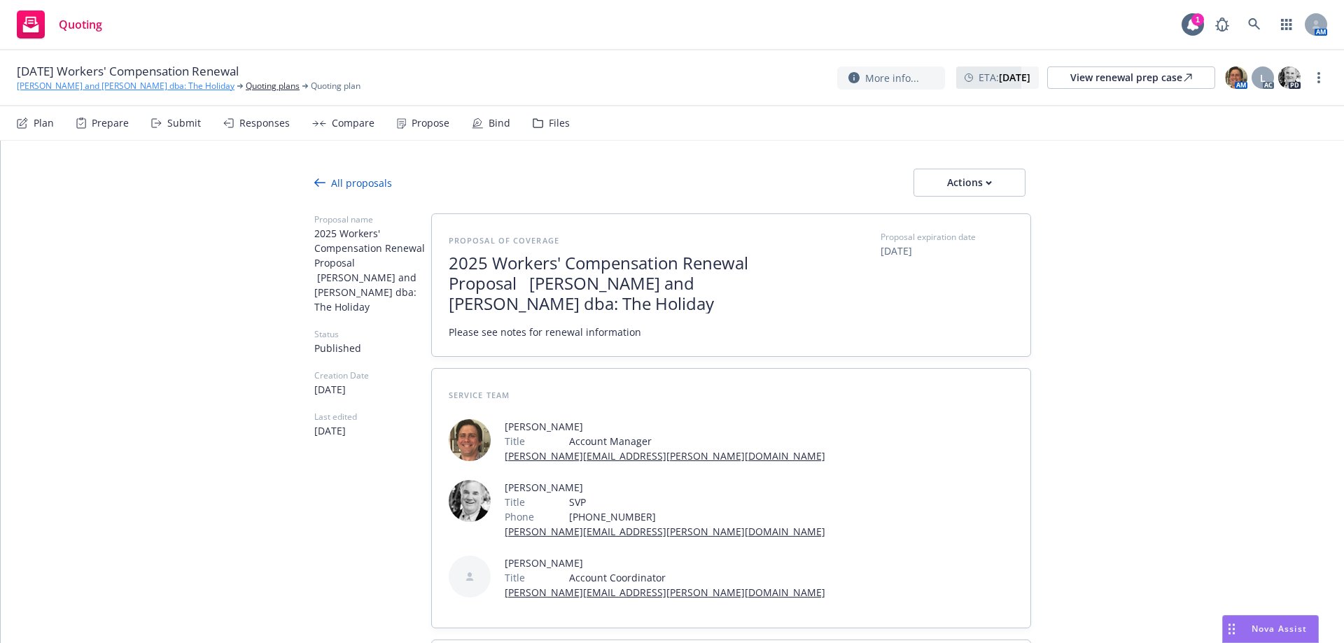
click at [39, 90] on link "Barry and Karen Bruce dba: The Holiday" at bounding box center [126, 86] width 218 height 13
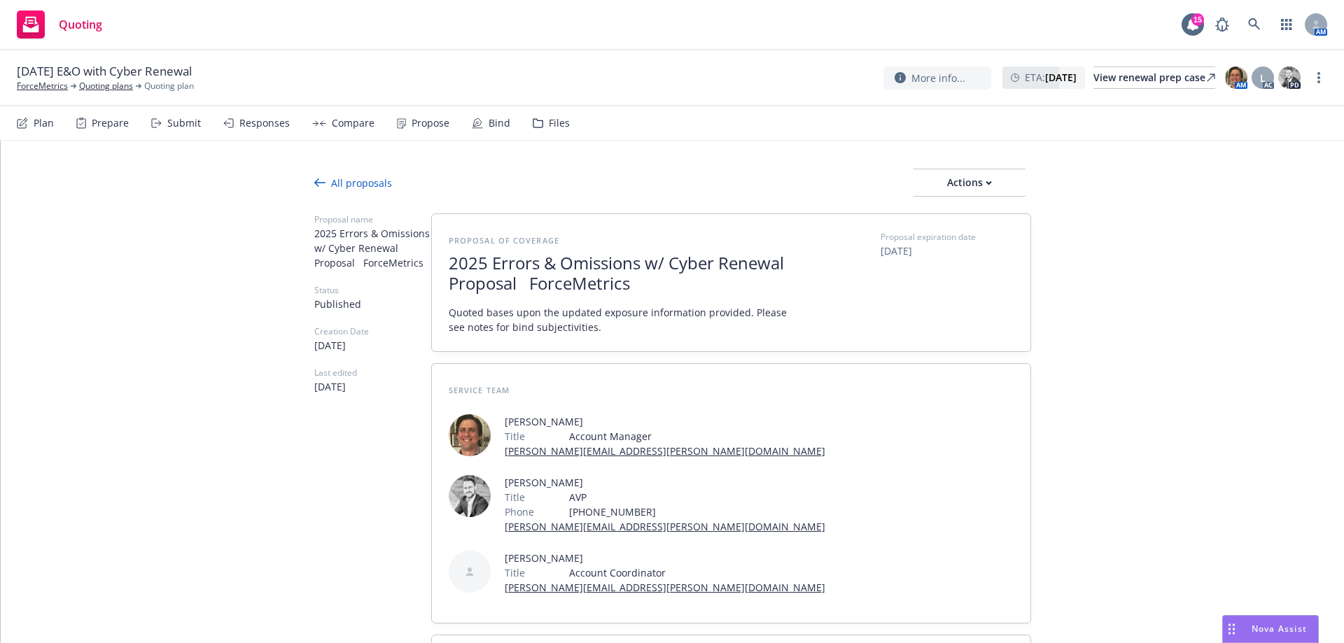
type textarea "x"
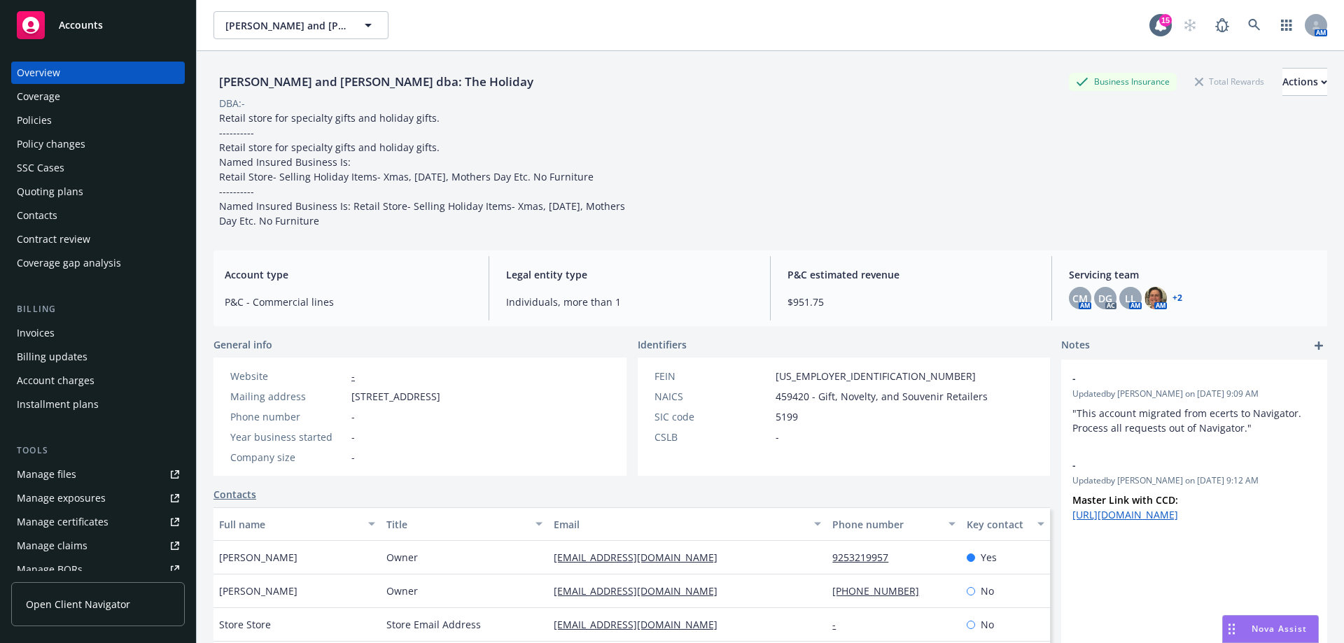
click at [41, 209] on div "Contacts" at bounding box center [37, 215] width 41 height 22
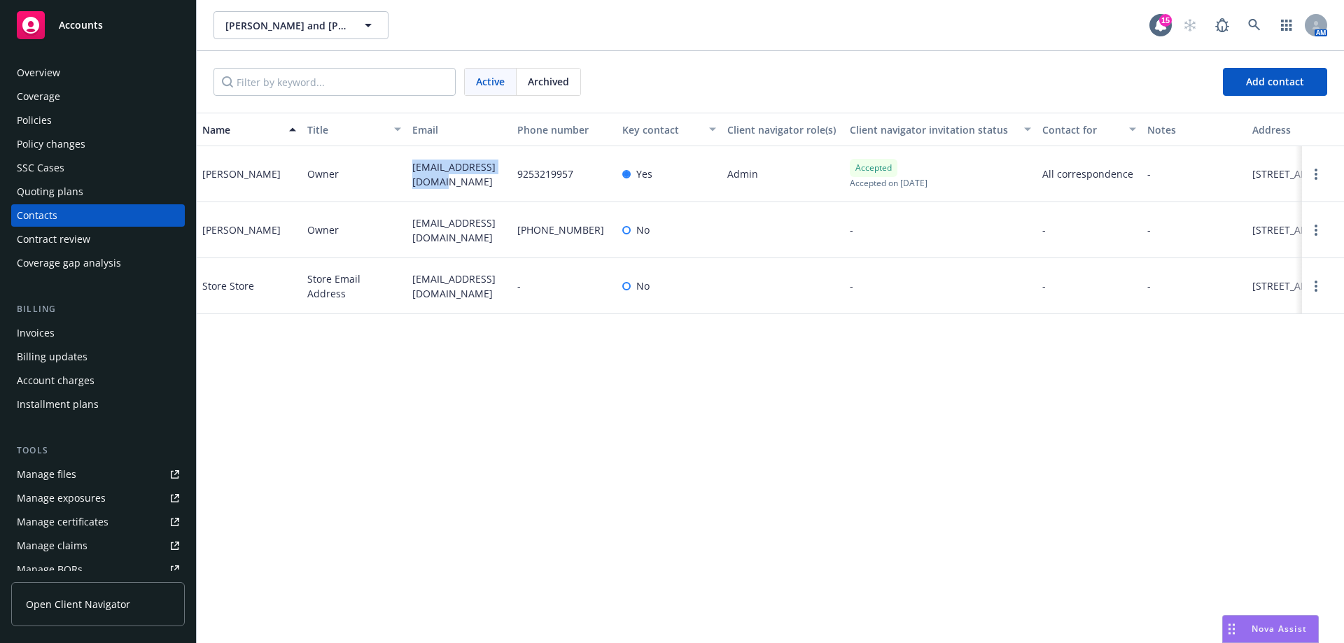
drag, startPoint x: 403, startPoint y: 166, endPoint x: 445, endPoint y: 197, distance: 51.9
click at [445, 197] on div "Barry Bruce Owner barrybruce2@yahoo.com 9253219957 Yes Admin Accepted Accepted …" at bounding box center [770, 174] width 1147 height 56
copy div "barrybruce2@yahoo.com"
drag, startPoint x: 402, startPoint y: 230, endPoint x: 438, endPoint y: 253, distance: 43.5
click at [438, 253] on div "Karen Bruce Owner kbruce005@comcast.net (925) 963-1087 No - - - 2323 1st Street…" at bounding box center [770, 230] width 1147 height 56
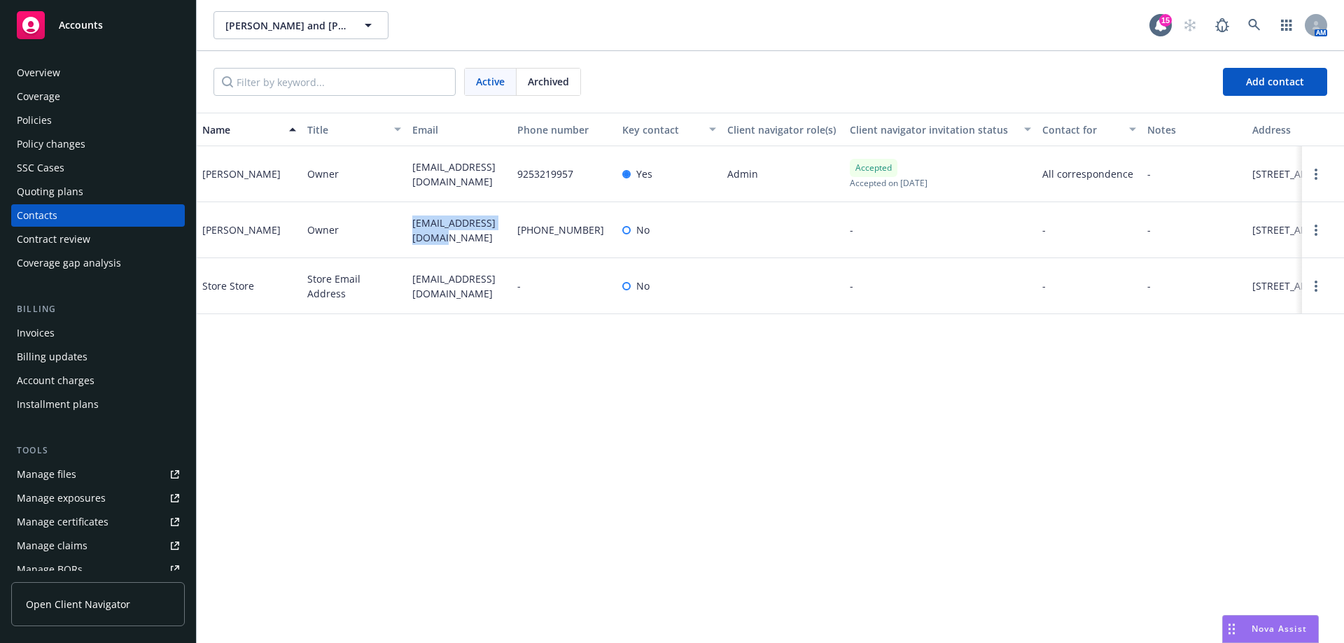
copy div "kbruce005@comcast.net"
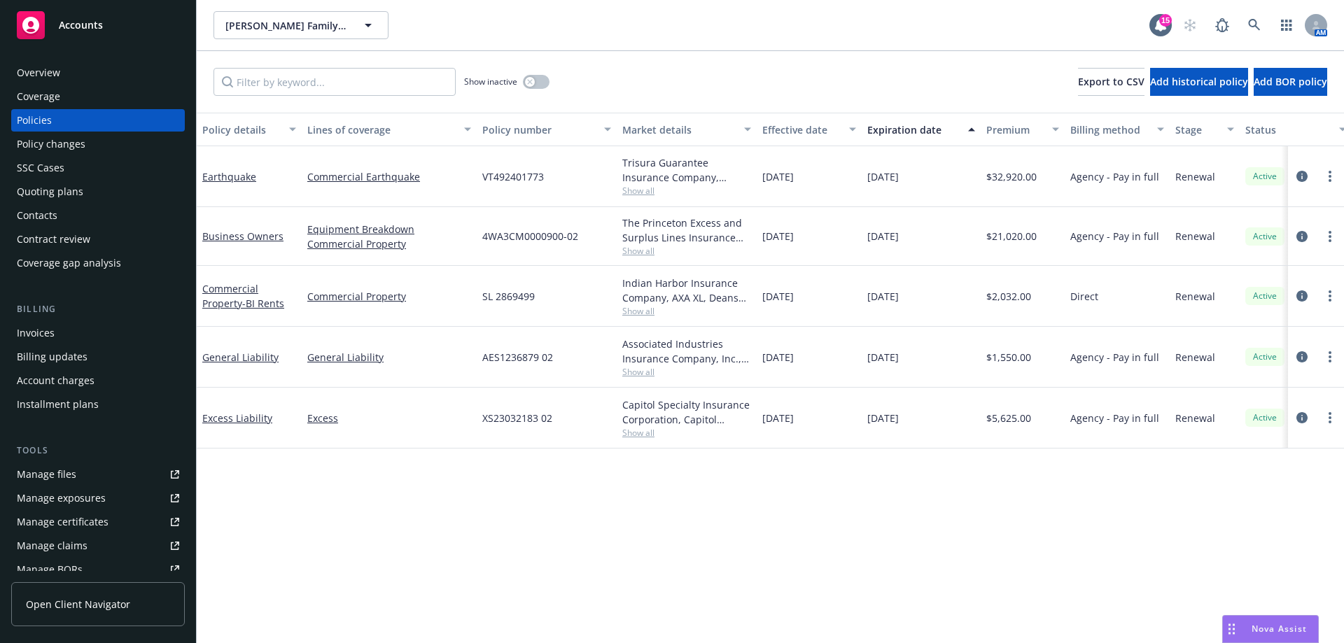
click at [69, 333] on div "Invoices" at bounding box center [98, 333] width 162 height 22
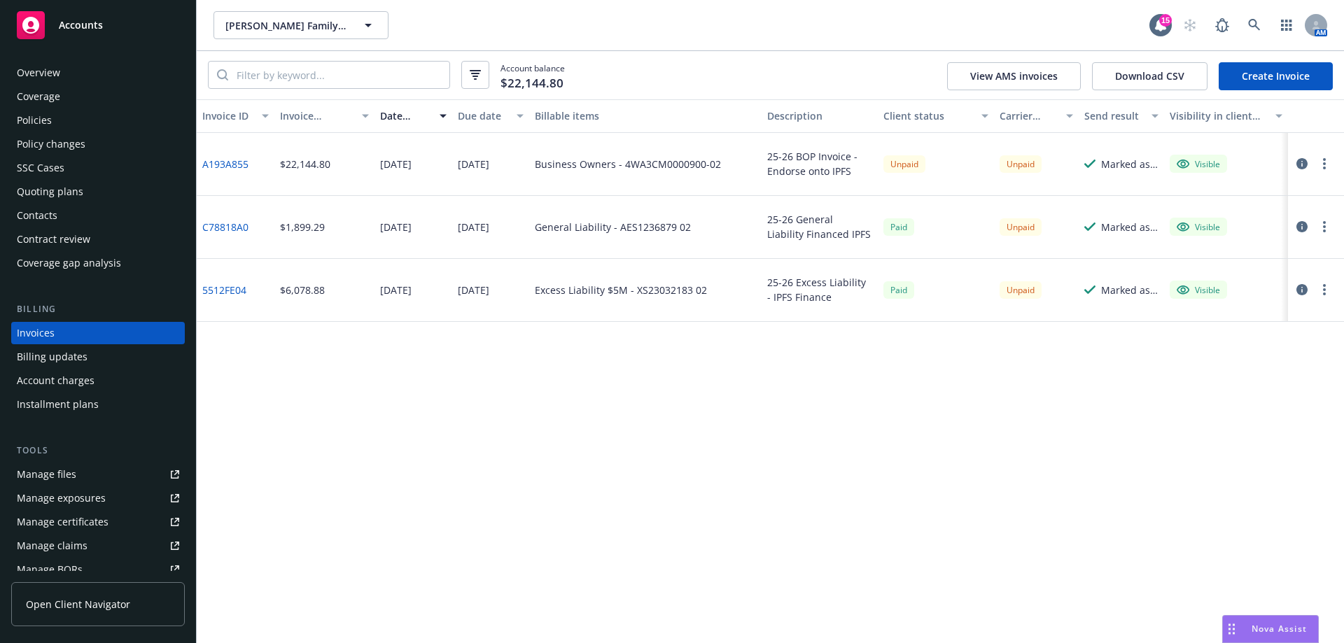
click at [1324, 162] on icon "button" at bounding box center [1324, 163] width 3 height 11
click at [1213, 334] on link "Download invoice PDF" at bounding box center [1243, 333] width 179 height 28
click at [1306, 165] on icon "button" at bounding box center [1301, 163] width 11 height 11
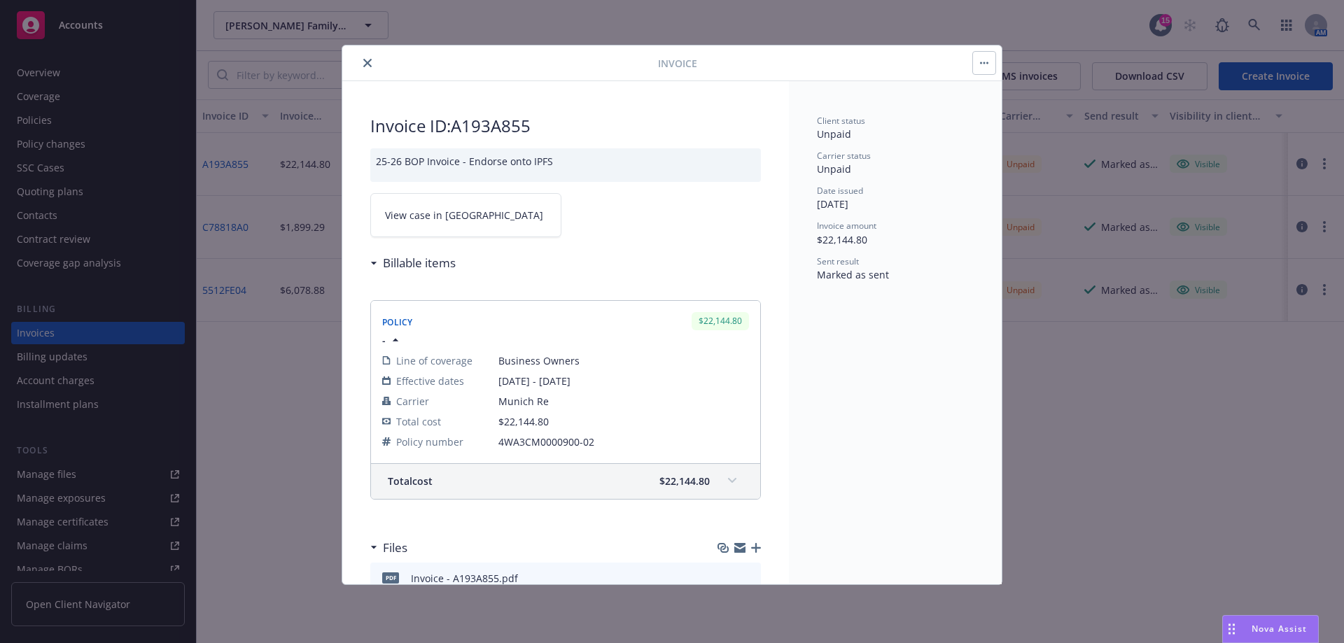
click at [983, 63] on icon "button" at bounding box center [984, 63] width 8 height 3
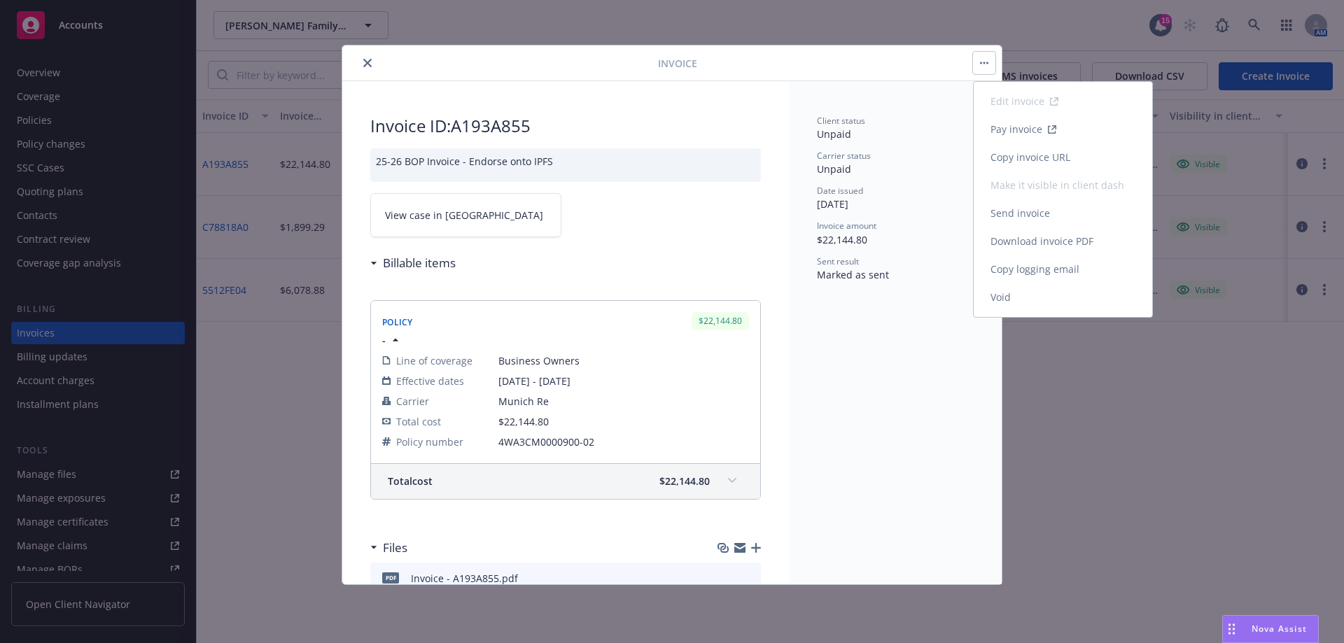
click at [1016, 267] on link "Copy logging email" at bounding box center [1063, 270] width 179 height 28
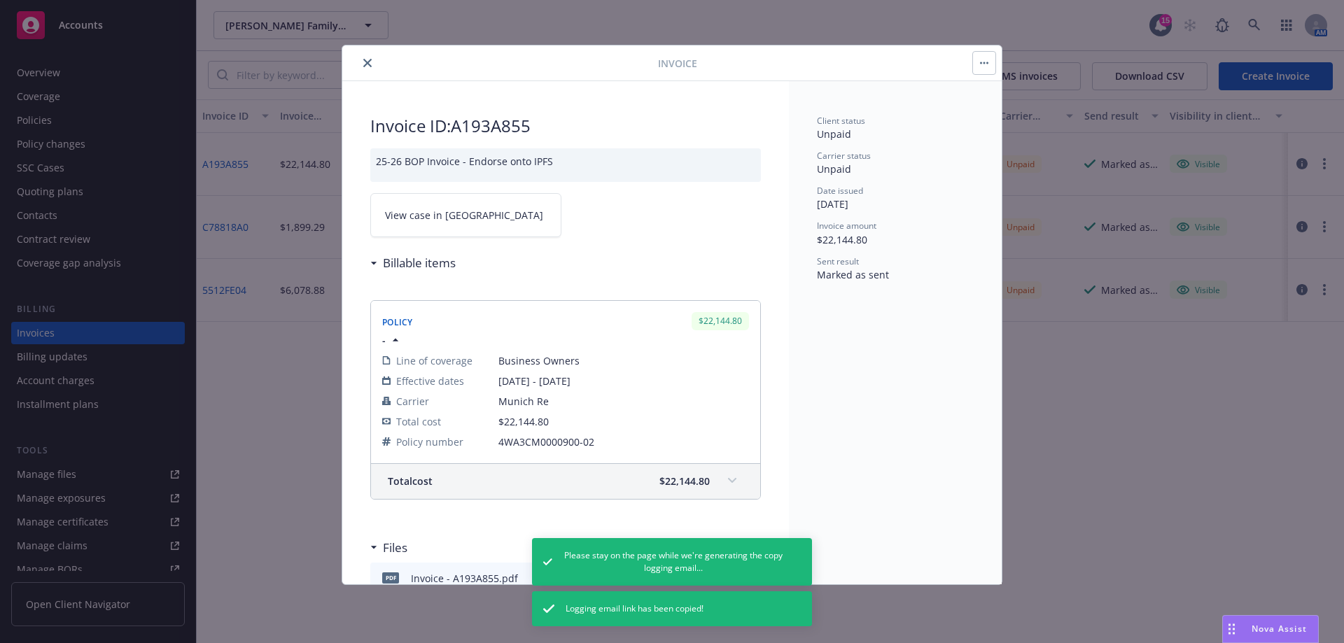
click at [982, 62] on icon "button" at bounding box center [984, 63] width 8 height 3
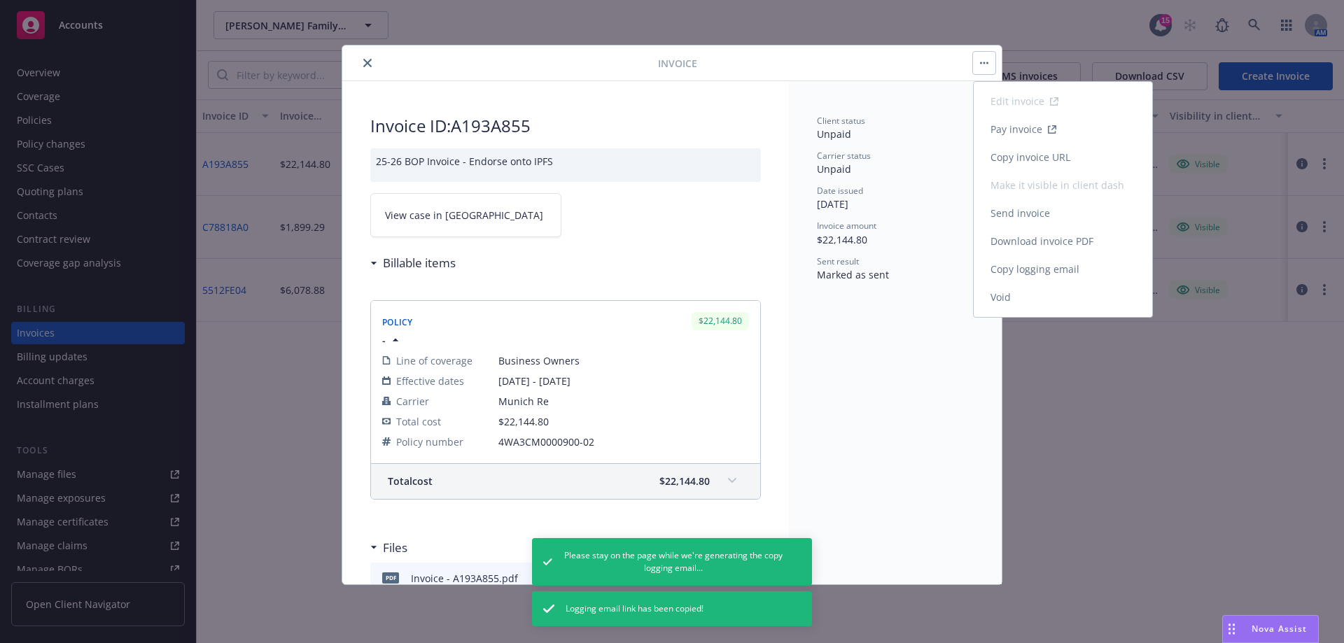
click at [1005, 158] on link "Copy invoice URL" at bounding box center [1063, 158] width 179 height 28
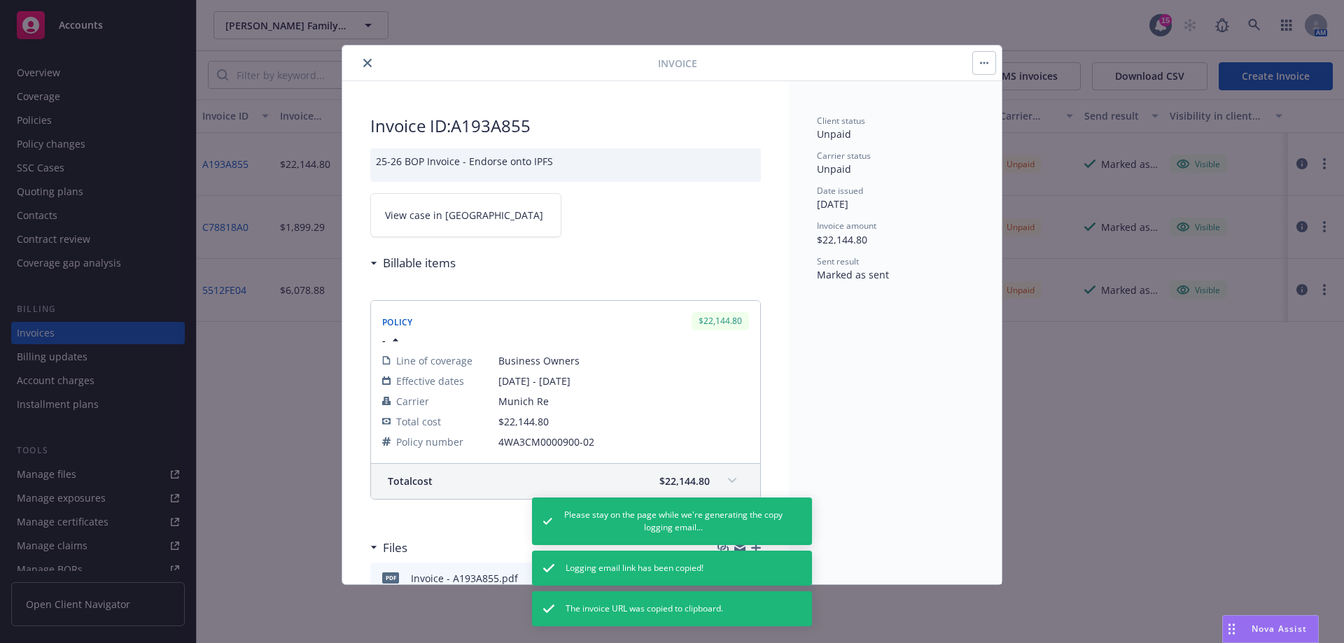
click at [980, 51] on div at bounding box center [984, 63] width 24 height 24
drag, startPoint x: 994, startPoint y: 67, endPoint x: 998, endPoint y: 76, distance: 10.4
click at [993, 66] on button "button" at bounding box center [984, 63] width 22 height 22
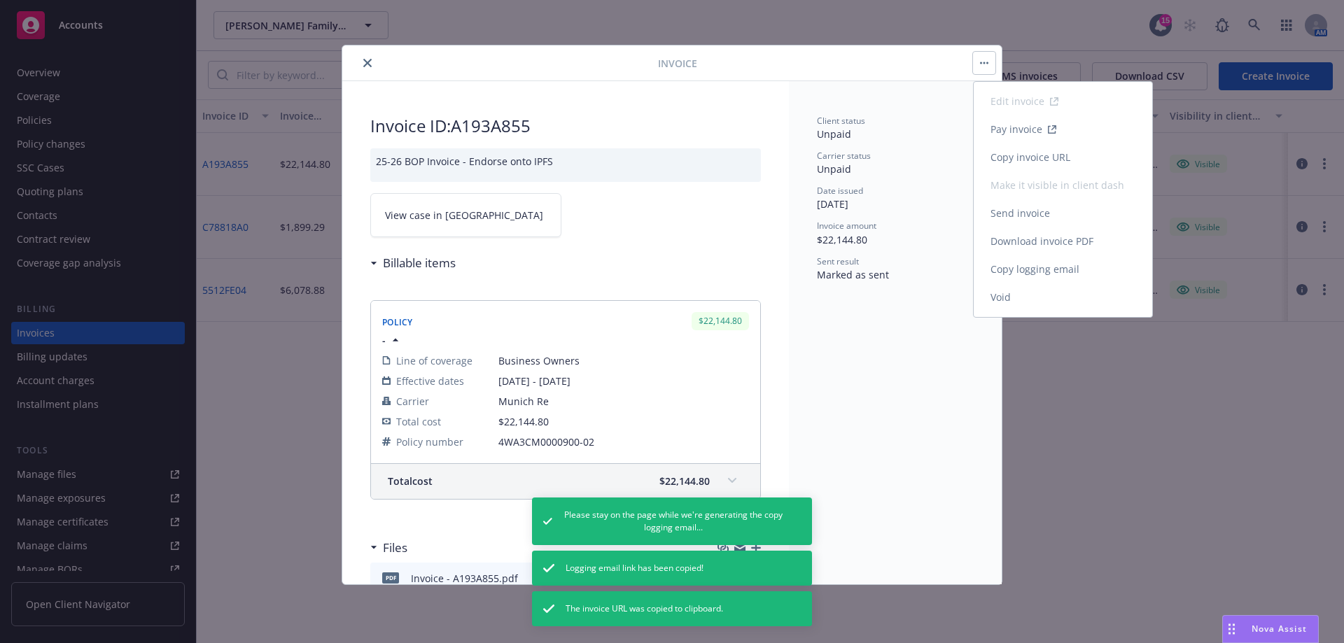
click at [1047, 154] on link "Copy invoice URL" at bounding box center [1063, 158] width 179 height 28
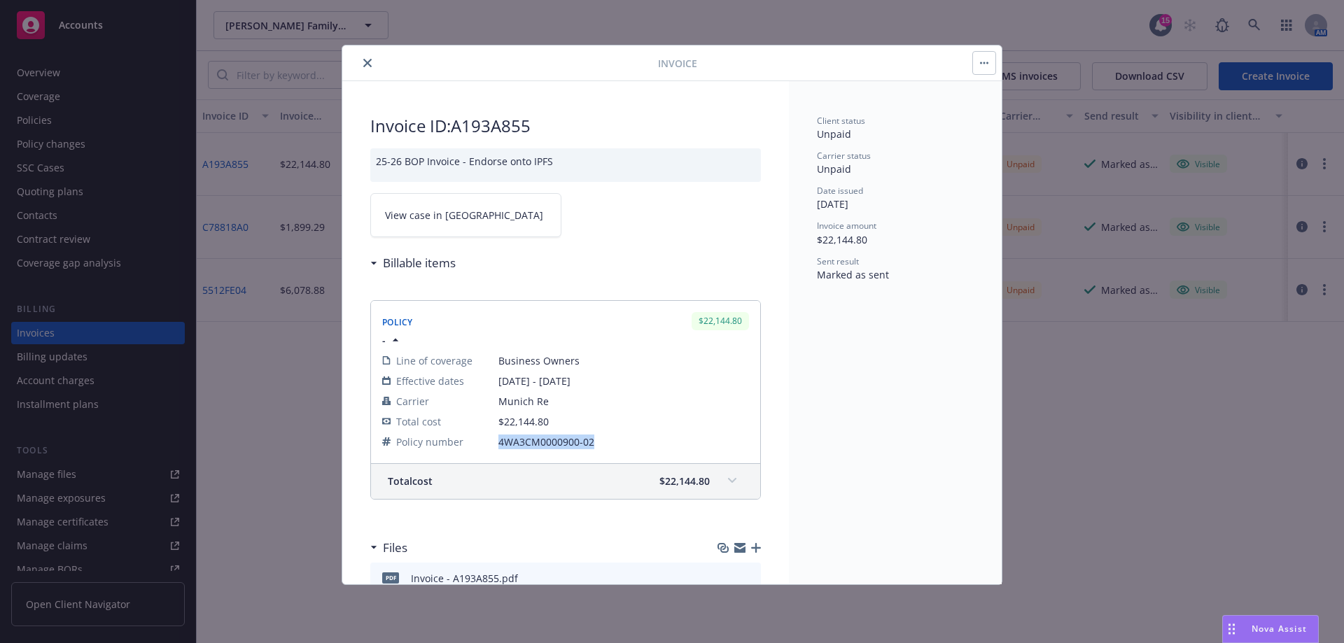
drag, startPoint x: 494, startPoint y: 444, endPoint x: 597, endPoint y: 448, distance: 103.0
click at [597, 448] on tr "Policy number 4WA3CM0000900-02" at bounding box center [565, 442] width 367 height 20
copy tr "4WA3CM0000900-02"
click at [371, 56] on button "close" at bounding box center [367, 63] width 17 height 17
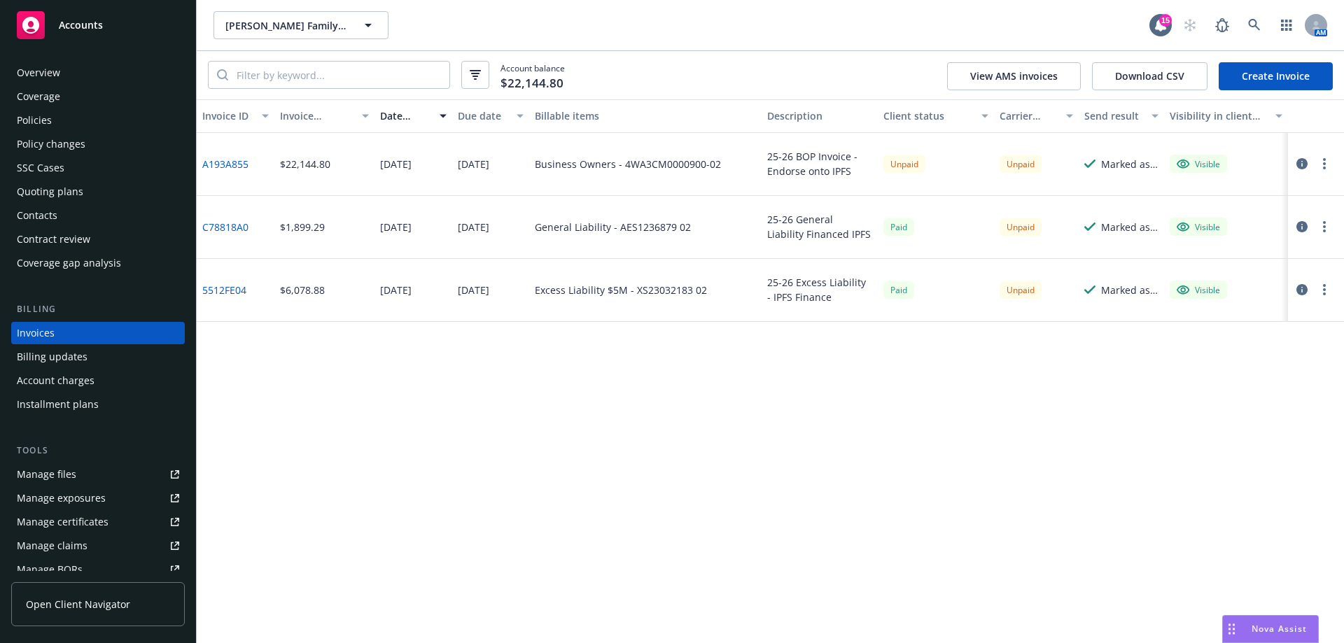
click at [53, 188] on div "Quoting plans" at bounding box center [50, 192] width 67 height 22
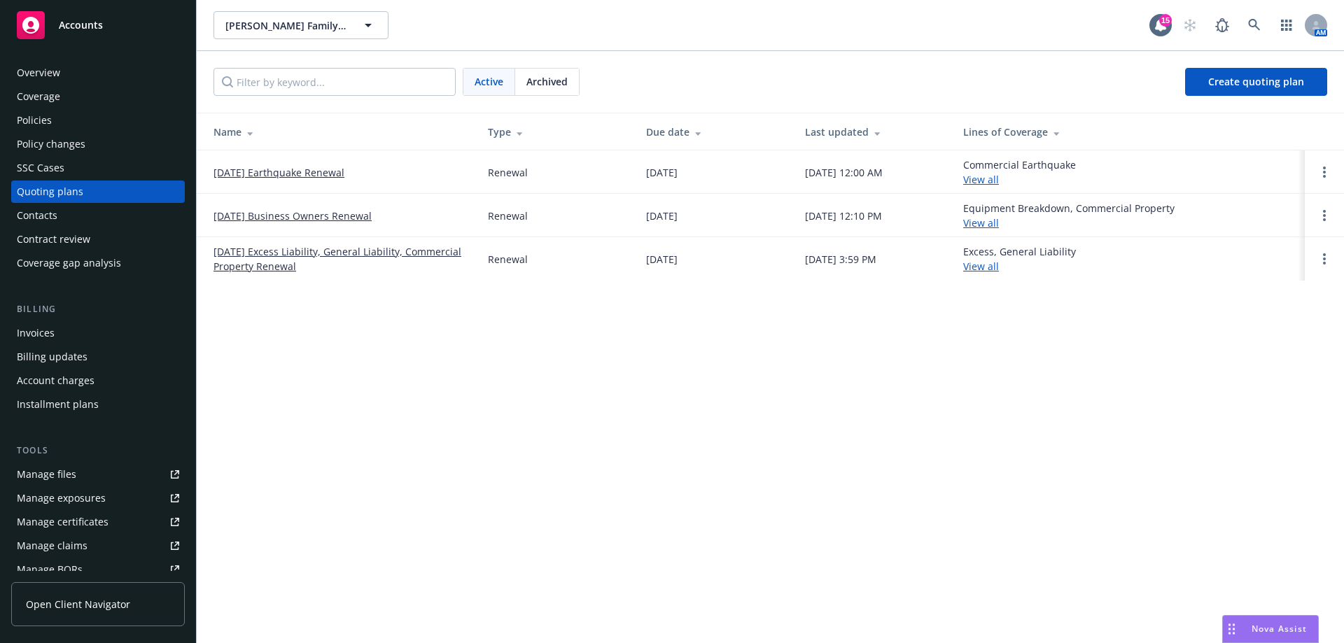
click at [43, 219] on div "Contacts" at bounding box center [37, 215] width 41 height 22
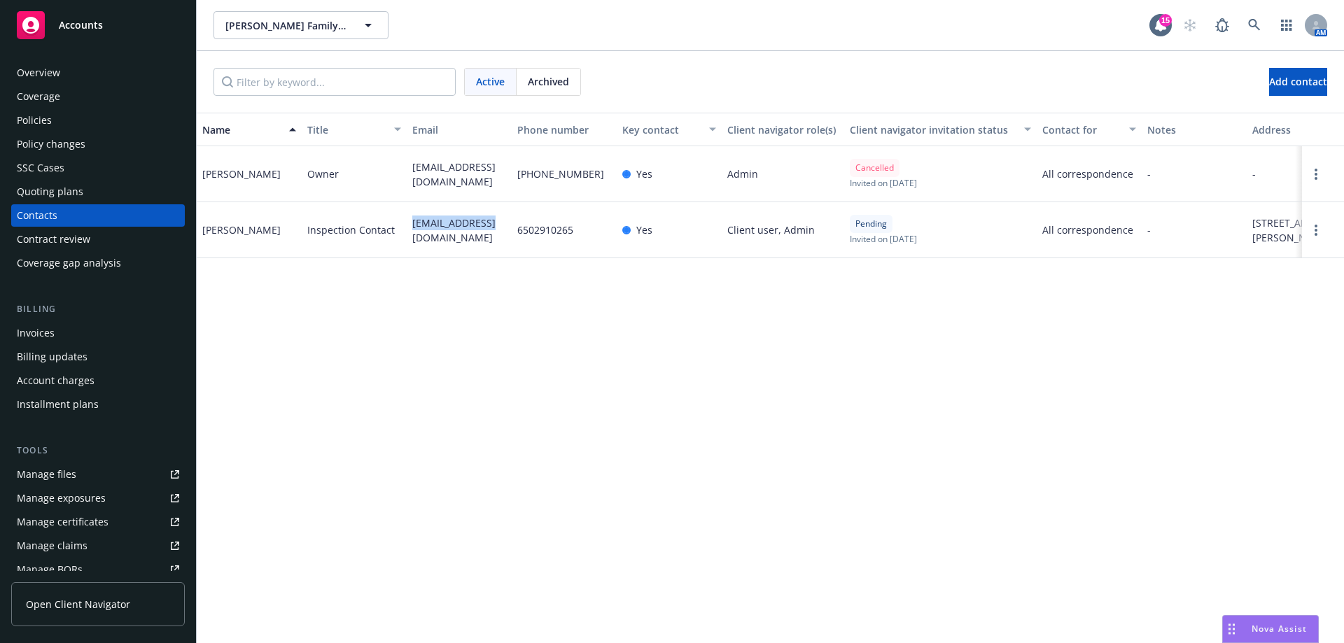
drag, startPoint x: 407, startPoint y: 223, endPoint x: 504, endPoint y: 244, distance: 98.7
click at [504, 244] on div "suzy@tcgprop.us" at bounding box center [459, 230] width 105 height 56
copy span "suzy@tcgprop.us"
click at [75, 116] on div "Policies" at bounding box center [98, 120] width 162 height 22
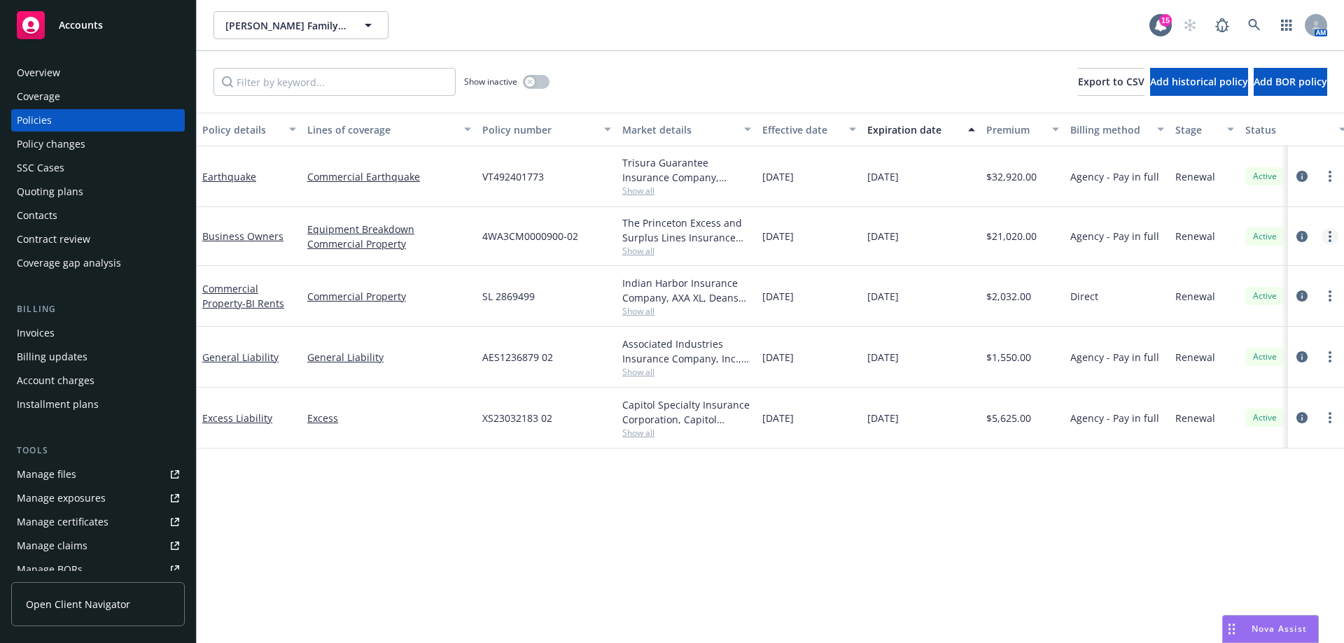
click at [1334, 237] on link "more" at bounding box center [1330, 236] width 17 height 17
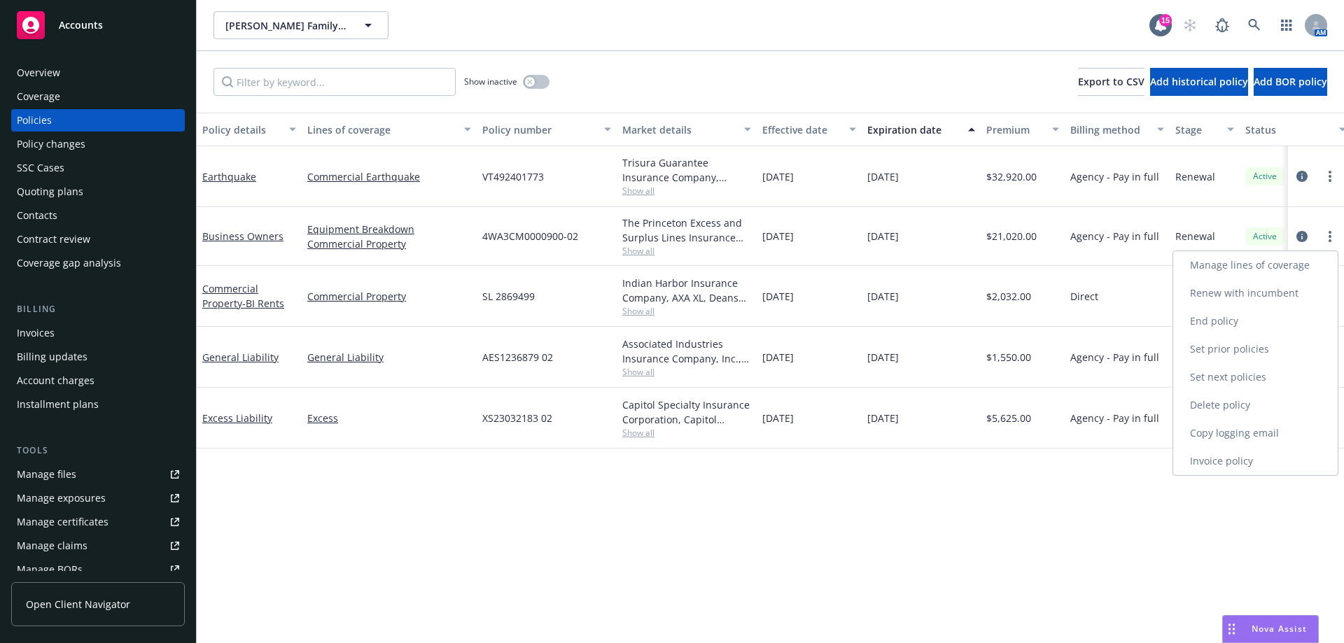
click at [1224, 424] on link "Copy logging email" at bounding box center [1255, 433] width 165 height 28
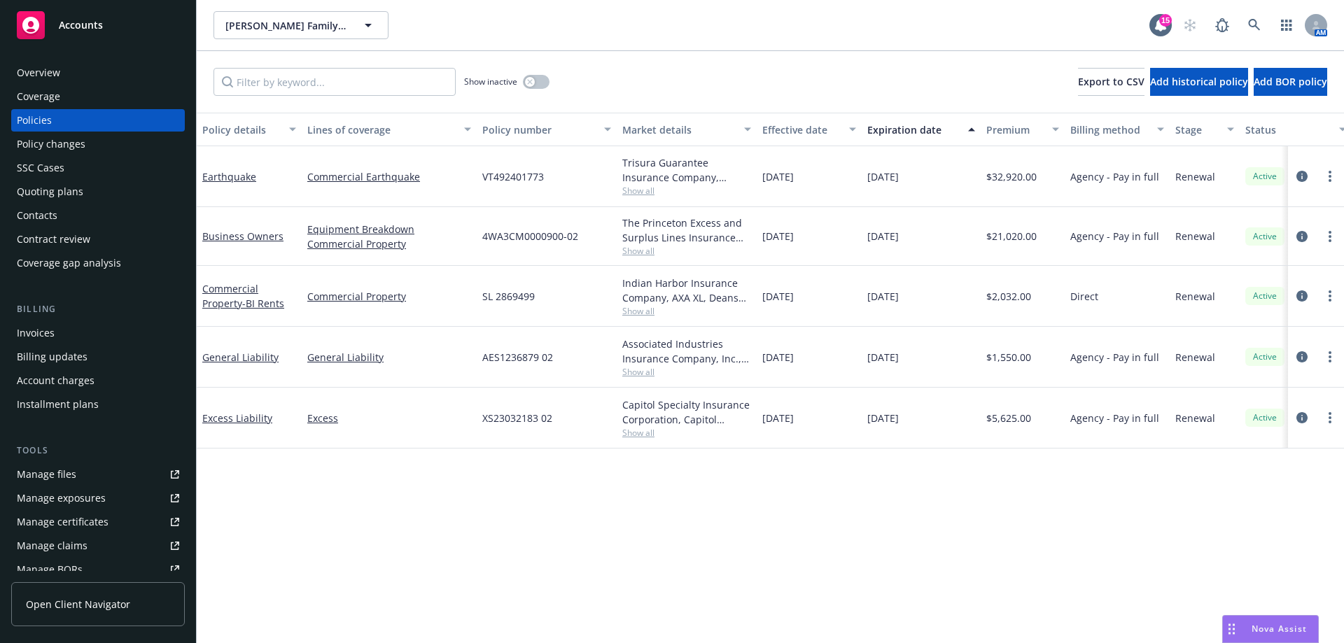
click at [76, 210] on div "Contacts" at bounding box center [98, 215] width 162 height 22
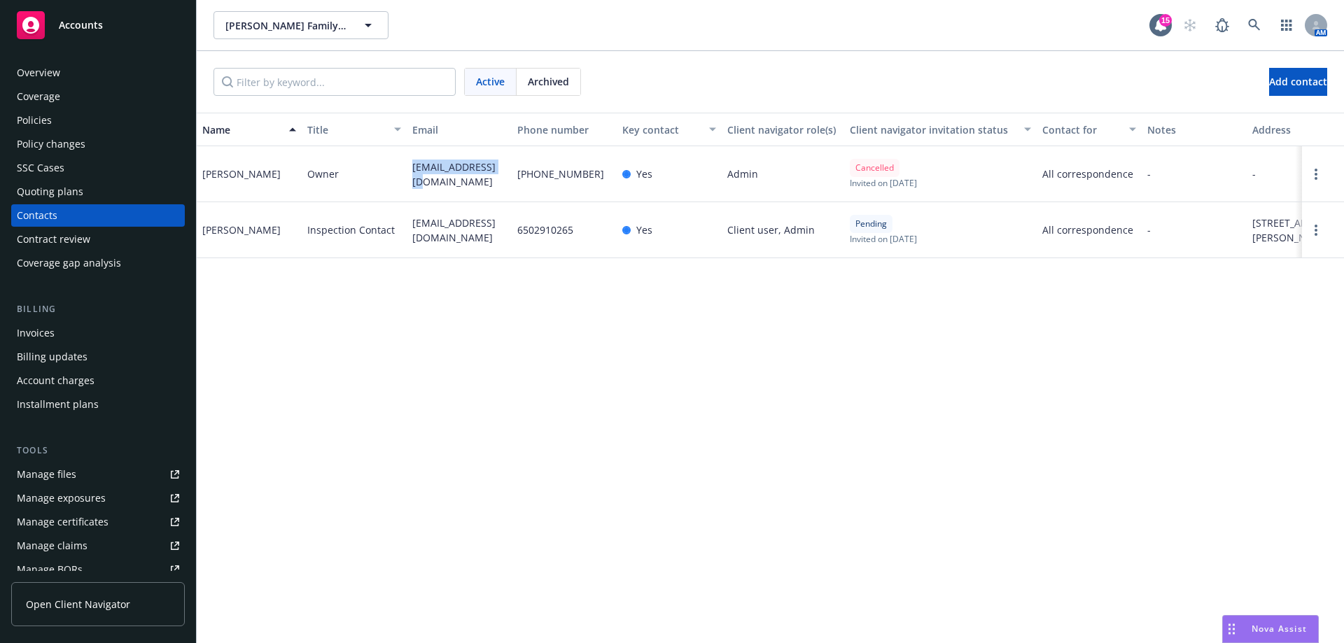
drag, startPoint x: 400, startPoint y: 160, endPoint x: 449, endPoint y: 195, distance: 59.7
click at [449, 195] on div "Gregory Hampton Owner gjh1948@yahoo.com (650) 344-5344 Yes Admin Cancelled Invi…" at bounding box center [770, 174] width 1147 height 56
copy div "gjh1948@yahoo.com"
drag, startPoint x: 407, startPoint y: 225, endPoint x: 501, endPoint y: 247, distance: 96.4
click at [501, 247] on div "suzy@tcgprop.us" at bounding box center [459, 230] width 105 height 56
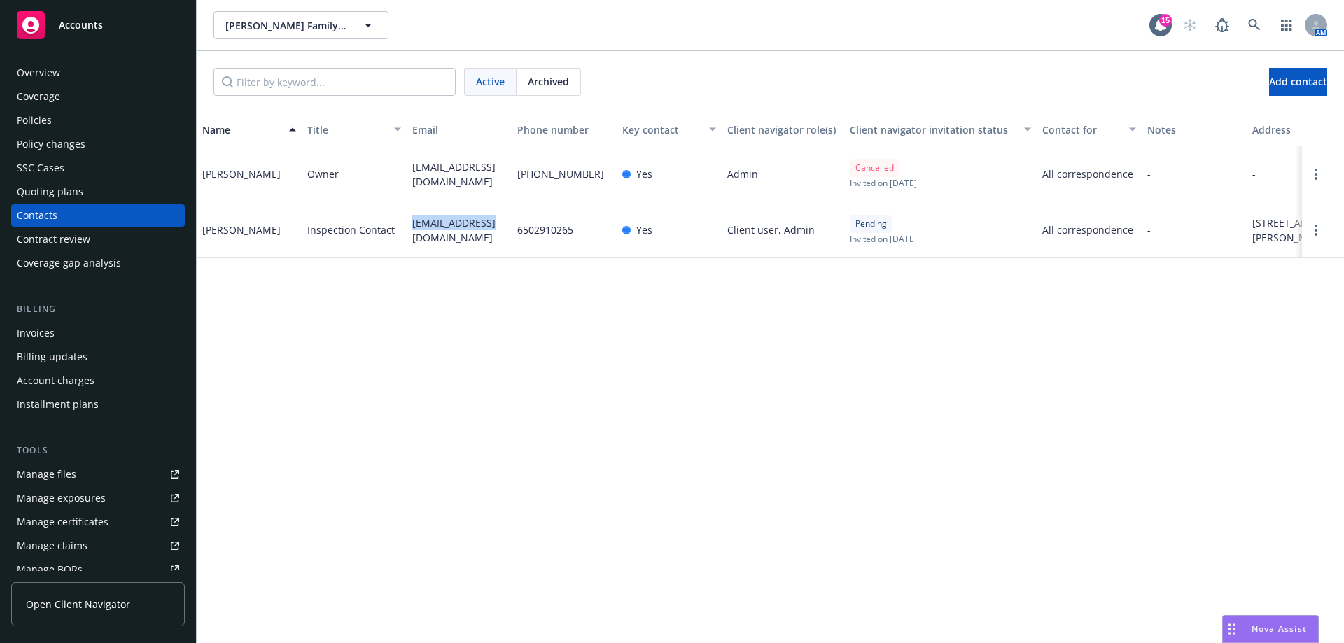
copy span "suzy@tcgprop.us"
drag, startPoint x: 403, startPoint y: 163, endPoint x: 455, endPoint y: 194, distance: 60.3
click at [455, 194] on div "Gregory Hampton Owner gjh1948@yahoo.com (650) 344-5344 Yes Admin Cancelled Invi…" at bounding box center [770, 174] width 1147 height 56
copy div "gjh1948@yahoo.com"
drag, startPoint x: 410, startPoint y: 224, endPoint x: 466, endPoint y: 231, distance: 56.4
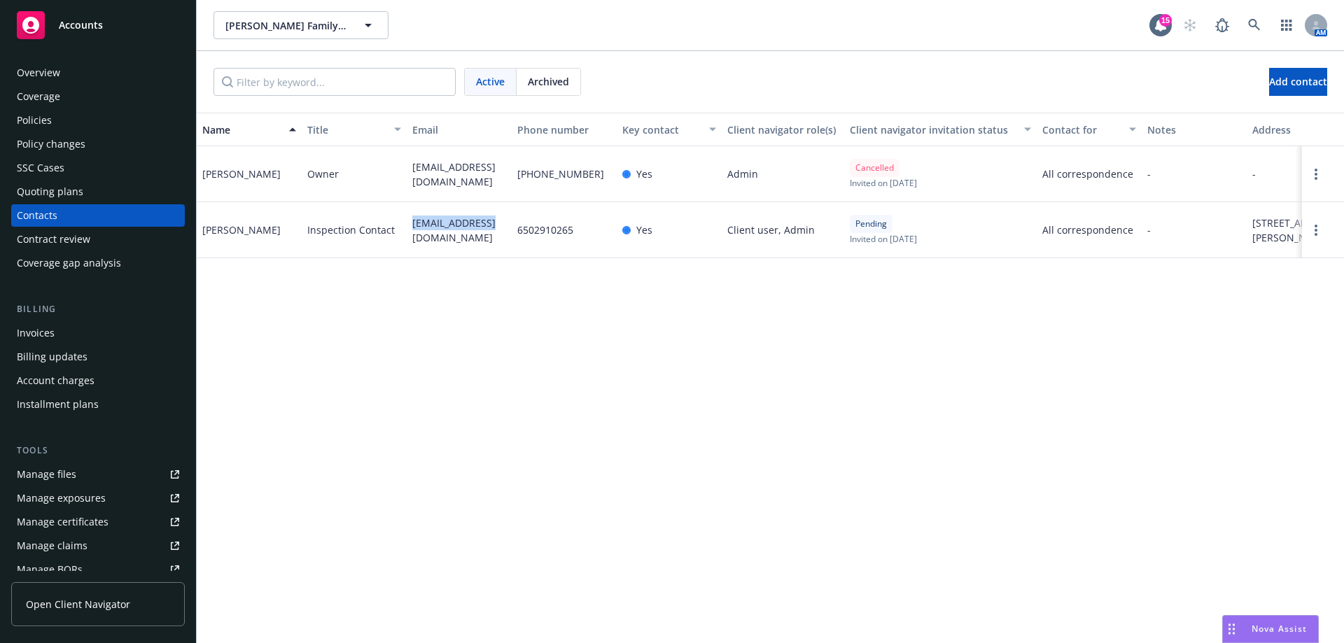
click at [494, 238] on div "suzy@tcgprop.us" at bounding box center [459, 230] width 105 height 56
copy span "suzy@tcgprop.us"
click at [64, 122] on div "Policies" at bounding box center [98, 120] width 162 height 22
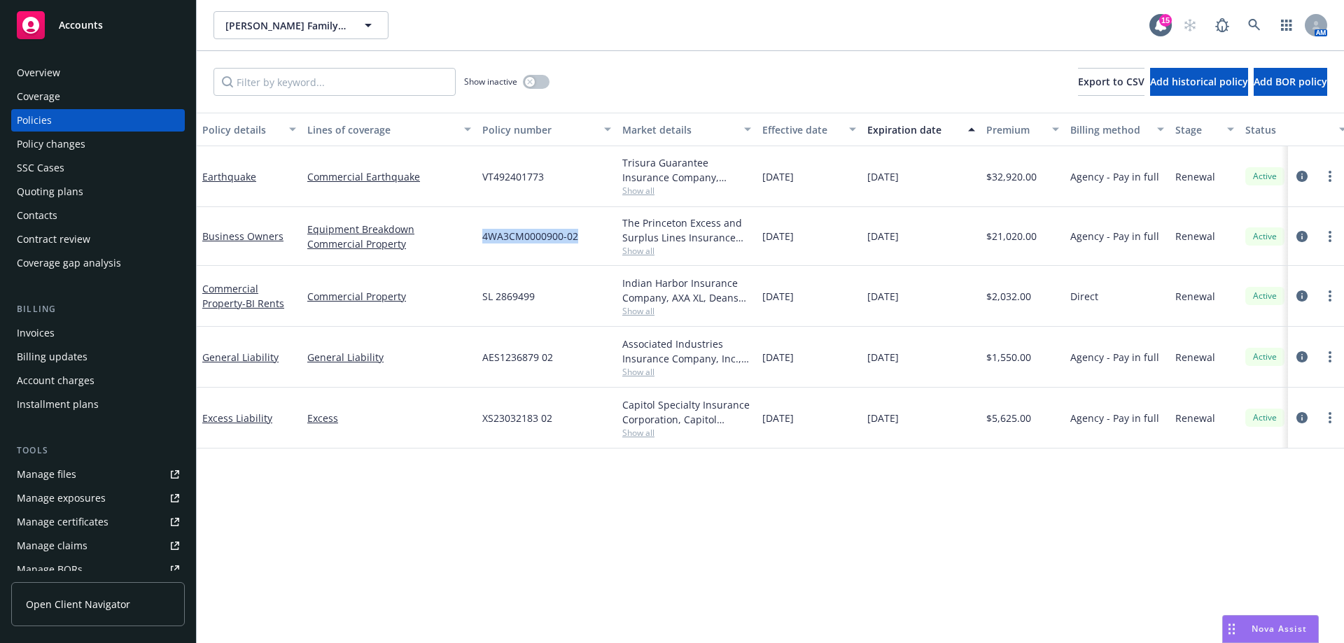
drag, startPoint x: 480, startPoint y: 231, endPoint x: 594, endPoint y: 232, distance: 114.1
click at [594, 232] on div "4WA3CM0000900-02" at bounding box center [547, 236] width 140 height 59
copy span "4WA3CM0000900-02"
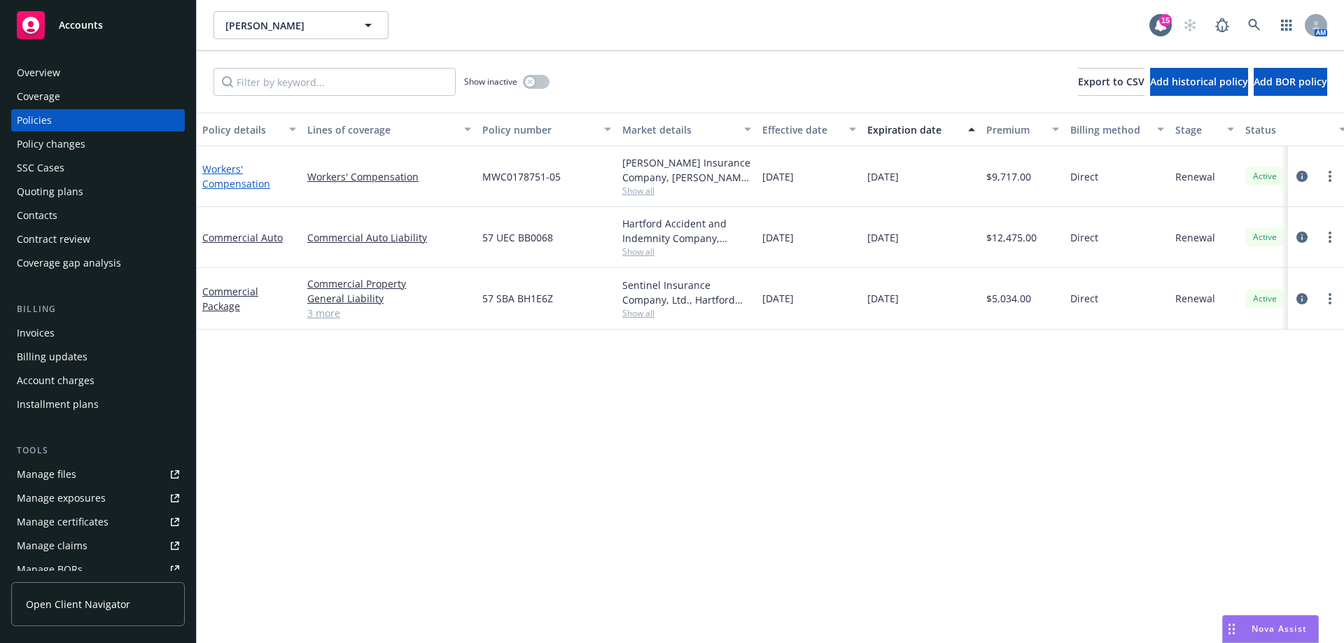
click at [228, 180] on link "Workers' Compensation" at bounding box center [236, 176] width 68 height 28
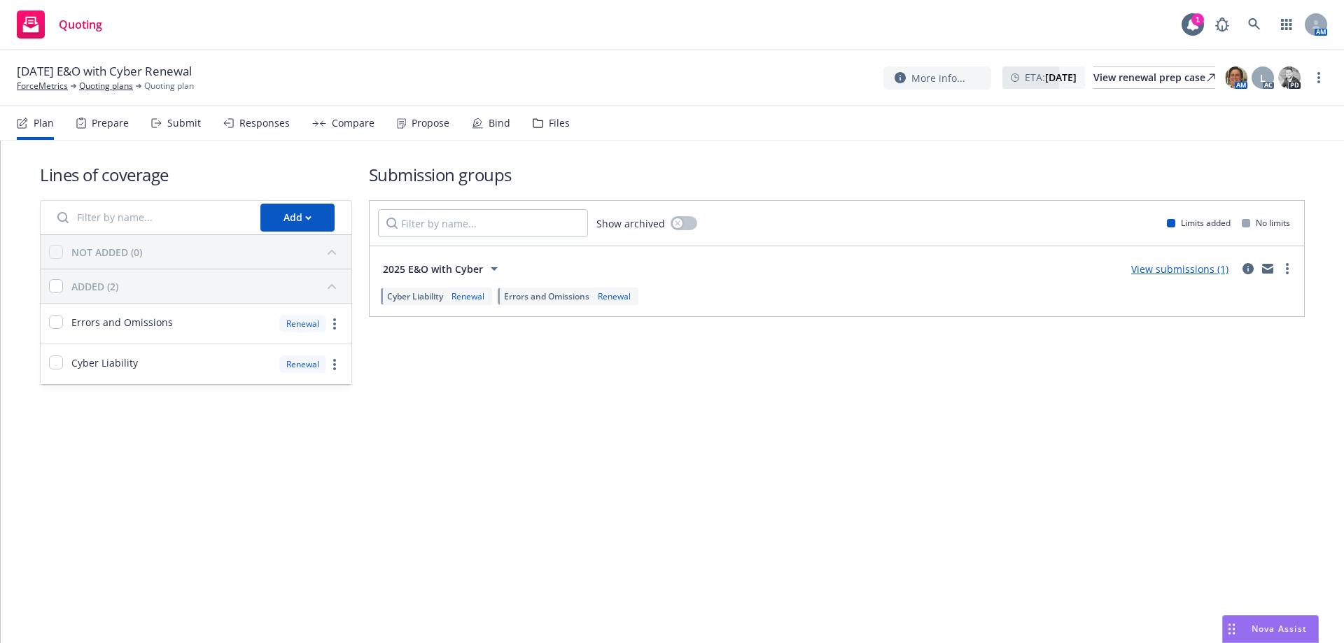
click at [421, 127] on div "Propose" at bounding box center [431, 123] width 38 height 11
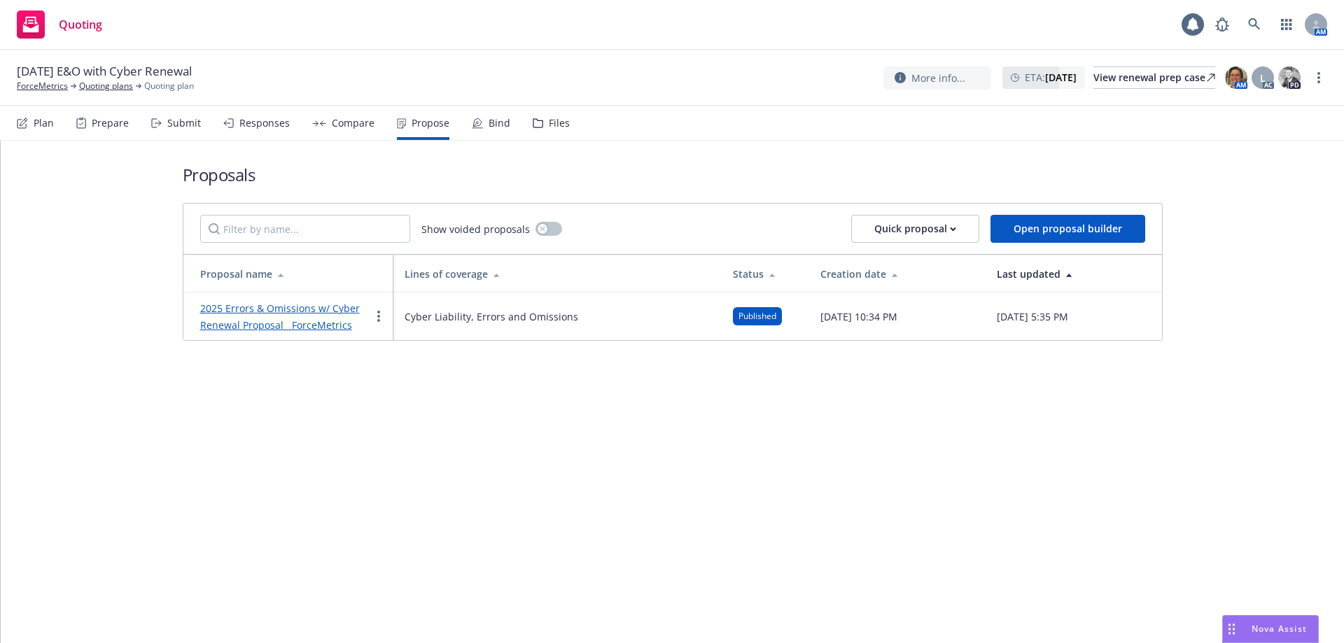
click at [284, 325] on link "2025 Errors & Omissions w/ Cyber Renewal Proposal ForceMetrics" at bounding box center [280, 317] width 160 height 30
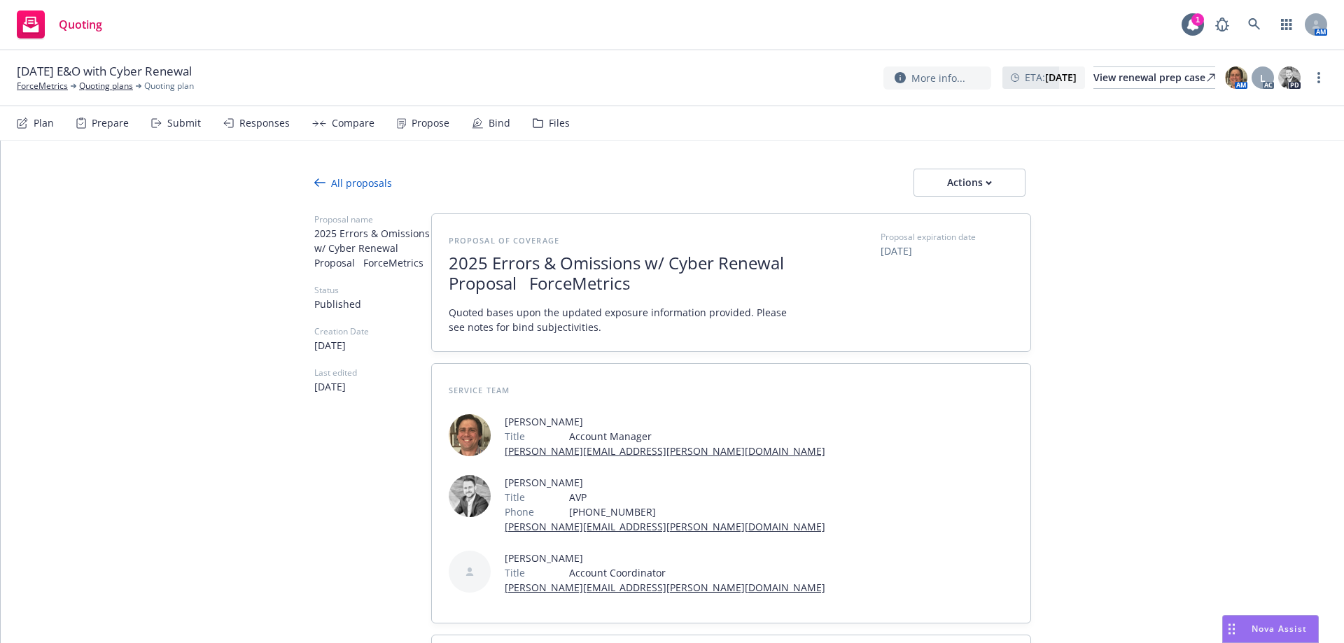
scroll to position [350, 0]
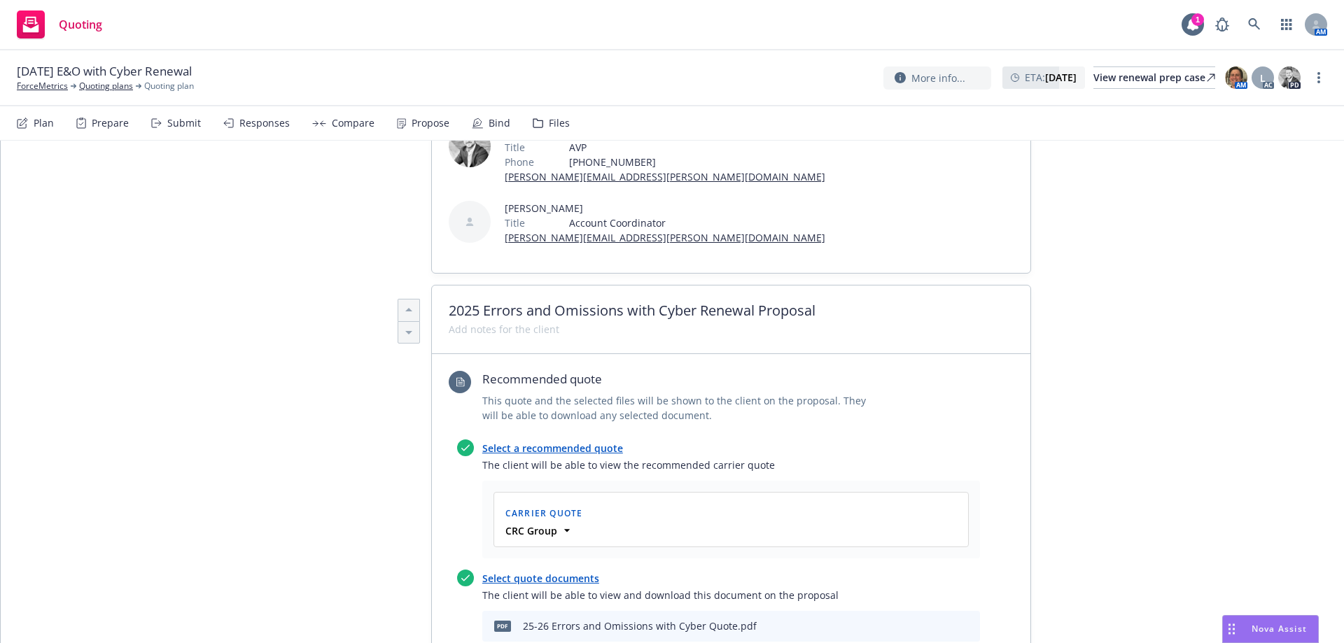
type textarea "x"
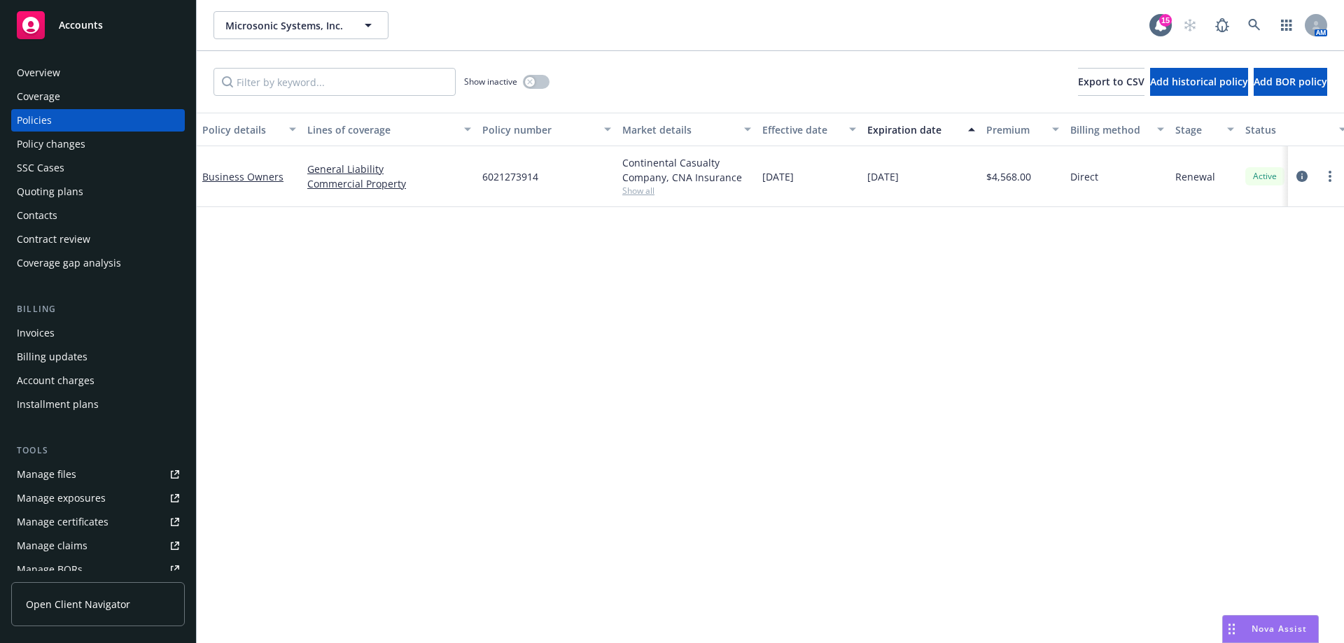
click at [59, 67] on div "Overview" at bounding box center [38, 73] width 43 height 22
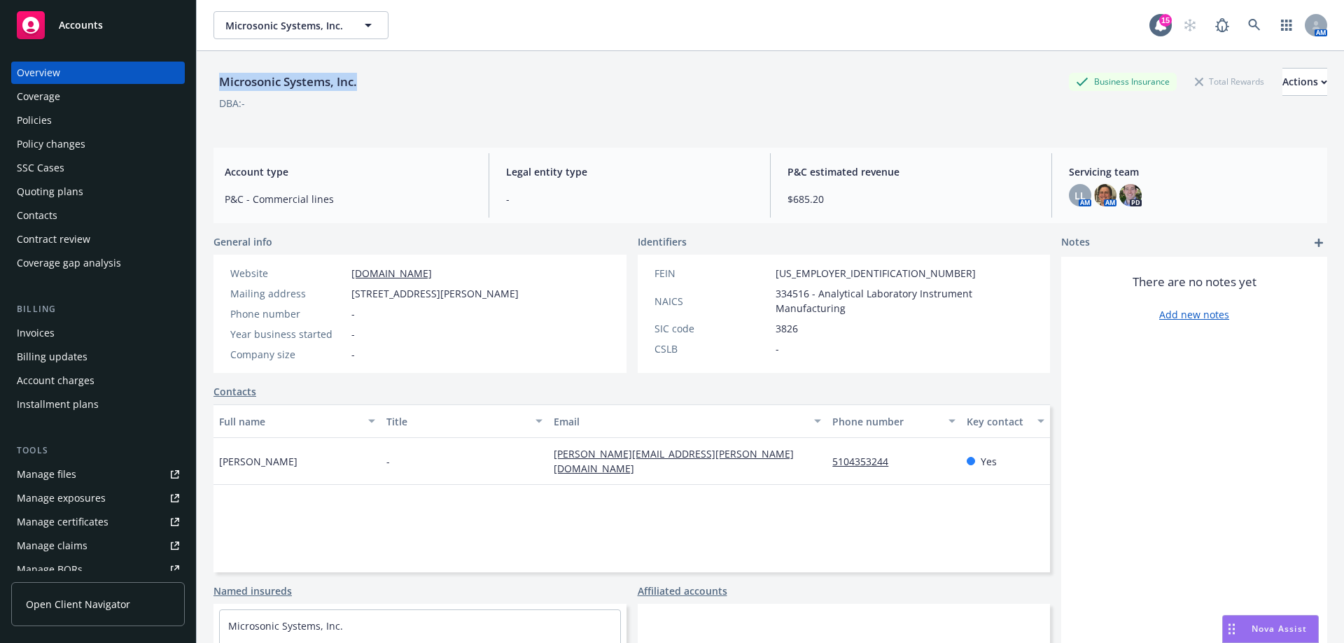
drag, startPoint x: 218, startPoint y: 84, endPoint x: 370, endPoint y: 90, distance: 151.3
click at [370, 90] on div "Microsonic Systems, Inc. Business Insurance Total Rewards Actions" at bounding box center [771, 82] width 1114 height 28
copy div "Microsonic Systems, Inc."
click at [78, 123] on div "Policies" at bounding box center [98, 120] width 162 height 22
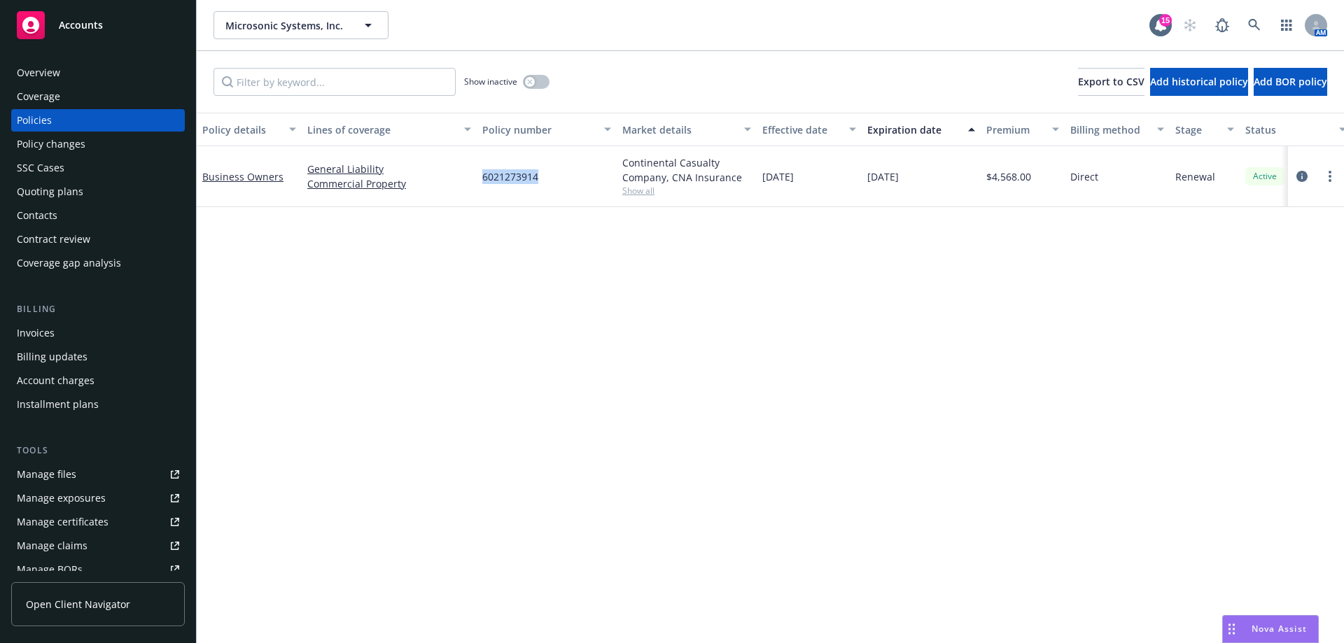
drag, startPoint x: 478, startPoint y: 174, endPoint x: 553, endPoint y: 180, distance: 75.2
click at [553, 180] on div "6021273914" at bounding box center [547, 176] width 140 height 61
copy span "6021273914"
click at [76, 216] on div "Contacts" at bounding box center [98, 215] width 162 height 22
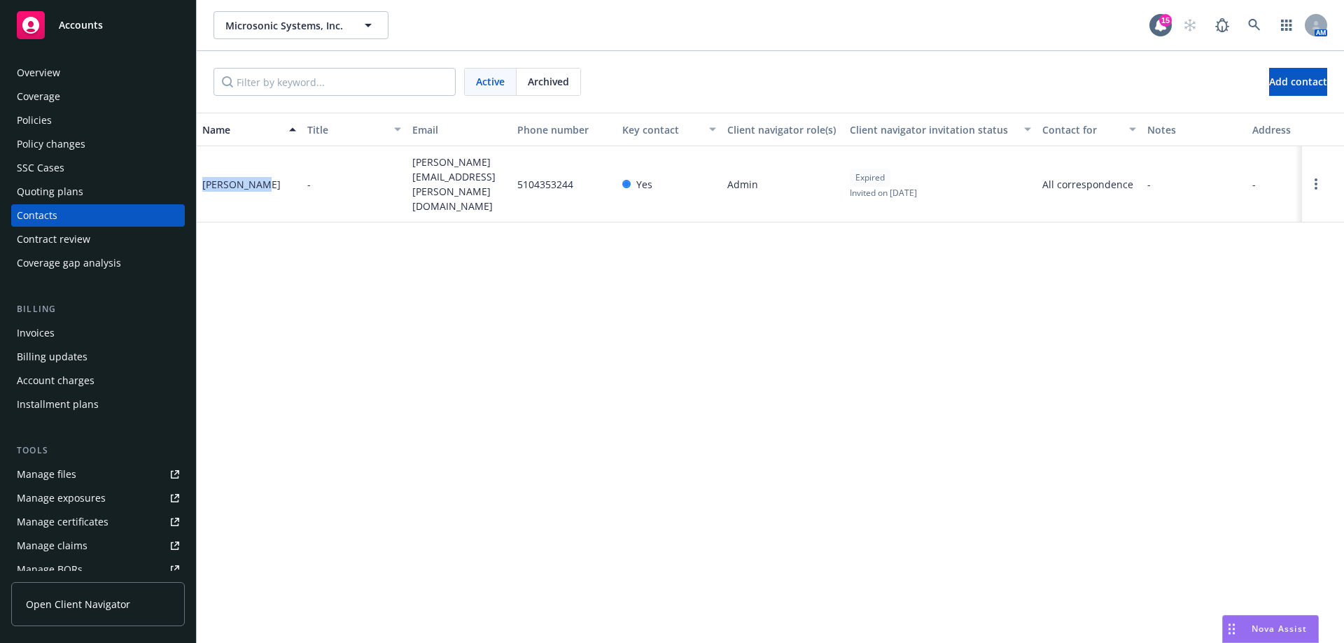
drag, startPoint x: 202, startPoint y: 169, endPoint x: 260, endPoint y: 177, distance: 58.7
click at [260, 177] on div "[PERSON_NAME]" at bounding box center [249, 184] width 105 height 76
copy div "[PERSON_NAME]"
drag, startPoint x: 409, startPoint y: 162, endPoint x: 470, endPoint y: 192, distance: 67.9
click at [470, 192] on div "[PERSON_NAME][EMAIL_ADDRESS][PERSON_NAME][DOMAIN_NAME]" at bounding box center [459, 184] width 105 height 76
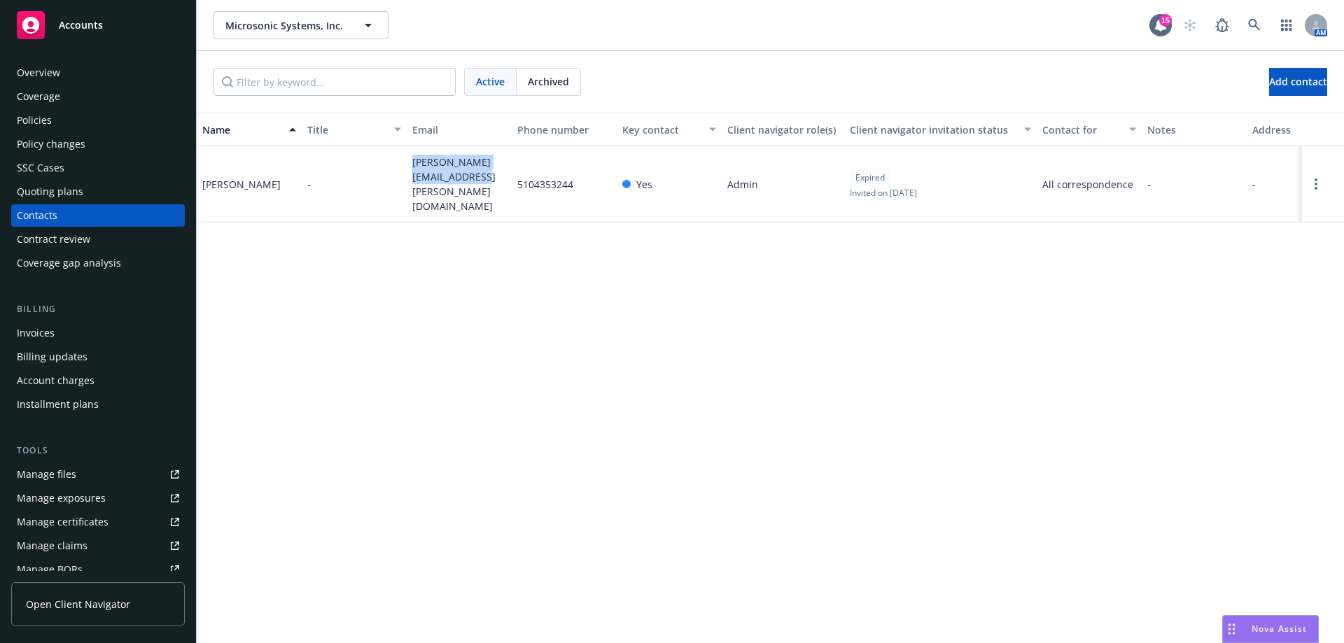
copy span "[PERSON_NAME][EMAIL_ADDRESS][PERSON_NAME][DOMAIN_NAME]"
